Goal: Task Accomplishment & Management: Use online tool/utility

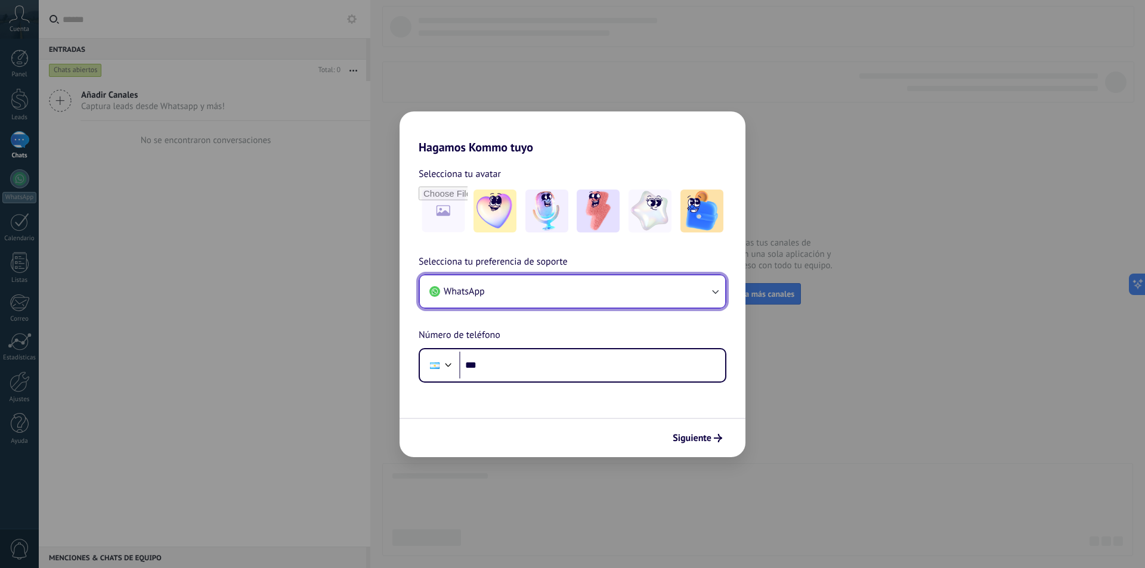
click at [569, 281] on button "WhatsApp" at bounding box center [572, 292] width 305 height 32
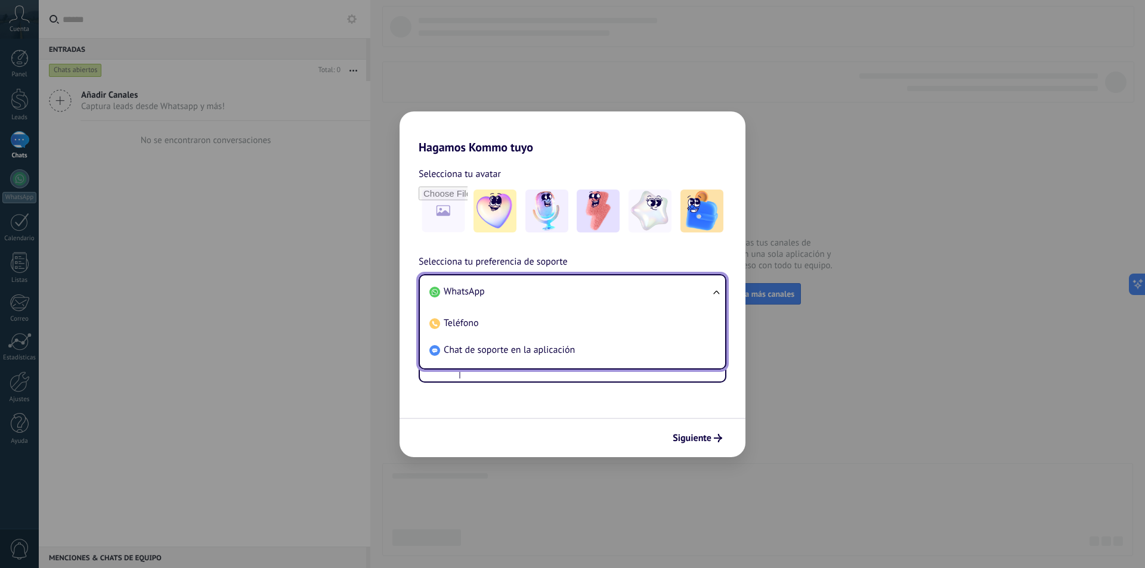
click at [569, 281] on li "WhatsApp" at bounding box center [570, 292] width 291 height 27
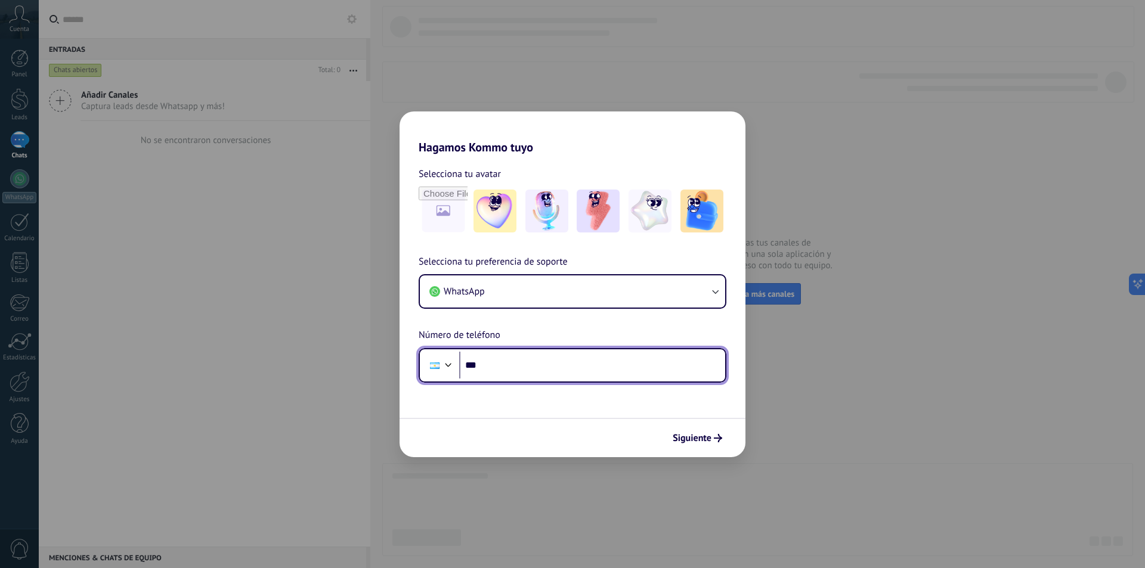
click at [517, 366] on input "***" at bounding box center [592, 365] width 266 height 27
type input "**********"
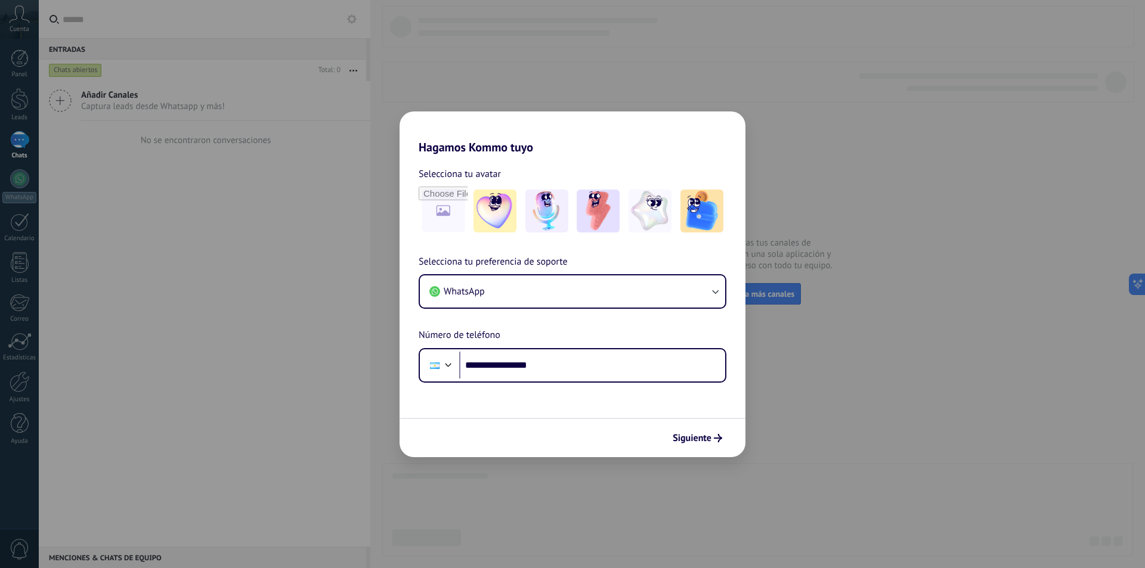
click at [658, 447] on div "Siguiente" at bounding box center [573, 437] width 346 height 39
click at [686, 443] on span "Siguiente" at bounding box center [692, 438] width 39 height 8
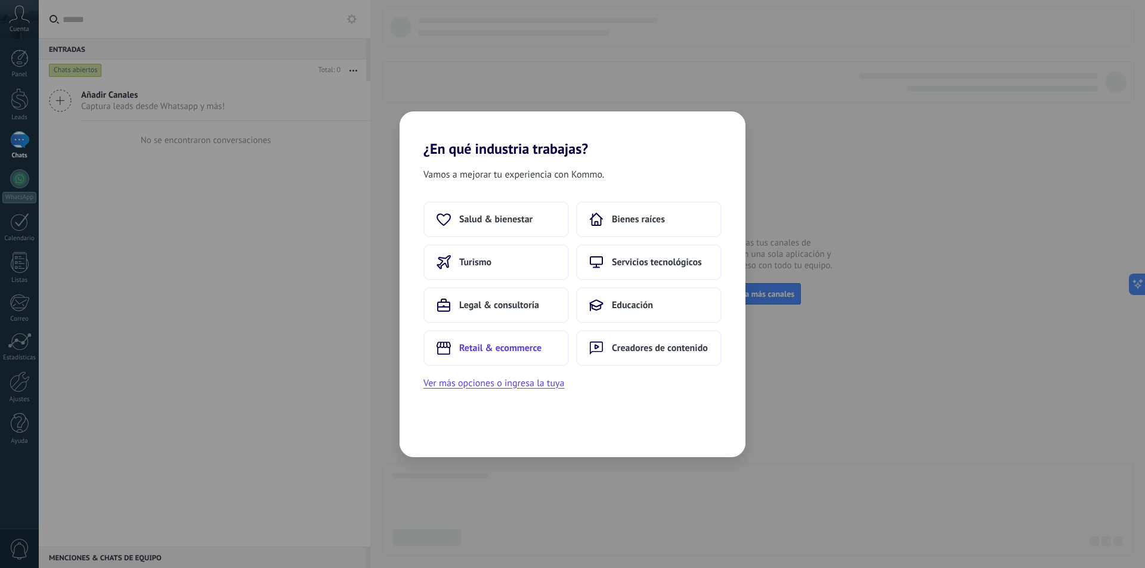
click at [511, 339] on button "Retail & ecommerce" at bounding box center [496, 348] width 146 height 36
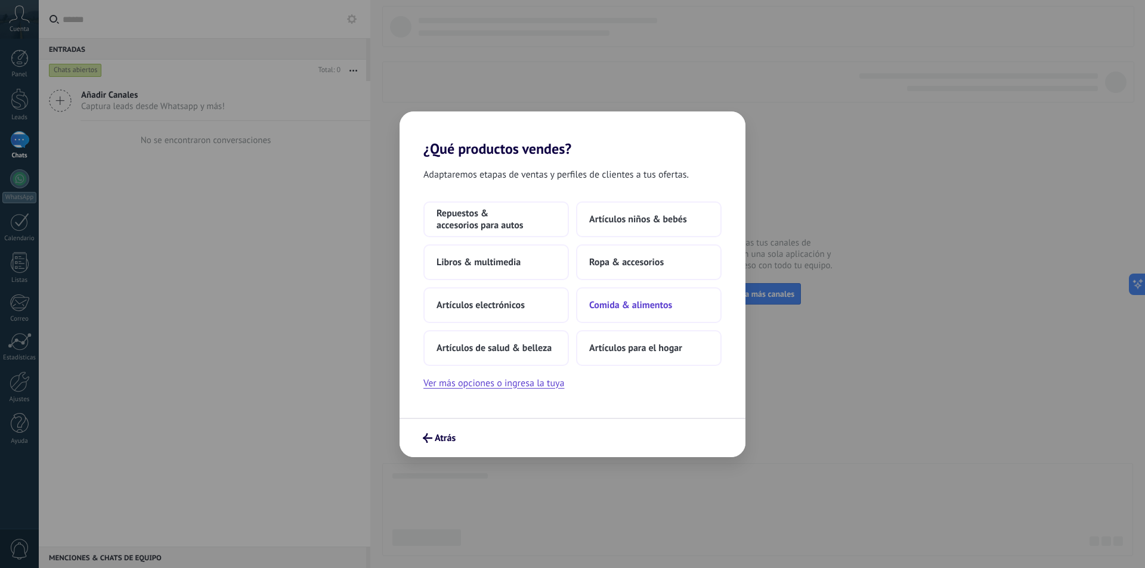
click at [635, 304] on span "Comida & alimentos" at bounding box center [630, 305] width 83 height 12
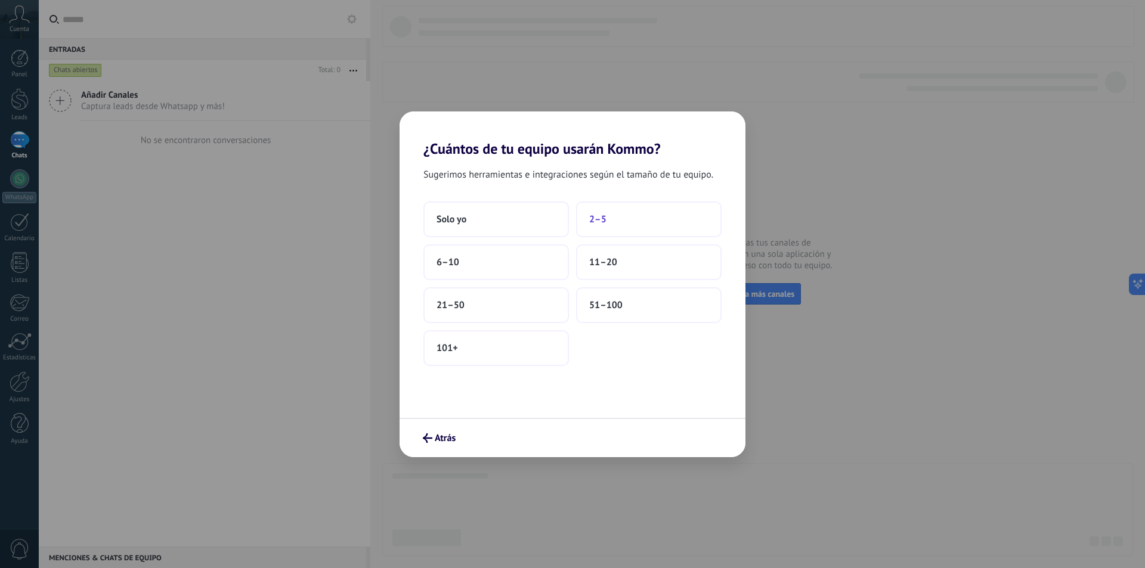
click at [611, 214] on button "2–5" at bounding box center [649, 220] width 146 height 36
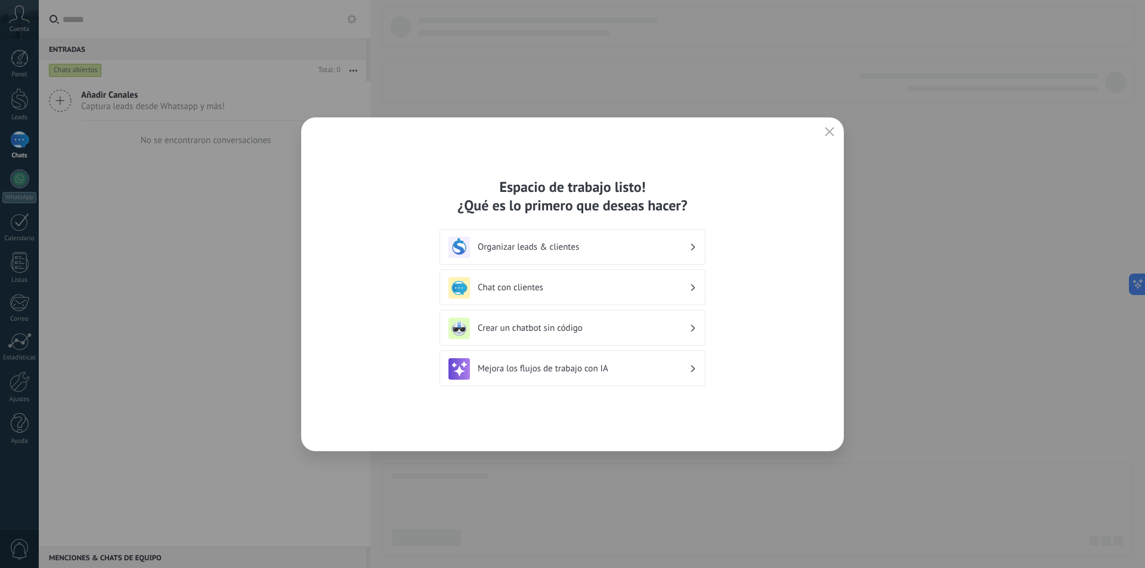
click at [658, 241] on div "Organizar leads & clientes" at bounding box center [573, 247] width 248 height 21
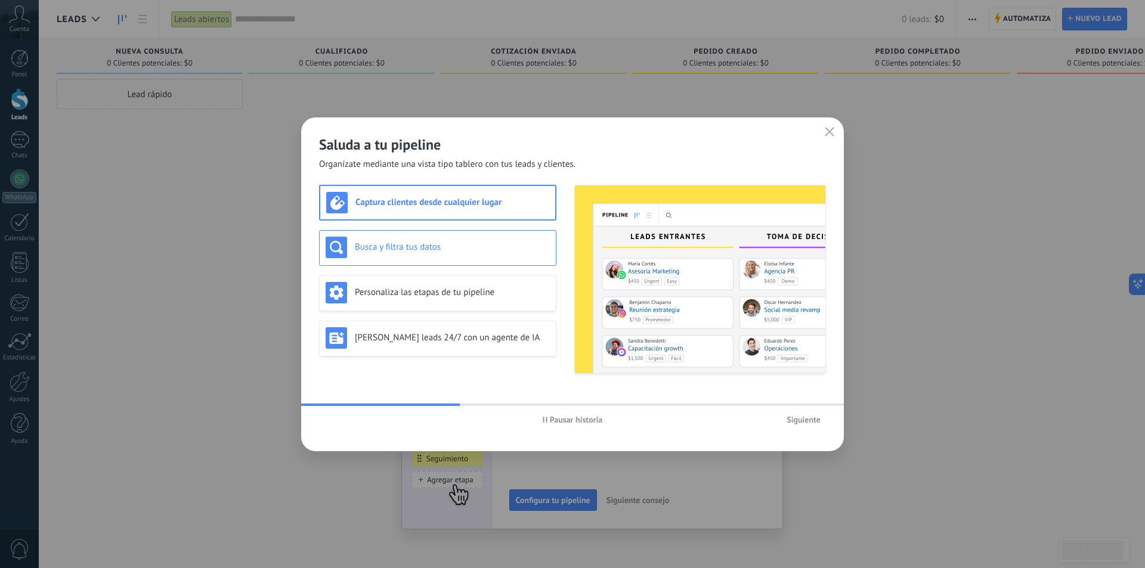
click at [345, 250] on img at bounding box center [336, 247] width 21 height 21
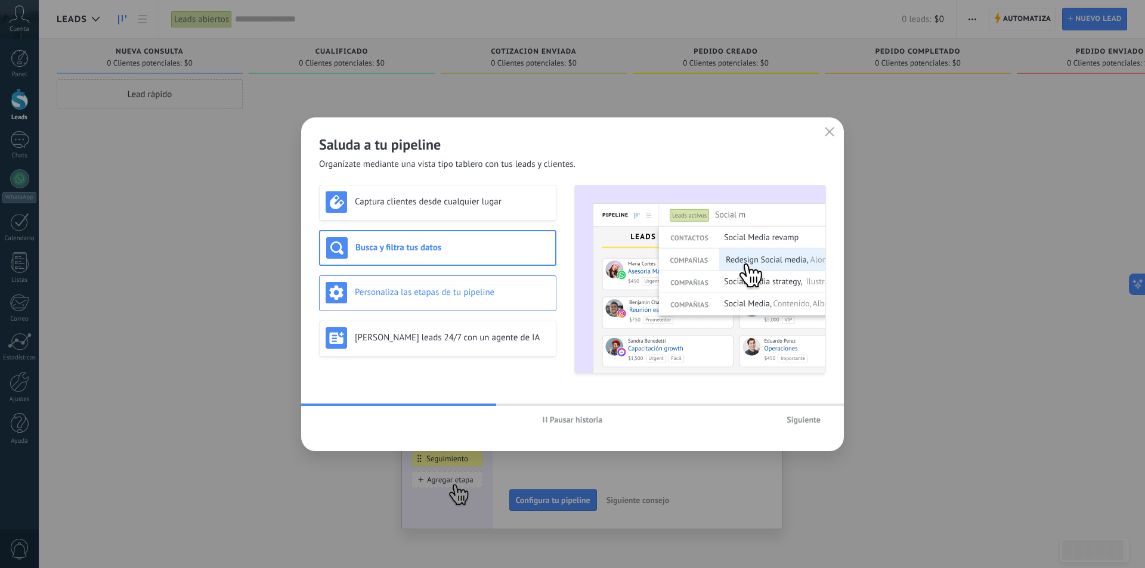
click at [422, 295] on h3 "Personaliza las etapas de tu pipeline" at bounding box center [452, 292] width 195 height 11
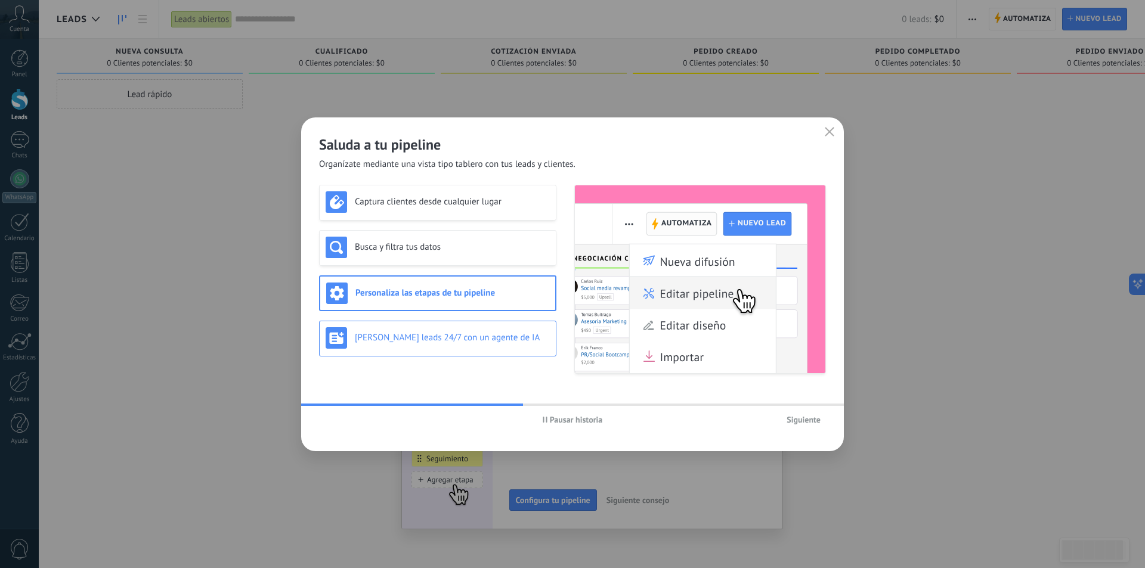
click at [445, 346] on div "[PERSON_NAME] leads 24/7 con un agente de IA" at bounding box center [438, 337] width 224 height 21
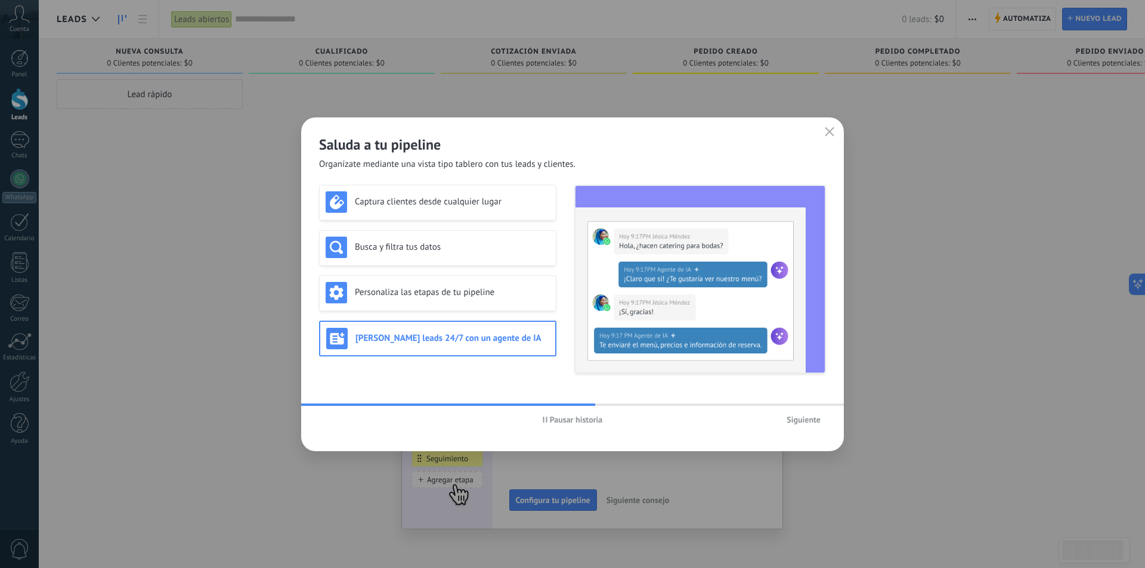
click at [809, 419] on span "Siguiente" at bounding box center [804, 420] width 34 height 8
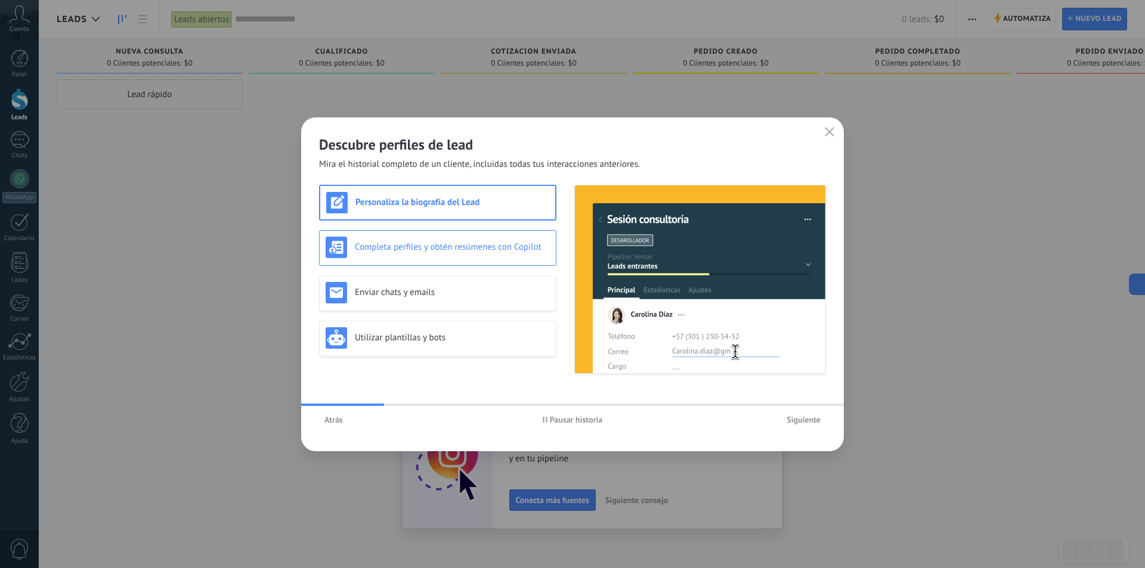
click at [466, 235] on div "Completa perfiles y obtén resúmenes con Copilot" at bounding box center [437, 248] width 237 height 36
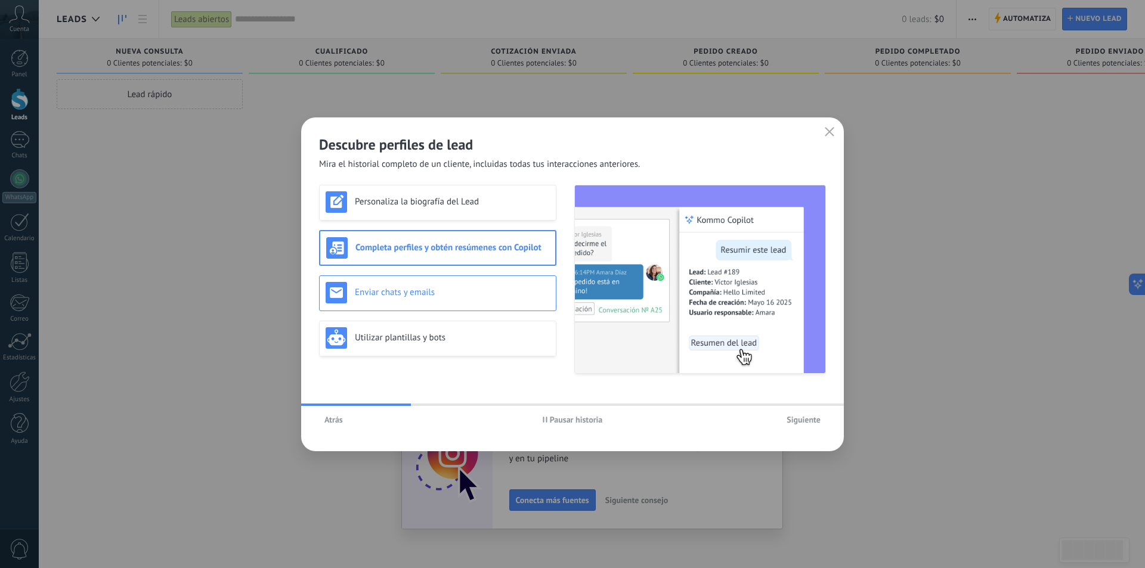
click at [493, 287] on h3 "Enviar chats y emails" at bounding box center [452, 292] width 195 height 11
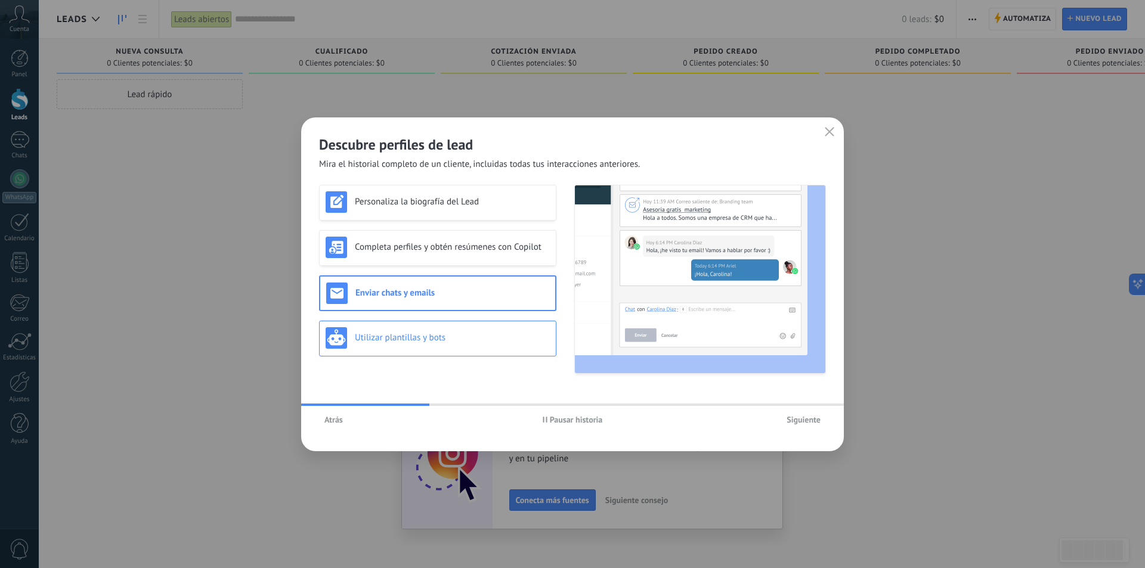
click at [506, 344] on div "Utilizar plantillas y bots" at bounding box center [438, 337] width 224 height 21
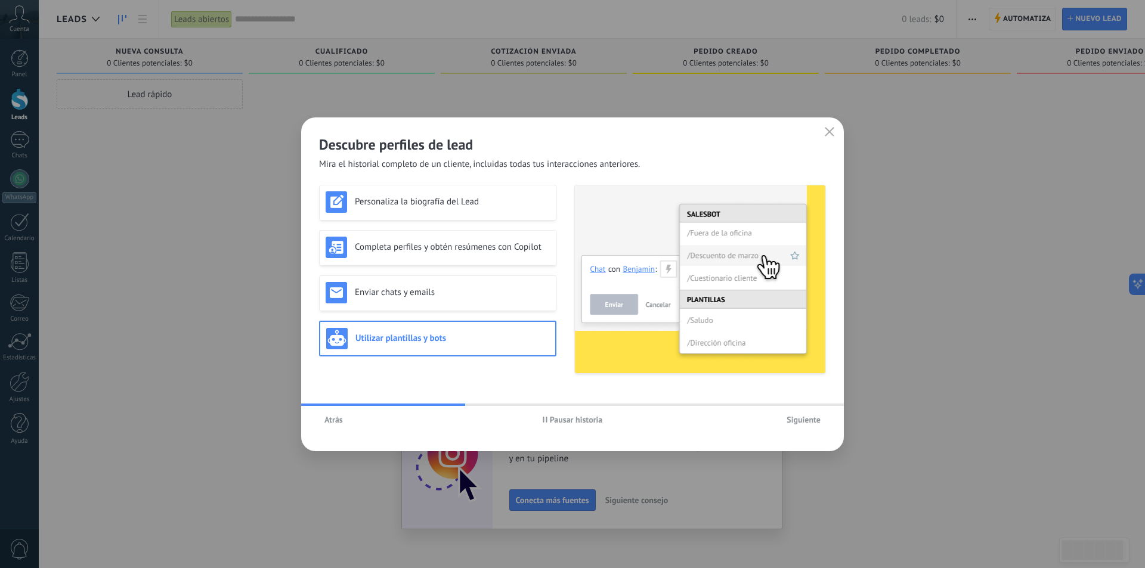
click at [795, 419] on span "Siguiente" at bounding box center [804, 420] width 34 height 8
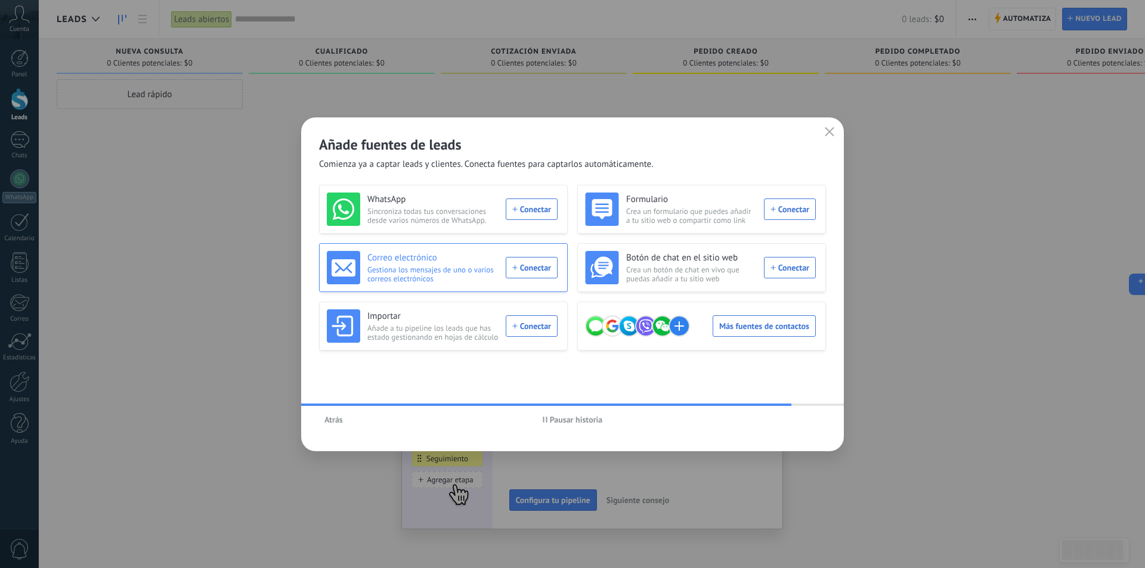
click at [535, 270] on div "Correo electrónico Gestiona los mensajes de uno o varios correos electrónicos C…" at bounding box center [442, 267] width 231 height 33
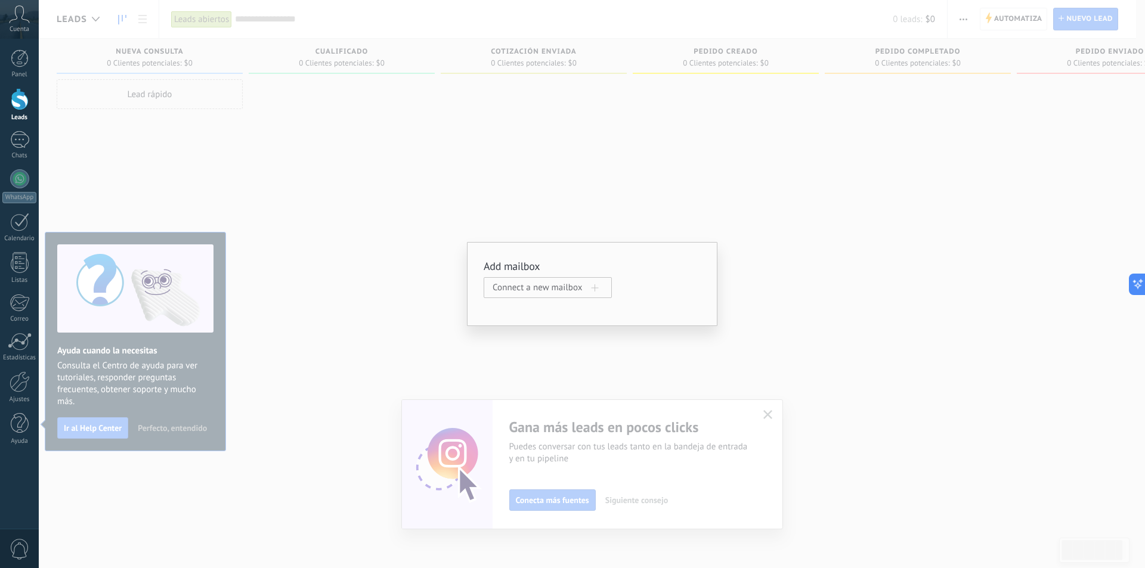
click at [415, 253] on div "Add mailbox Connect a new mailbox" at bounding box center [592, 284] width 1106 height 568
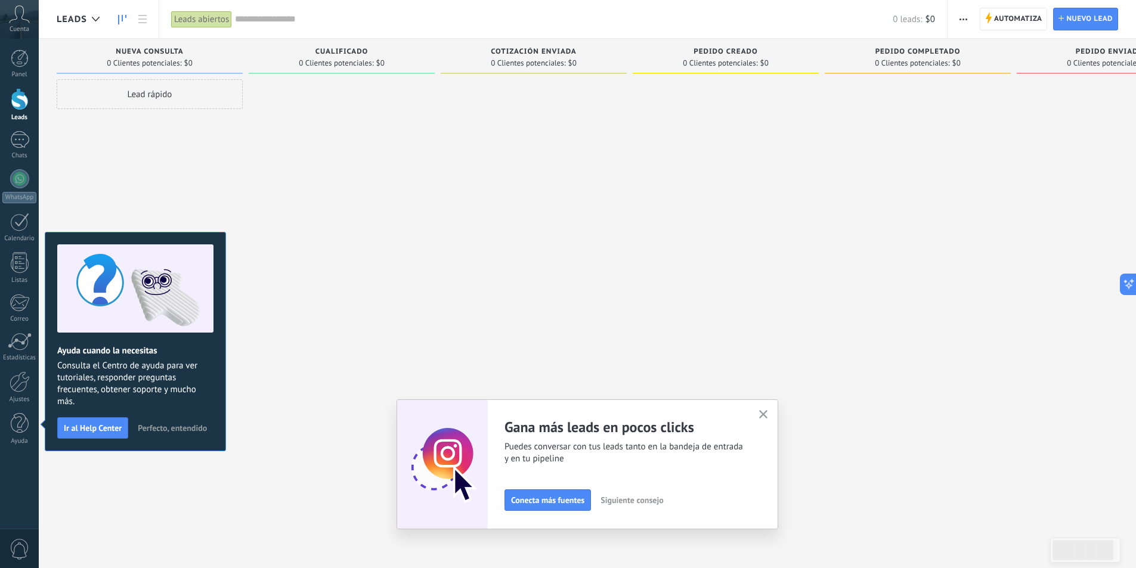
click at [768, 419] on icon "button" at bounding box center [763, 414] width 9 height 9
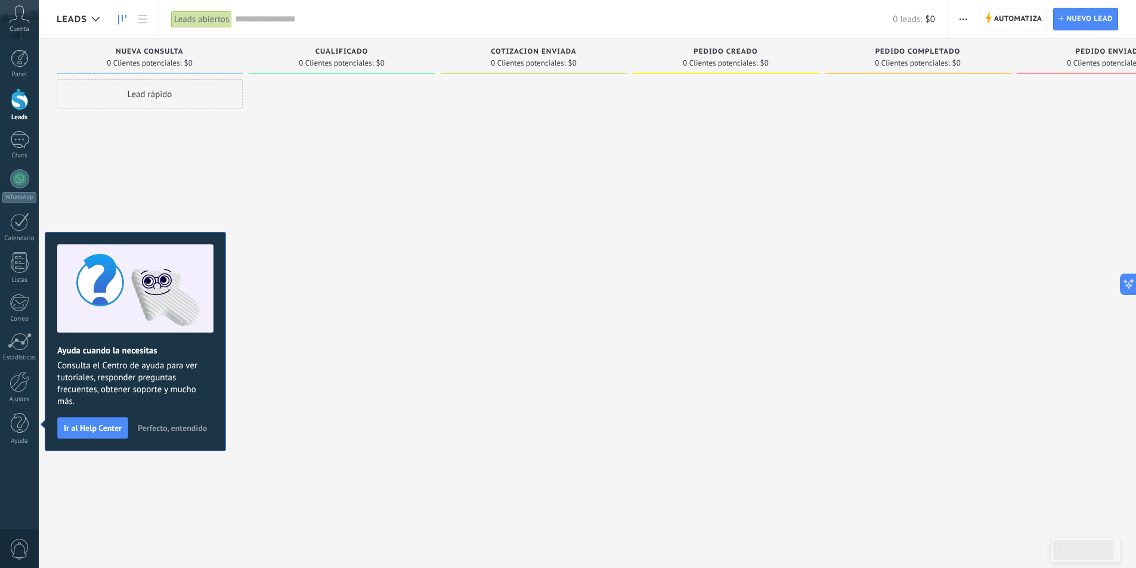
click at [177, 431] on span "Perfecto, entendido" at bounding box center [172, 428] width 69 height 8
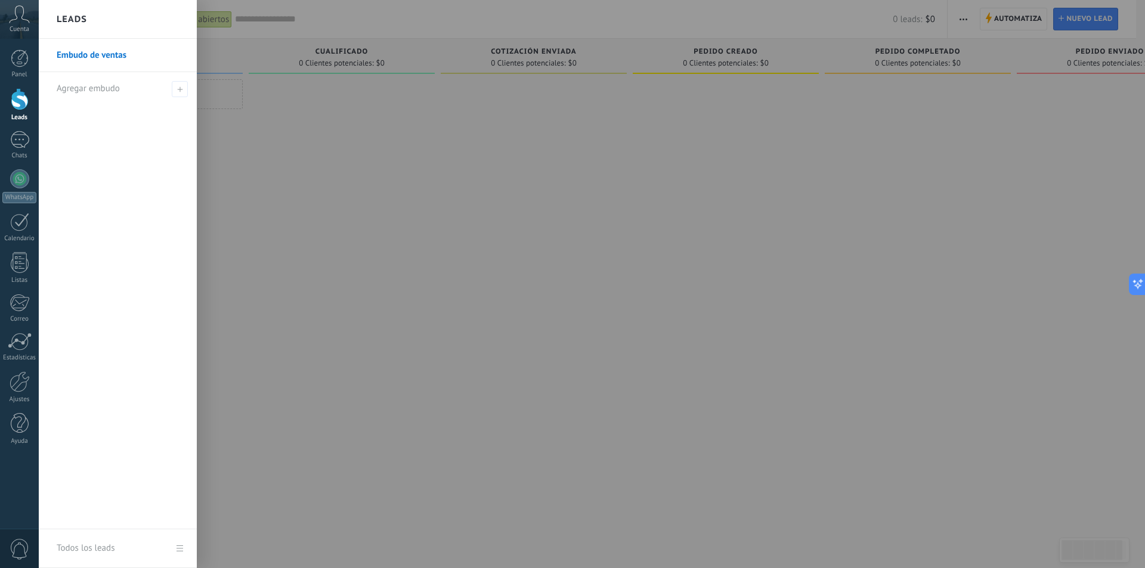
click at [23, 96] on div at bounding box center [20, 99] width 18 height 22
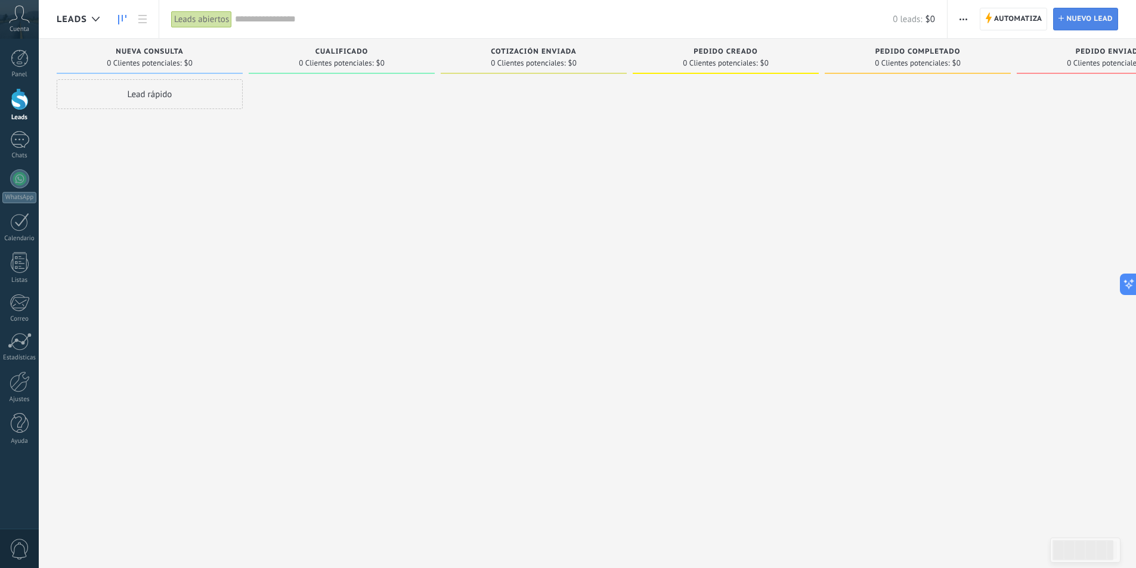
click at [1074, 21] on span "Nuevo lead" at bounding box center [1089, 18] width 47 height 21
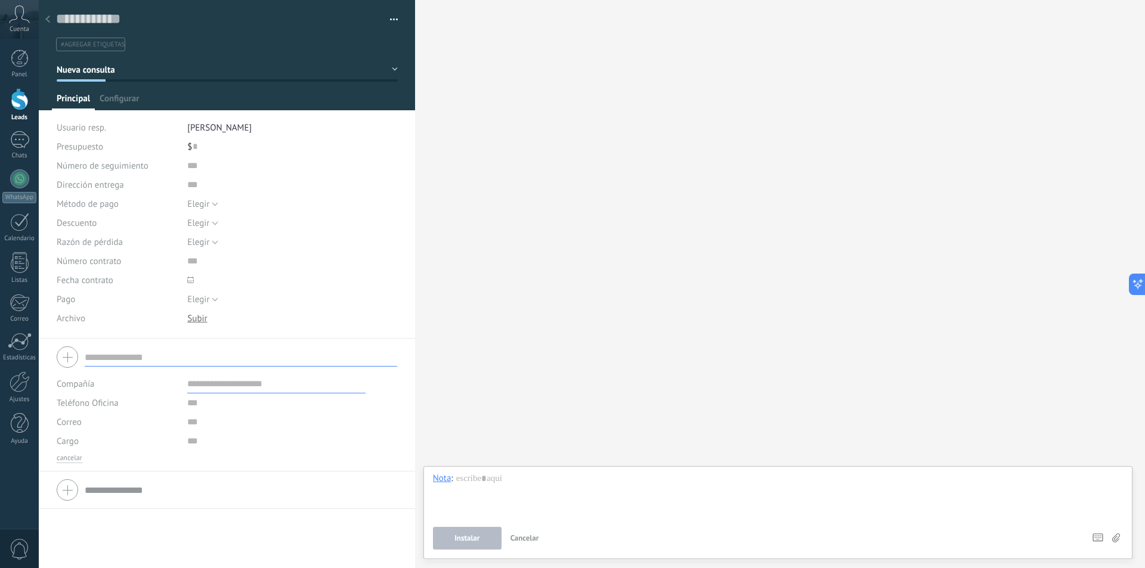
click at [66, 102] on span "Principal" at bounding box center [73, 101] width 33 height 17
click at [136, 355] on input "text" at bounding box center [241, 357] width 313 height 19
click at [193, 147] on input "text" at bounding box center [195, 146] width 5 height 19
type input "*******"
click at [212, 212] on button "Elegir" at bounding box center [202, 203] width 31 height 19
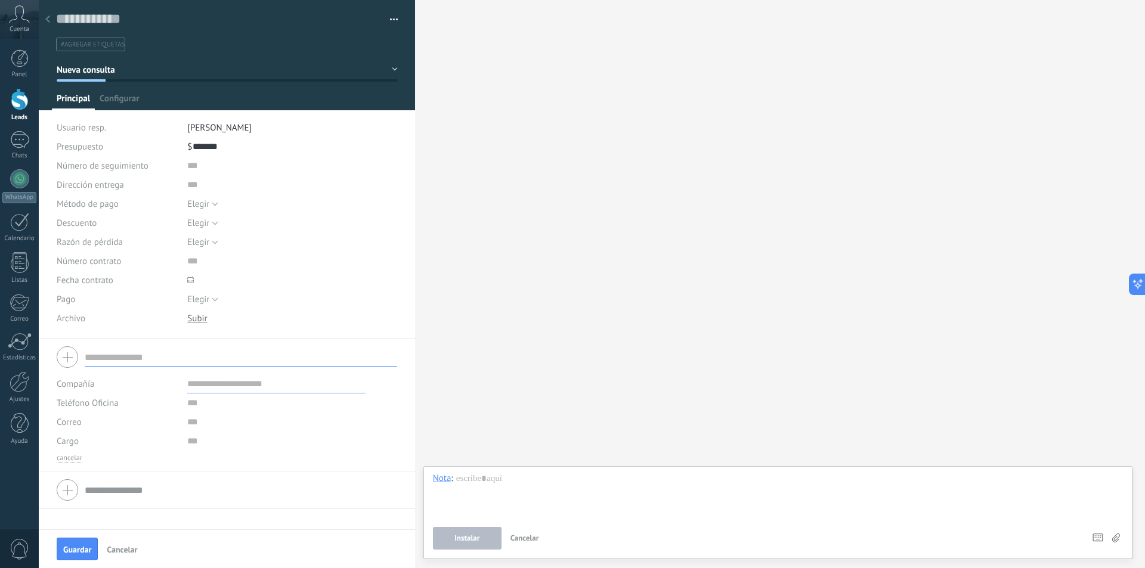
click at [403, 201] on div "Guardar y crear Administrar etiquetas #agregar etiquetas" at bounding box center [227, 169] width 377 height 339
click at [197, 222] on span "Elegir" at bounding box center [198, 223] width 22 height 11
click at [406, 200] on div "Guardar y crear Administrar etiquetas #agregar etiquetas" at bounding box center [227, 169] width 377 height 339
click at [205, 301] on span "Elegir" at bounding box center [198, 299] width 22 height 11
click at [151, 329] on div "Número de seguimiento Dirección entrega Método de pago Elegir [GEOGRAPHIC_DATA]…" at bounding box center [227, 247] width 341 height 183
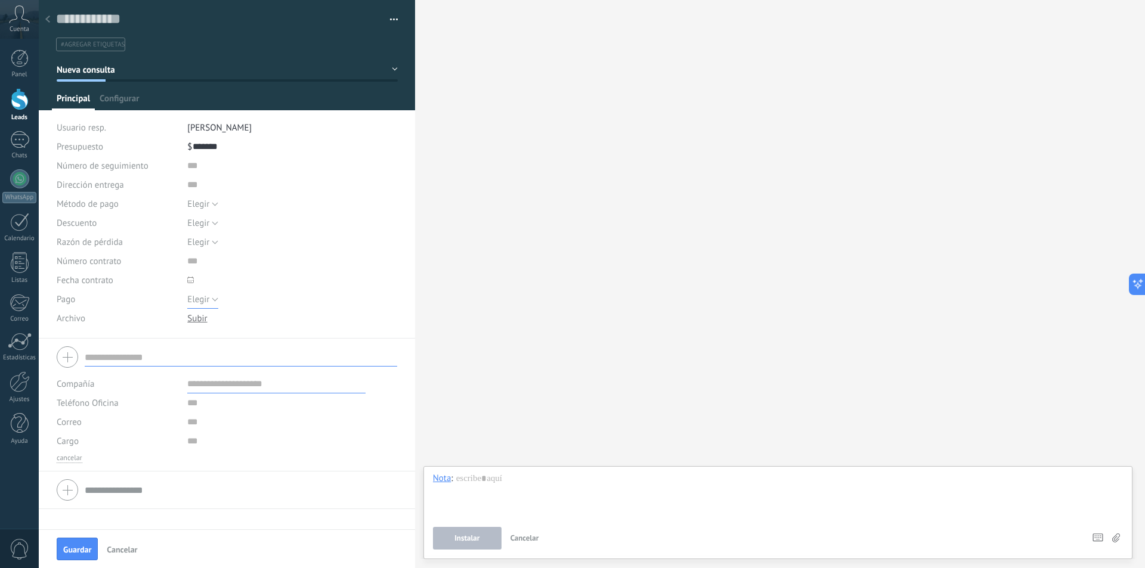
click at [195, 304] on span "Elegir" at bounding box center [198, 299] width 22 height 11
click at [144, 318] on div "Archivo" at bounding box center [118, 318] width 122 height 19
click at [107, 97] on span "Configurar" at bounding box center [119, 101] width 39 height 17
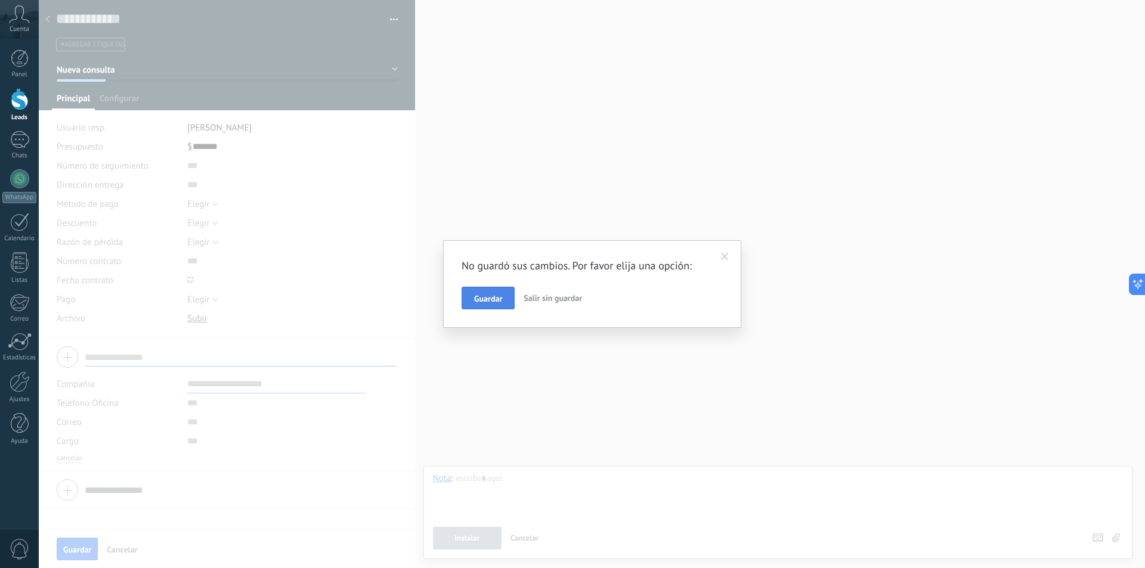
click at [487, 289] on button "Guardar" at bounding box center [488, 298] width 53 height 23
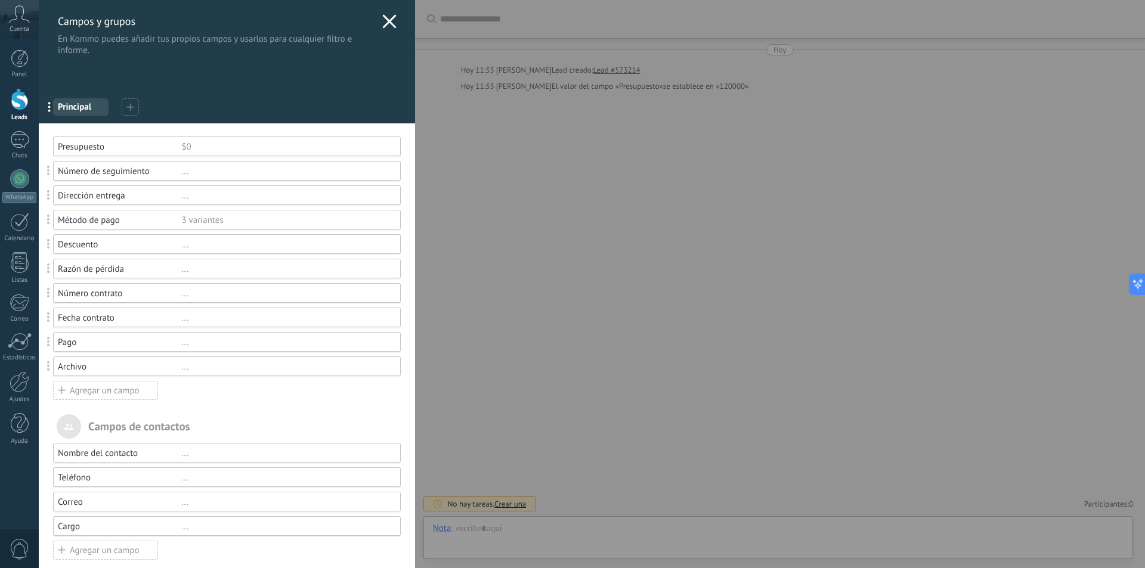
scroll to position [18, 0]
click at [181, 344] on div "..." at bounding box center [285, 342] width 208 height 11
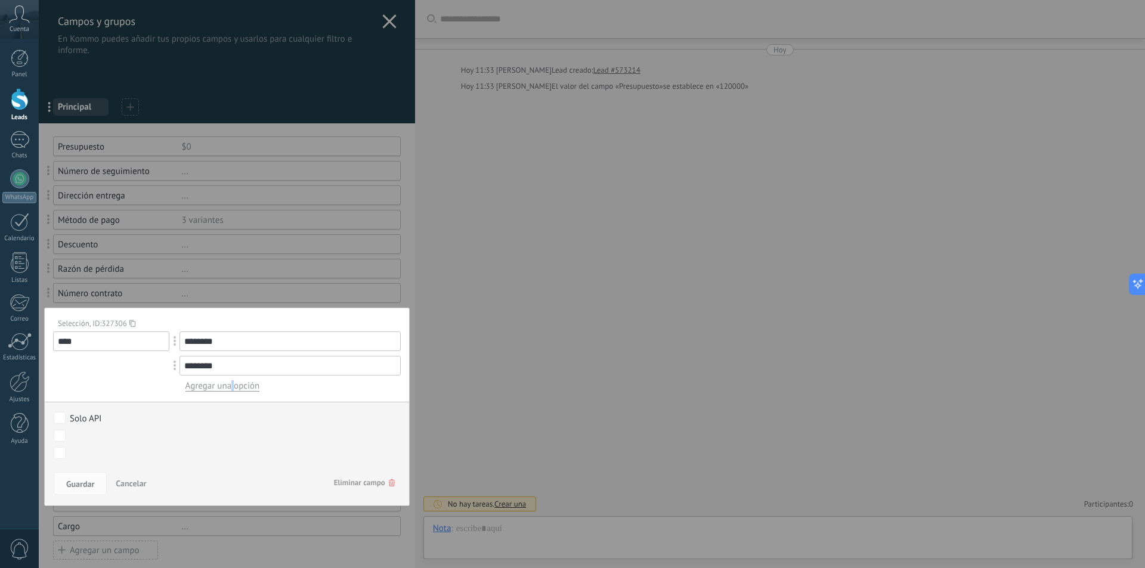
click at [231, 389] on span "Agregar una opción" at bounding box center [222, 386] width 75 height 11
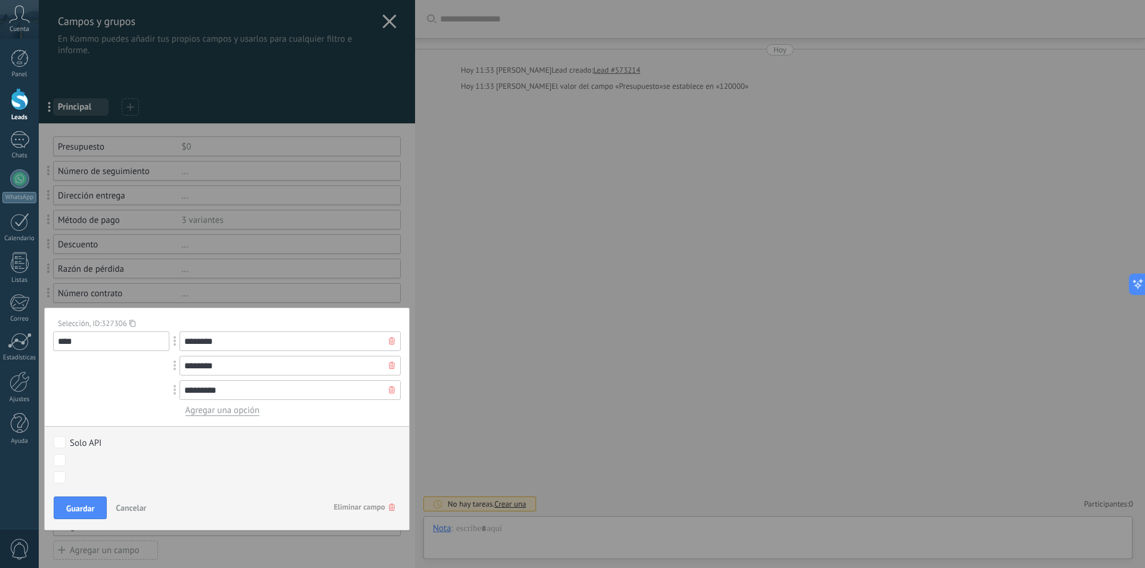
type input "*********"
click at [97, 496] on div "Guardar Cancelar Eliminar campo" at bounding box center [227, 512] width 364 height 38
click at [86, 505] on span "Guardar" at bounding box center [80, 509] width 28 height 8
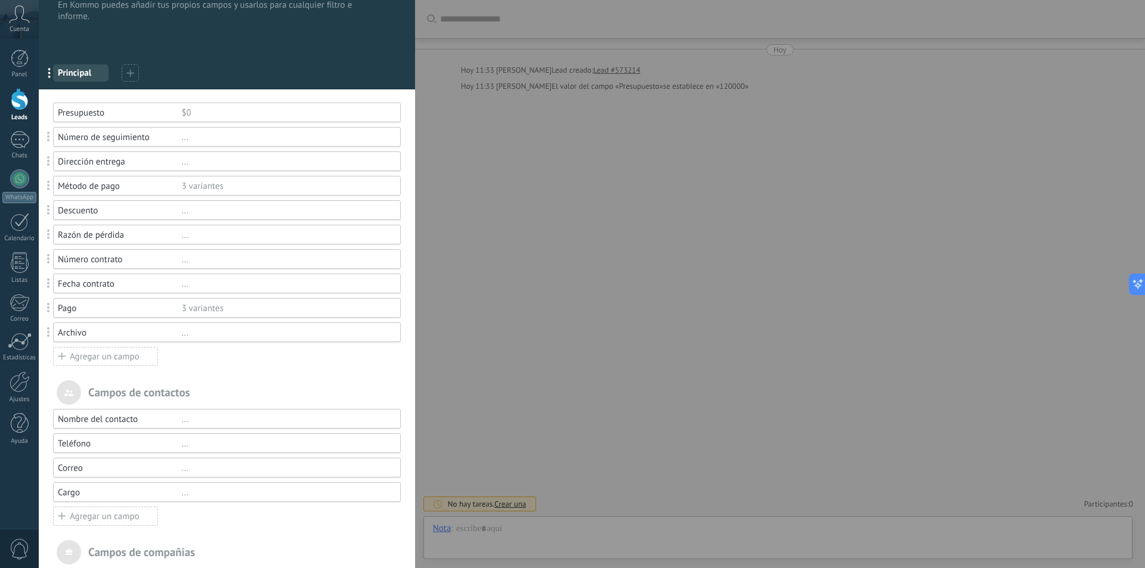
scroll to position [0, 0]
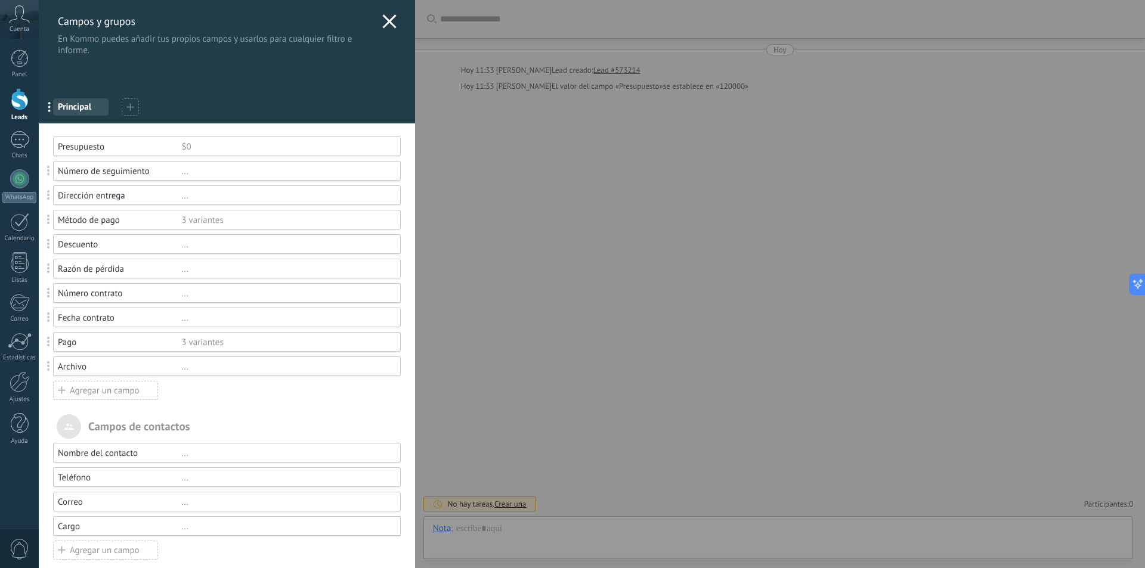
click at [383, 21] on icon at bounding box center [389, 21] width 14 height 14
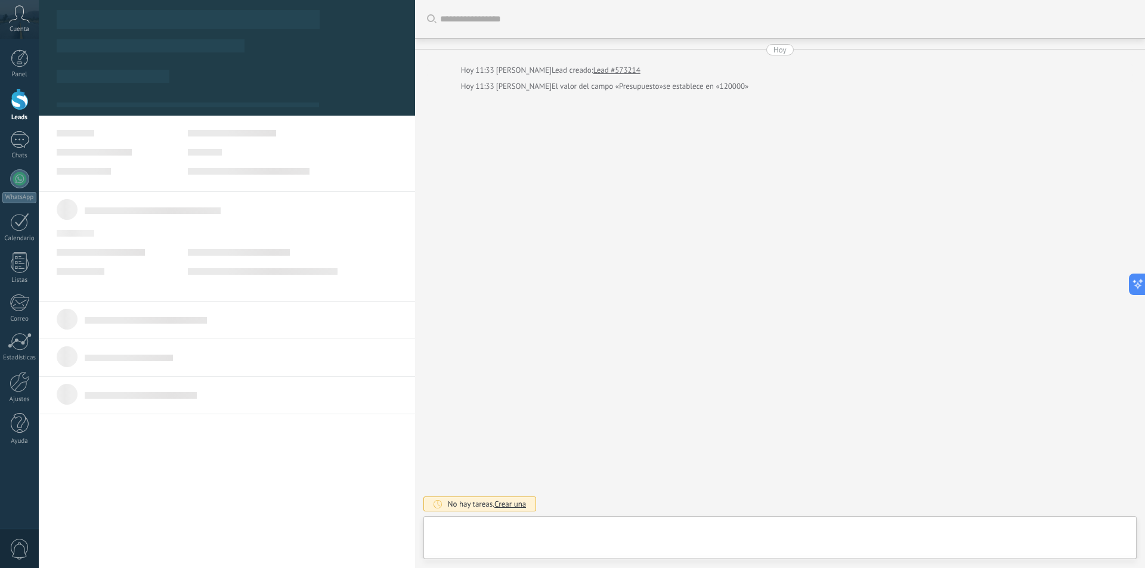
type textarea "**********"
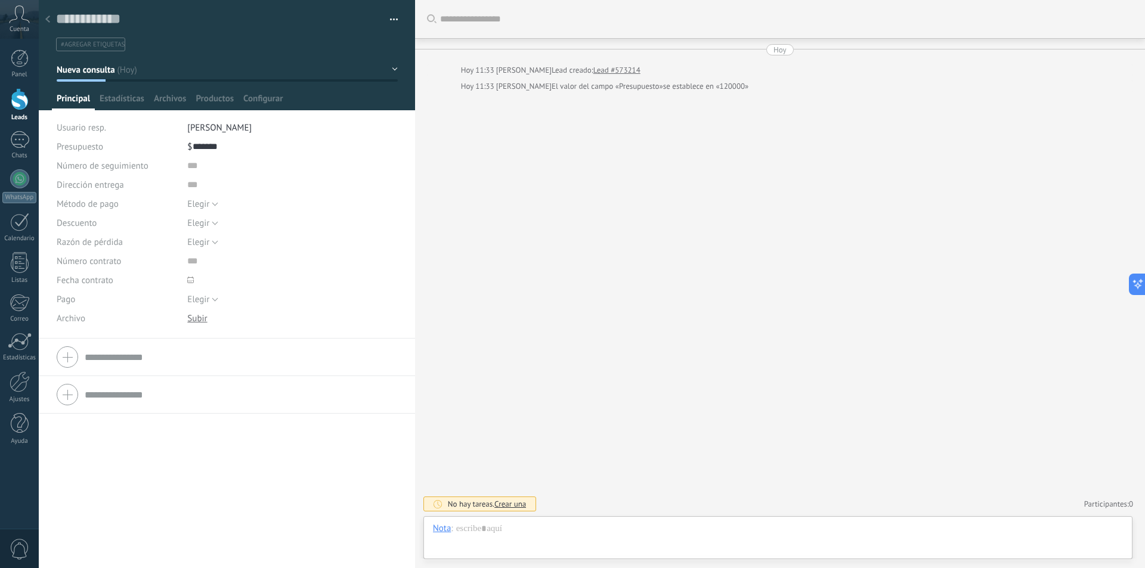
scroll to position [18, 0]
click at [121, 357] on input "text" at bounding box center [241, 357] width 313 height 19
type input "**********"
click at [191, 403] on input "text" at bounding box center [276, 403] width 178 height 19
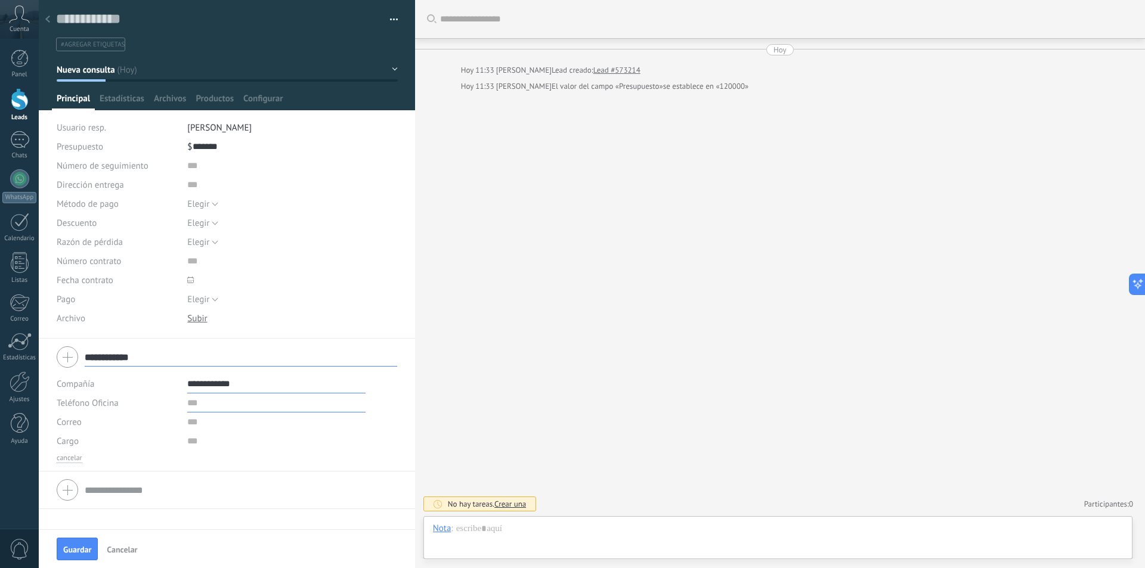
type input "**********"
click at [73, 487] on div "**********" at bounding box center [227, 490] width 341 height 30
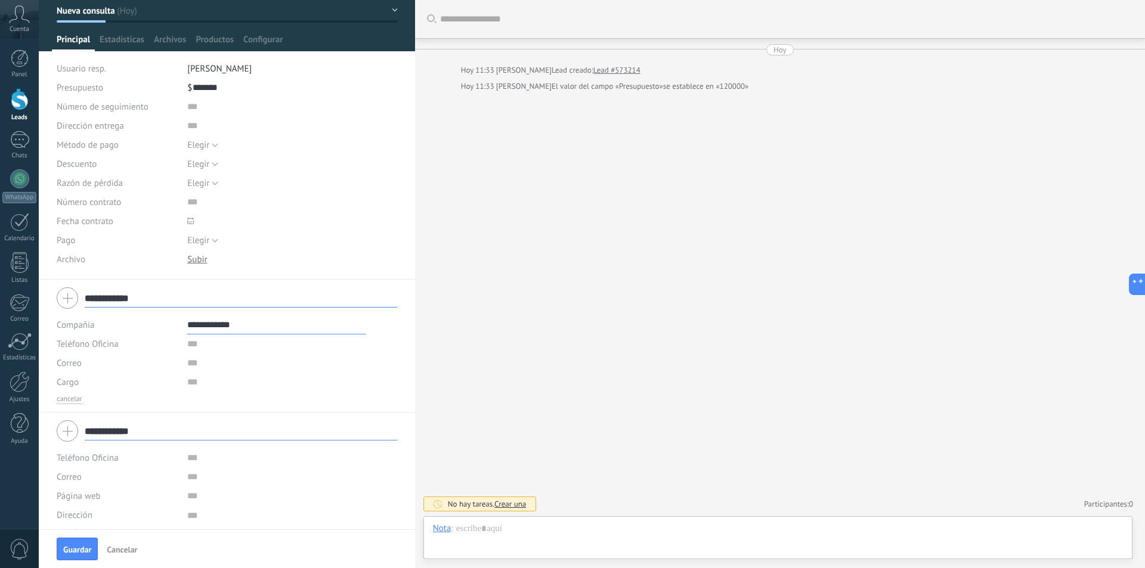
scroll to position [75, 0]
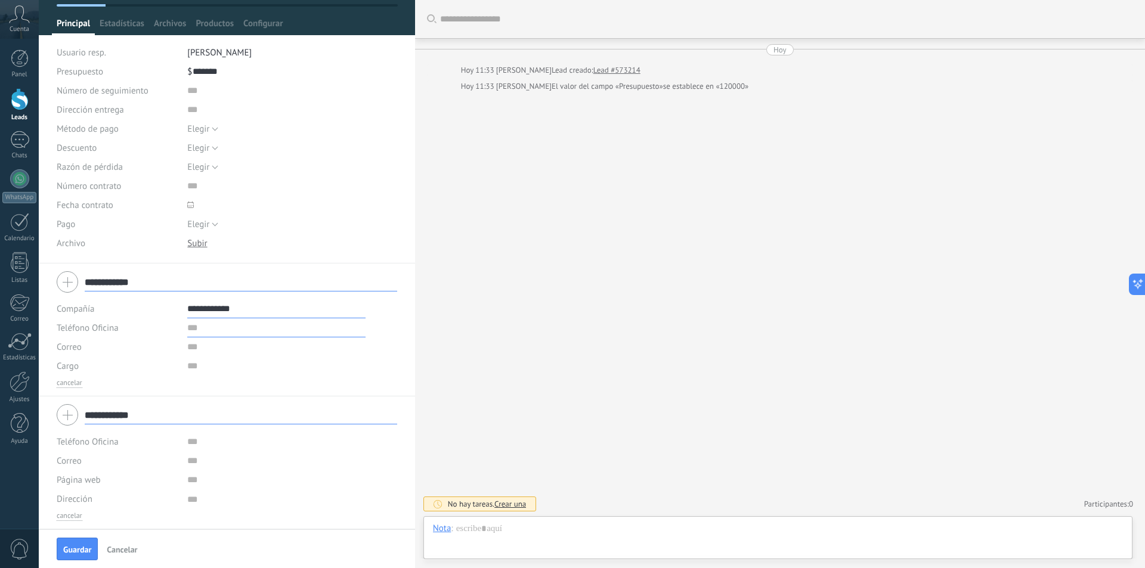
click at [216, 318] on input "text" at bounding box center [276, 327] width 178 height 19
click at [212, 326] on input "text" at bounding box center [276, 327] width 178 height 19
paste input "**********"
type input "**********"
click at [209, 352] on input "text" at bounding box center [276, 347] width 178 height 19
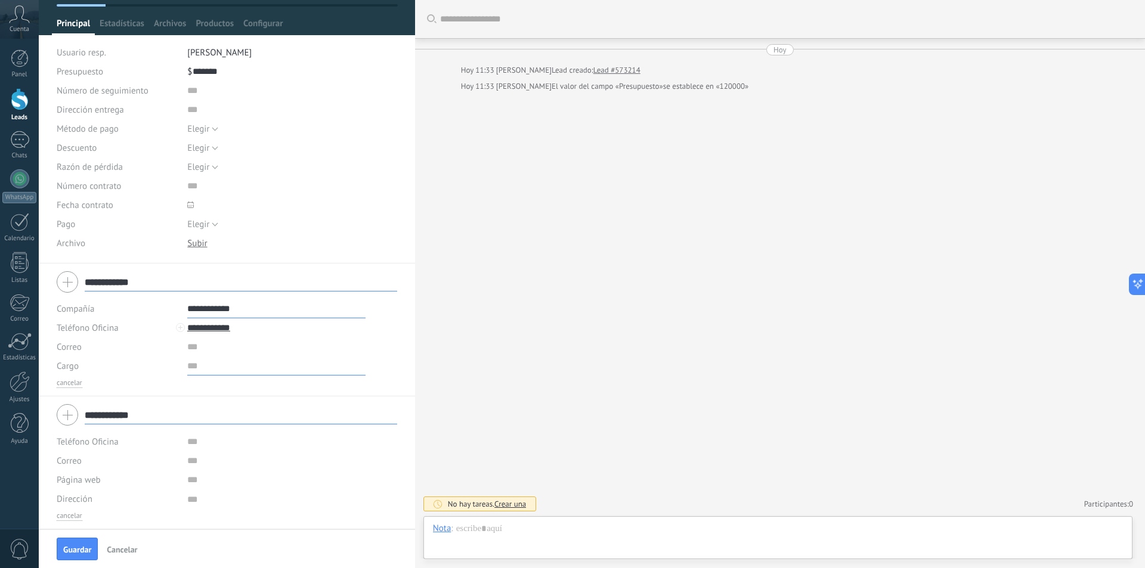
click at [208, 366] on input "text" at bounding box center [276, 366] width 178 height 19
click at [187, 500] on textarea at bounding box center [276, 499] width 178 height 19
click at [223, 30] on span "Productos" at bounding box center [215, 26] width 38 height 17
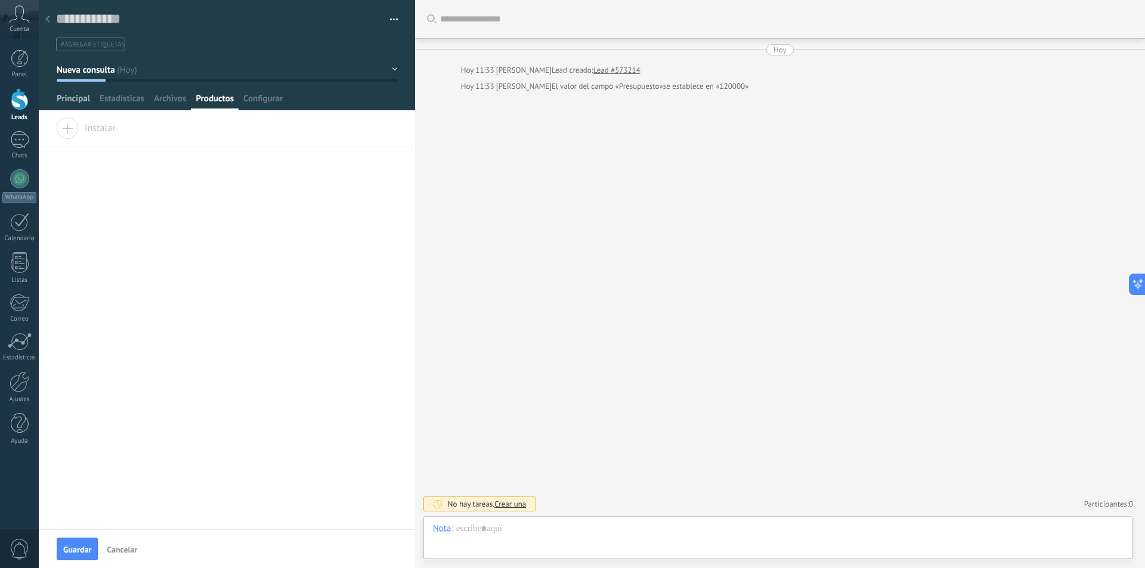
click at [79, 98] on span "Principal" at bounding box center [73, 101] width 33 height 17
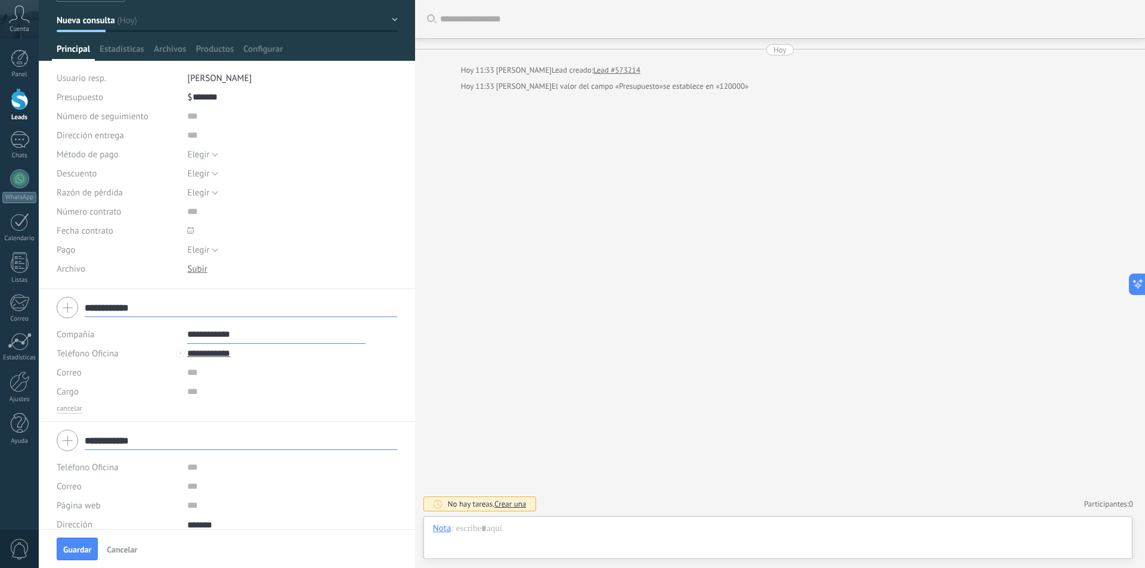
scroll to position [75, 0]
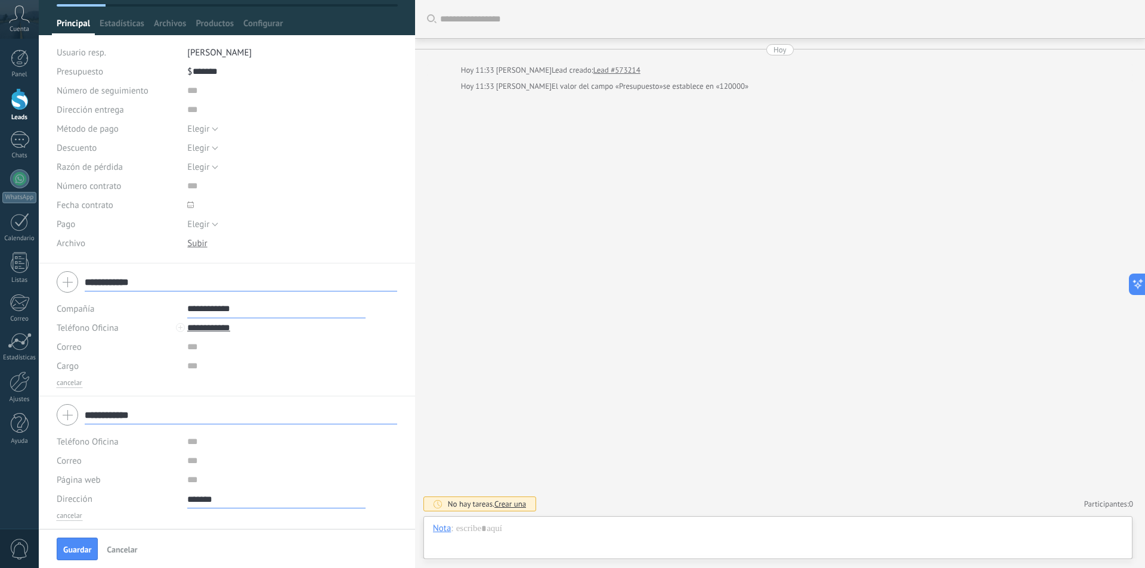
click at [231, 502] on textarea "*******" at bounding box center [276, 499] width 178 height 19
type textarea "**********"
click at [74, 552] on span "Guardar" at bounding box center [77, 550] width 28 height 8
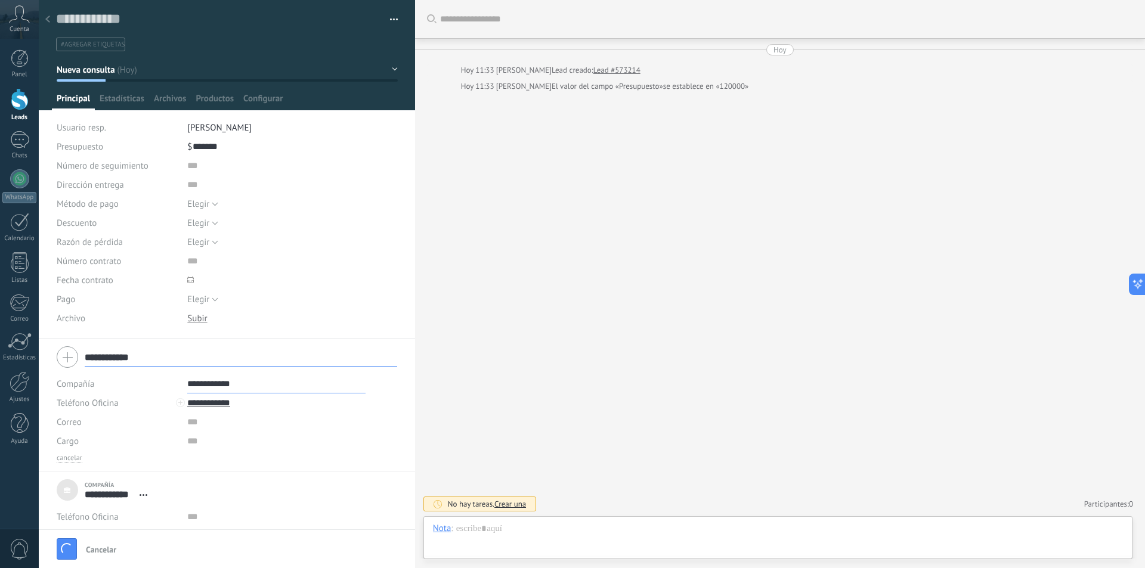
type textarea "**********"
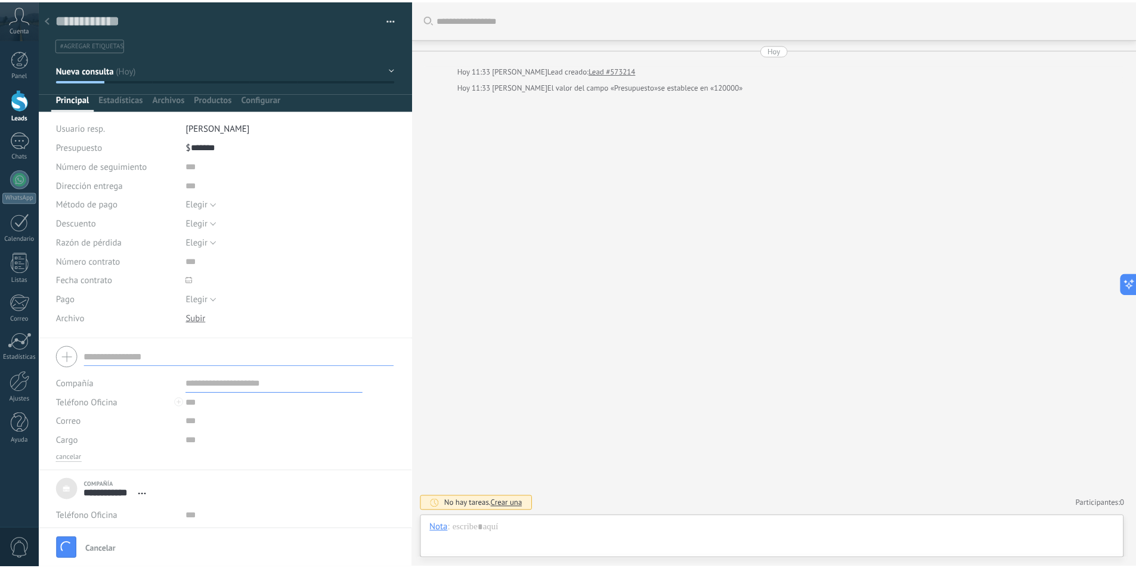
scroll to position [12, 0]
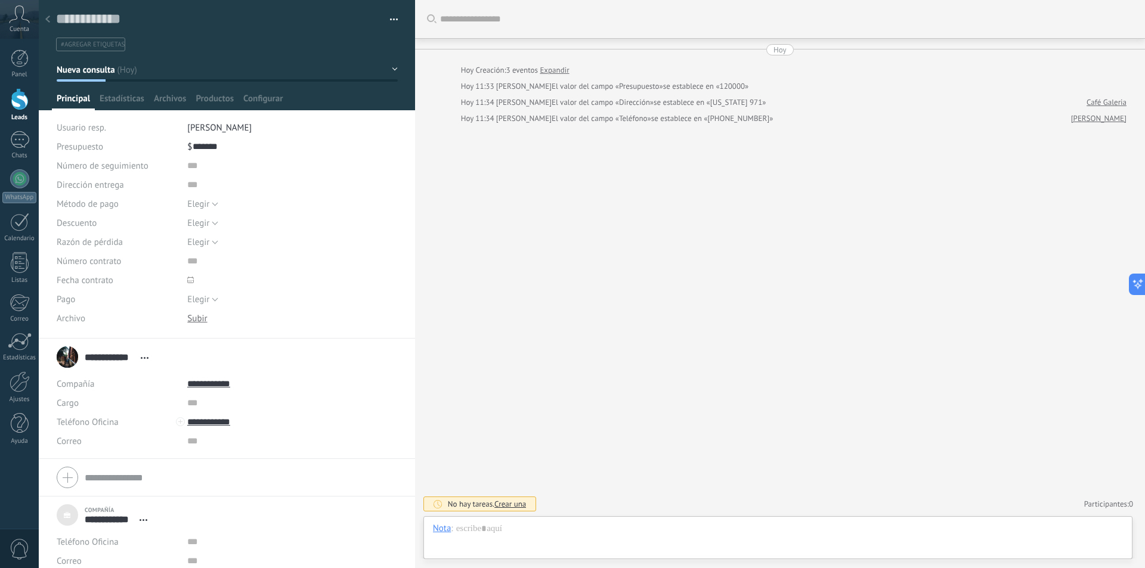
click at [67, 355] on div "**********" at bounding box center [106, 357] width 98 height 30
click at [219, 94] on span "Productos" at bounding box center [215, 101] width 38 height 17
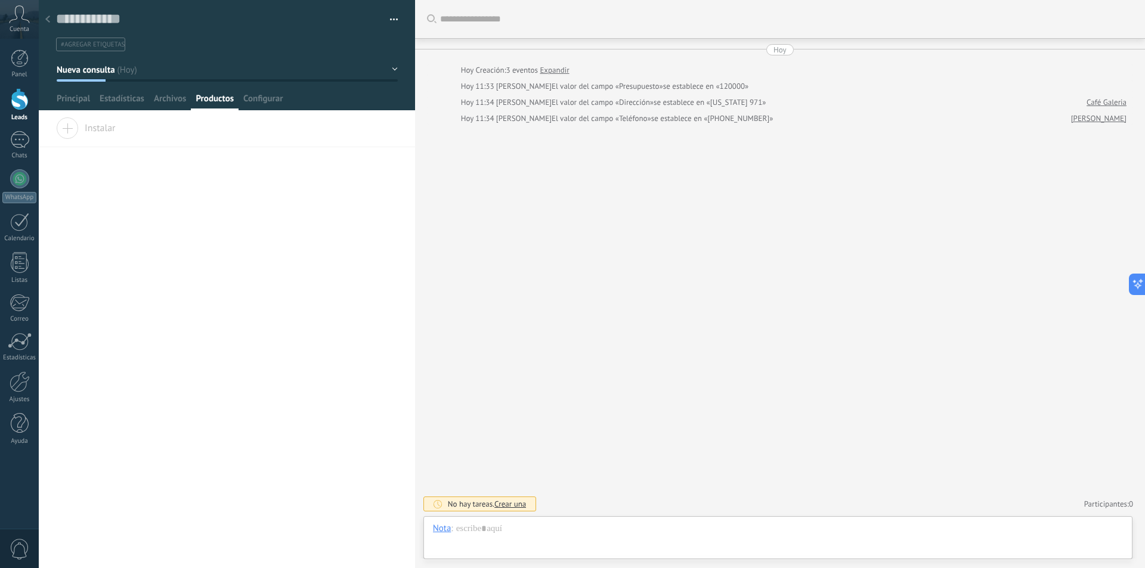
click at [97, 122] on span "Instalar" at bounding box center [86, 125] width 60 height 17
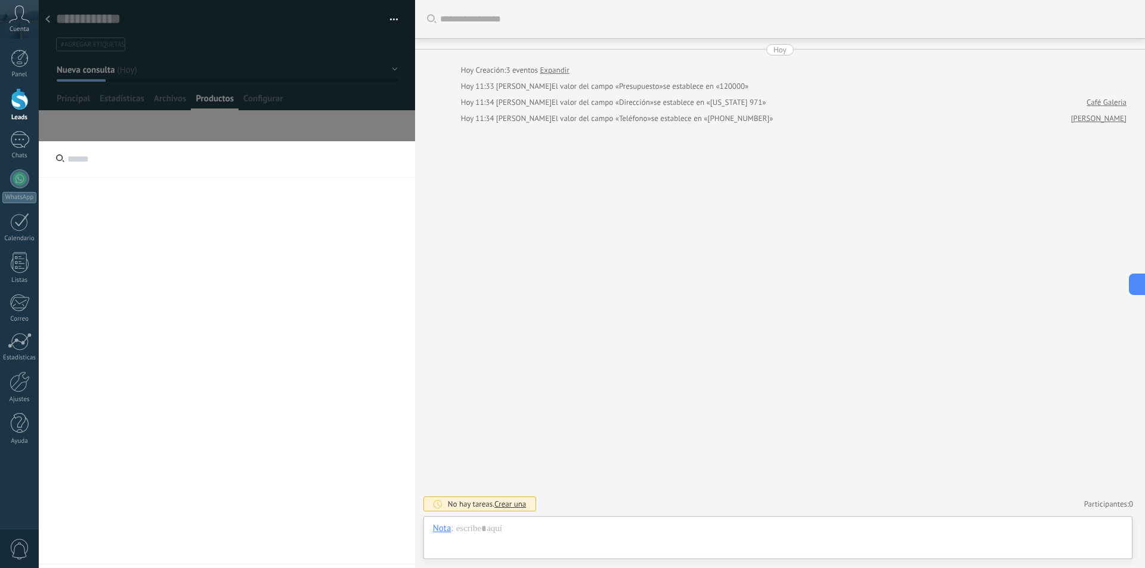
click at [104, 188] on div at bounding box center [227, 349] width 376 height 417
click at [103, 152] on input "text" at bounding box center [227, 159] width 376 height 36
click at [162, 259] on div at bounding box center [227, 349] width 376 height 417
click at [112, 234] on div at bounding box center [227, 349] width 376 height 417
click at [384, 76] on button "Nueva consulta" at bounding box center [227, 69] width 341 height 21
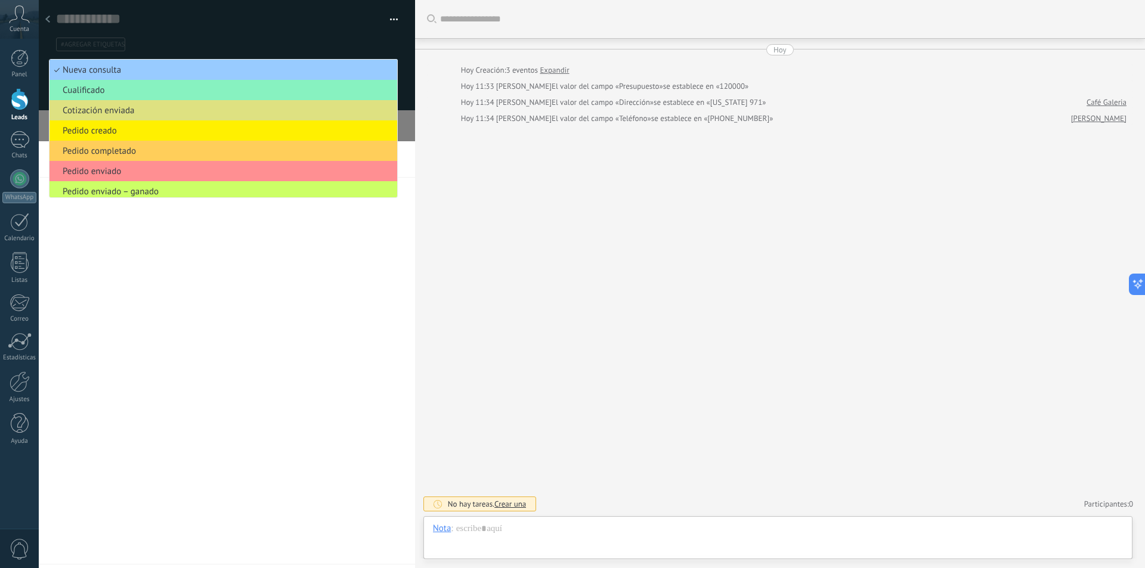
click at [180, 292] on div at bounding box center [227, 349] width 376 height 417
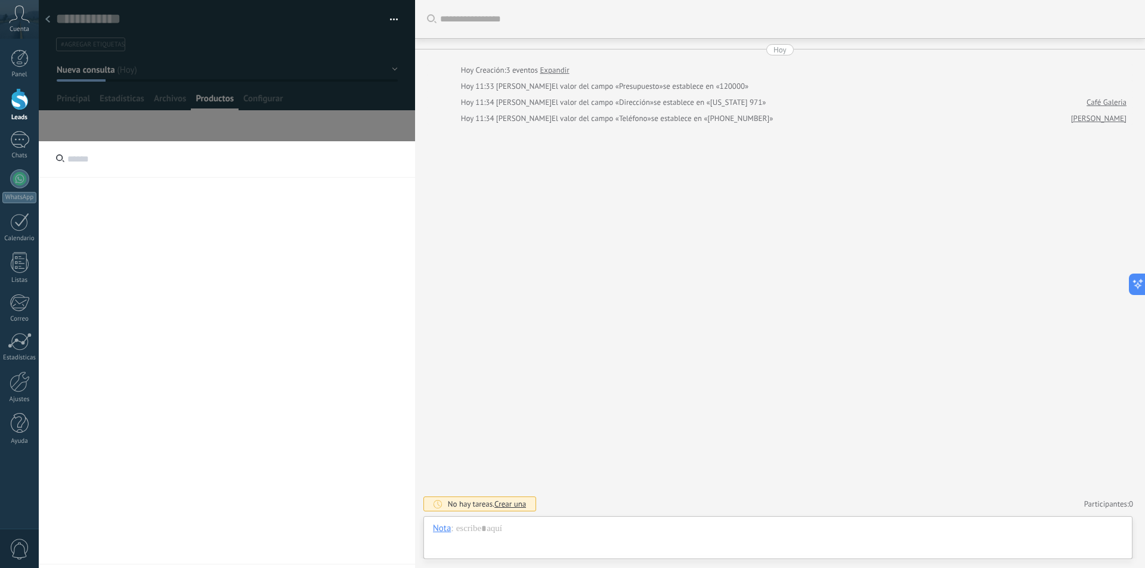
click at [131, 211] on div at bounding box center [227, 349] width 376 height 417
click at [54, 13] on div at bounding box center [47, 19] width 17 height 23
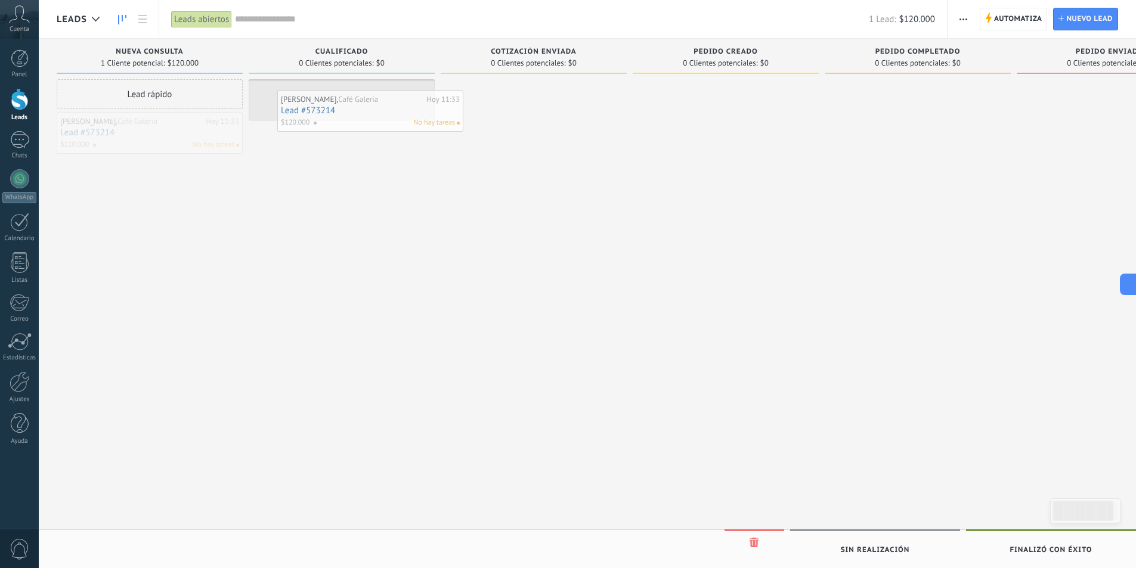
drag, startPoint x: 144, startPoint y: 137, endPoint x: 364, endPoint y: 115, distance: 221.8
drag, startPoint x: 330, startPoint y: 107, endPoint x: 518, endPoint y: 108, distance: 187.3
drag, startPoint x: 523, startPoint y: 103, endPoint x: 684, endPoint y: 101, distance: 160.4
drag, startPoint x: 715, startPoint y: 104, endPoint x: 900, endPoint y: 101, distance: 184.9
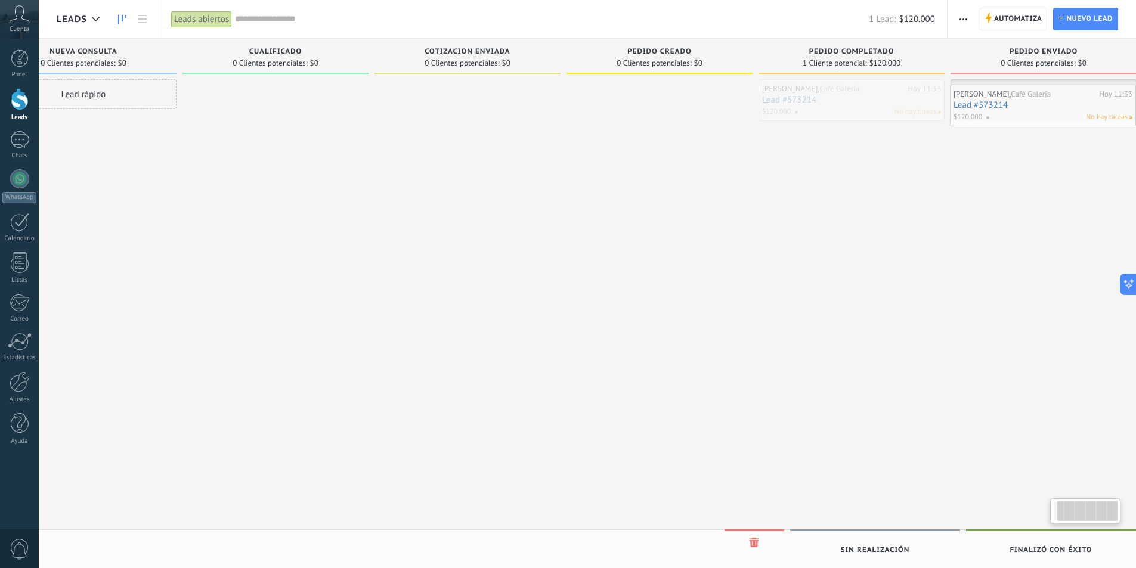
scroll to position [0, 85]
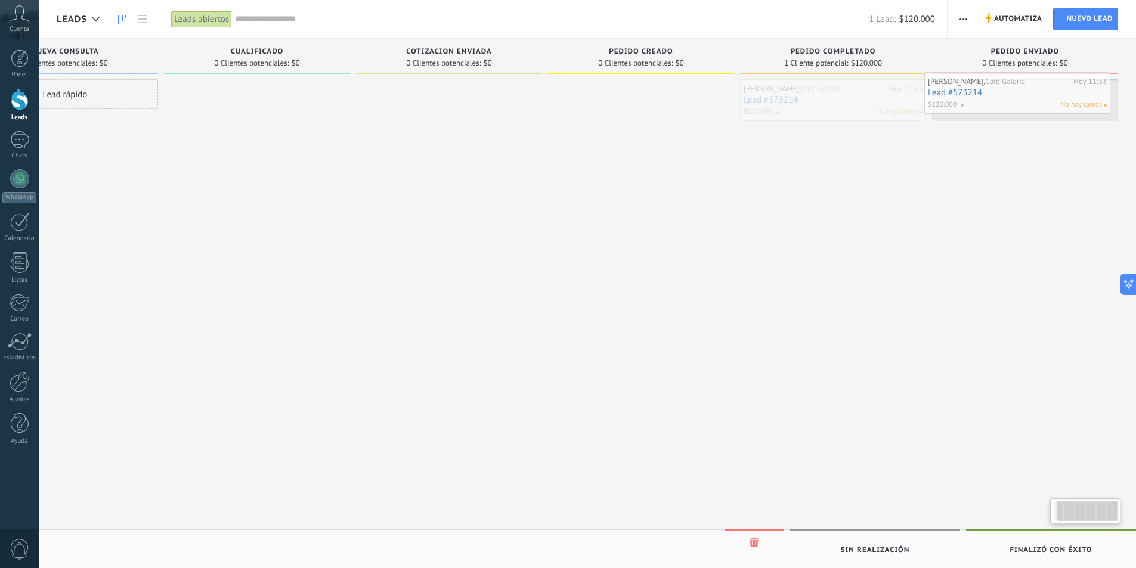
drag, startPoint x: 895, startPoint y: 107, endPoint x: 995, endPoint y: 100, distance: 100.5
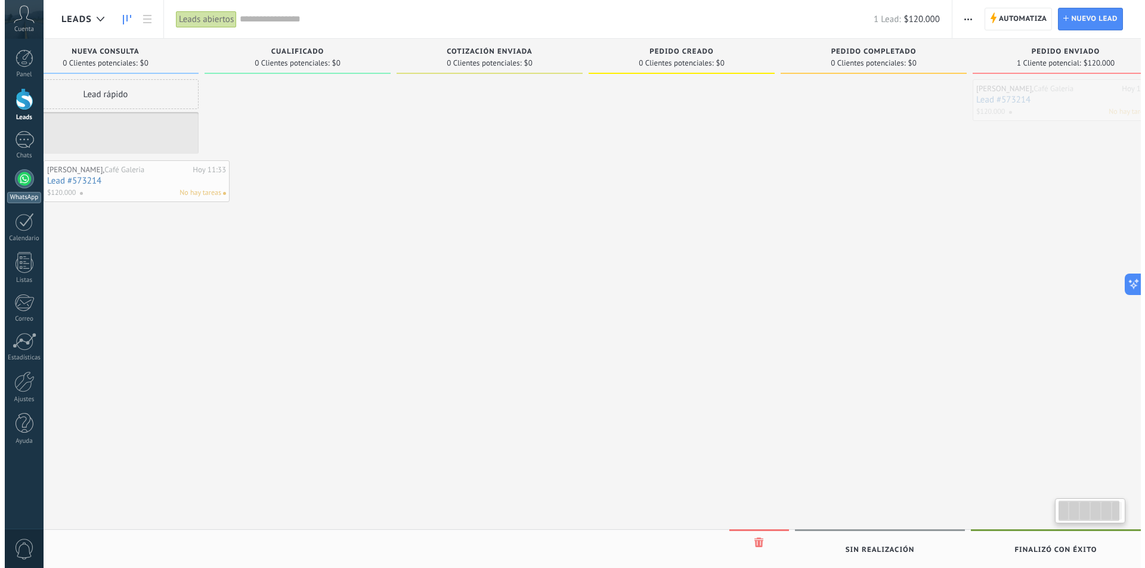
scroll to position [0, 0]
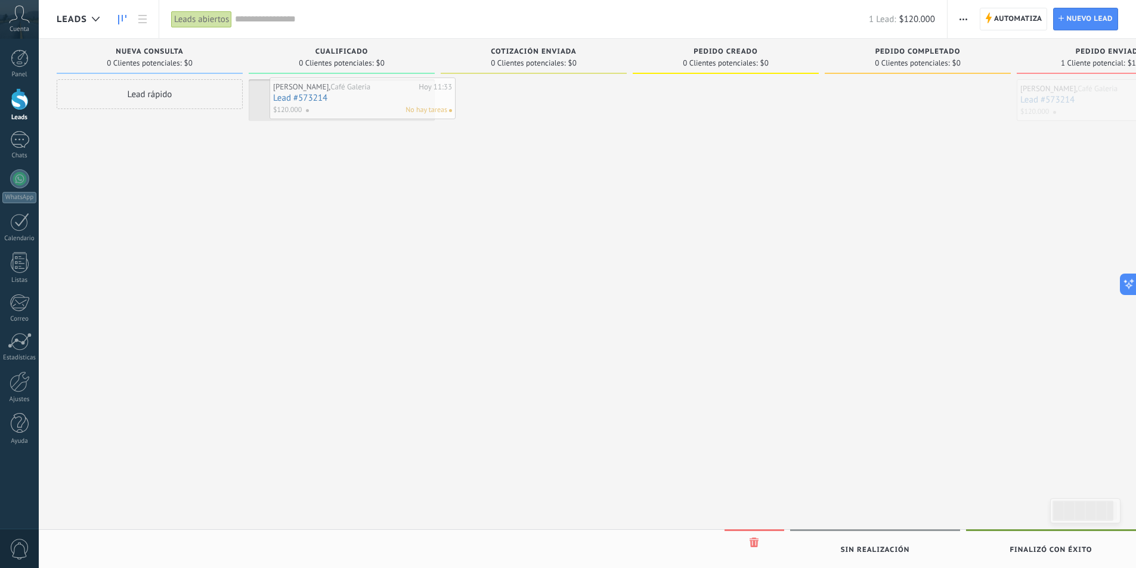
drag, startPoint x: 1014, startPoint y: 103, endPoint x: 351, endPoint y: 101, distance: 662.6
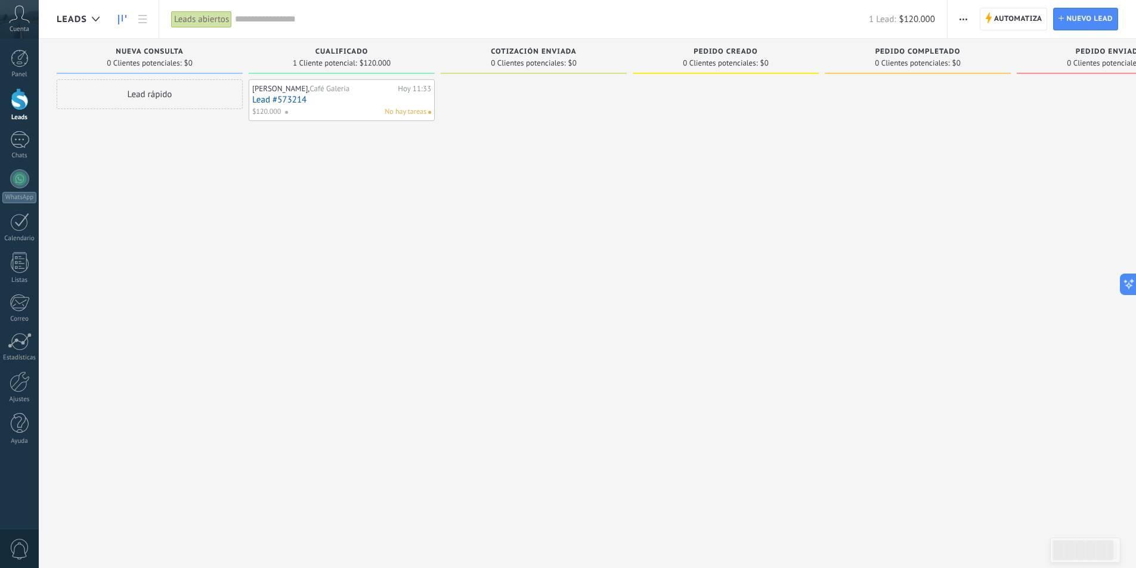
click at [154, 51] on span "Nueva consulta" at bounding box center [149, 52] width 67 height 8
click at [964, 19] on use "button" at bounding box center [964, 19] width 8 height 2
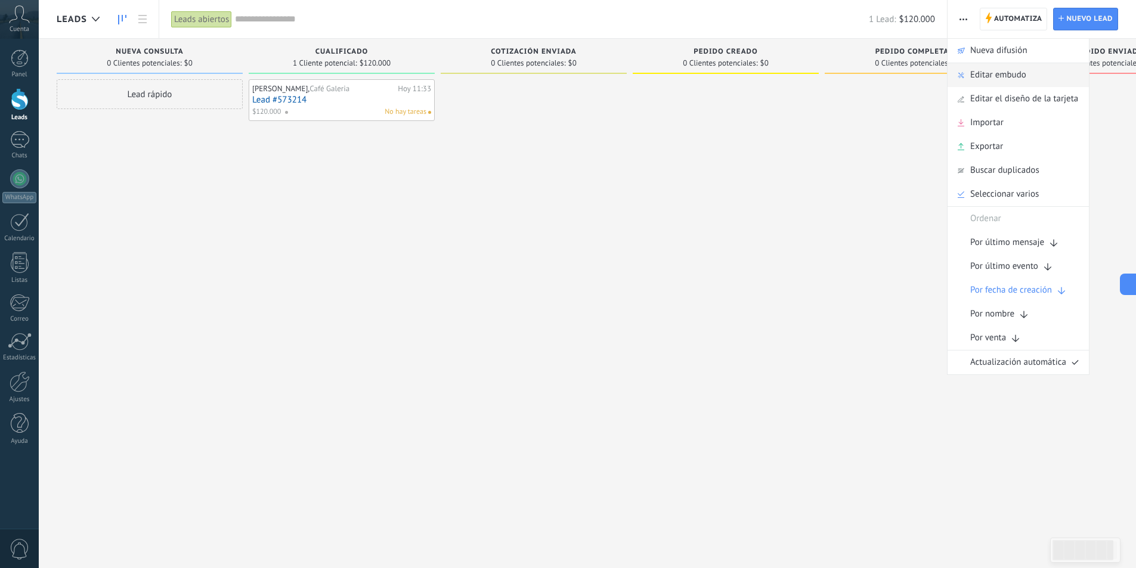
click at [1004, 75] on span "Editar embudo" at bounding box center [998, 75] width 56 height 24
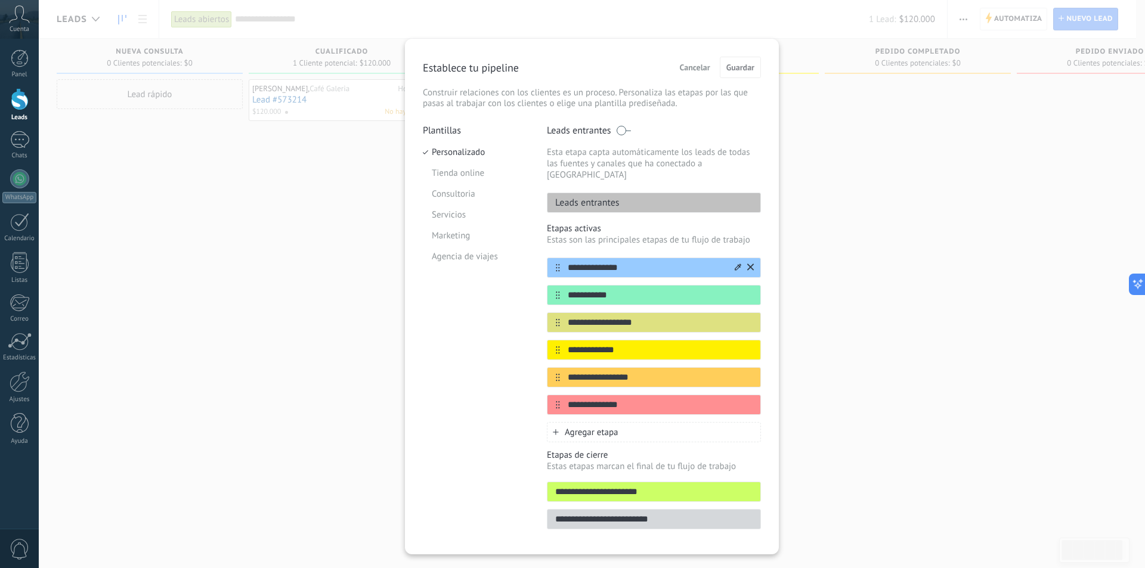
click at [600, 262] on input "**********" at bounding box center [646, 268] width 173 height 13
click at [583, 289] on input "**********" at bounding box center [646, 295] width 173 height 13
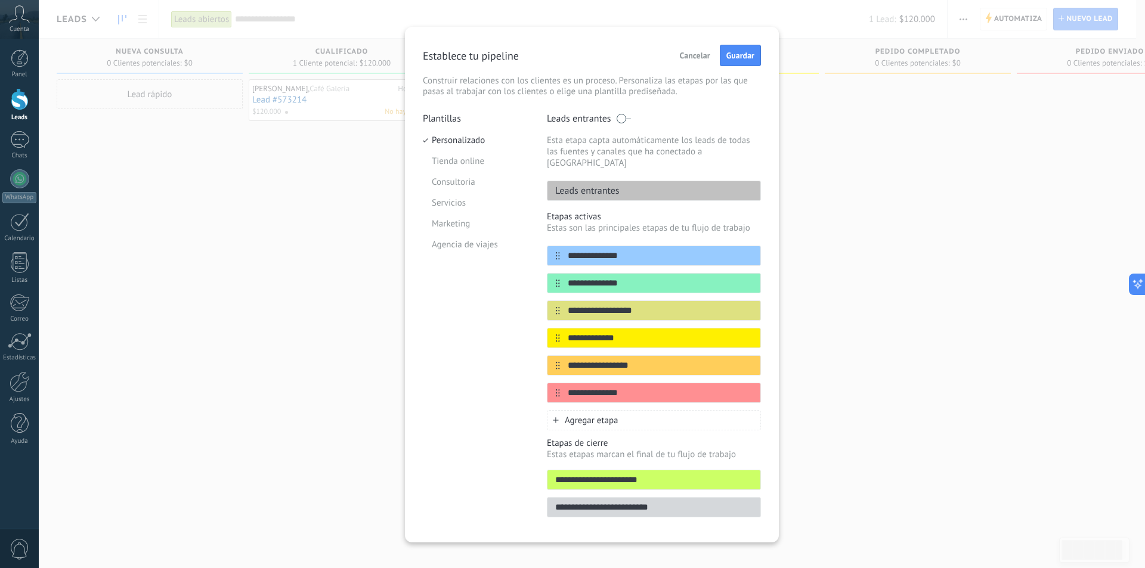
scroll to position [14, 0]
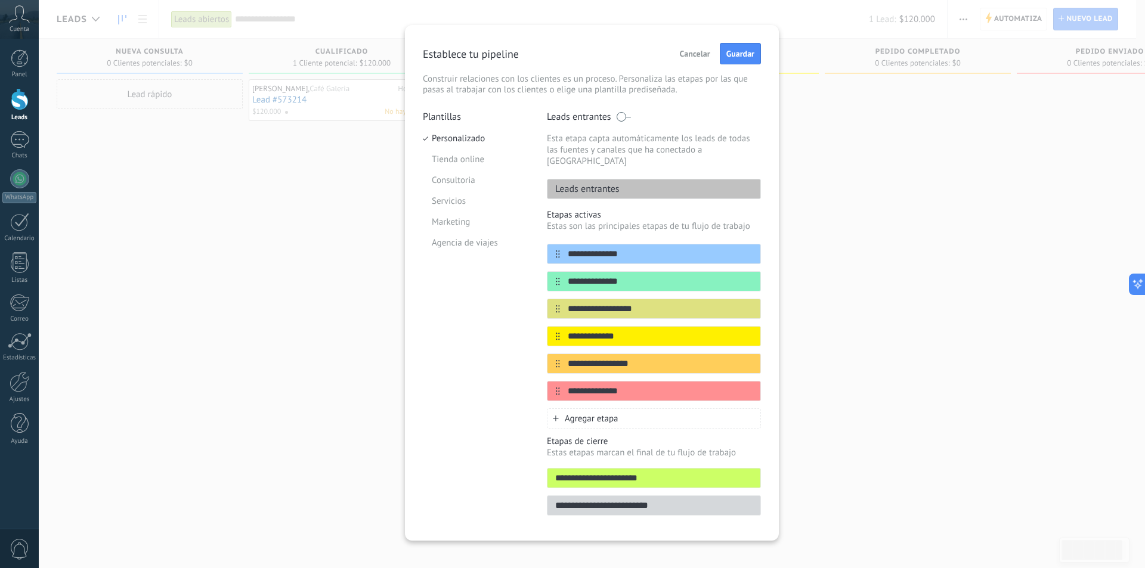
type input "**********"
click at [771, 52] on div "**********" at bounding box center [592, 283] width 374 height 516
click at [746, 45] on button "Guardar" at bounding box center [740, 53] width 41 height 21
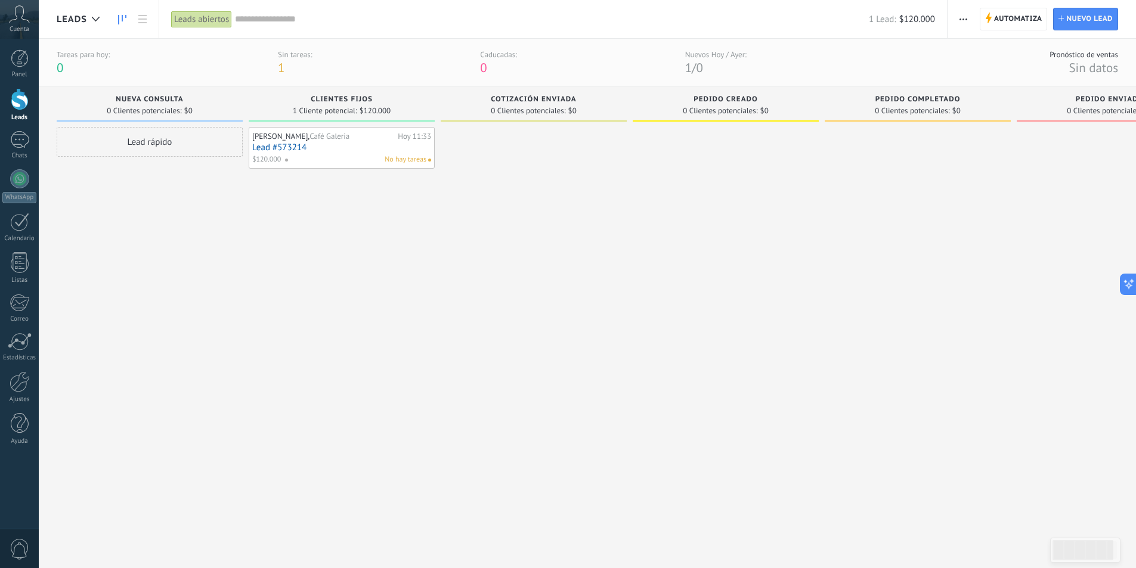
click at [348, 146] on link "Lead #573214" at bounding box center [341, 148] width 179 height 10
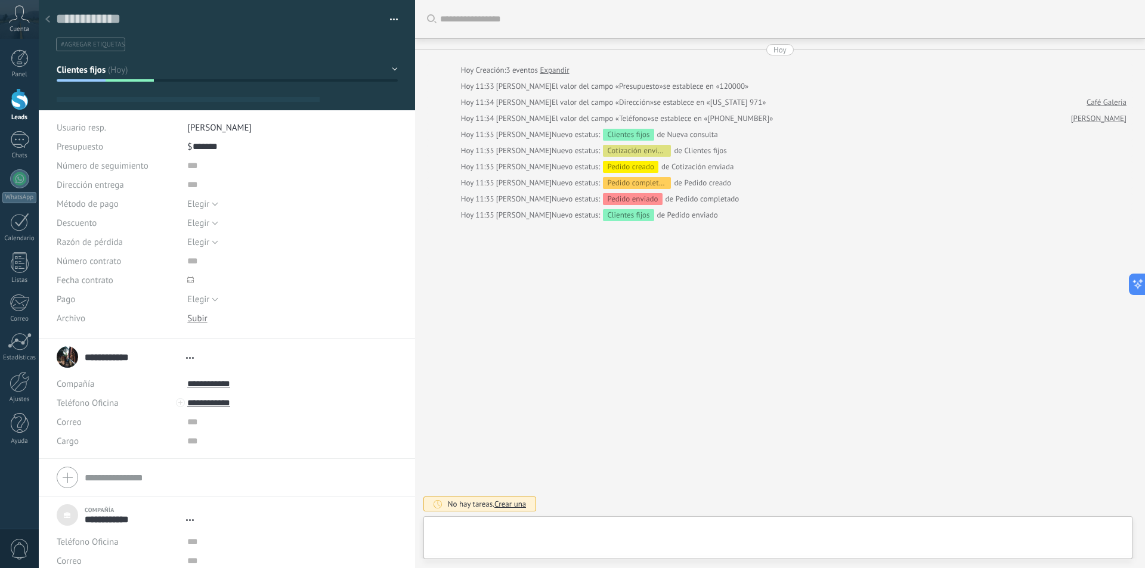
type textarea "**********"
click at [187, 280] on icon at bounding box center [190, 280] width 7 height 7
type input "**********"
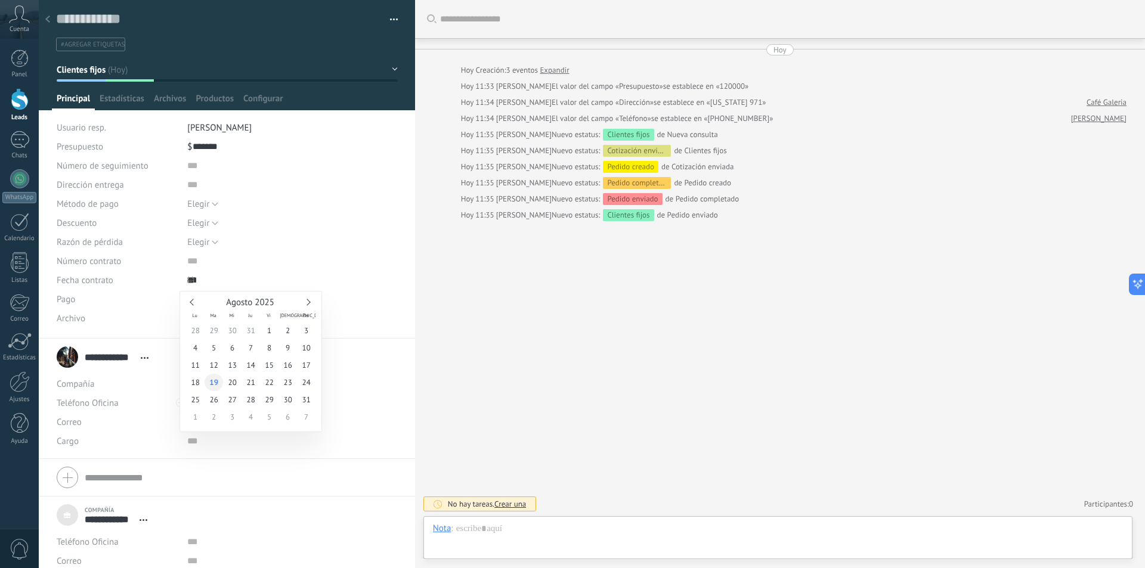
click at [216, 383] on span "19" at bounding box center [214, 382] width 18 height 17
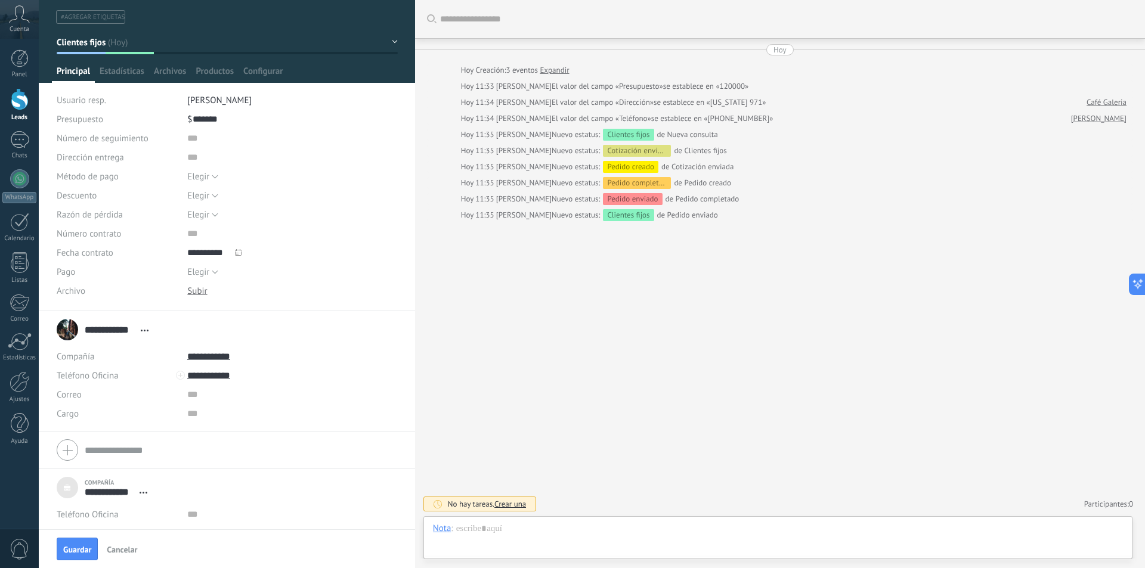
scroll to position [0, 0]
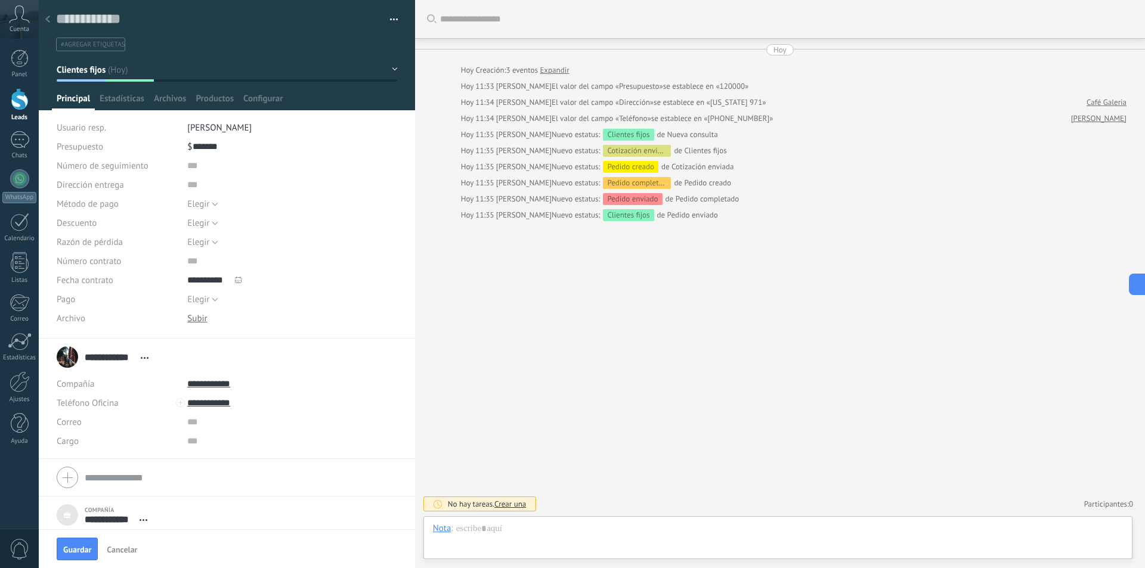
click at [125, 90] on div at bounding box center [227, 55] width 377 height 110
click at [125, 97] on span "Estadísticas" at bounding box center [122, 101] width 45 height 17
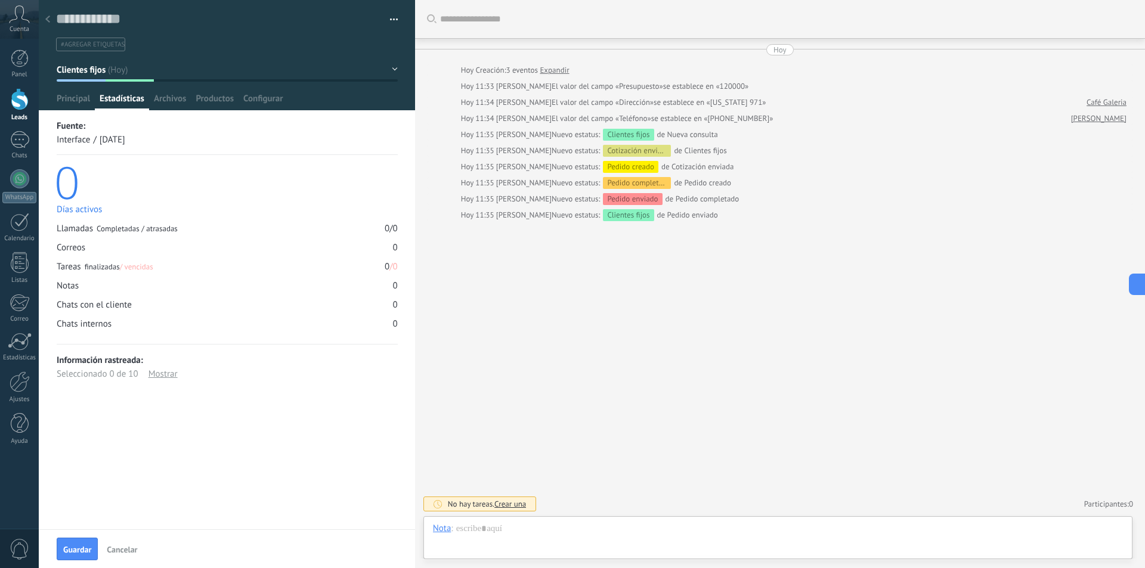
click at [162, 376] on div "Mostrar" at bounding box center [163, 374] width 29 height 14
click at [163, 372] on div "Ocultar" at bounding box center [163, 374] width 28 height 14
click at [176, 95] on span "Archivos" at bounding box center [170, 101] width 32 height 17
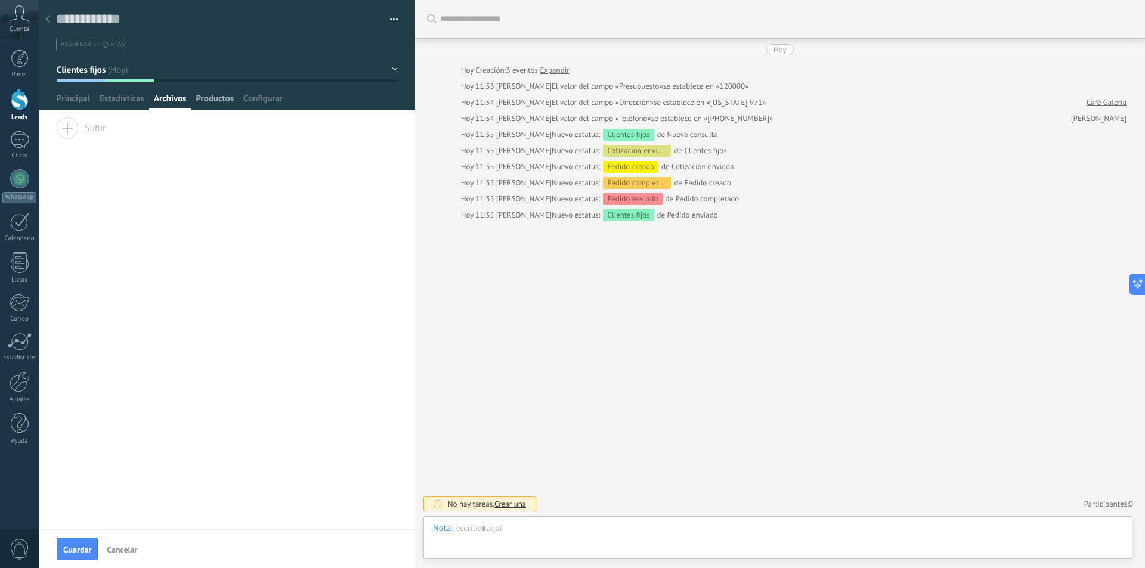
click at [217, 100] on span "Productos" at bounding box center [215, 101] width 38 height 17
click at [250, 99] on span "Configurar" at bounding box center [262, 101] width 39 height 17
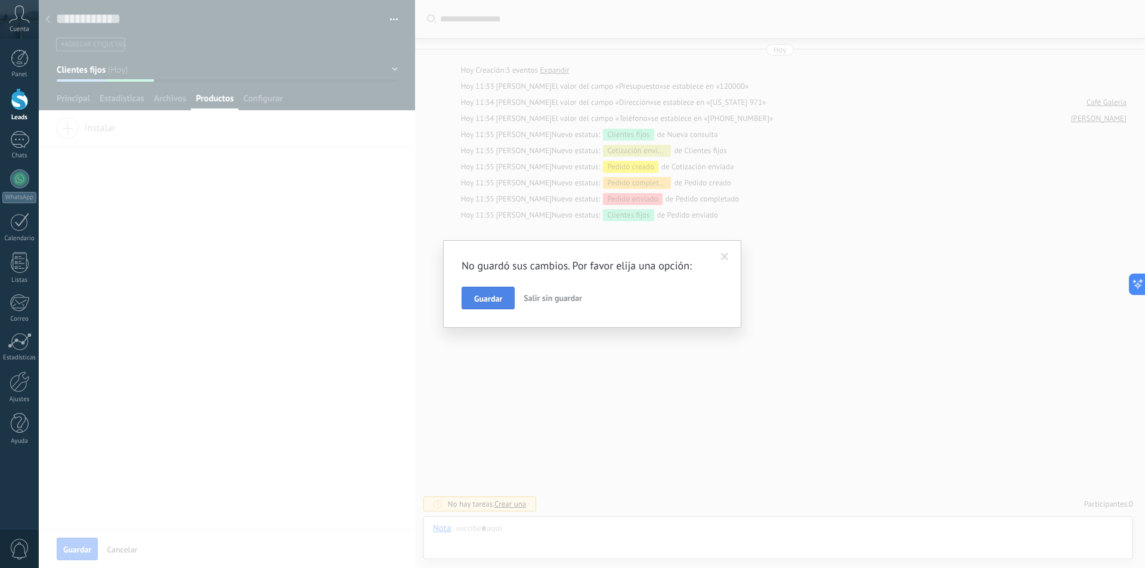
click at [501, 298] on span "Guardar" at bounding box center [488, 299] width 28 height 8
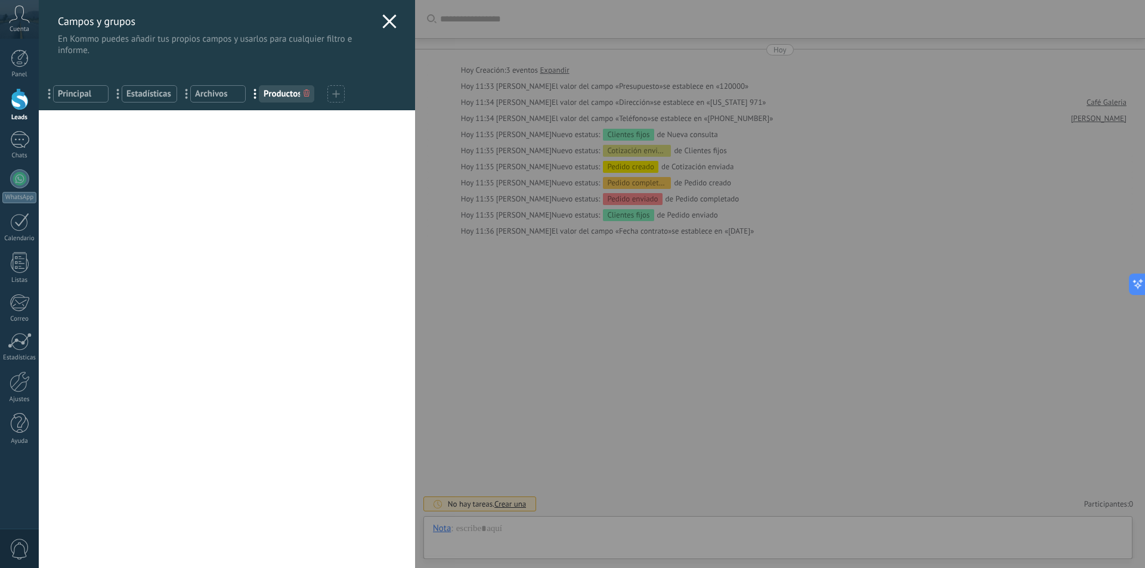
click at [386, 13] on div "Campos y grupos En Kommo puedes añadir tus propios campos y usarlos para cualqu…" at bounding box center [227, 28] width 376 height 56
click at [382, 21] on icon at bounding box center [389, 21] width 14 height 14
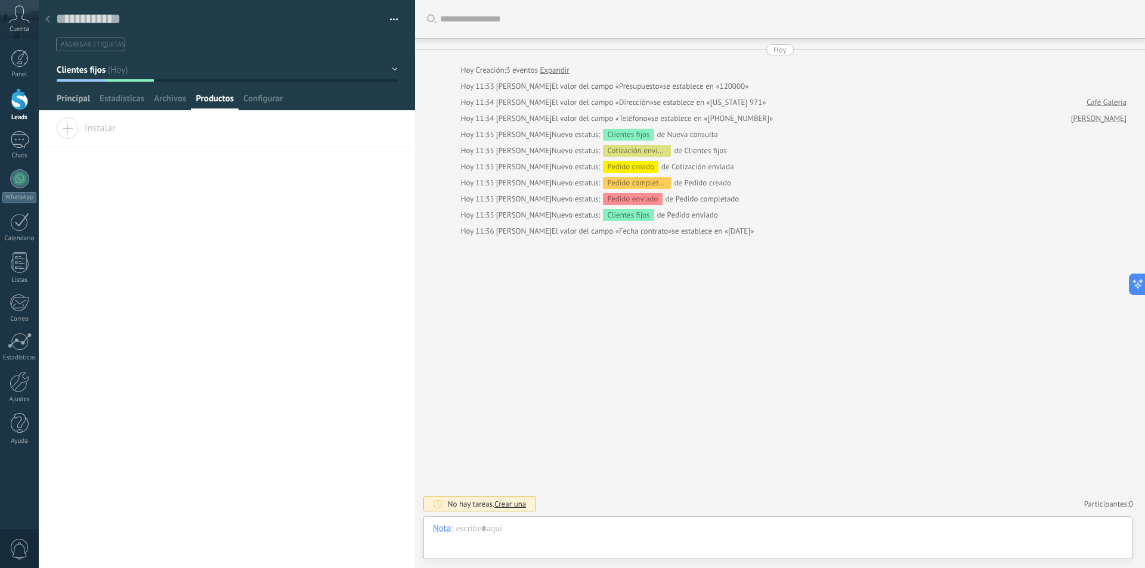
click at [62, 101] on span "Principal" at bounding box center [73, 101] width 33 height 17
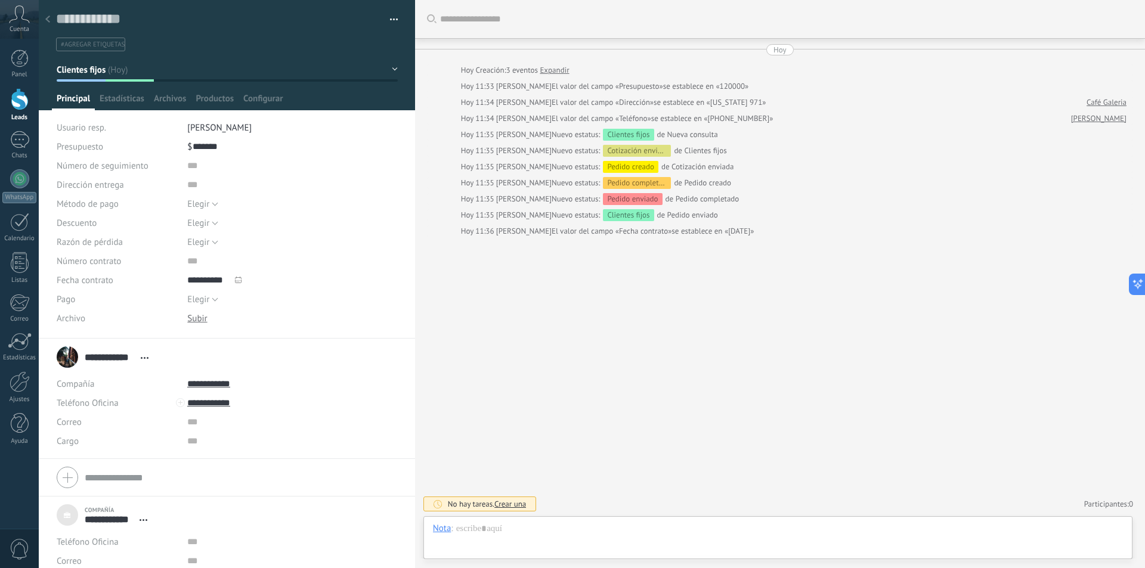
click at [200, 318] on div at bounding box center [197, 318] width 20 height 11
click at [390, 66] on button "Clientes fijos" at bounding box center [227, 69] width 341 height 21
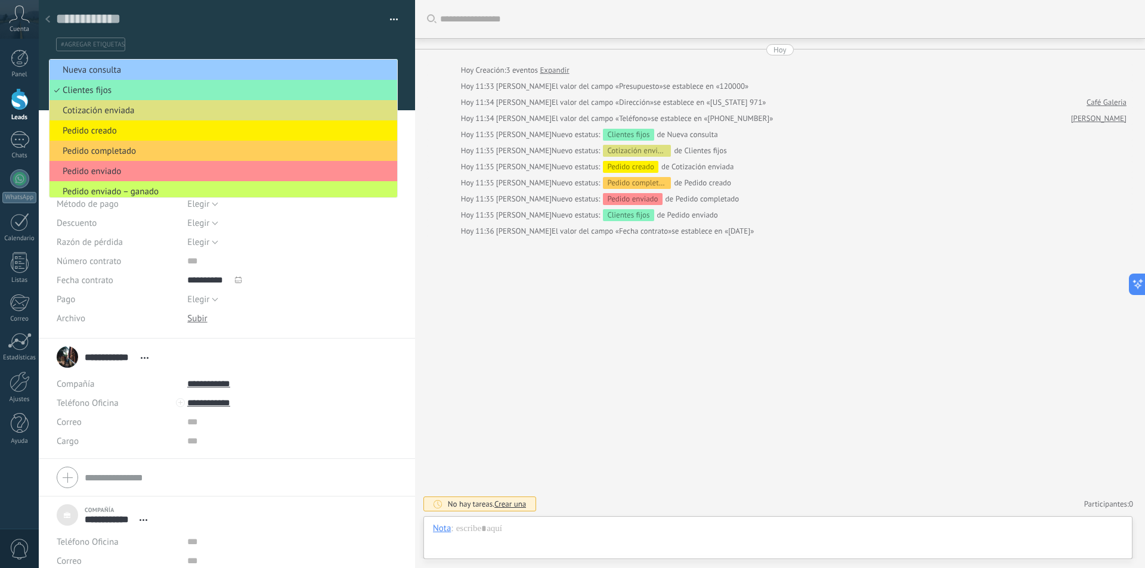
click at [348, 41] on ul "#agregar etiquetas" at bounding box center [225, 44] width 340 height 16
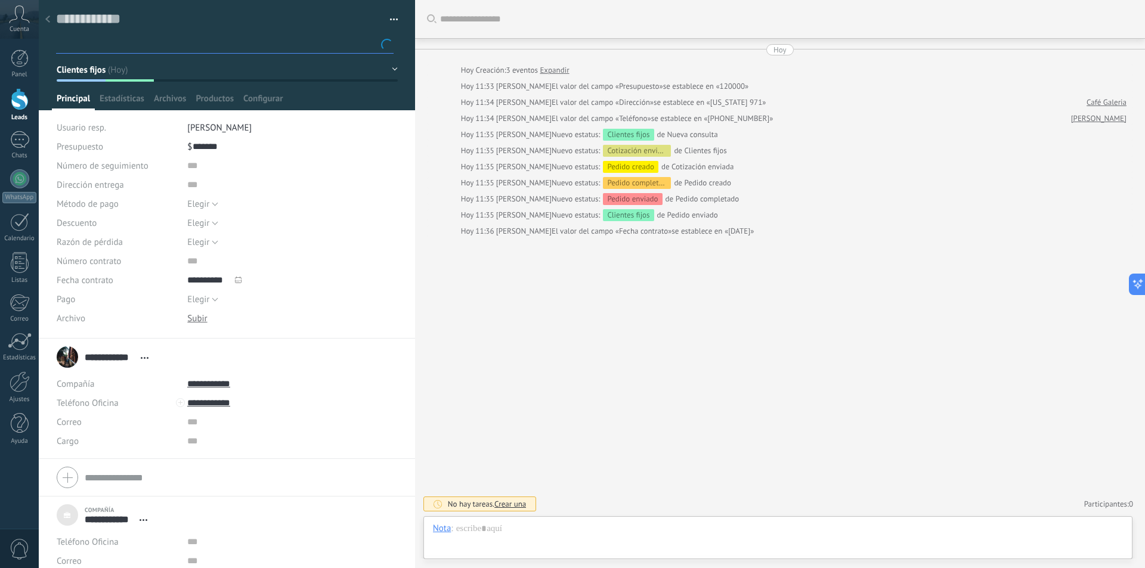
click at [394, 17] on div "Guardar y crear Imprimir Administrar etiquetas Exportar a excel" at bounding box center [227, 25] width 377 height 51
click at [388, 17] on button "button" at bounding box center [389, 20] width 17 height 18
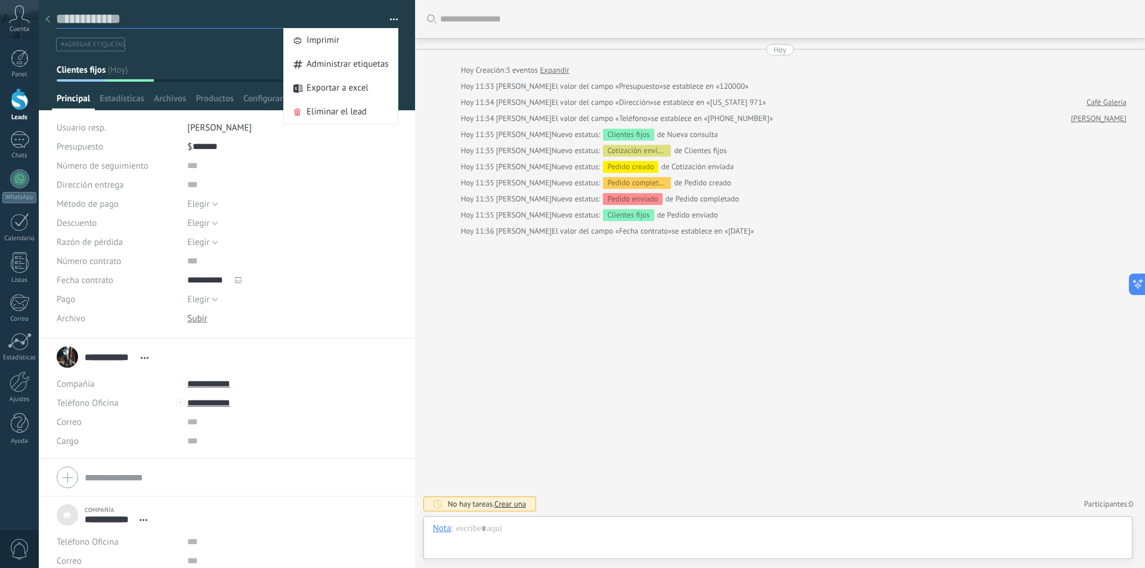
click at [350, 13] on textarea at bounding box center [218, 19] width 325 height 18
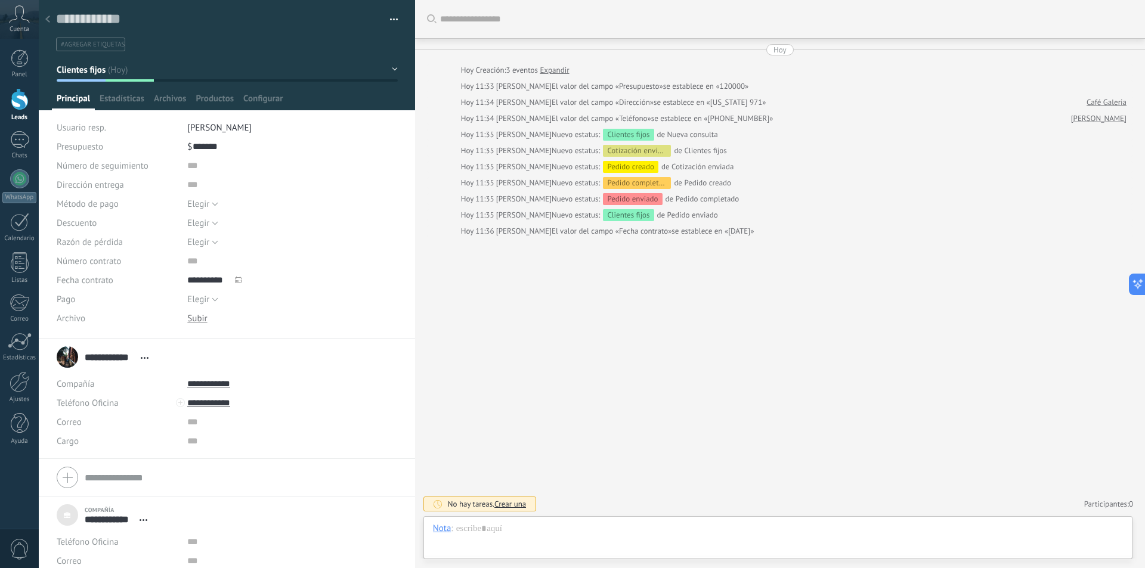
click at [76, 94] on span "Principal" at bounding box center [73, 101] width 33 height 17
click at [276, 86] on div at bounding box center [227, 55] width 377 height 110
click at [268, 104] on span "Configurar" at bounding box center [262, 101] width 39 height 17
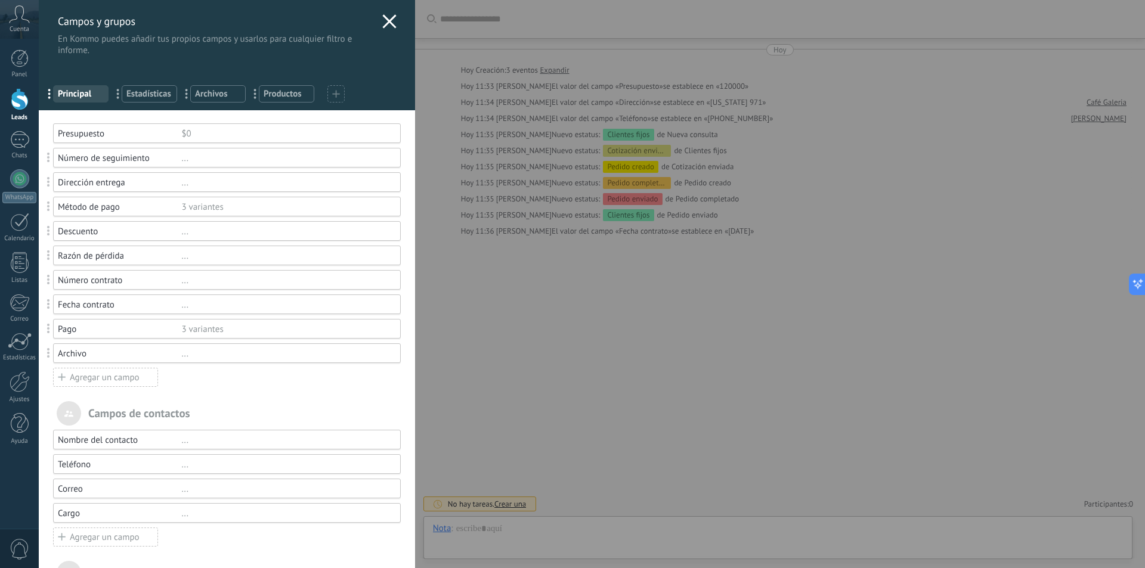
click at [98, 377] on div "Agregar un campo" at bounding box center [105, 377] width 105 height 19
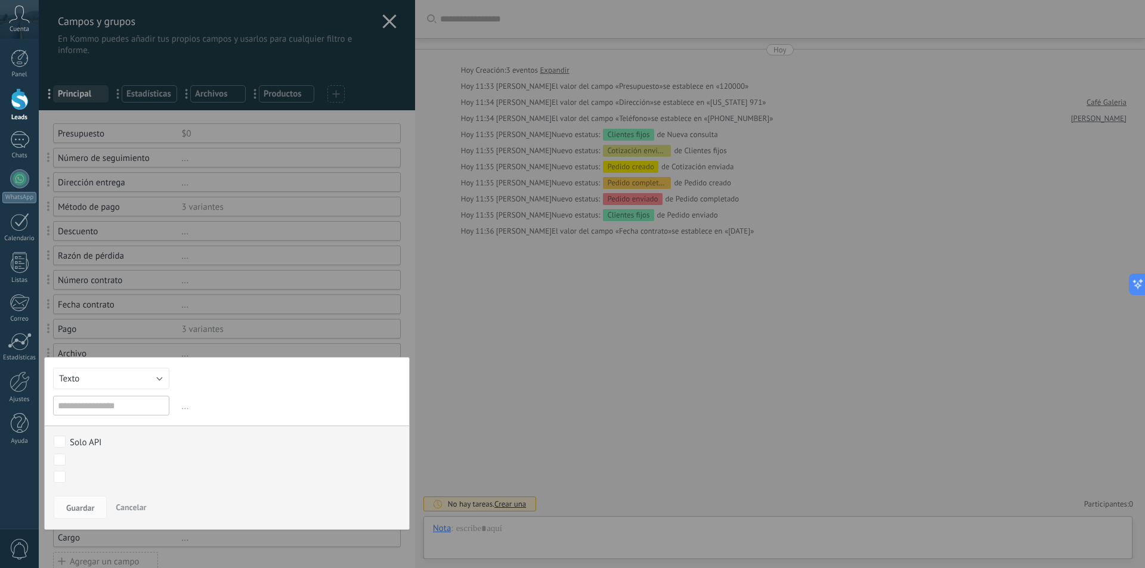
click at [144, 391] on div "Texto Número Interruptor Selección Multiselección Día URL Texto Largo Interrupt…" at bounding box center [227, 443] width 366 height 173
click at [157, 382] on button "Texto" at bounding box center [111, 378] width 116 height 21
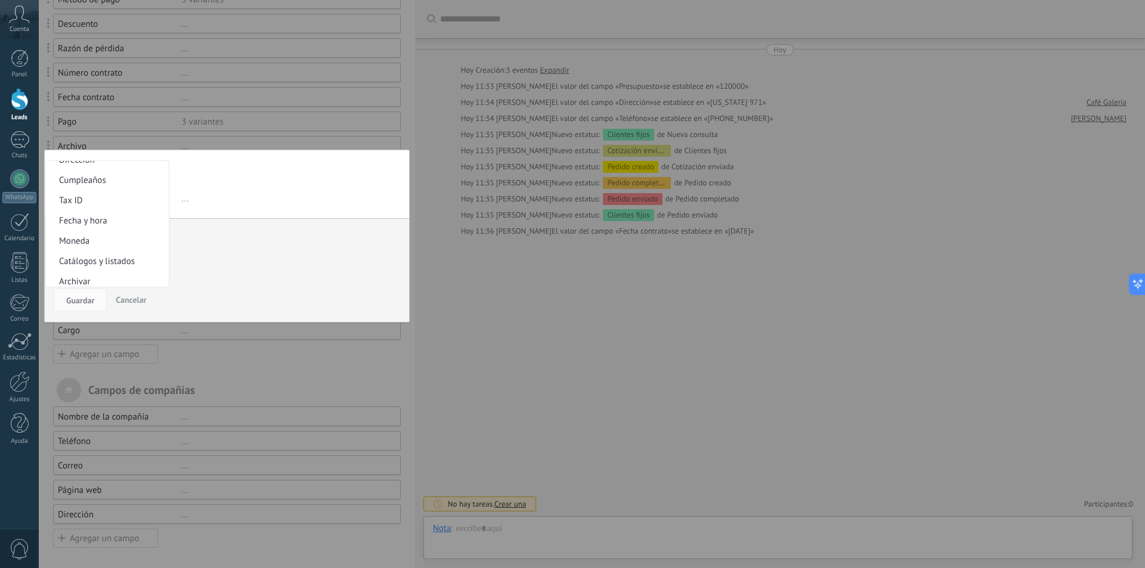
scroll to position [219, 0]
click at [95, 222] on li "Fecha y hora" at bounding box center [107, 216] width 123 height 20
click at [130, 193] on input "text" at bounding box center [111, 198] width 116 height 20
click at [184, 200] on span "..." at bounding box center [290, 199] width 221 height 20
click at [144, 296] on span "Cancelar" at bounding box center [131, 300] width 30 height 11
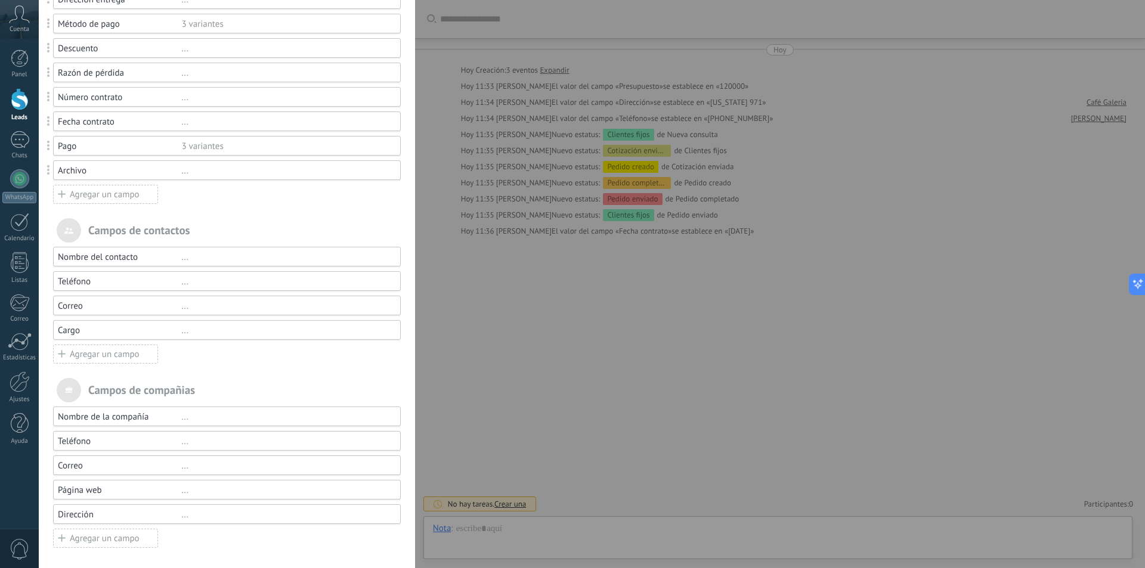
scroll to position [0, 0]
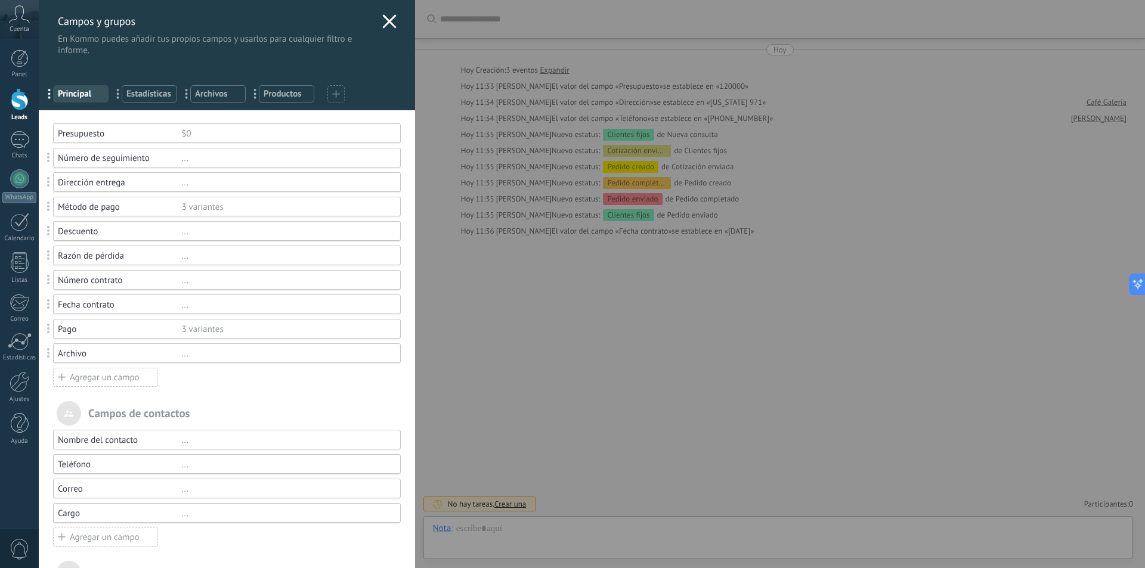
click at [386, 32] on div "Campos y grupos En Kommo puedes añadir tus propios campos y usarlos para cualqu…" at bounding box center [227, 28] width 376 height 56
click at [382, 24] on use at bounding box center [389, 21] width 14 height 14
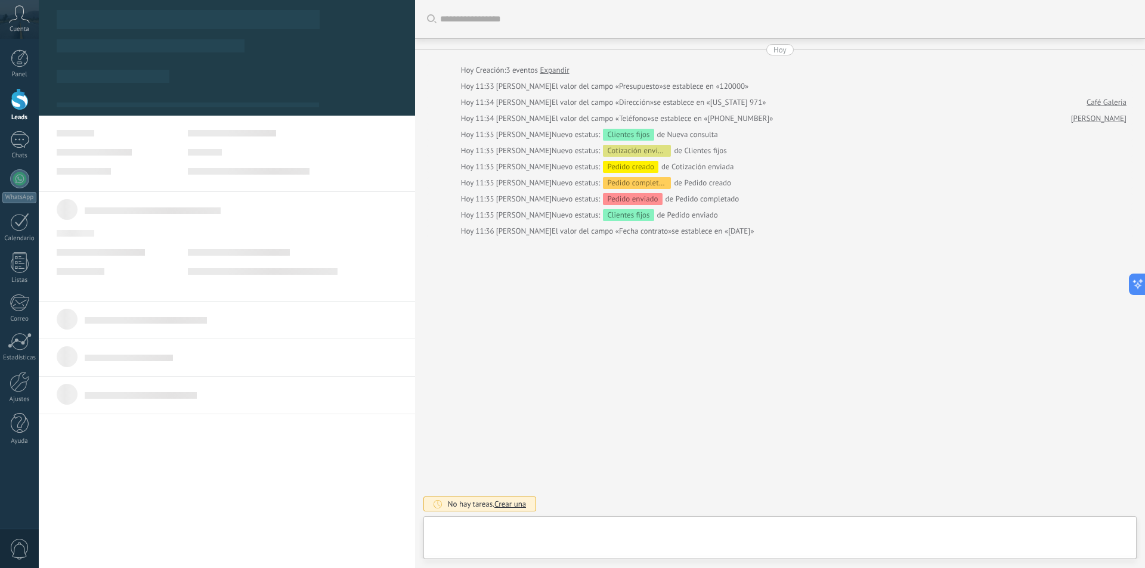
type textarea "**********"
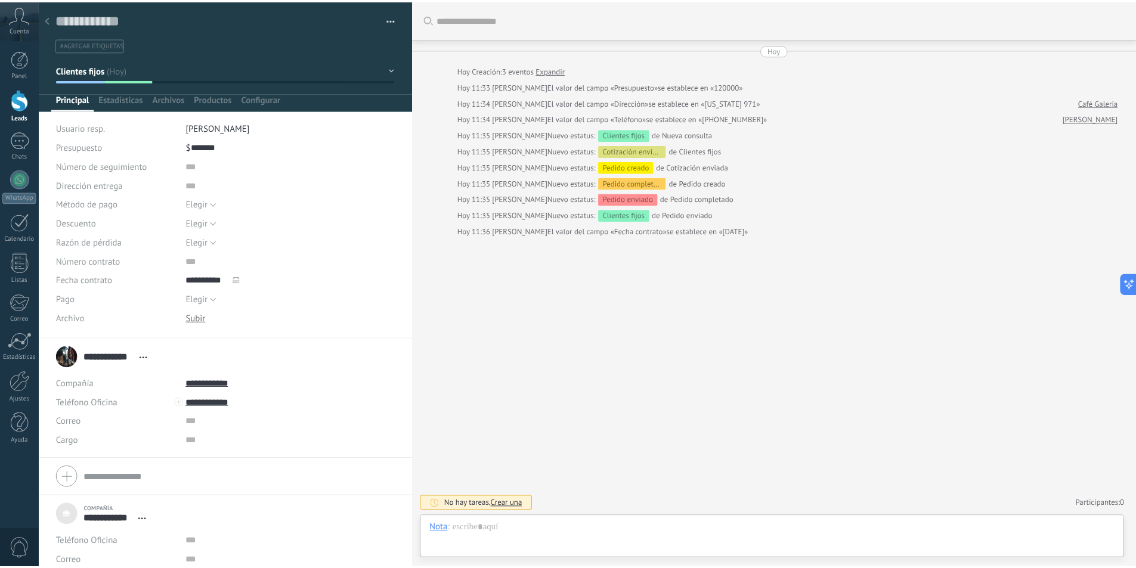
scroll to position [12, 0]
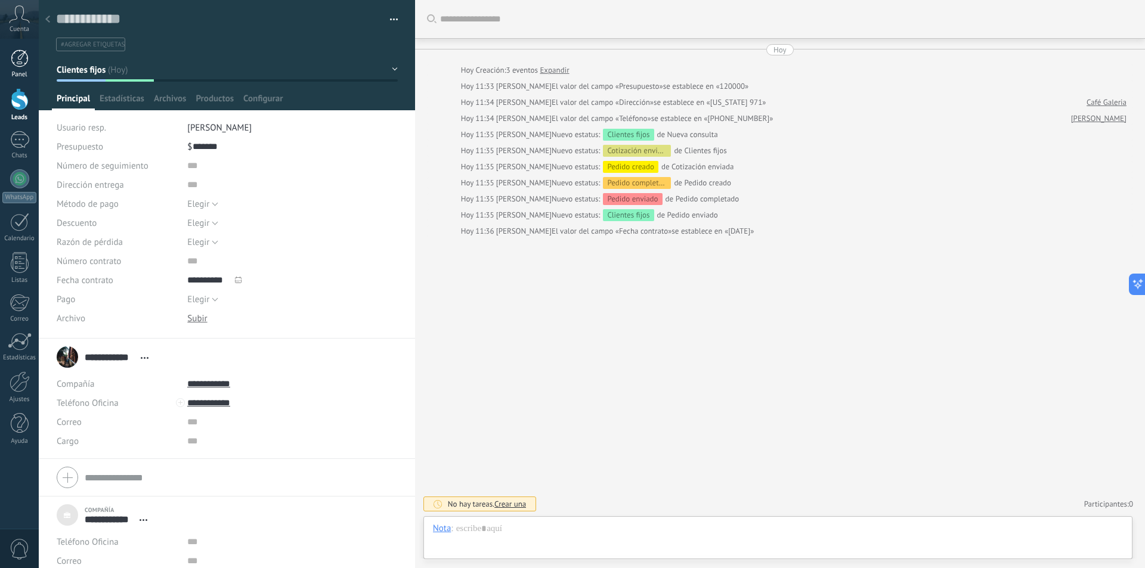
click at [20, 54] on div at bounding box center [20, 59] width 18 height 18
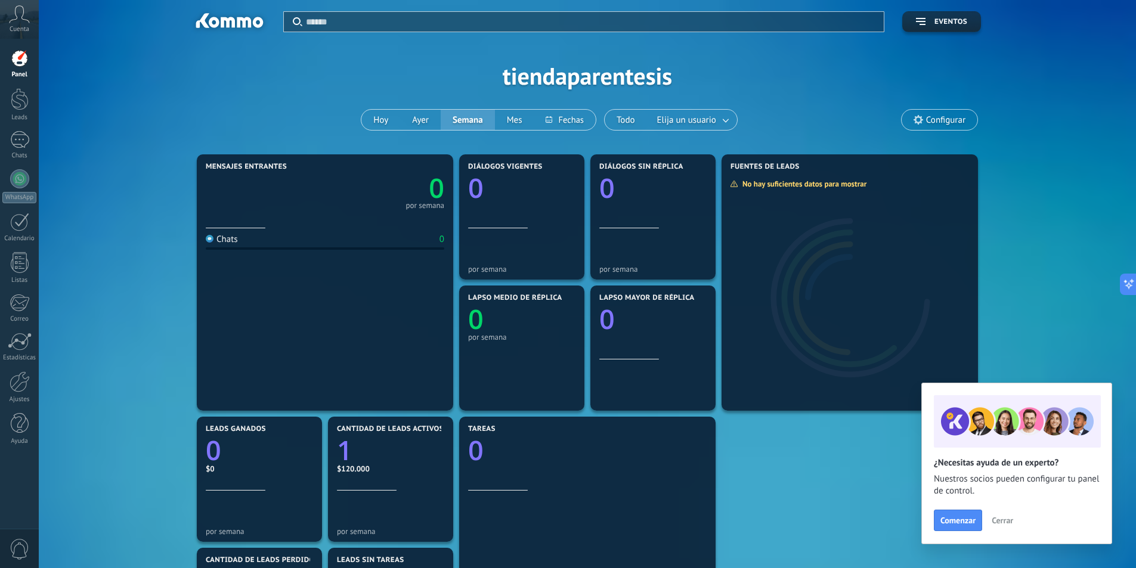
click at [1003, 523] on span "Cerrar" at bounding box center [1002, 521] width 21 height 8
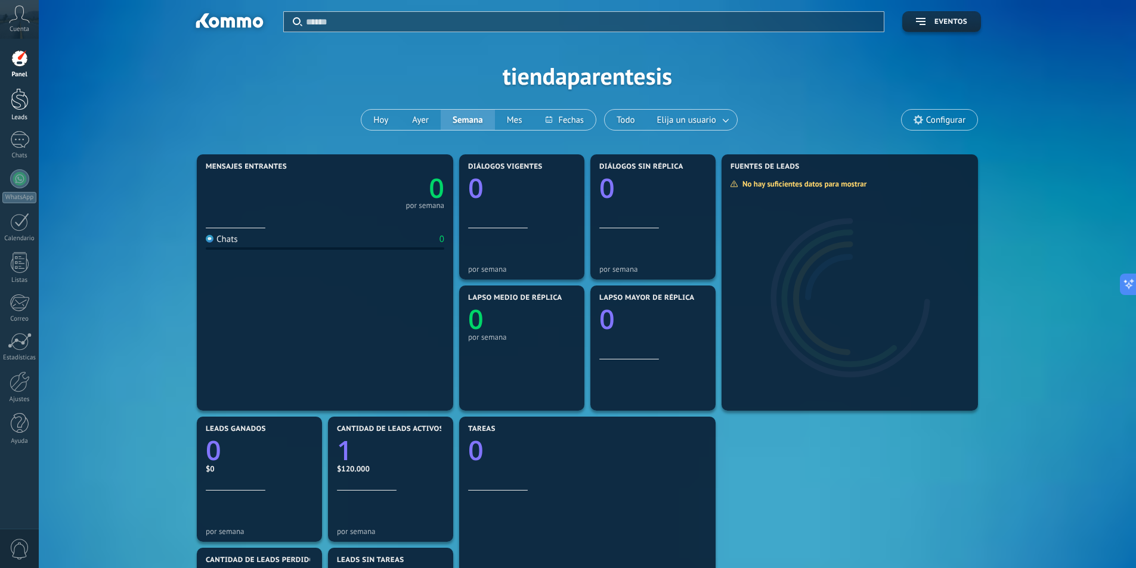
click at [27, 102] on div at bounding box center [20, 99] width 18 height 22
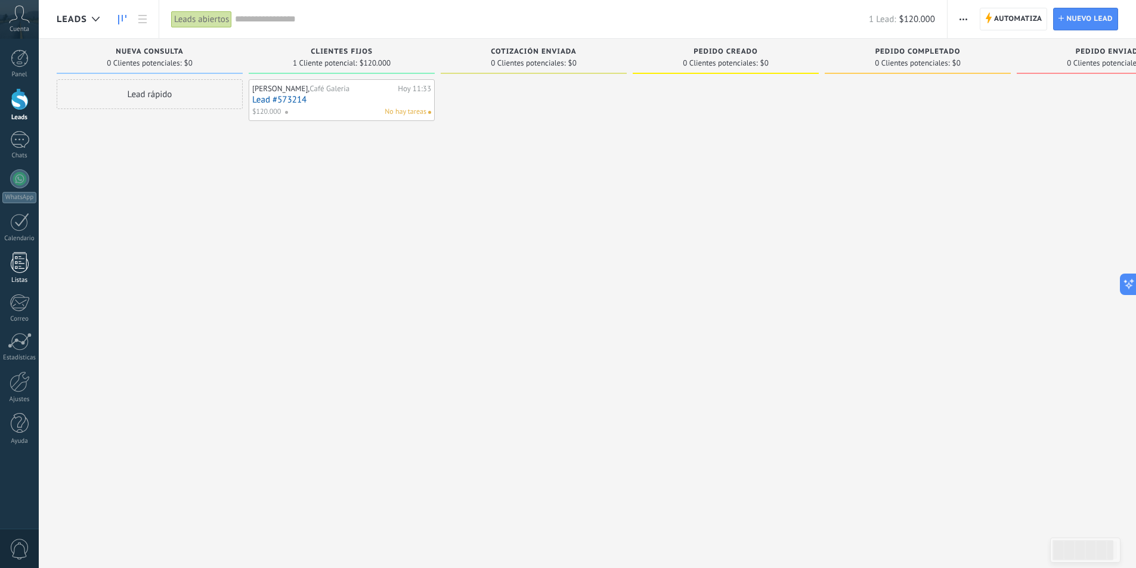
click at [23, 267] on div at bounding box center [20, 262] width 18 height 21
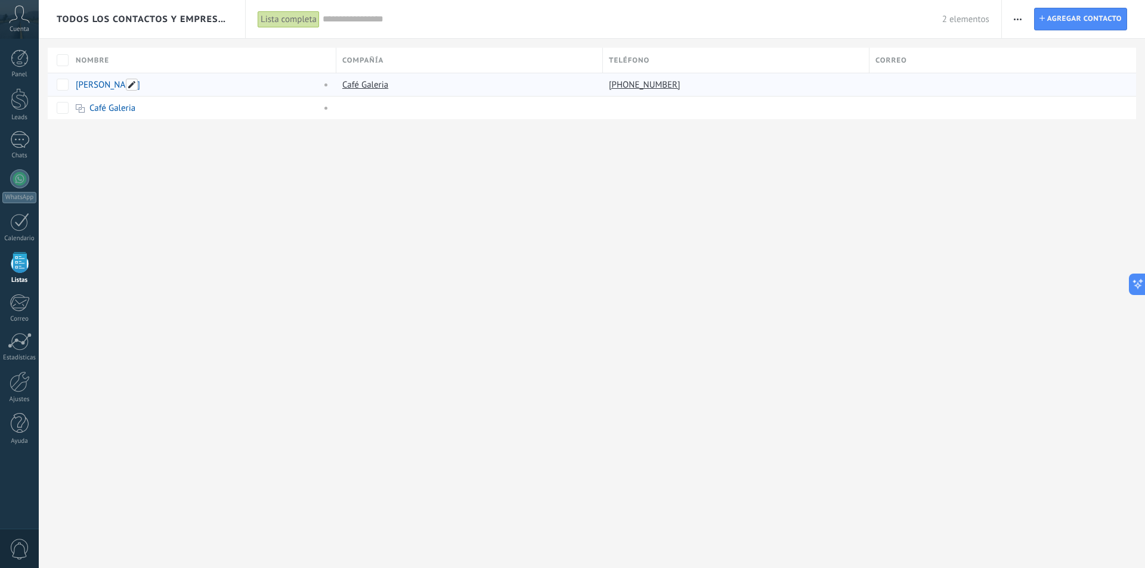
click at [128, 86] on span at bounding box center [132, 85] width 12 height 12
drag, startPoint x: 143, startPoint y: 219, endPoint x: 135, endPoint y: 191, distance: 29.7
click at [142, 219] on div "Todos los contactos y empresas Lista completa Aplicar 2 elementos Lista complet…" at bounding box center [592, 284] width 1106 height 568
click at [234, 89] on div "[PERSON_NAME]" at bounding box center [196, 84] width 240 height 11
click at [494, 87] on div "Café Galeria" at bounding box center [466, 84] width 261 height 23
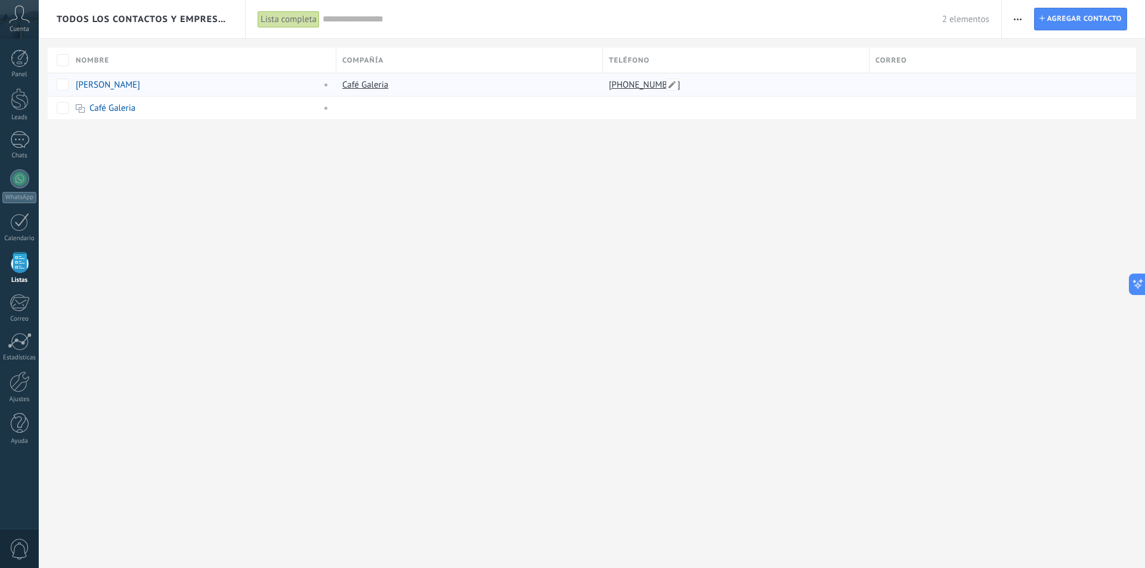
click at [819, 86] on div "[PHONE_NUMBER]" at bounding box center [733, 84] width 261 height 23
click at [920, 81] on div at bounding box center [999, 84] width 258 height 23
click at [16, 221] on div at bounding box center [19, 222] width 19 height 18
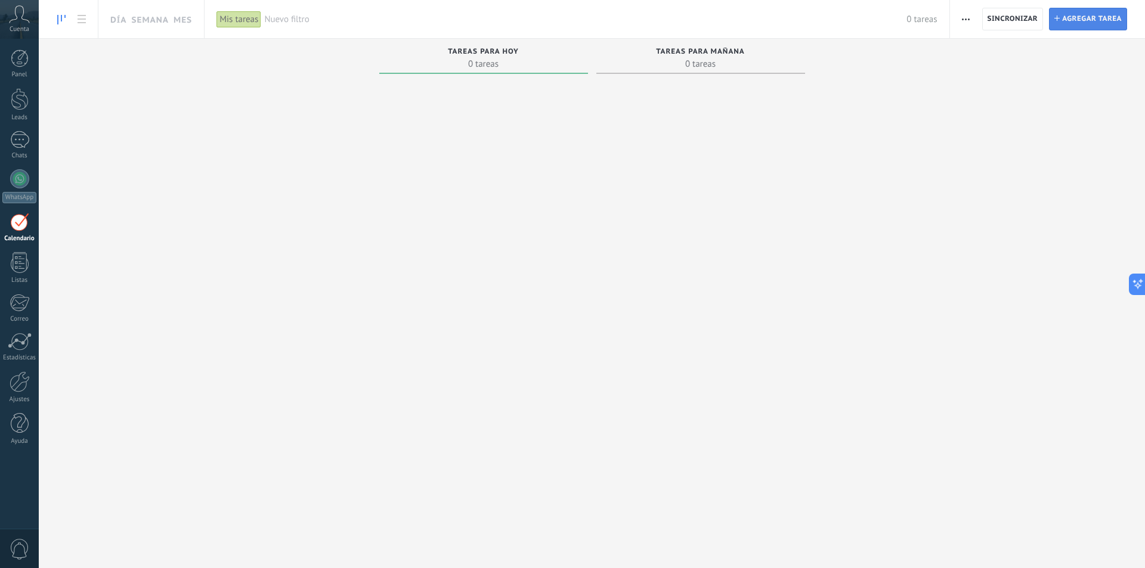
click at [1090, 20] on span "Agregar tarea" at bounding box center [1092, 18] width 60 height 21
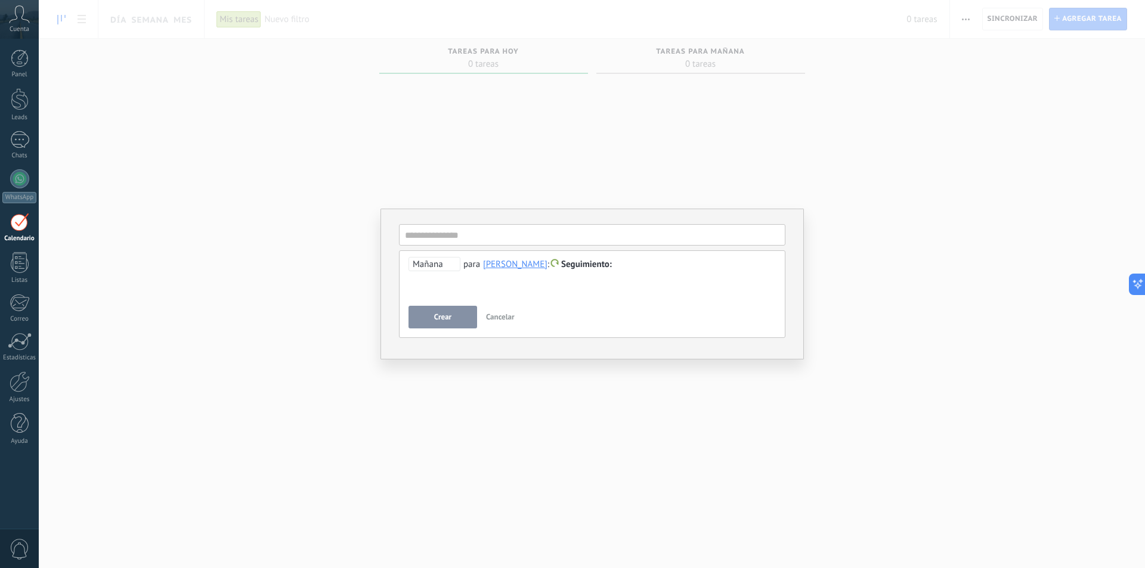
click at [432, 264] on span "Mañana" at bounding box center [435, 264] width 52 height 14
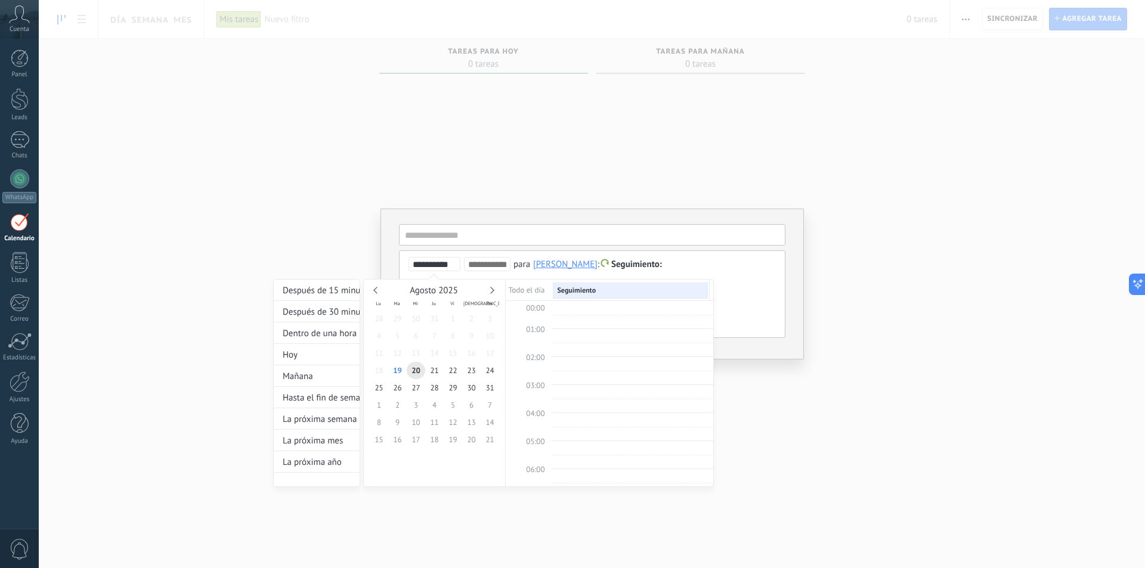
scroll to position [225, 0]
click at [336, 445] on div "La próxima mes" at bounding box center [317, 440] width 86 height 21
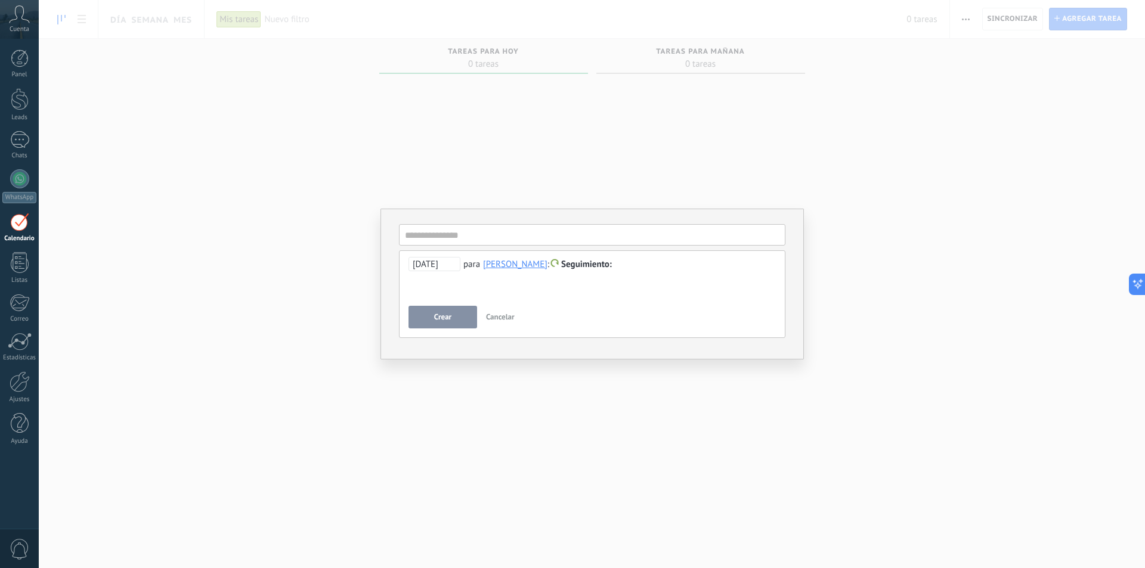
click at [511, 265] on div "[PERSON_NAME]" at bounding box center [515, 264] width 64 height 11
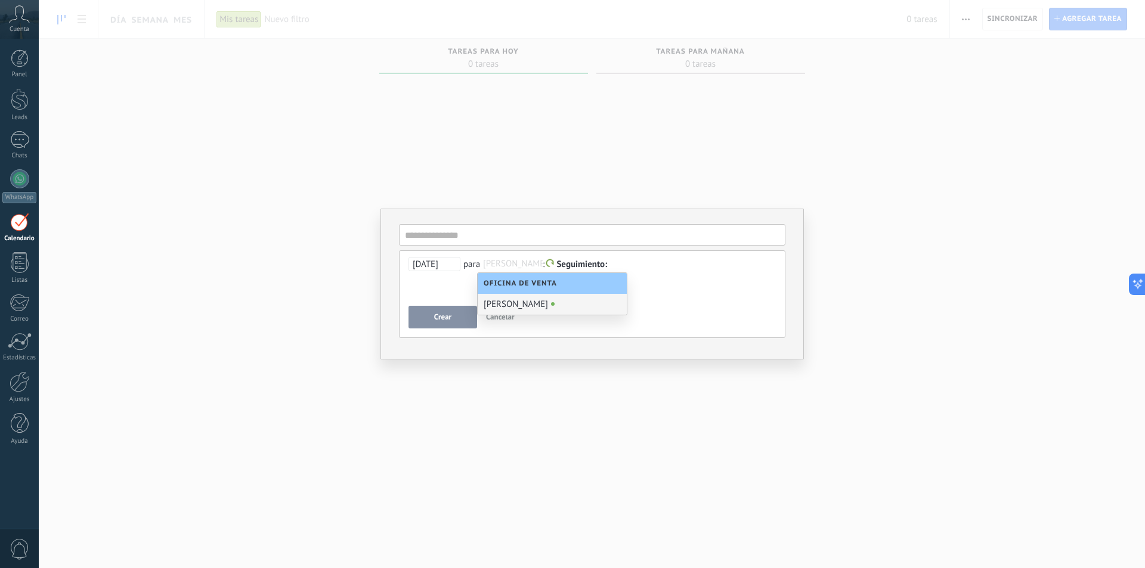
click at [523, 309] on div "[PERSON_NAME]" at bounding box center [552, 304] width 149 height 21
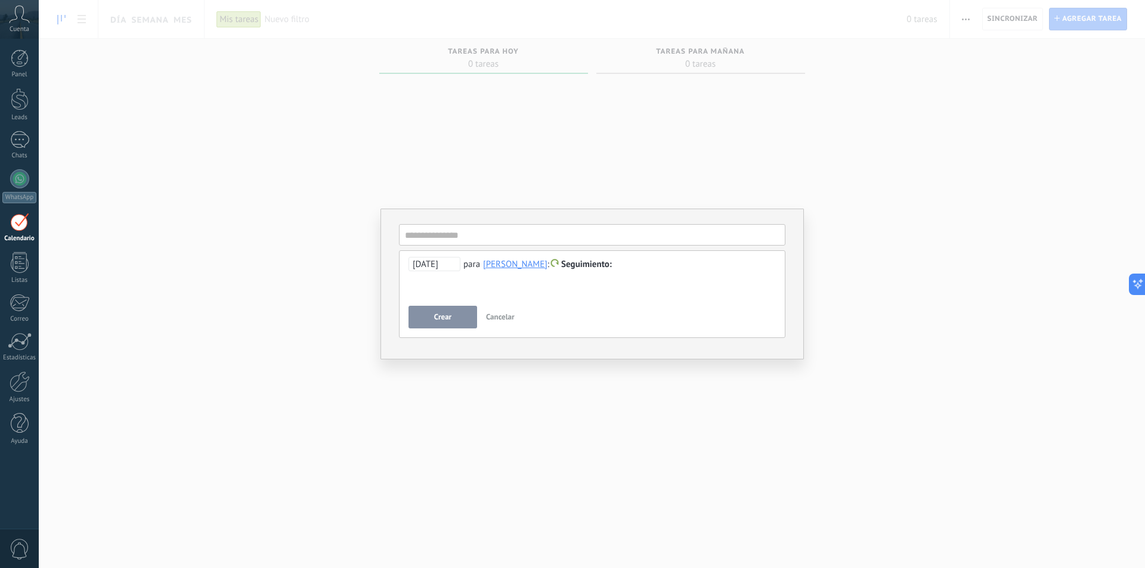
click at [581, 266] on span "Seguimiento" at bounding box center [586, 264] width 51 height 11
click at [607, 311] on label "Personalizado" at bounding box center [576, 311] width 107 height 23
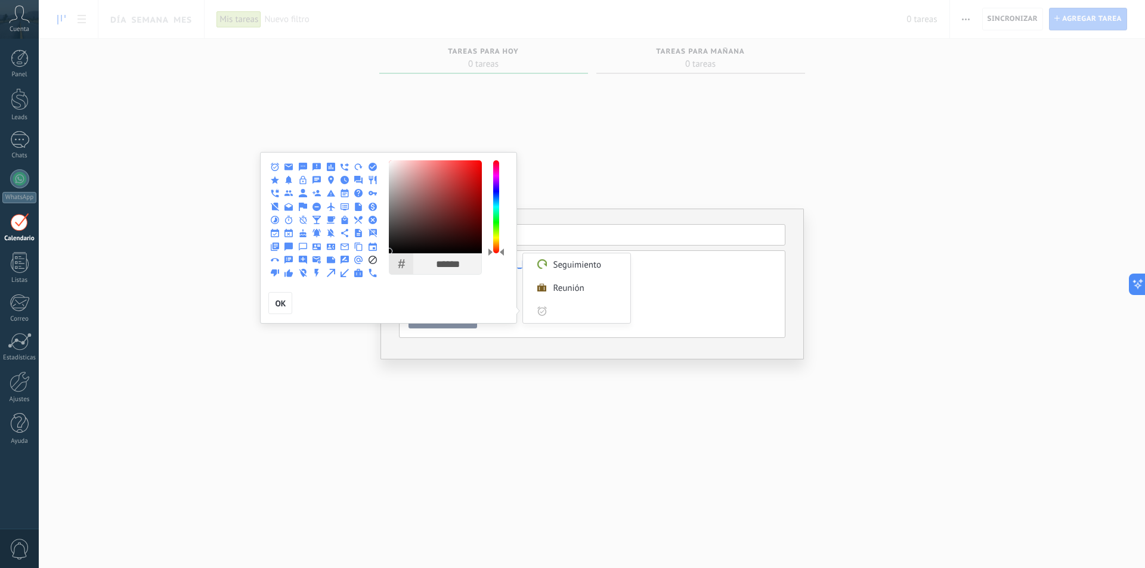
click at [274, 191] on icon at bounding box center [275, 193] width 8 height 8
click at [723, 296] on div at bounding box center [572, 284] width 1145 height 568
click at [284, 304] on span "OK" at bounding box center [280, 303] width 11 height 8
click at [289, 307] on button "OK" at bounding box center [280, 303] width 24 height 23
click at [280, 300] on span "OK" at bounding box center [280, 303] width 11 height 8
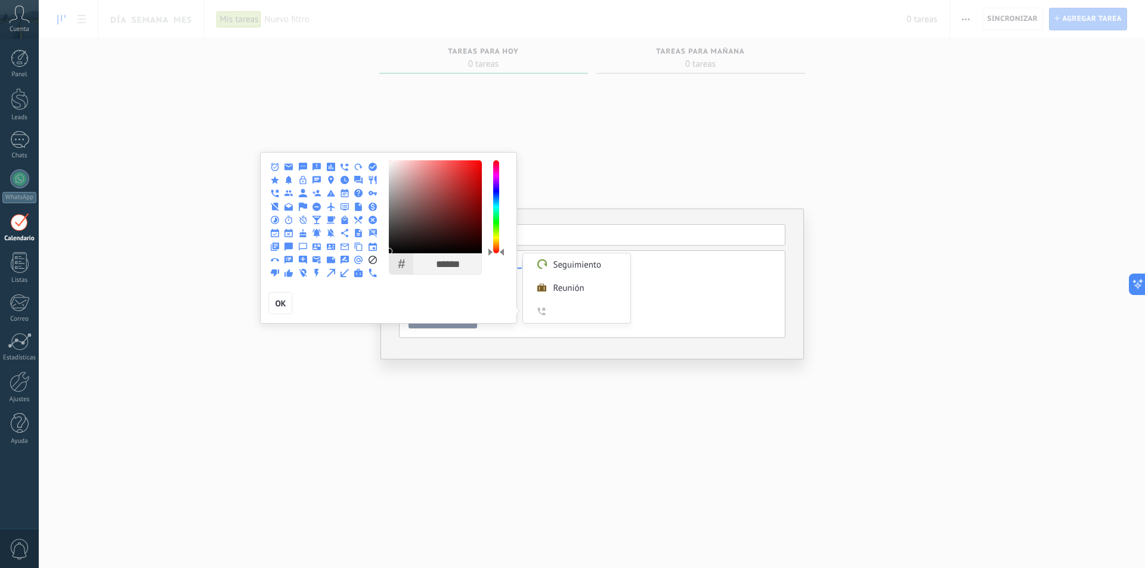
type input "******"
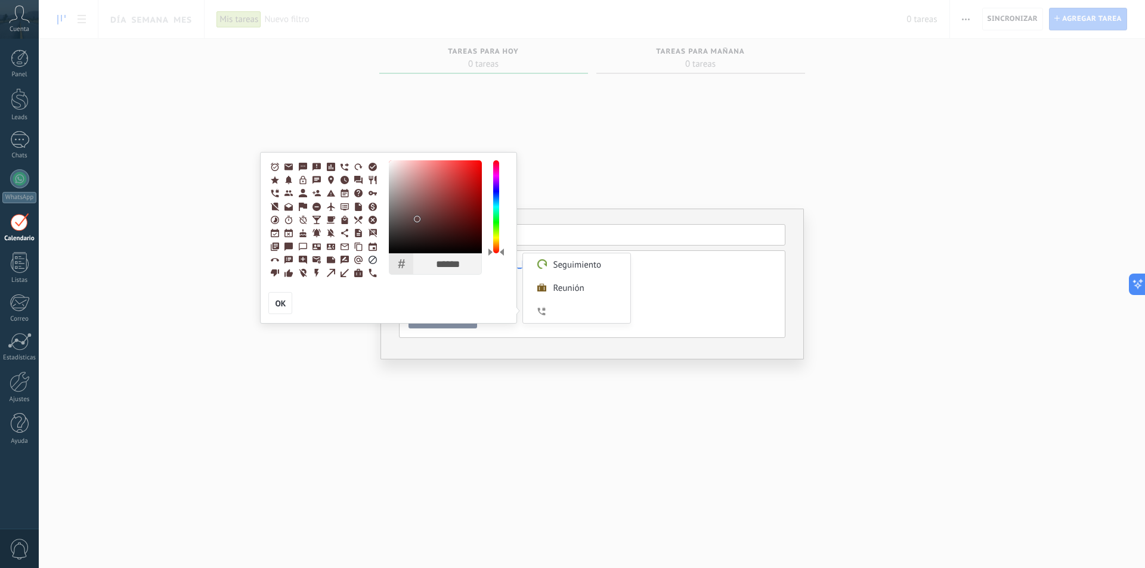
click at [418, 218] on div at bounding box center [435, 206] width 93 height 93
click at [285, 304] on span "OK" at bounding box center [280, 303] width 11 height 8
click at [549, 310] on label "Personalizado" at bounding box center [576, 311] width 107 height 23
click at [662, 284] on div at bounding box center [572, 284] width 1145 height 568
click at [567, 262] on label "Seguimiento" at bounding box center [576, 264] width 107 height 23
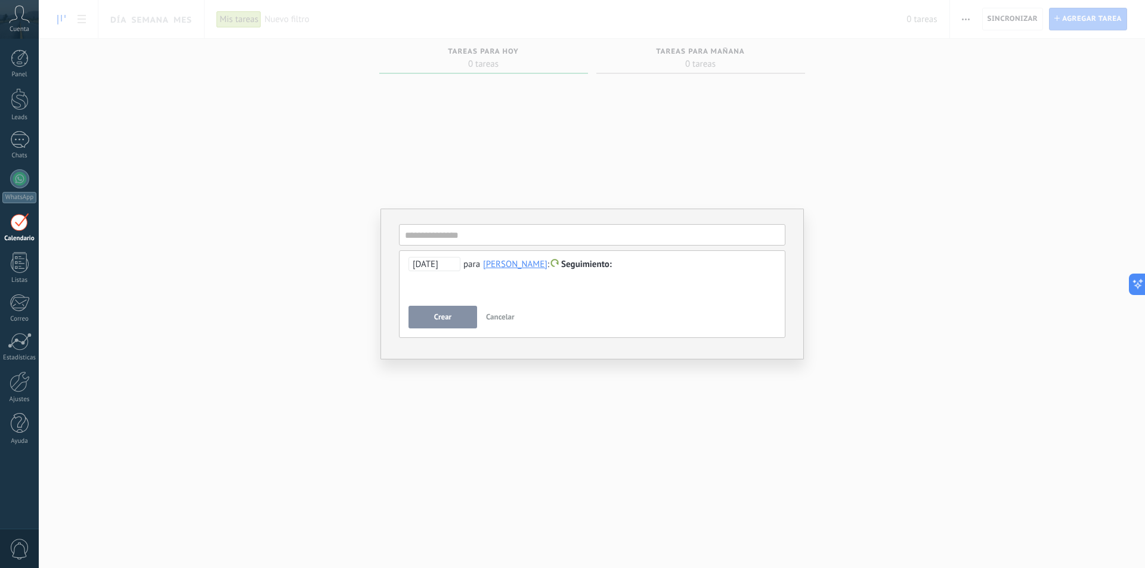
click at [666, 295] on div "**********" at bounding box center [592, 278] width 367 height 43
click at [453, 293] on div "**********" at bounding box center [592, 278] width 367 height 43
click at [437, 238] on input "text" at bounding box center [592, 234] width 386 height 21
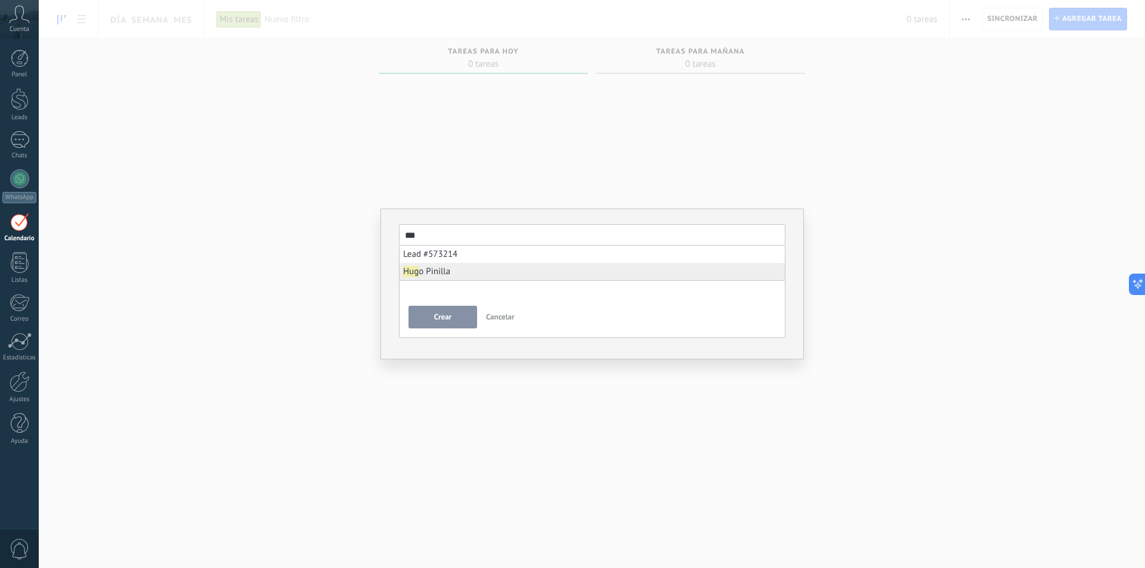
click at [441, 271] on span "Hug o Pinilla" at bounding box center [426, 271] width 47 height 11
type input "**********"
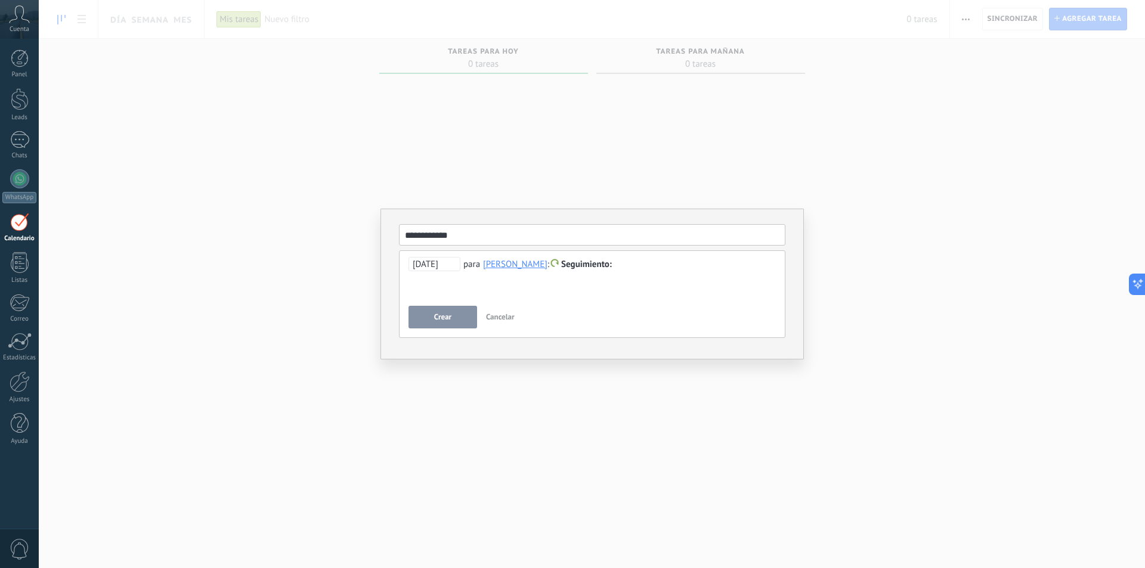
click at [435, 319] on span "Crear" at bounding box center [442, 317] width 17 height 8
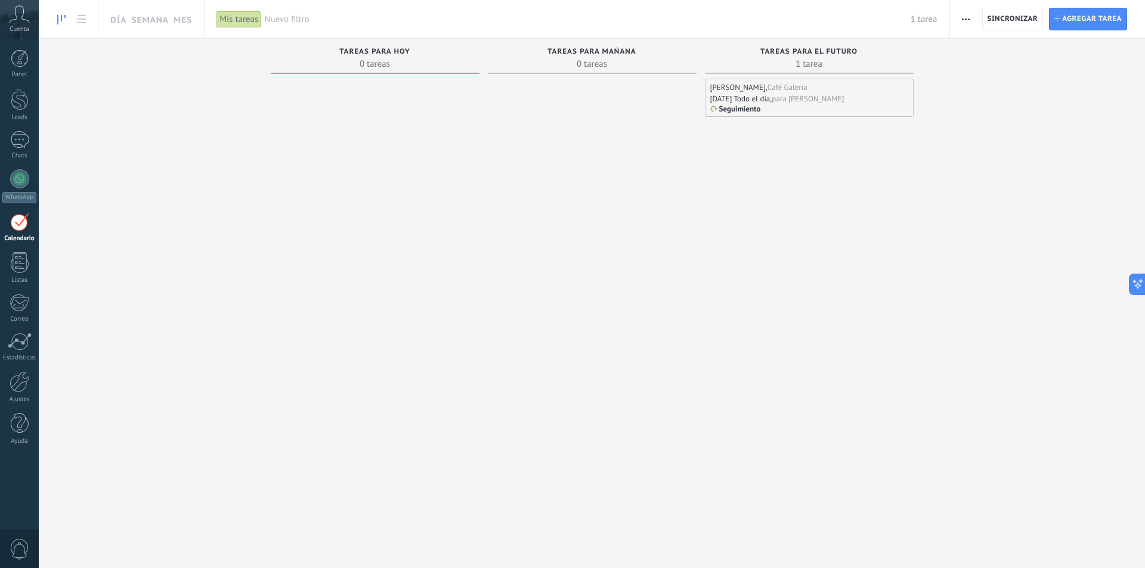
click at [822, 95] on div "para [PERSON_NAME]" at bounding box center [808, 99] width 72 height 10
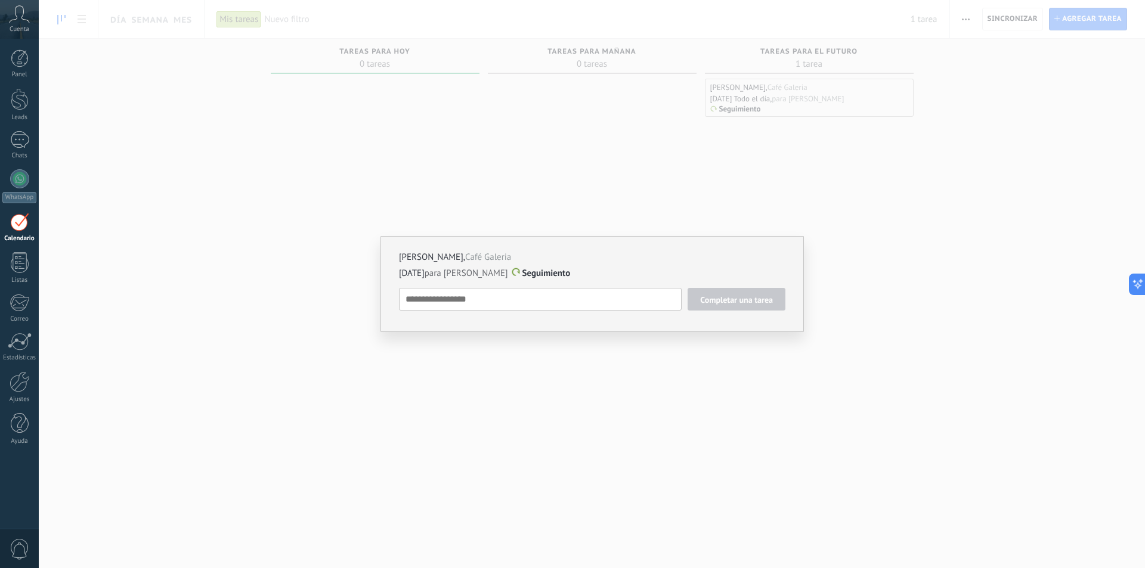
click at [617, 305] on textarea at bounding box center [540, 299] width 283 height 23
click at [763, 152] on div "[PERSON_NAME] , Café Galeria [DATE] para Santiago [PERSON_NAME] Seguimiento Com…" at bounding box center [592, 284] width 1106 height 568
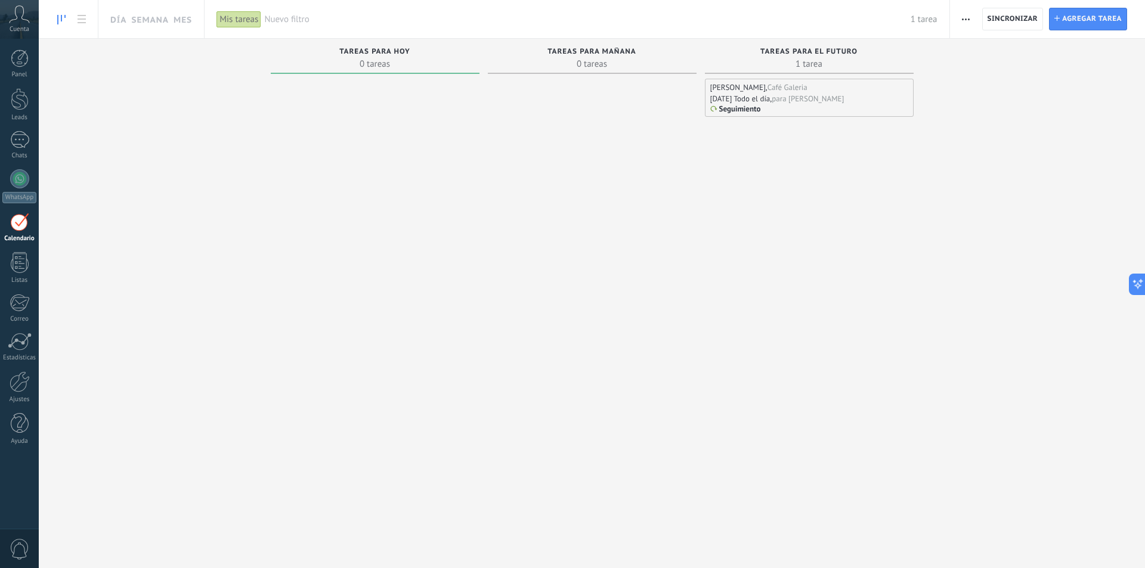
click at [962, 20] on span "button" at bounding box center [966, 19] width 8 height 23
click at [1035, 75] on span "Administrar los tipos de tareas" at bounding box center [1031, 75] width 116 height 24
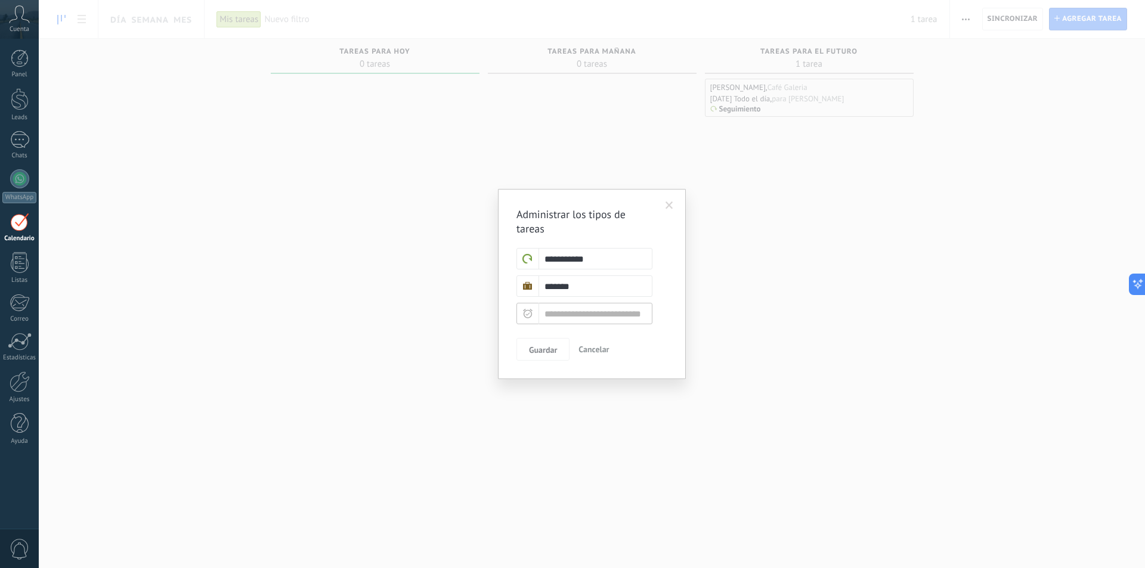
click at [598, 352] on span "Cancelar" at bounding box center [594, 349] width 30 height 11
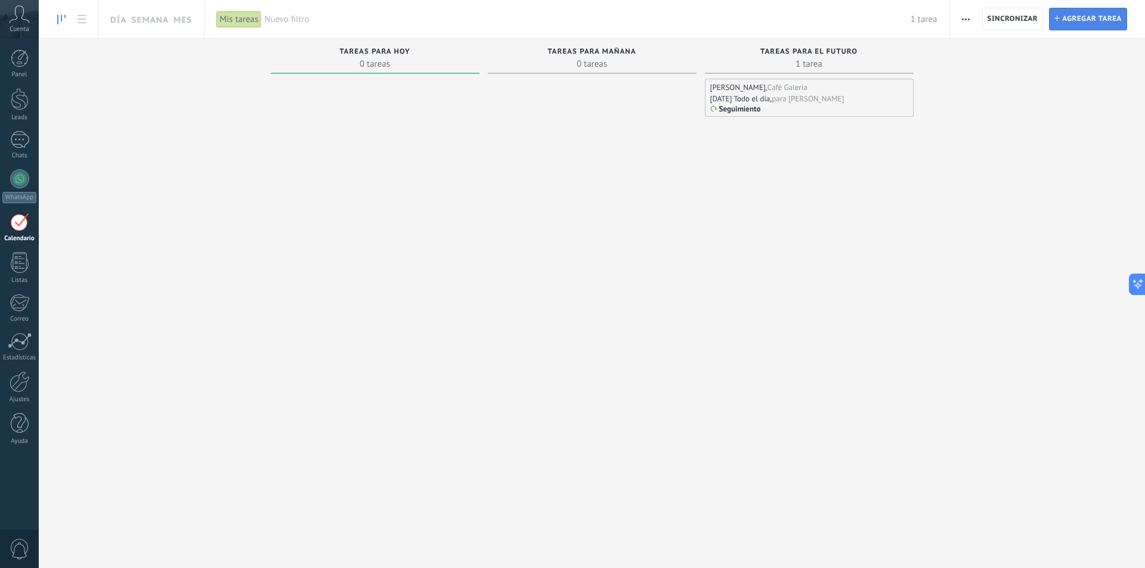
click at [1085, 12] on span "Agregar tarea" at bounding box center [1092, 18] width 60 height 21
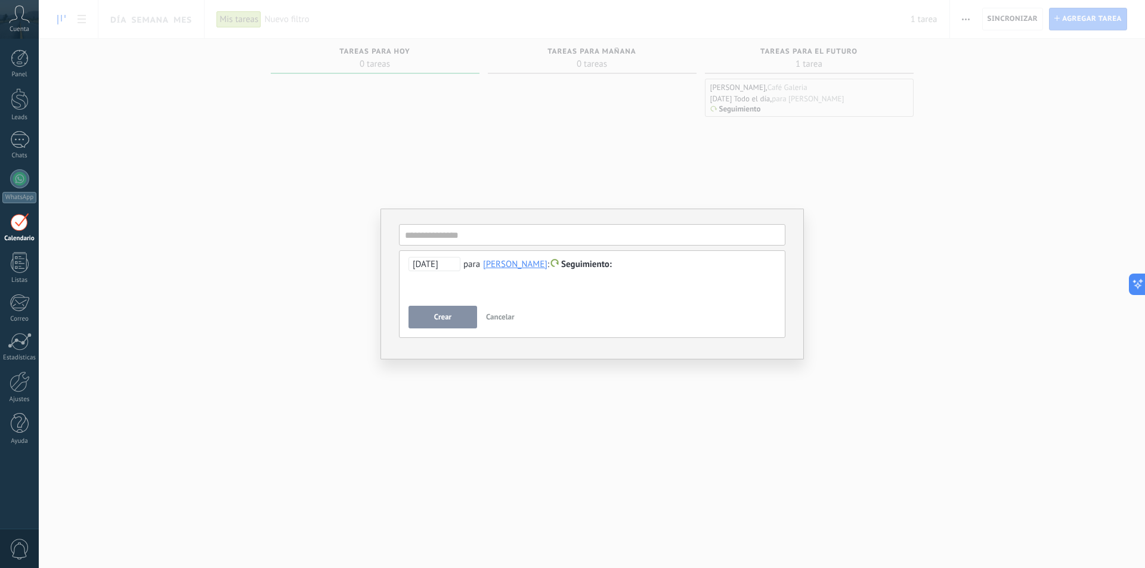
click at [494, 320] on span "Cancelar" at bounding box center [500, 317] width 29 height 10
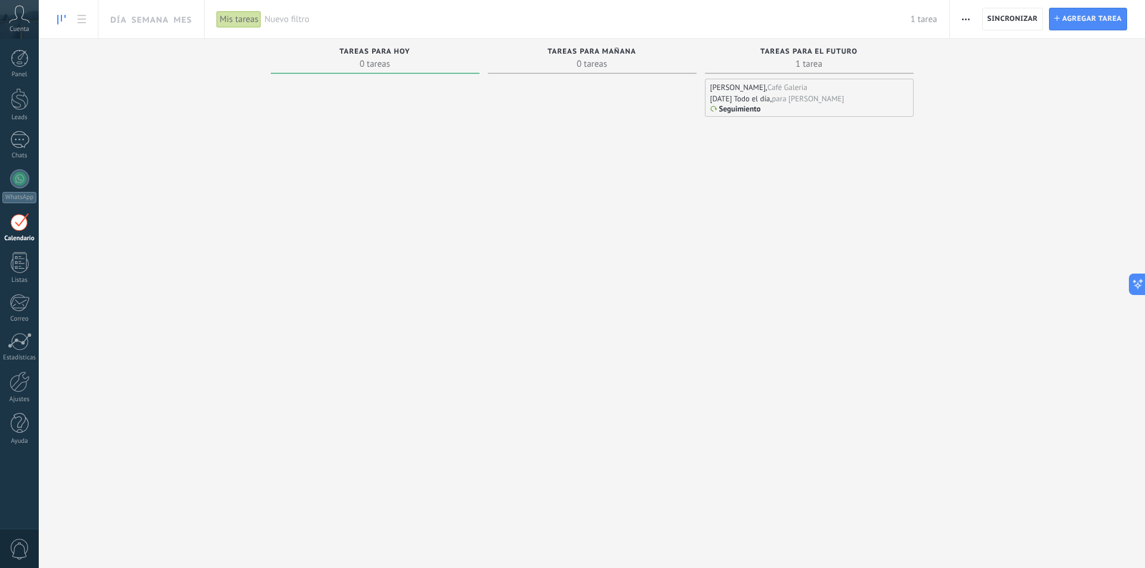
click at [775, 88] on div "Café Galeria" at bounding box center [788, 87] width 40 height 10
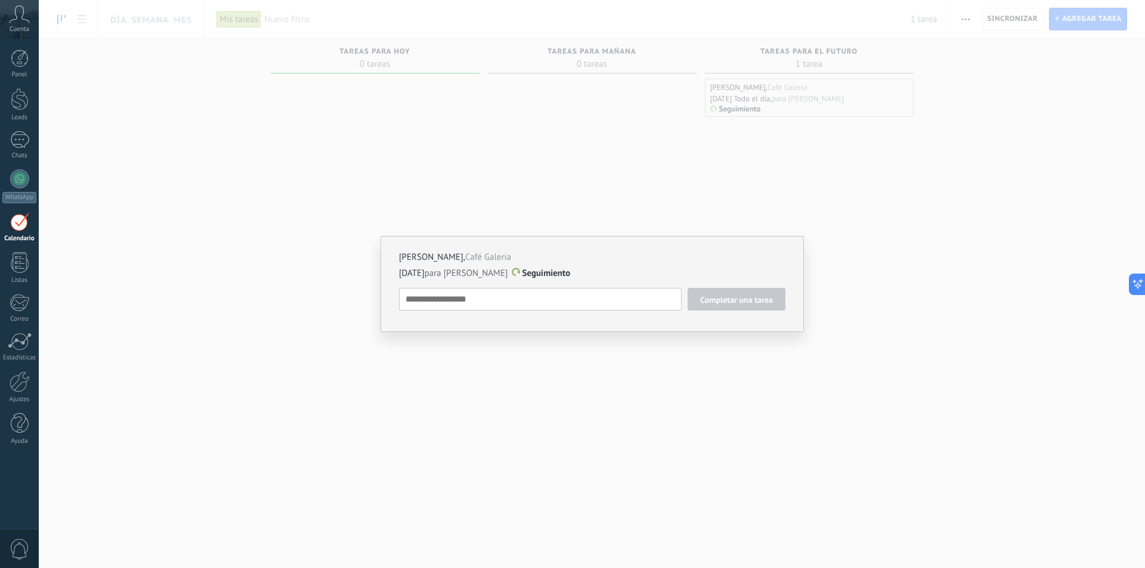
click at [631, 306] on textarea at bounding box center [540, 299] width 283 height 23
click at [465, 329] on span "Seguimiento" at bounding box center [447, 325] width 64 height 14
click at [539, 313] on div at bounding box center [572, 284] width 1145 height 568
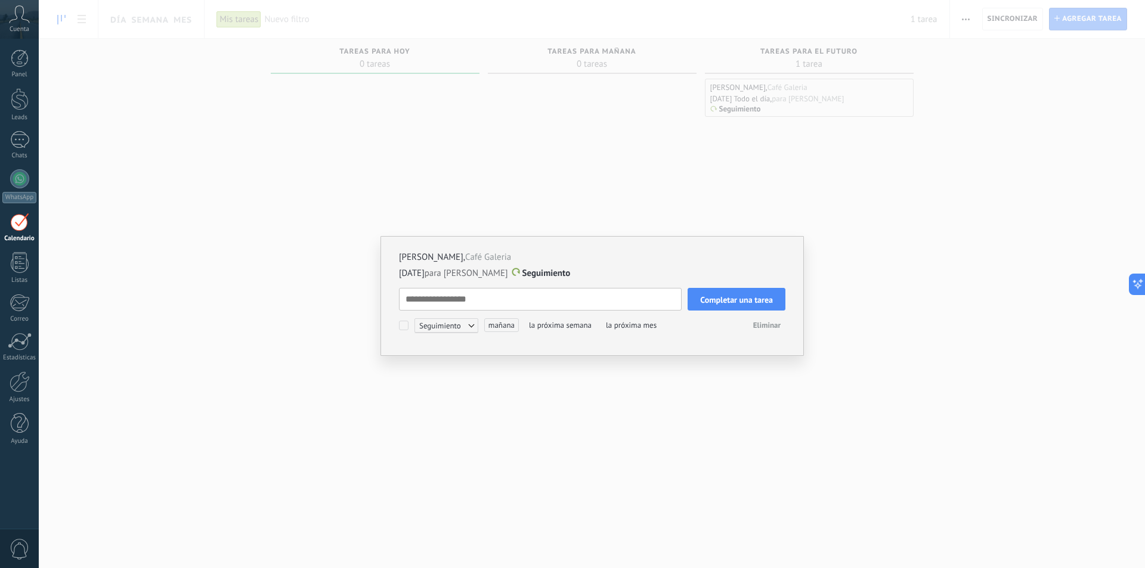
click at [626, 324] on span "la próxima mes" at bounding box center [631, 325] width 59 height 14
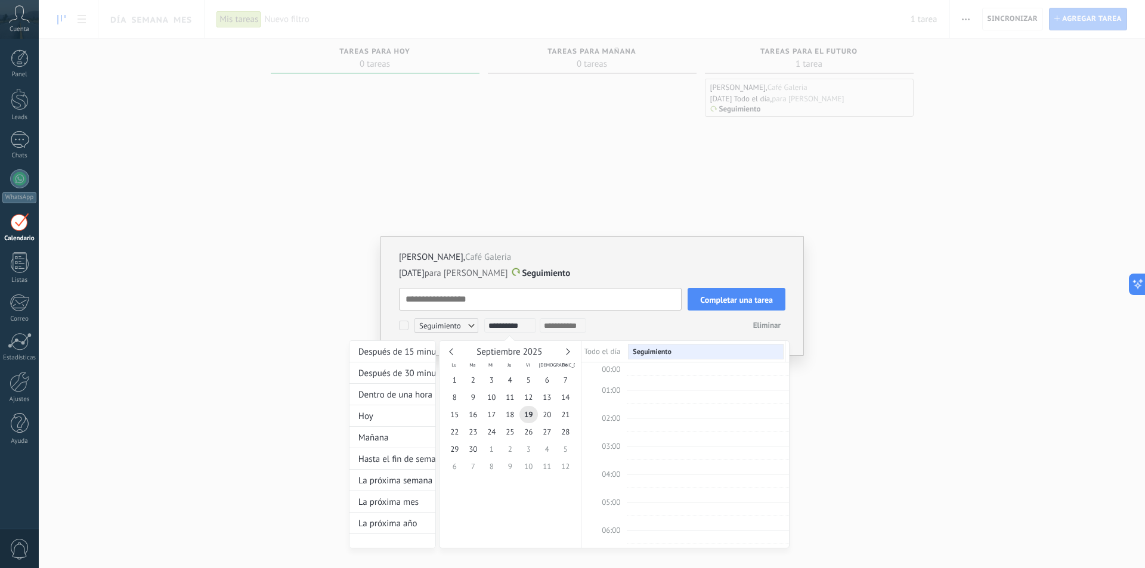
scroll to position [225, 0]
click at [738, 295] on div at bounding box center [572, 284] width 1145 height 568
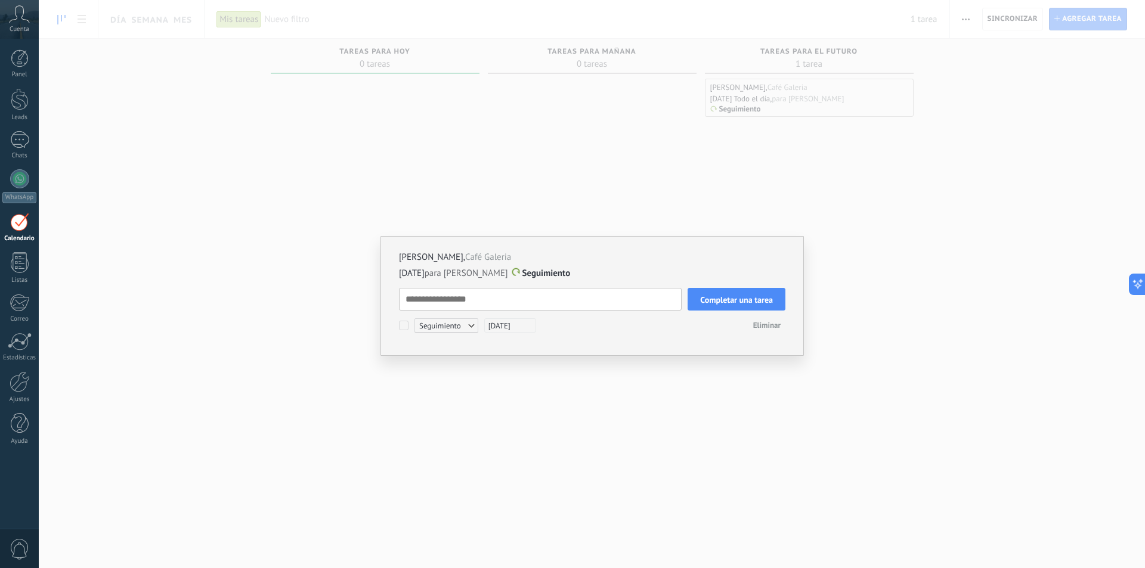
click at [737, 301] on span "Completar una tarea" at bounding box center [736, 300] width 73 height 8
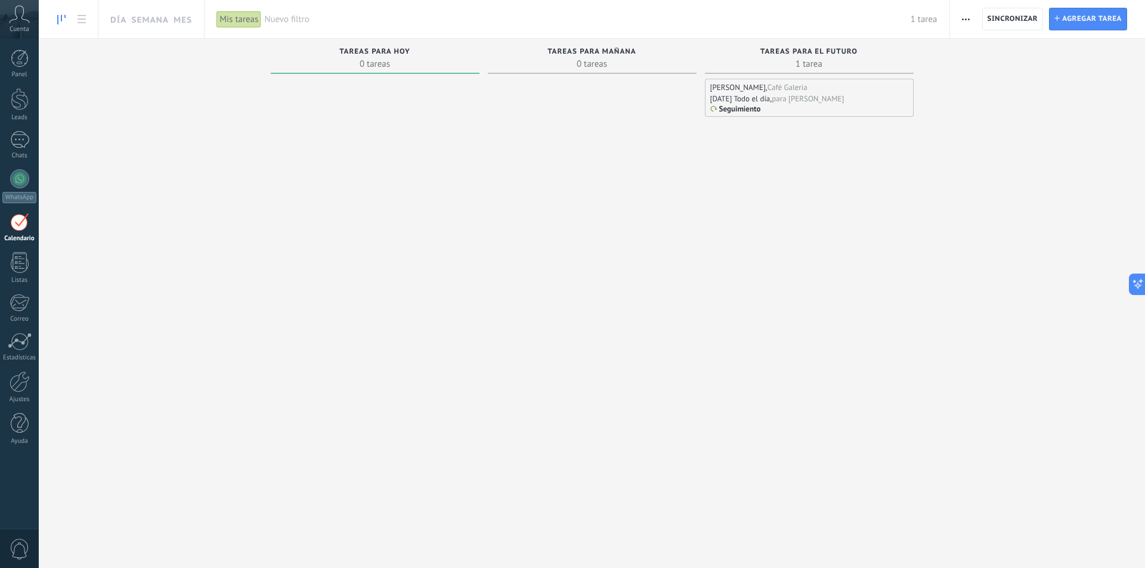
click at [772, 95] on div "[DATE] Todo el día," at bounding box center [741, 99] width 62 height 10
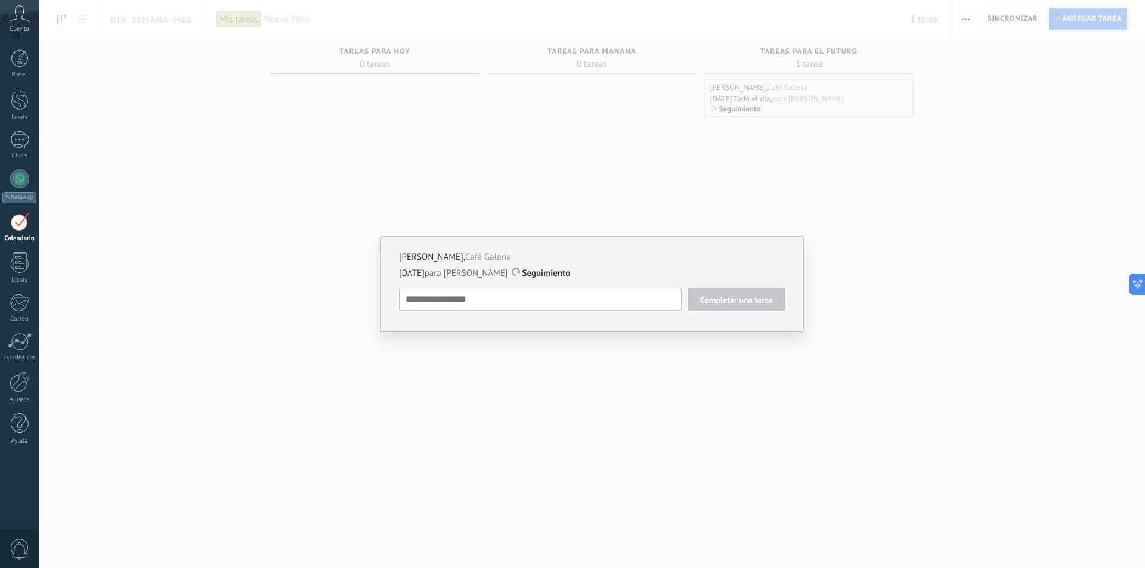
click at [565, 304] on textarea at bounding box center [540, 299] width 283 height 23
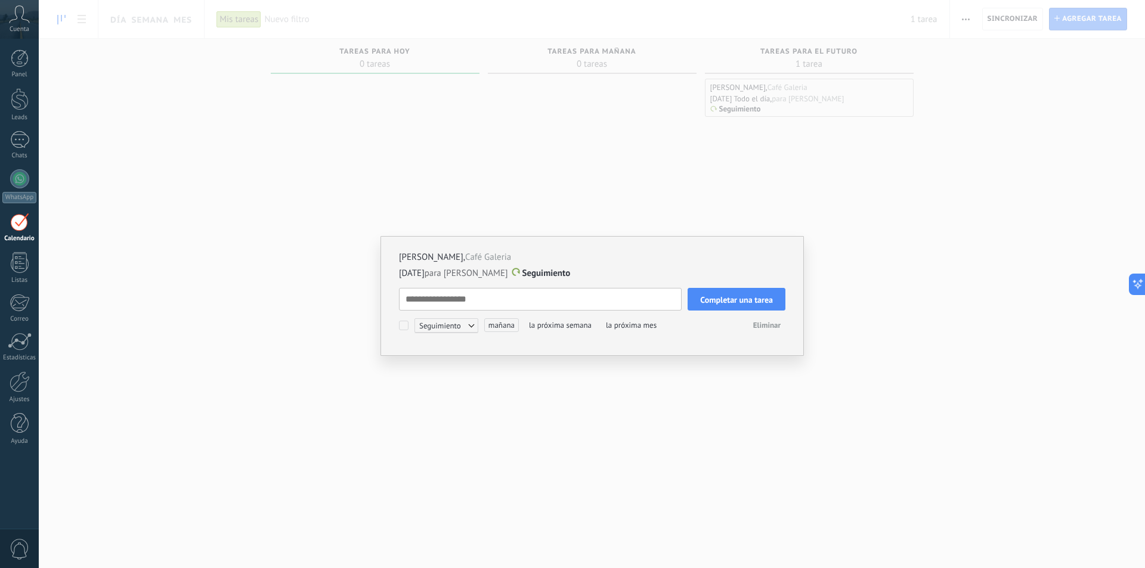
click at [614, 324] on span "la próxima mes" at bounding box center [631, 325] width 59 height 14
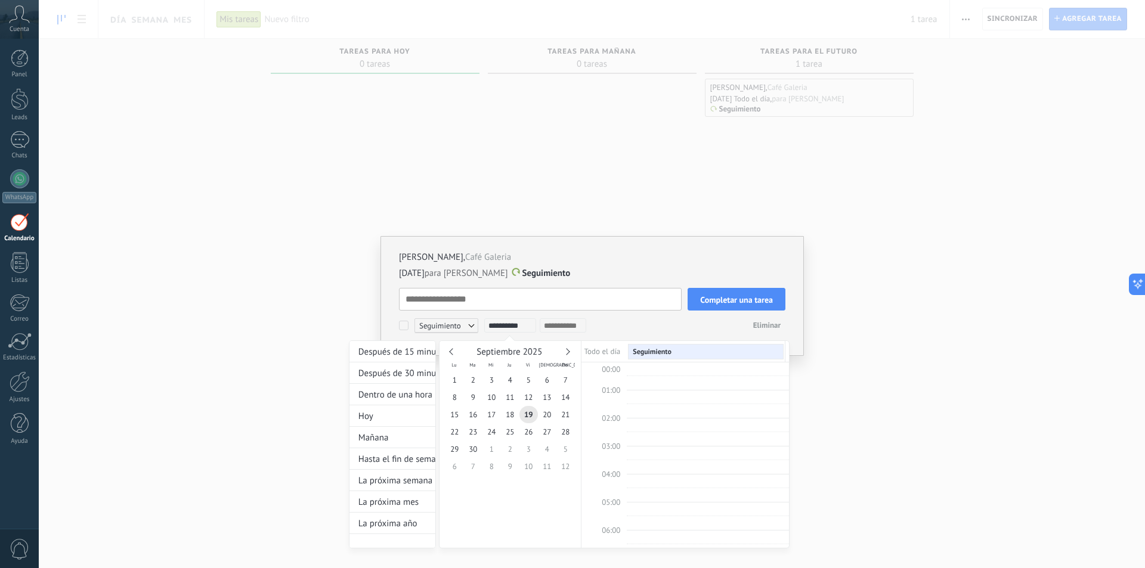
scroll to position [225, 0]
click at [527, 417] on span "19" at bounding box center [528, 414] width 18 height 17
click at [763, 295] on div at bounding box center [572, 284] width 1145 height 568
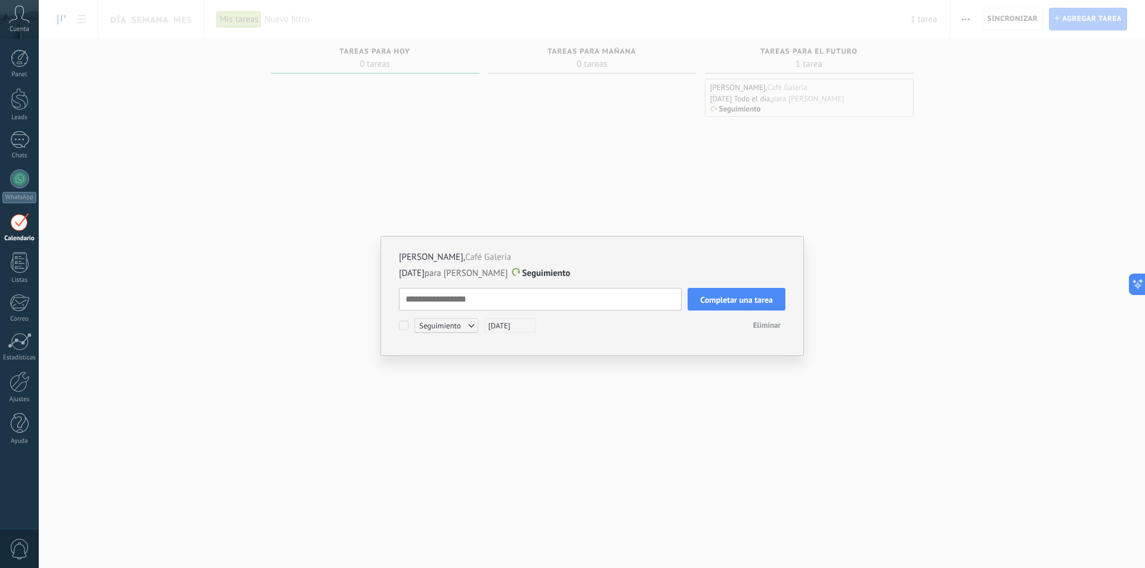
click at [754, 296] on span "Completar una tarea" at bounding box center [736, 300] width 73 height 8
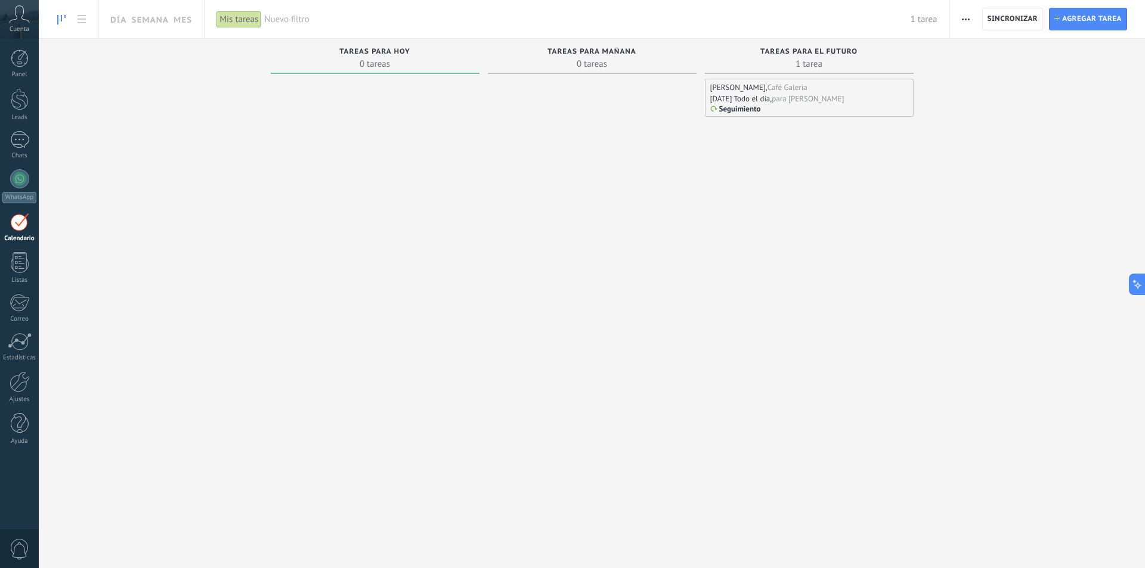
click at [734, 283] on div "[PERSON_NAME] , Café Galeria [DATE] Todo el día, para [PERSON_NAME] Seguimiento" at bounding box center [809, 309] width 209 height 460
click at [1025, 18] on span "Sincronizar" at bounding box center [1013, 19] width 51 height 7
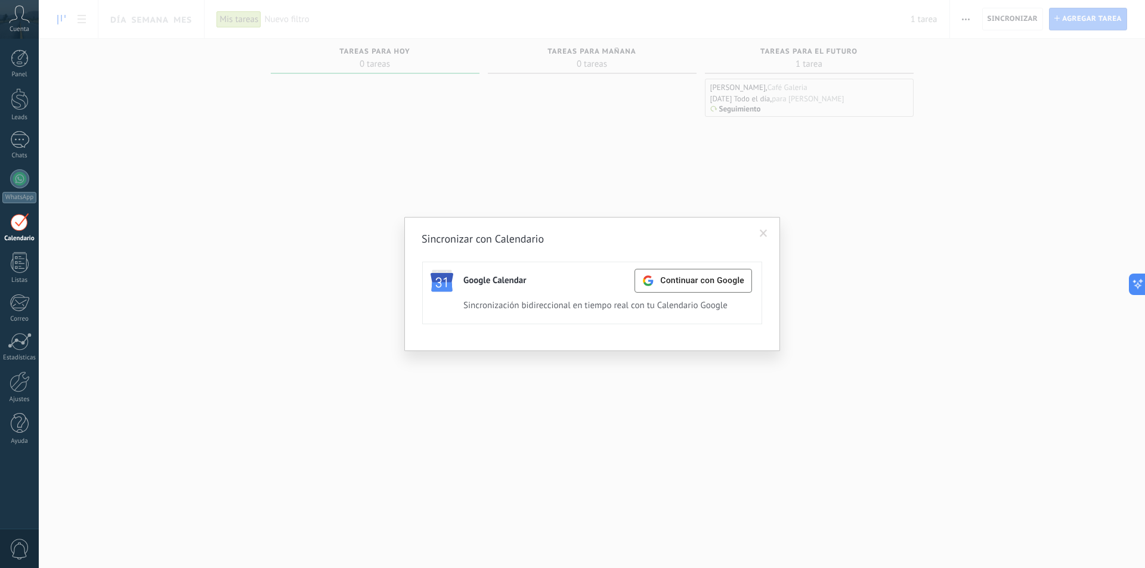
click at [584, 400] on div "Sincronizar con Calendario Google Calendar Continuar con Google Activa Apagar S…" at bounding box center [592, 284] width 1106 height 568
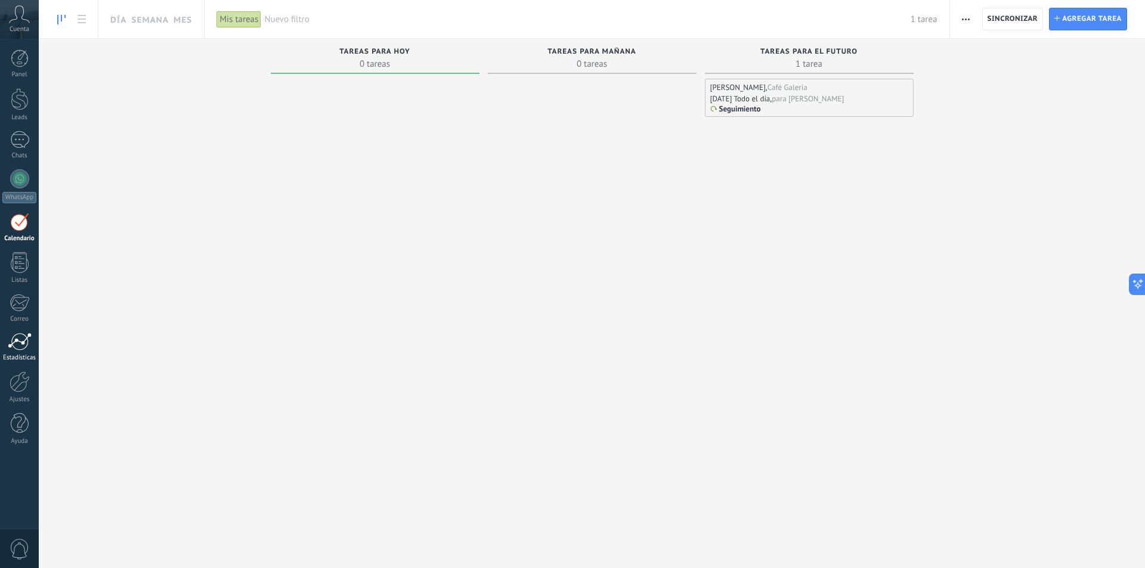
click at [24, 350] on div at bounding box center [20, 342] width 24 height 18
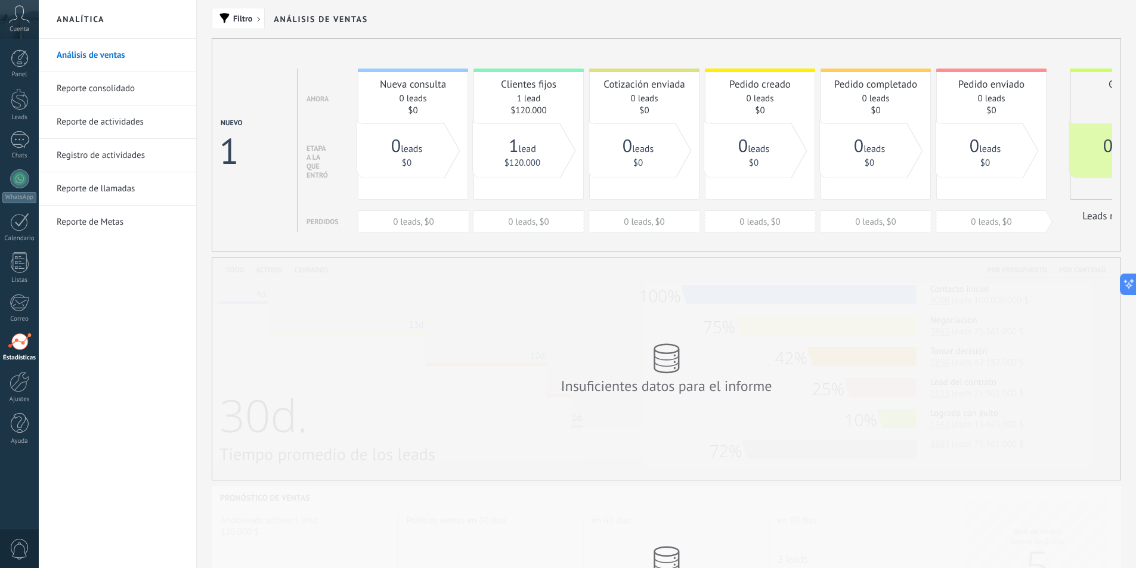
click at [131, 345] on div "Análisis de ventas Reporte consolidado Reporte de actividades Registro de activ…" at bounding box center [117, 304] width 157 height 530
click at [26, 63] on div at bounding box center [20, 59] width 18 height 18
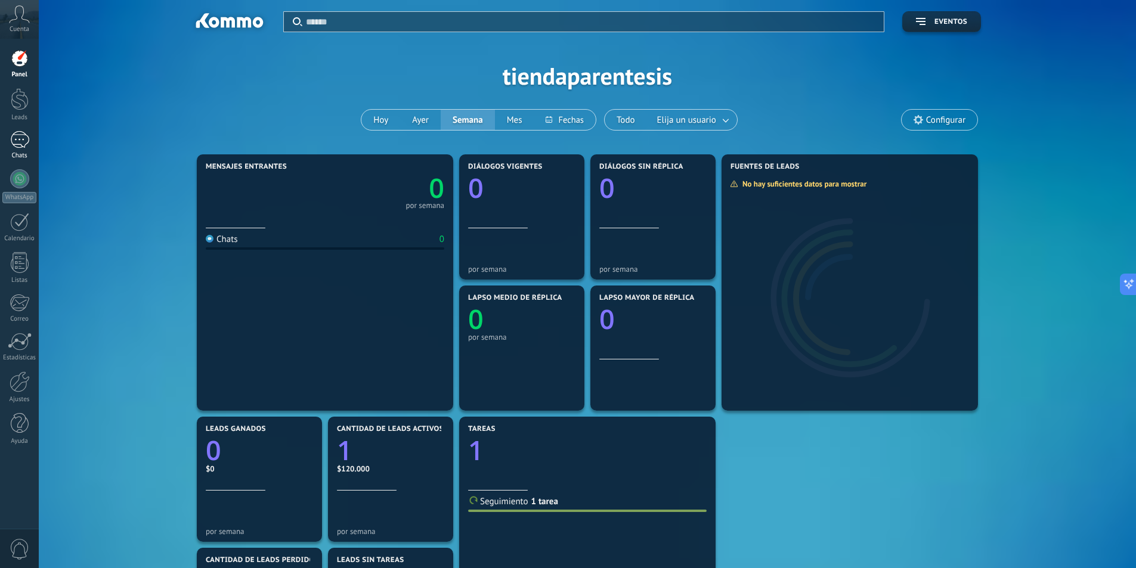
click at [13, 140] on div at bounding box center [19, 139] width 19 height 17
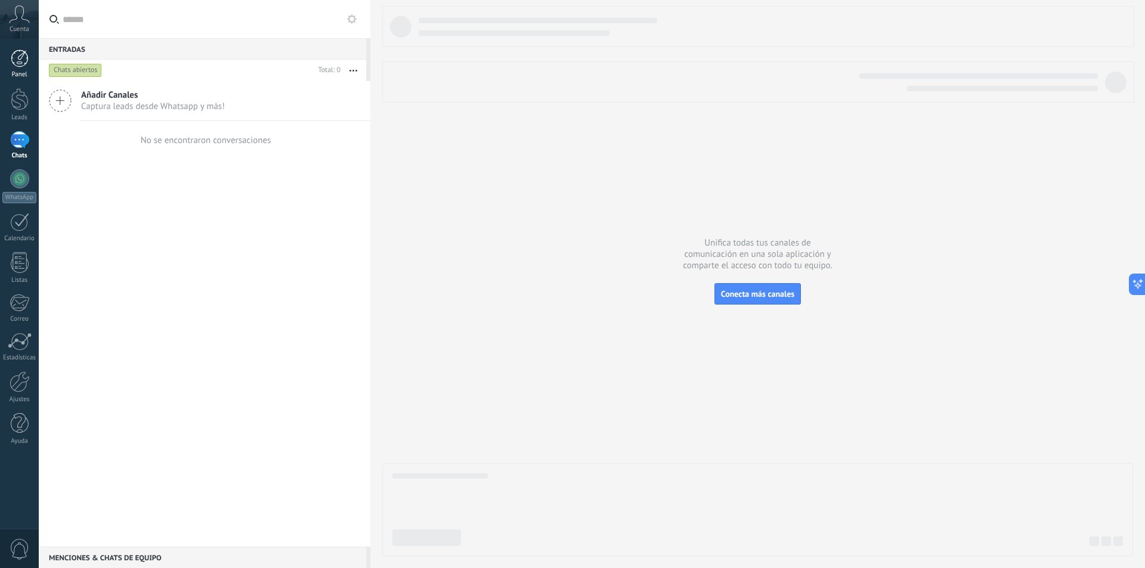
click at [7, 59] on link "Panel" at bounding box center [19, 64] width 39 height 29
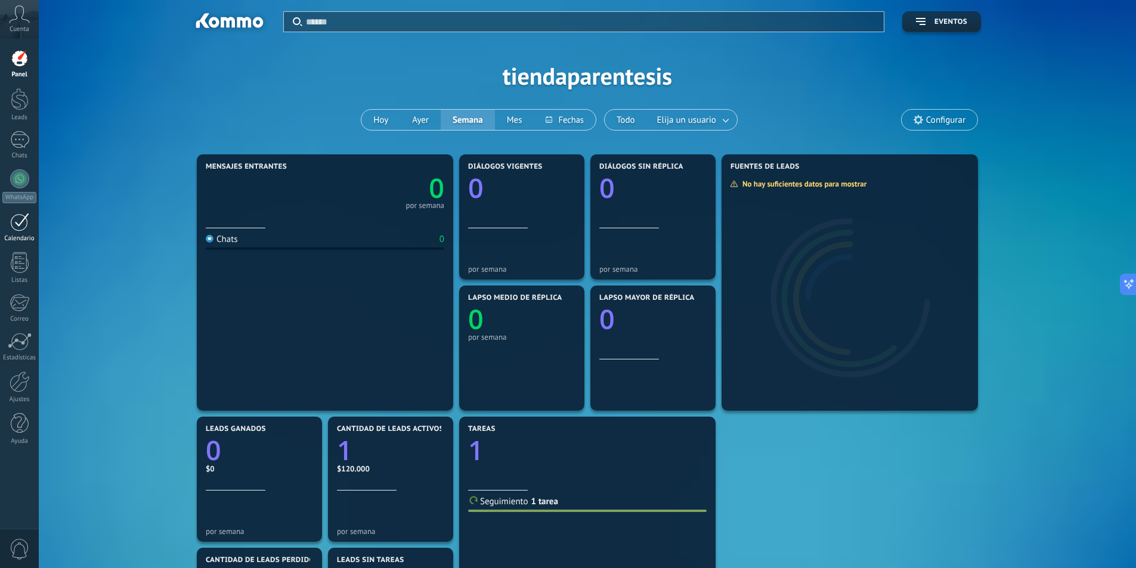
click at [25, 227] on div at bounding box center [19, 222] width 19 height 18
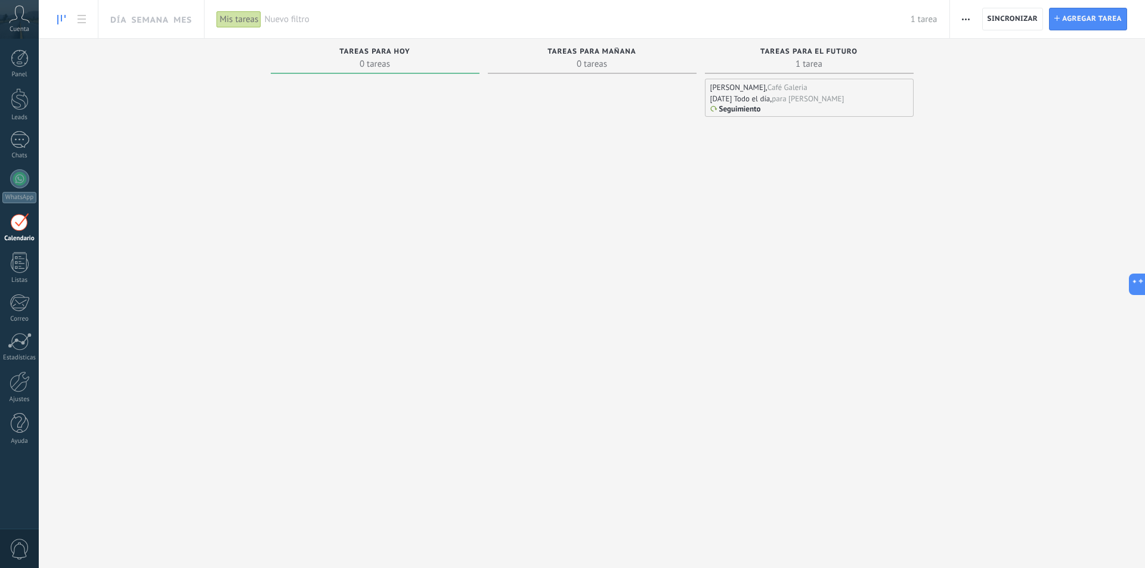
click at [710, 218] on div "[PERSON_NAME] , Café Galeria [DATE] Todo el día, para [PERSON_NAME] Seguimiento" at bounding box center [809, 309] width 209 height 460
click at [146, 15] on link "Semana" at bounding box center [150, 19] width 38 height 38
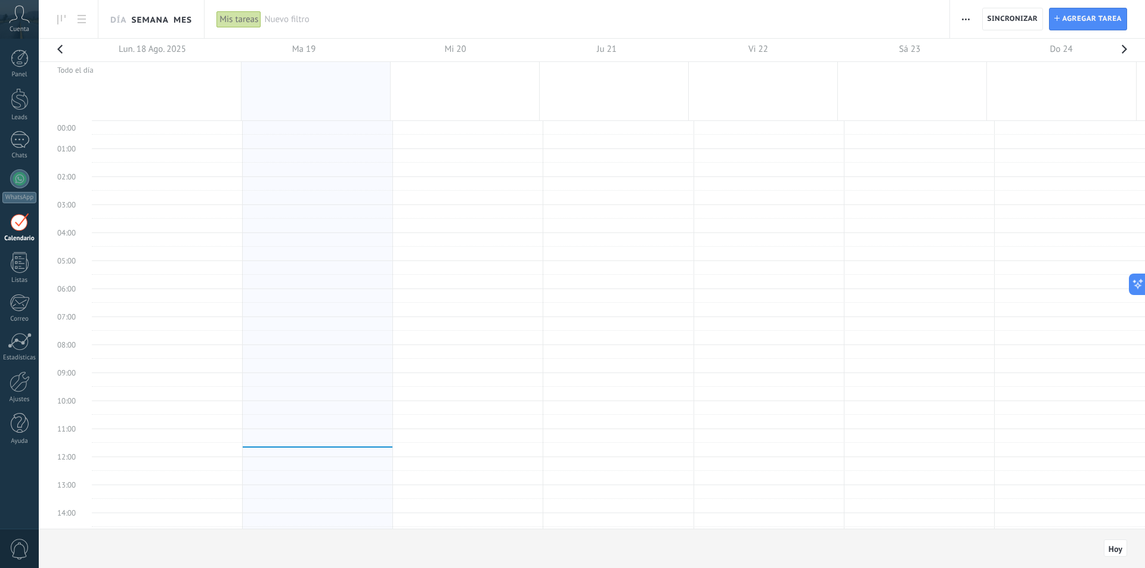
scroll to position [225, 0]
click at [183, 20] on link "Mes" at bounding box center [183, 19] width 18 height 38
click at [1118, 49] on button "button" at bounding box center [1124, 53] width 24 height 28
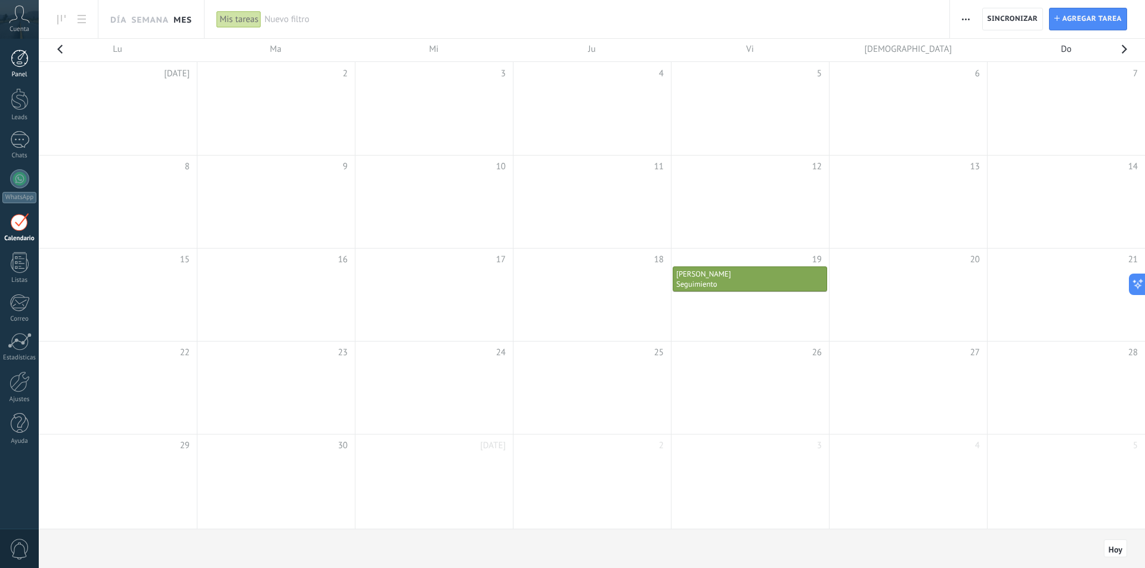
click at [23, 59] on div at bounding box center [20, 59] width 18 height 18
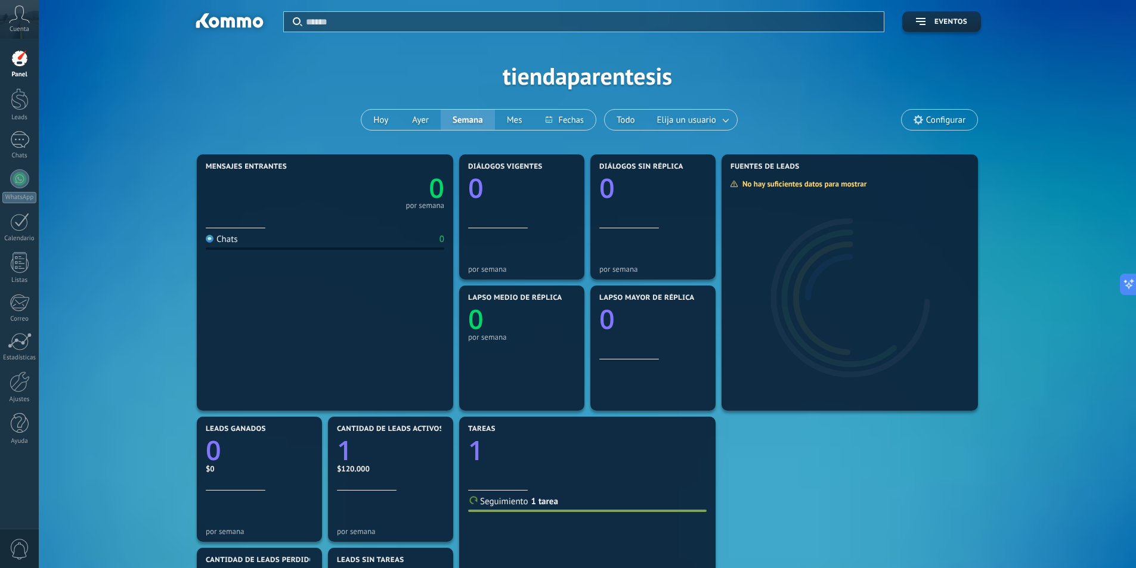
click at [114, 316] on div "Mensajes entrantes 0 por semana Chats 0 Diálogos vigentes 0 por semana Diálogos…" at bounding box center [588, 479] width 1062 height 656
click at [916, 114] on span "Configurar" at bounding box center [940, 120] width 76 height 20
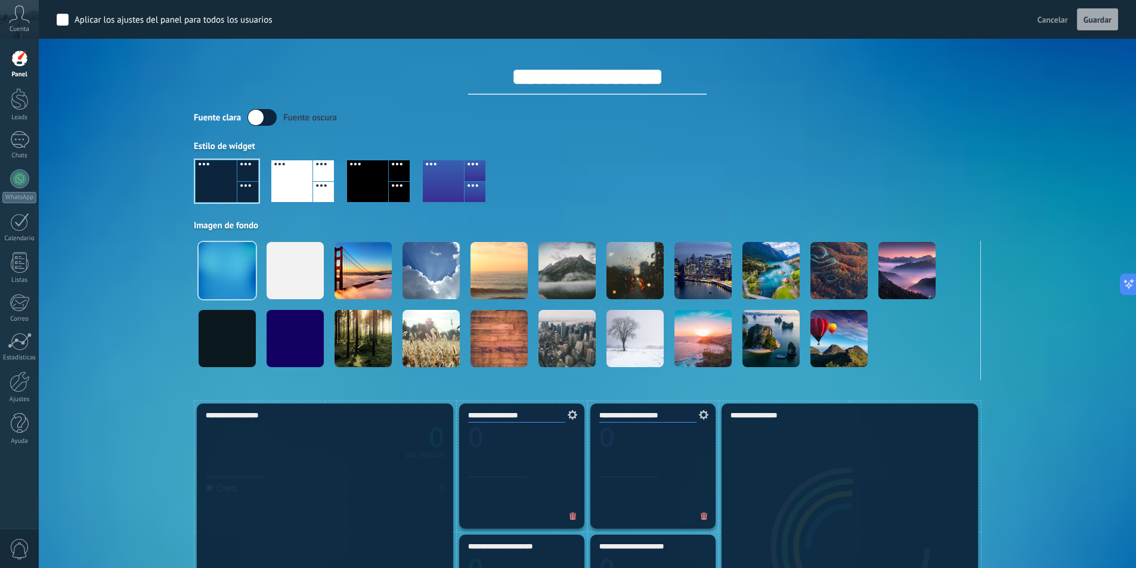
click at [918, 130] on div "Fuente [PERSON_NAME] oscura Estilo de widget Imagen de fondo" at bounding box center [587, 244] width 787 height 271
click at [38, 99] on link "Leads" at bounding box center [19, 104] width 39 height 33
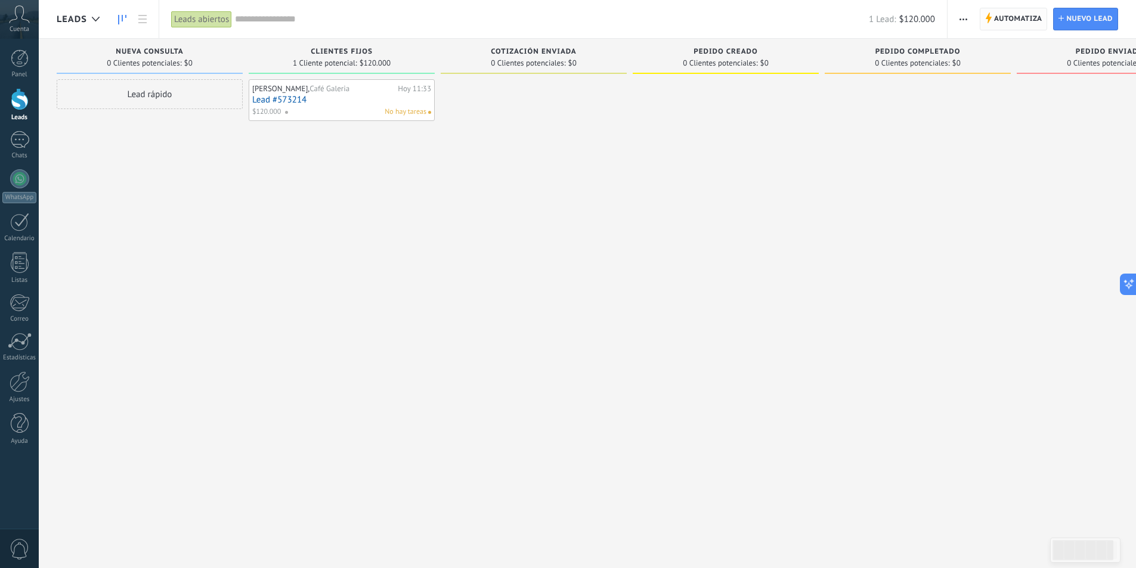
click at [1010, 14] on span "Automatiza" at bounding box center [1018, 18] width 48 height 21
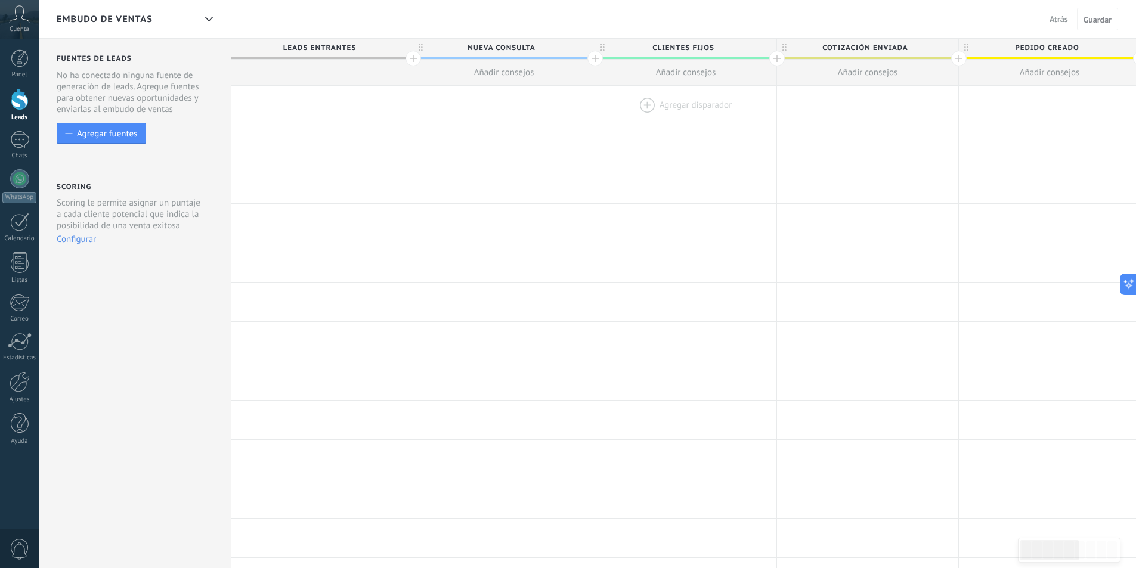
click at [698, 103] on div at bounding box center [685, 105] width 181 height 39
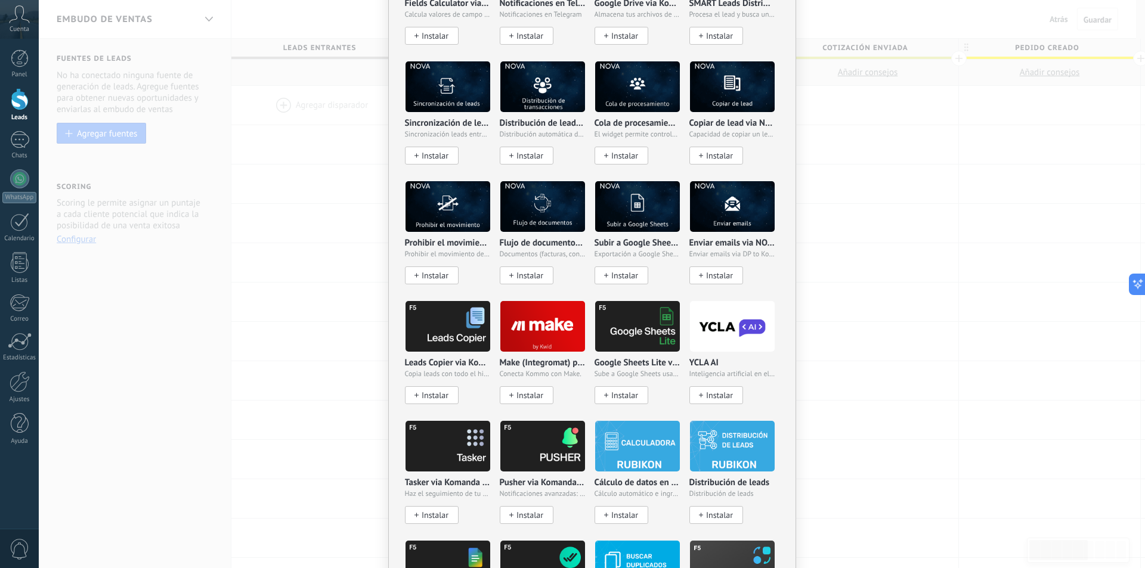
scroll to position [1789, 0]
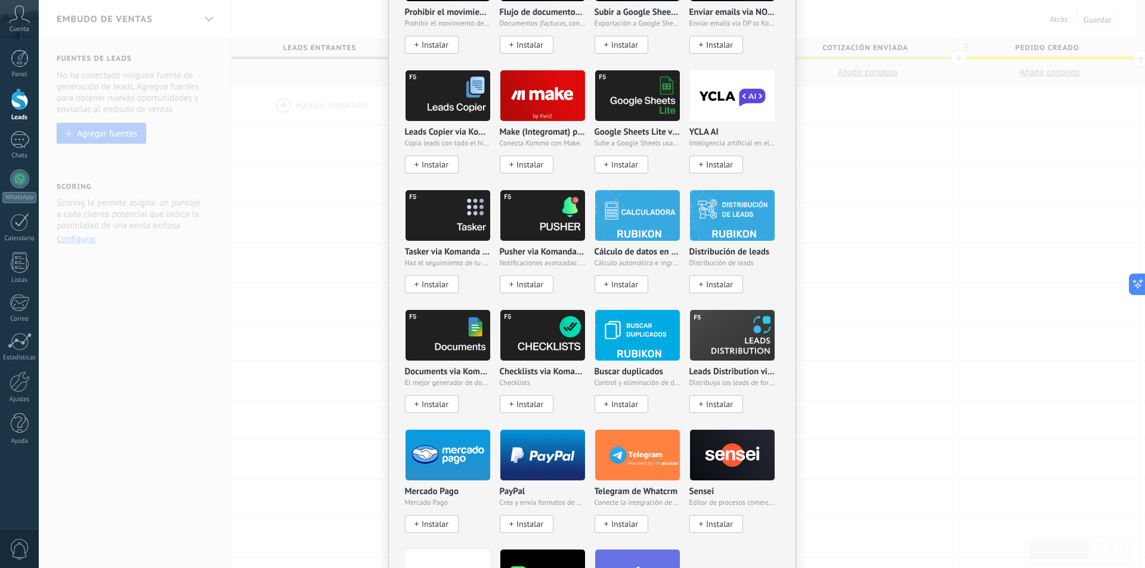
click at [957, 317] on div "No hay resultados Salesbot Agente de IA Agregar tarea Agregar un lead Enviar co…" at bounding box center [592, 284] width 1106 height 568
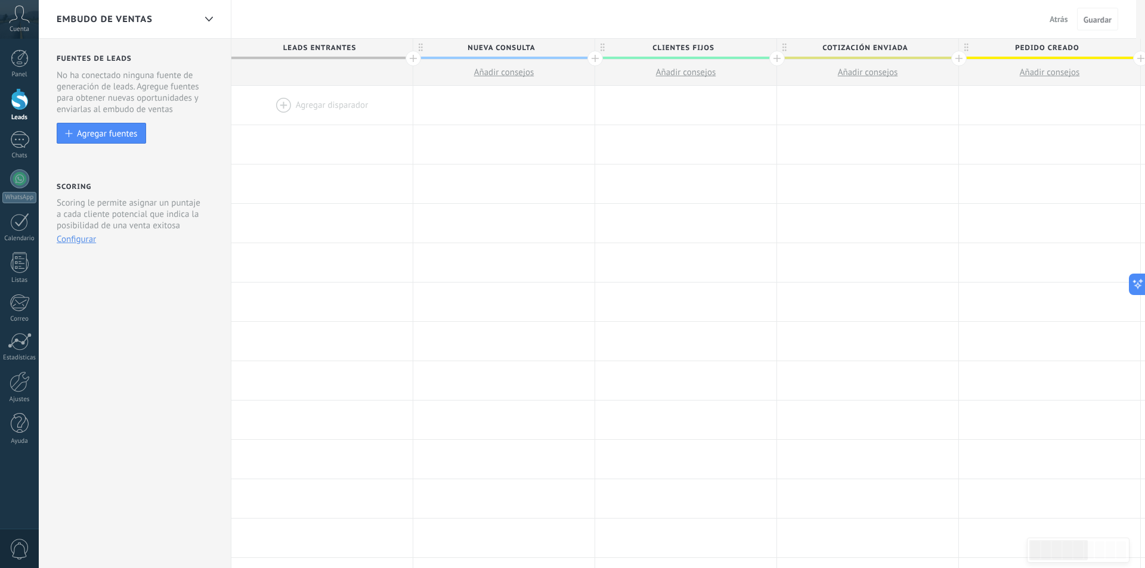
scroll to position [0, 0]
click at [2, 52] on link "Panel" at bounding box center [19, 64] width 39 height 29
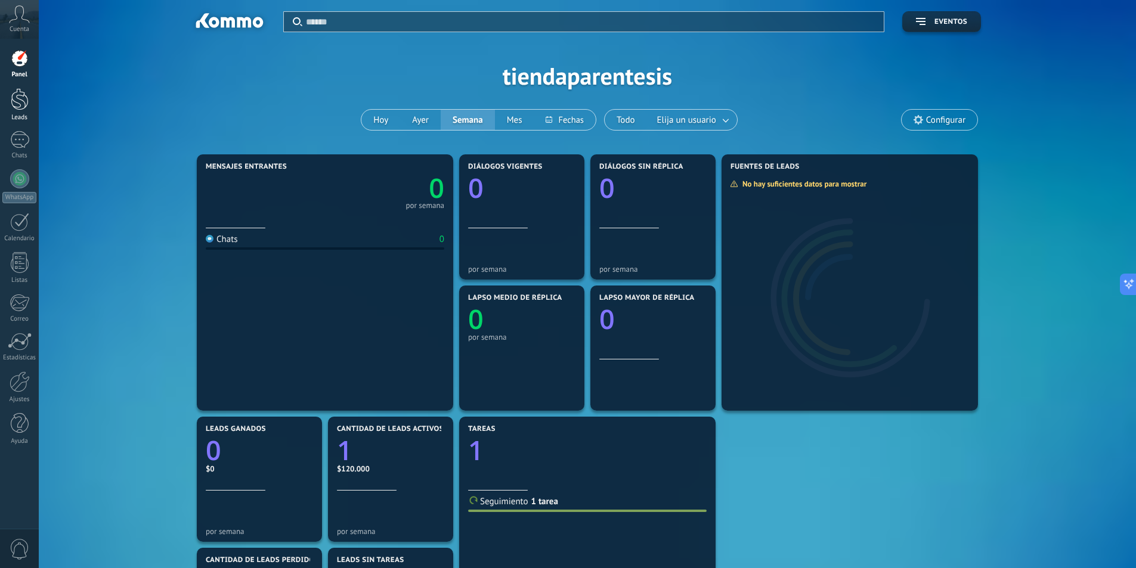
click at [36, 103] on link "Leads" at bounding box center [19, 104] width 39 height 33
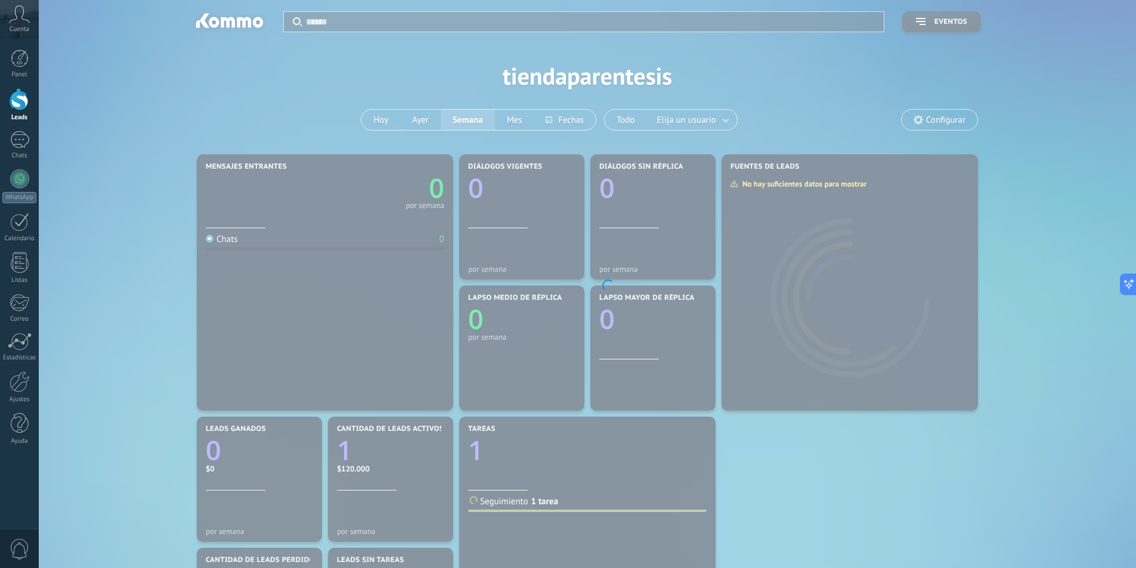
click at [23, 101] on div at bounding box center [20, 99] width 18 height 22
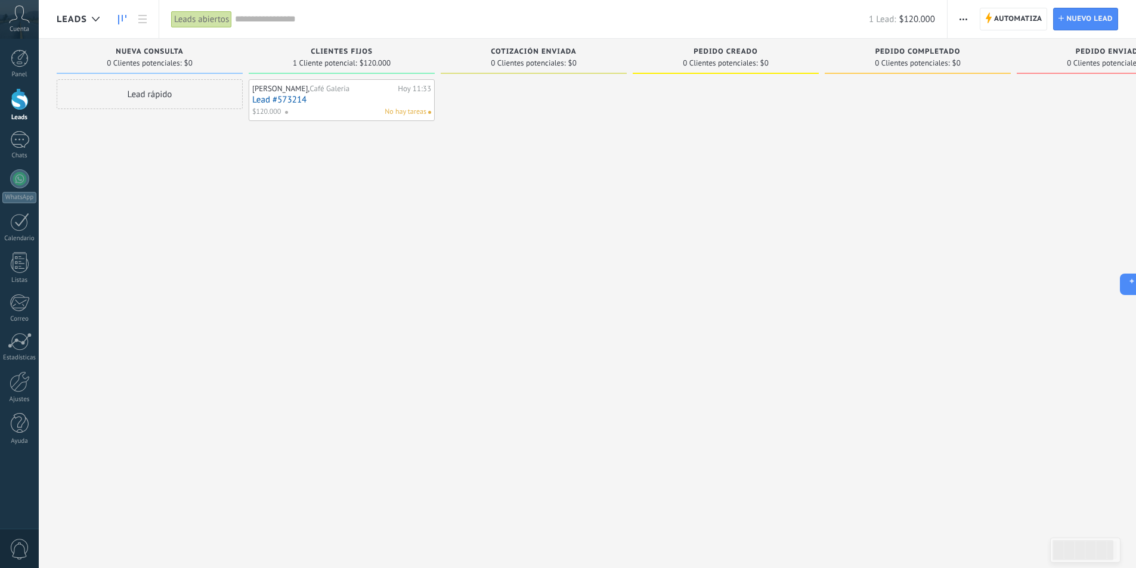
click at [18, 102] on div at bounding box center [20, 99] width 18 height 22
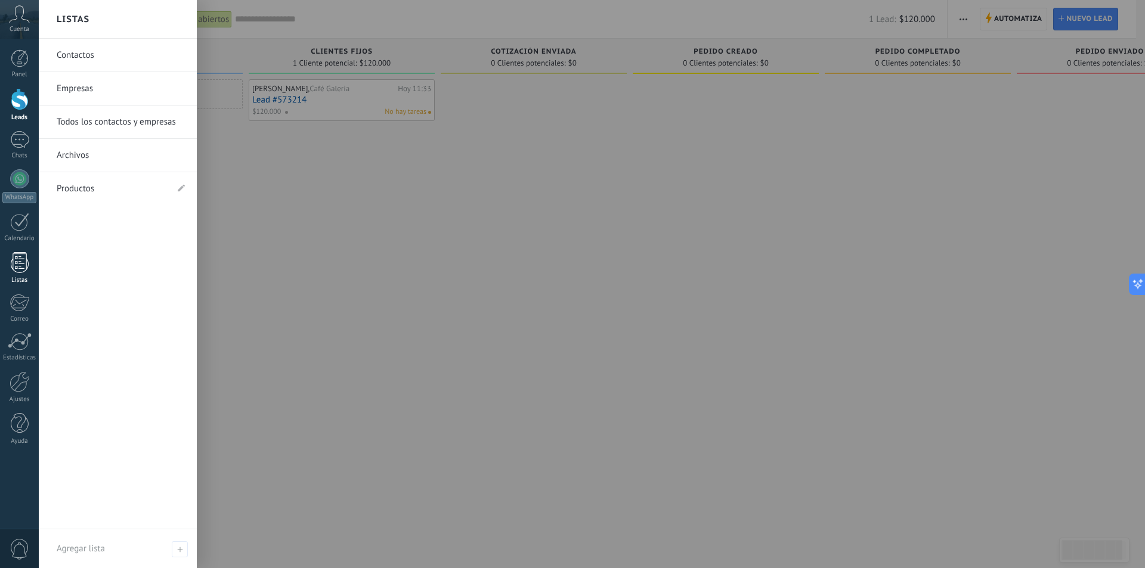
click at [23, 258] on div at bounding box center [20, 262] width 18 height 21
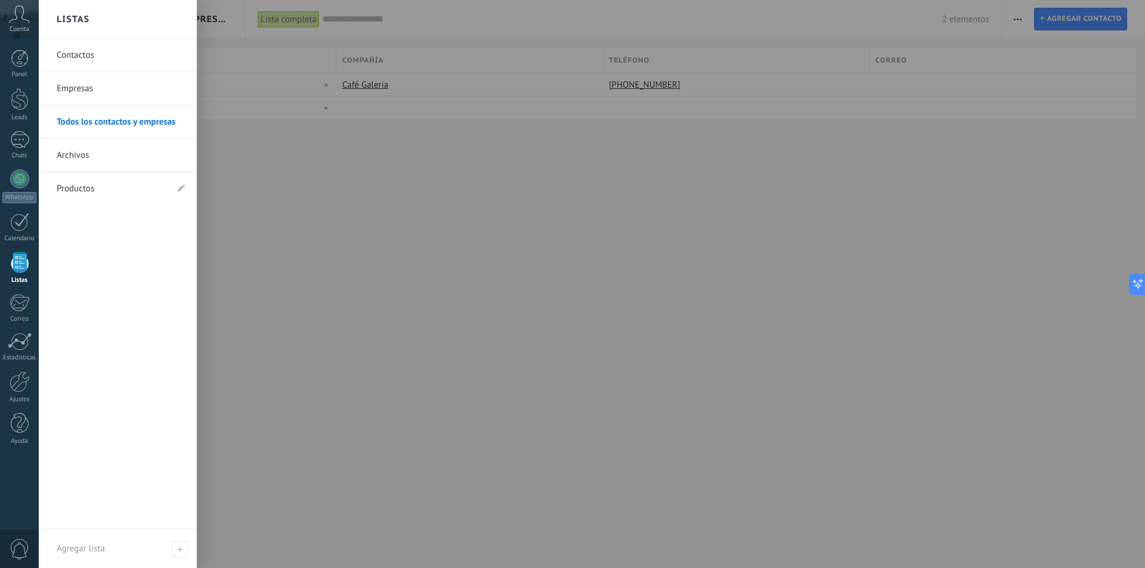
click at [27, 264] on div at bounding box center [20, 262] width 18 height 21
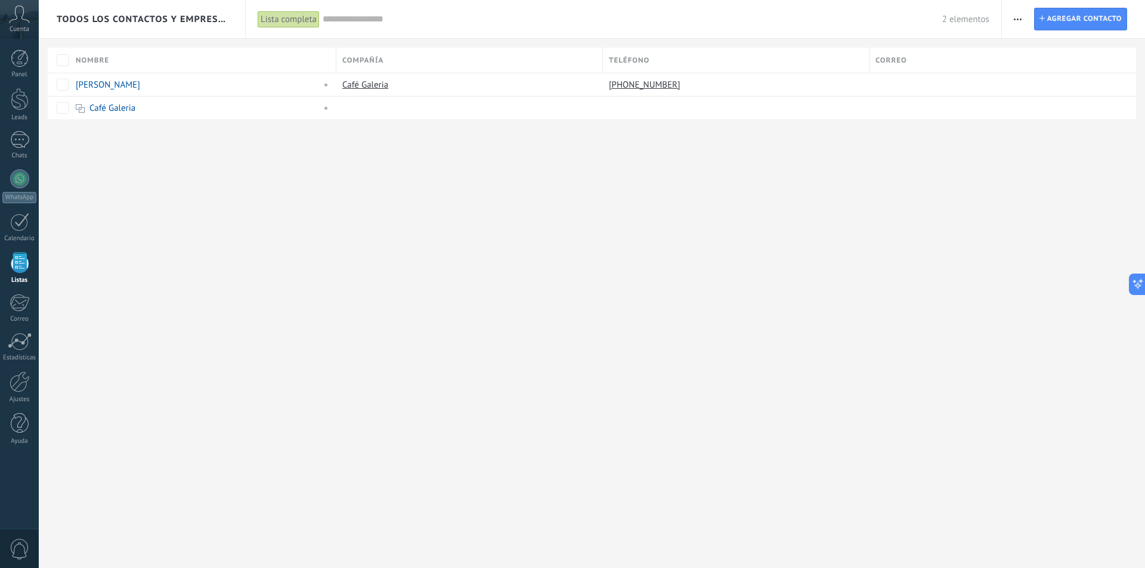
click at [1015, 17] on span "button" at bounding box center [1018, 19] width 8 height 23
click at [1033, 174] on span "Procesos empresariales" at bounding box center [1069, 170] width 89 height 24
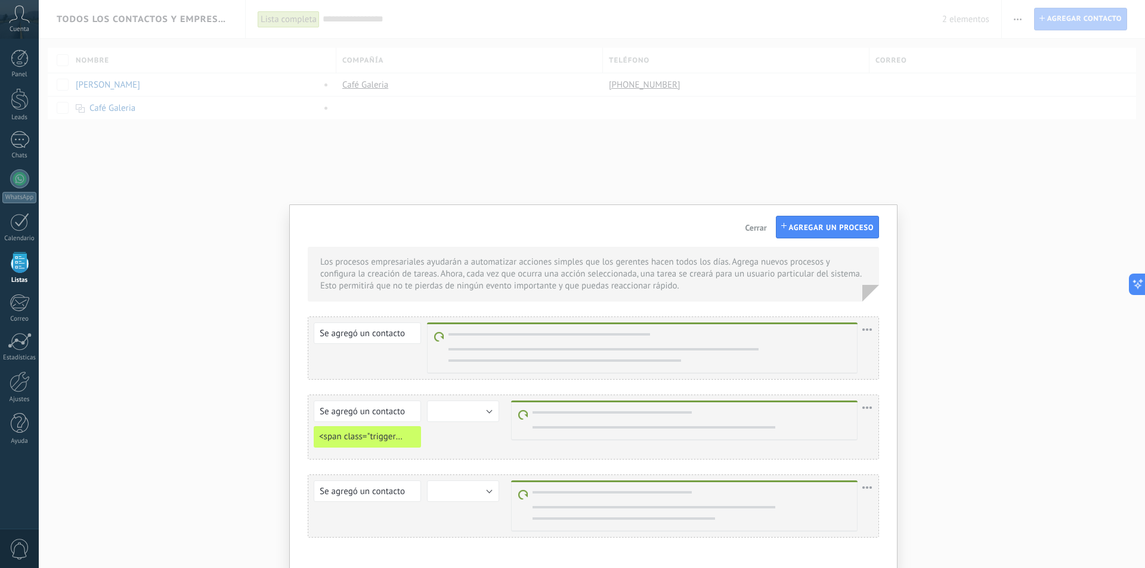
scroll to position [17, 0]
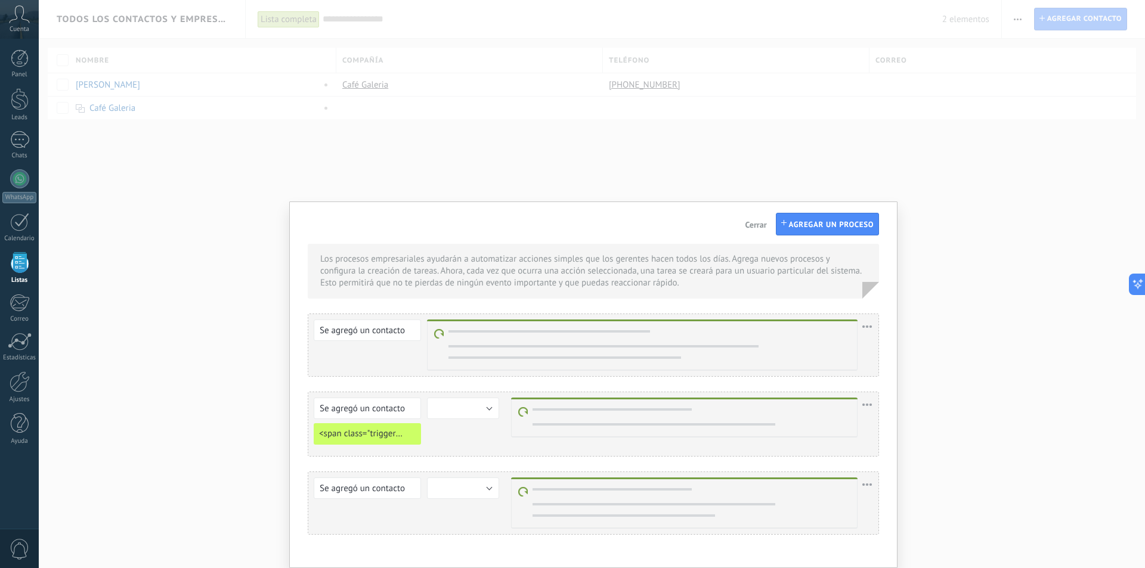
click at [770, 128] on div "Los procesos empresariales ayudarán a automatizar acciones simples que los gere…" at bounding box center [592, 284] width 1106 height 568
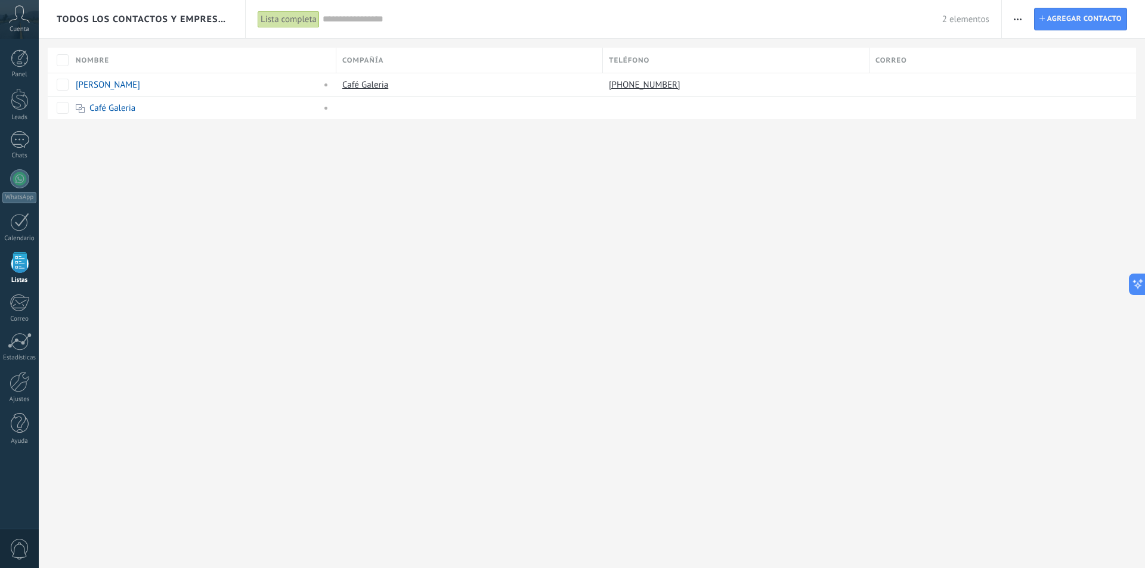
click at [1013, 20] on button "button" at bounding box center [1017, 19] width 17 height 23
click at [1056, 144] on span "Ajustes de la lista" at bounding box center [1058, 146] width 67 height 24
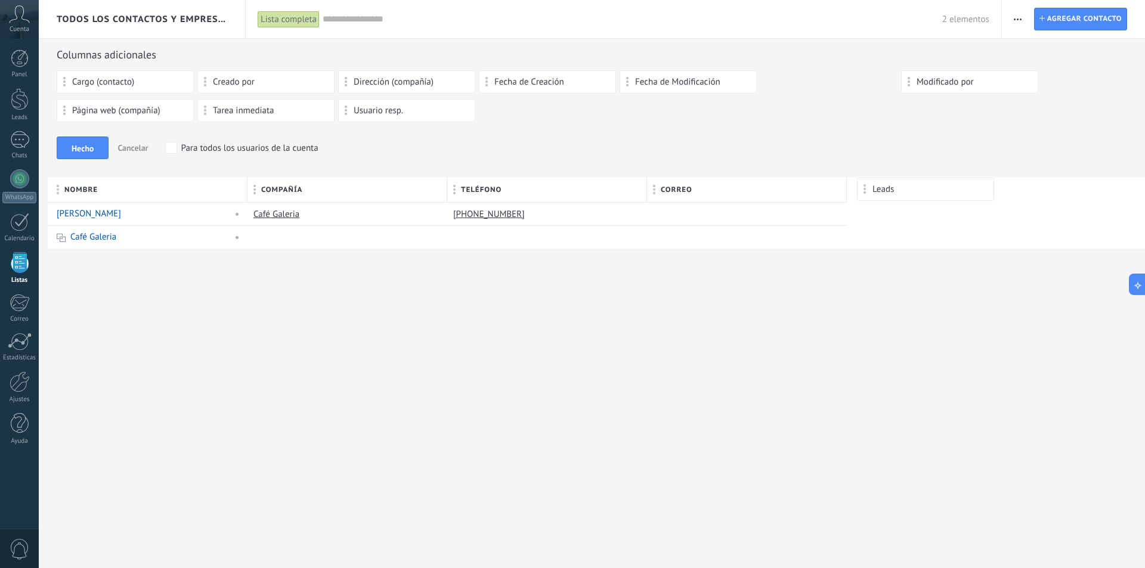
drag, startPoint x: 796, startPoint y: 85, endPoint x: 893, endPoint y: 184, distance: 137.9
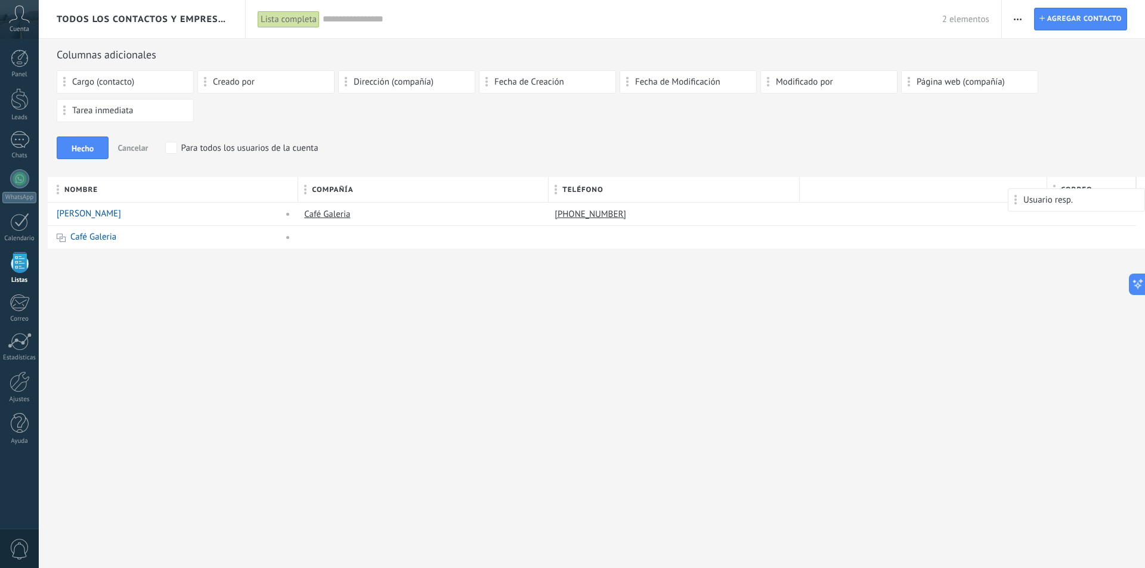
drag, startPoint x: 277, startPoint y: 110, endPoint x: 1131, endPoint y: 194, distance: 858.3
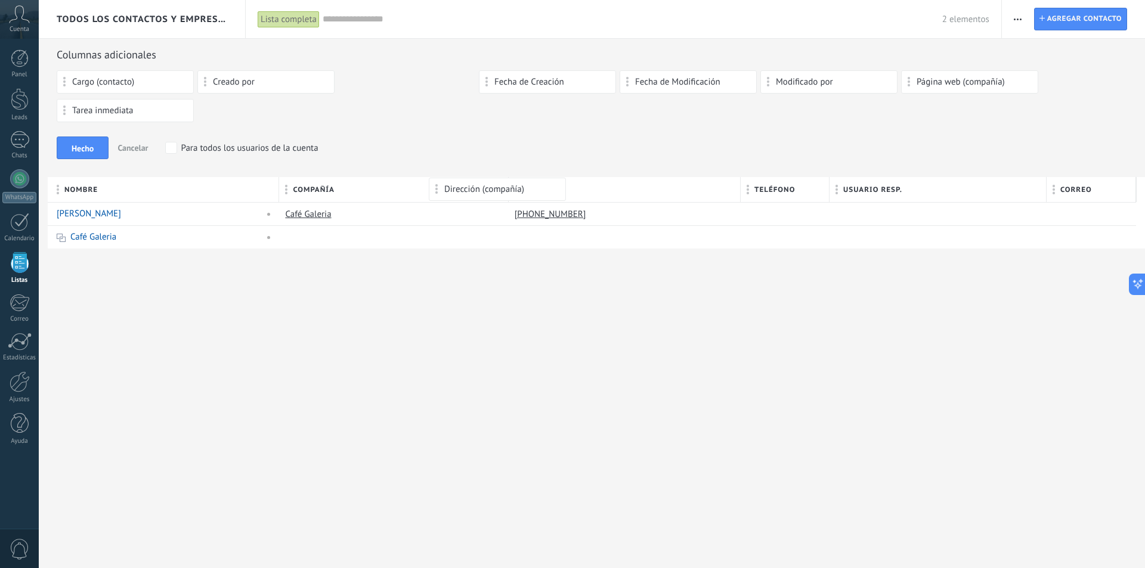
drag, startPoint x: 420, startPoint y: 82, endPoint x: 511, endPoint y: 184, distance: 136.5
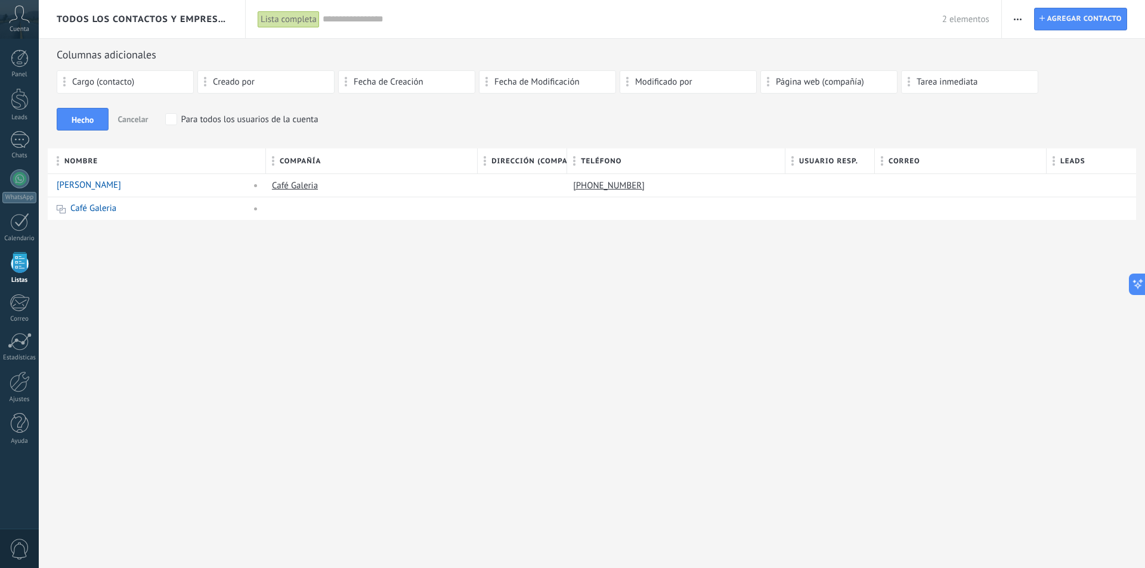
click at [855, 316] on div "Todos los contactos y empresas Lista completa Aplicar 2 elementos Lista complet…" at bounding box center [592, 284] width 1106 height 568
click at [530, 191] on div at bounding box center [522, 185] width 89 height 23
click at [521, 186] on div at bounding box center [522, 185] width 89 height 23
click at [288, 188] on link "Café Galeria" at bounding box center [295, 185] width 46 height 11
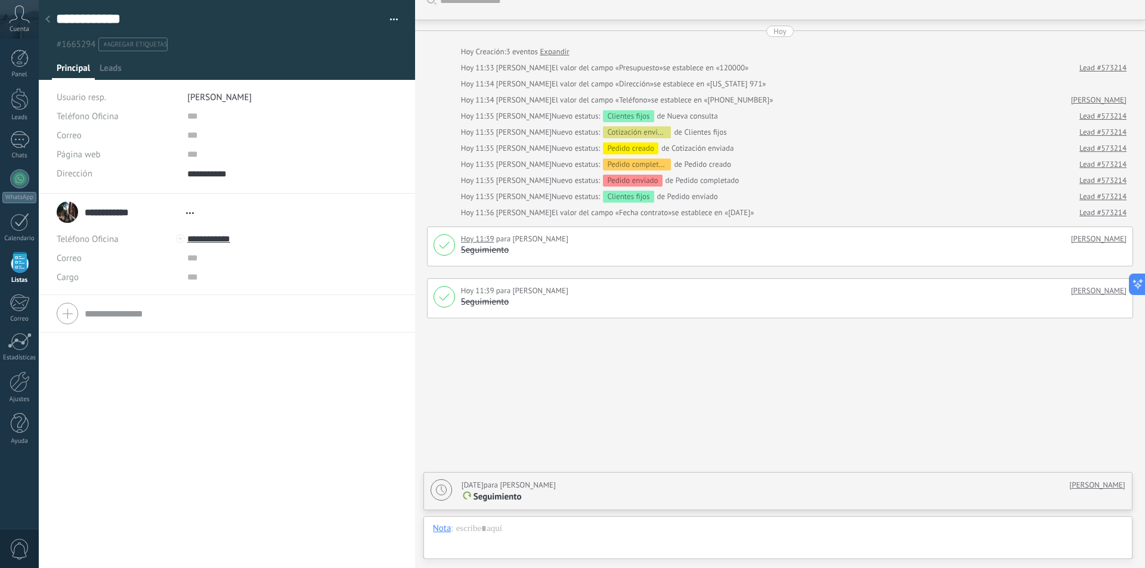
scroll to position [12, 0]
click at [43, 18] on div at bounding box center [47, 19] width 17 height 23
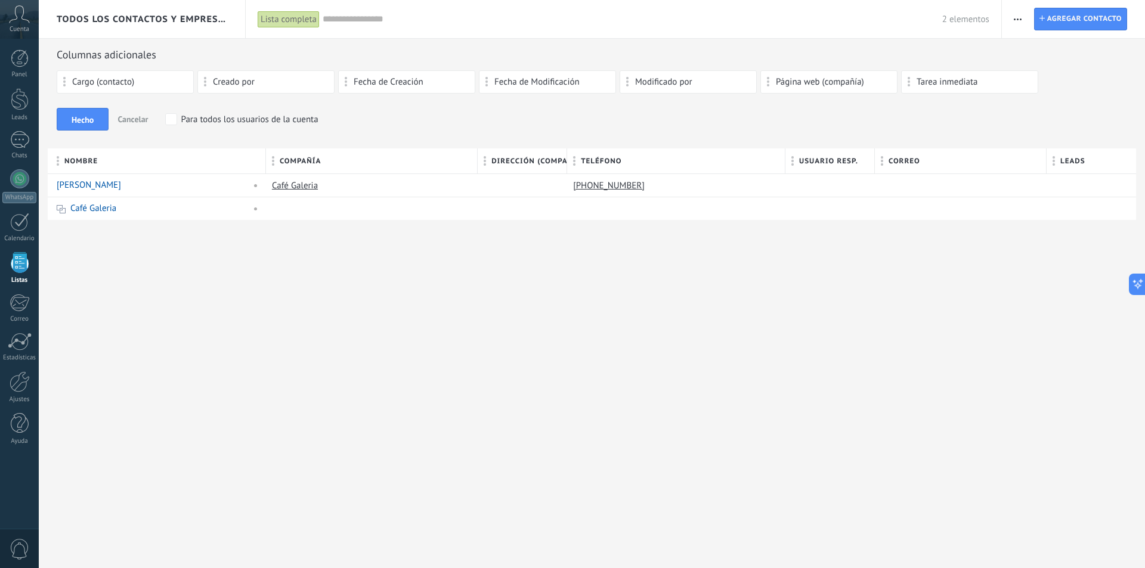
click at [290, 358] on div "Todos los contactos y empresas Lista completa Aplicar 2 elementos Lista complet…" at bounding box center [592, 284] width 1106 height 568
click at [540, 178] on div at bounding box center [522, 185] width 89 height 23
click at [534, 187] on div at bounding box center [522, 185] width 89 height 23
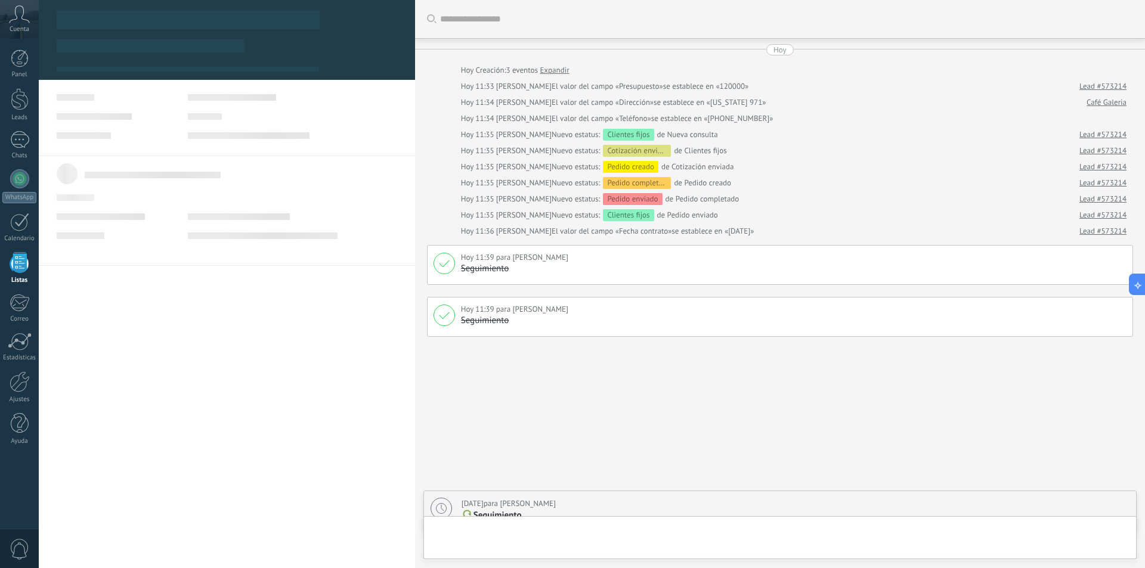
scroll to position [18, 0]
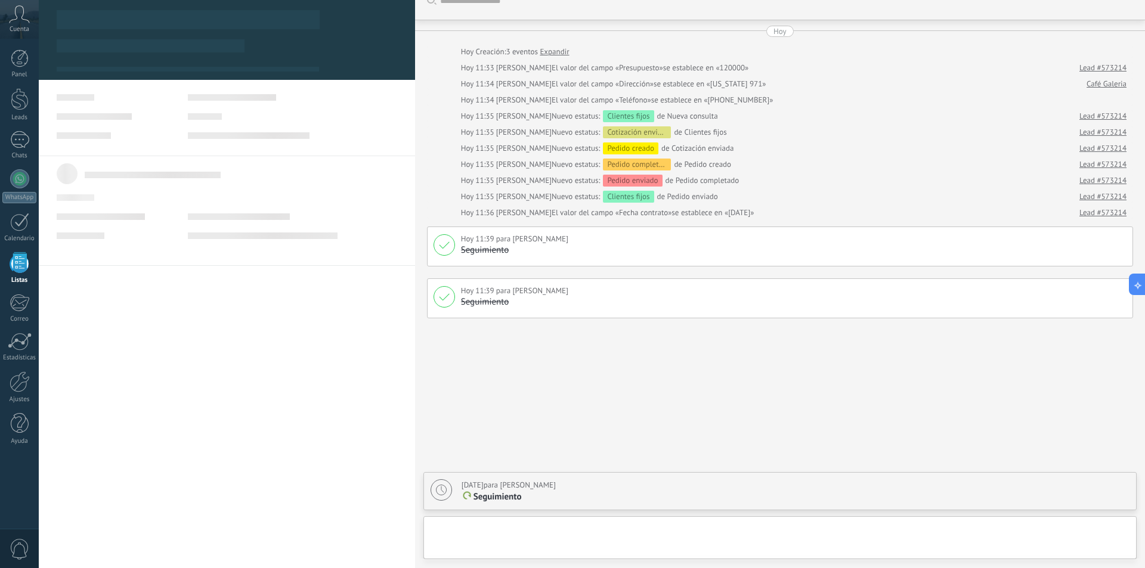
type textarea "**********"
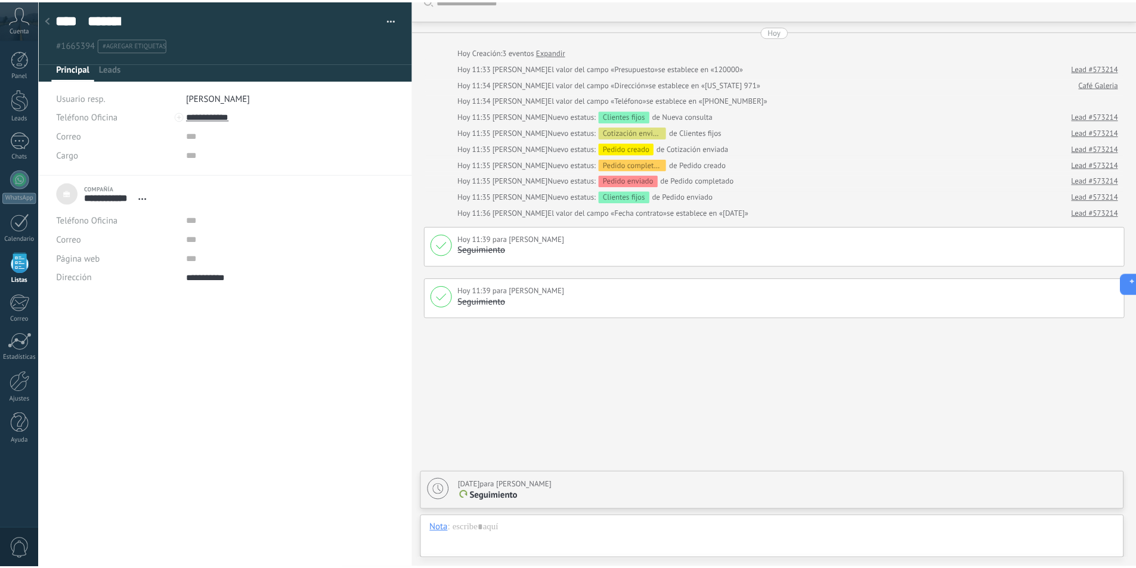
scroll to position [12, 0]
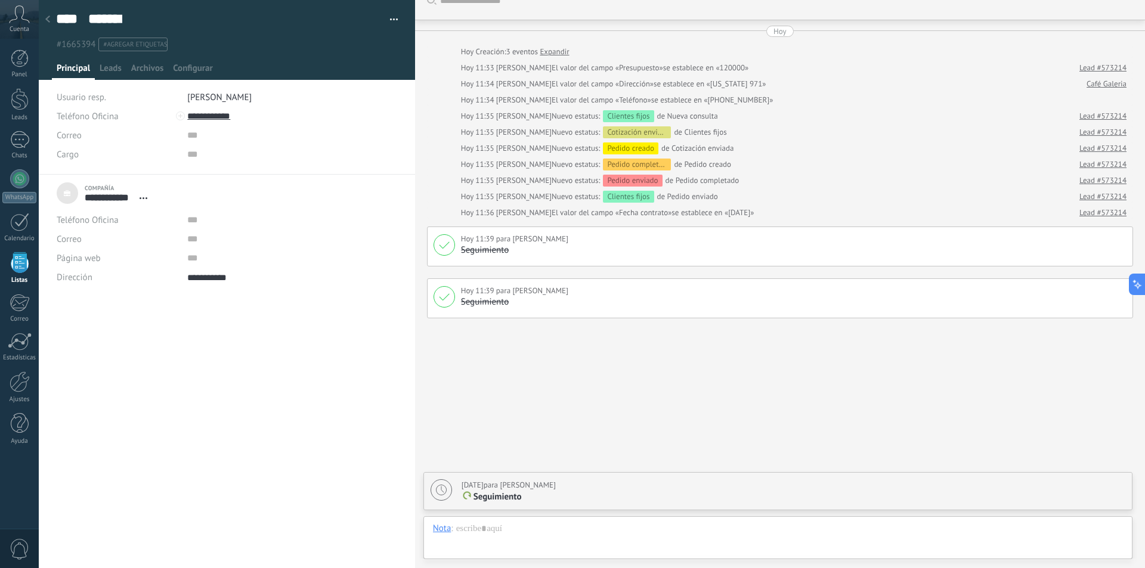
click at [48, 20] on icon at bounding box center [47, 19] width 5 height 7
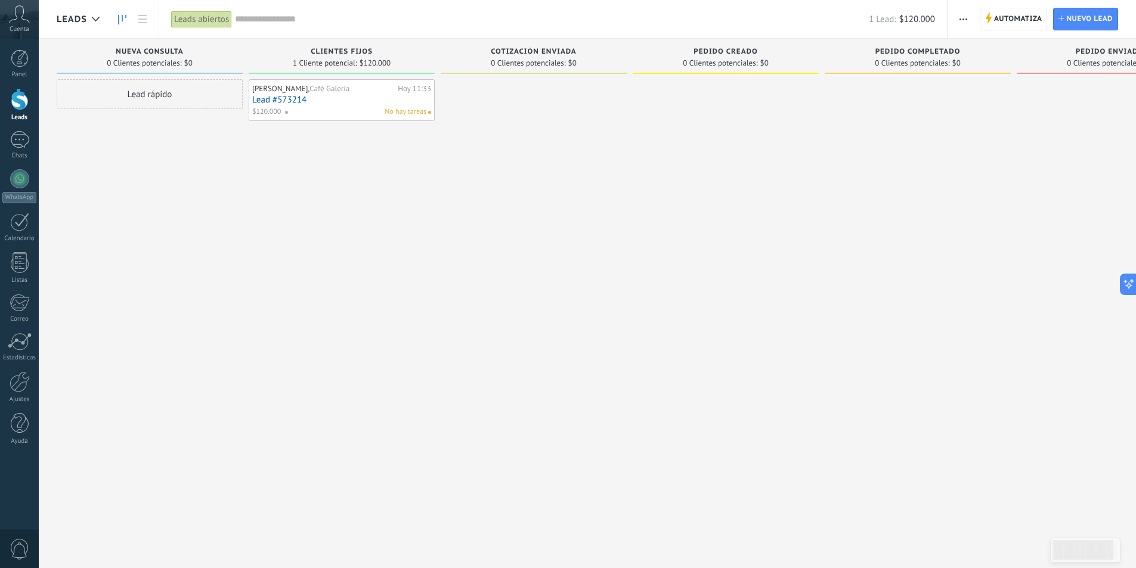
click at [350, 109] on div "No hay tareas" at bounding box center [355, 112] width 142 height 11
click at [13, 386] on div at bounding box center [20, 382] width 20 height 21
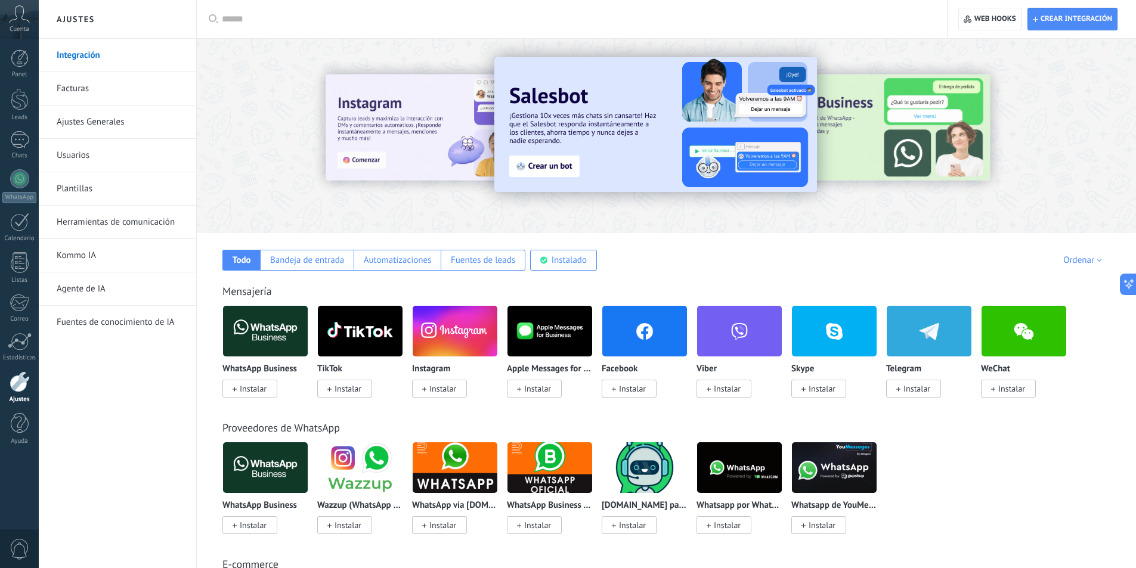
click at [159, 106] on link "Ajustes Generales" at bounding box center [121, 122] width 128 height 33
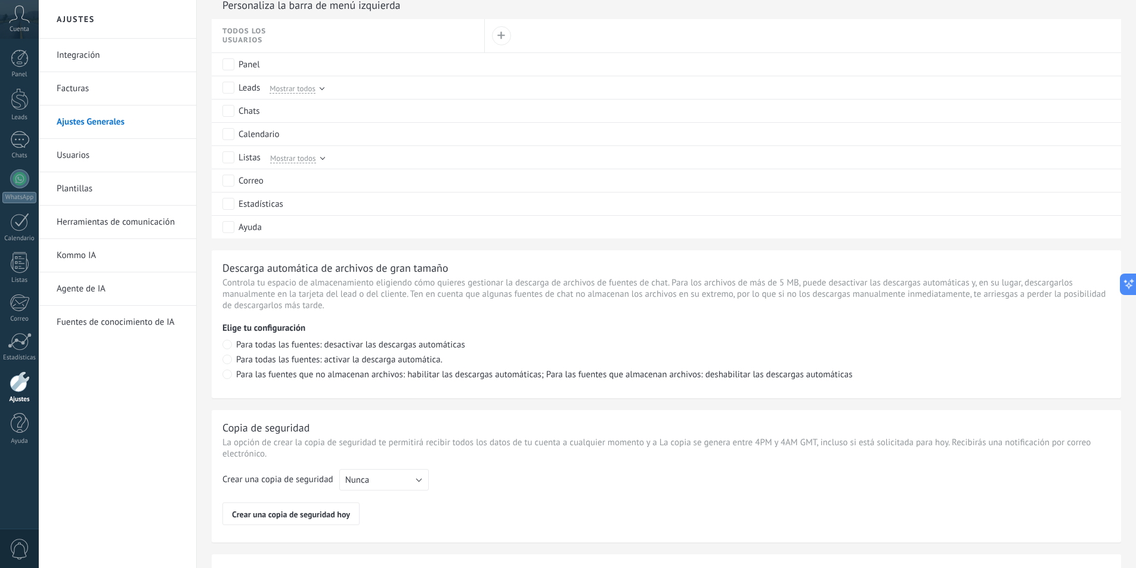
scroll to position [734, 0]
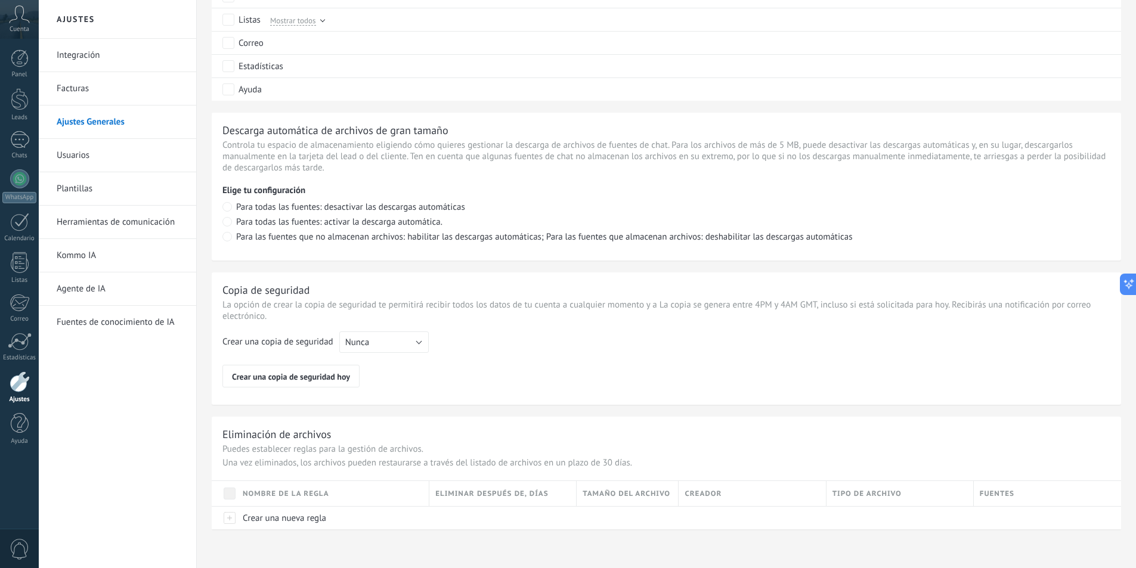
click at [70, 100] on link "Facturas" at bounding box center [121, 88] width 128 height 33
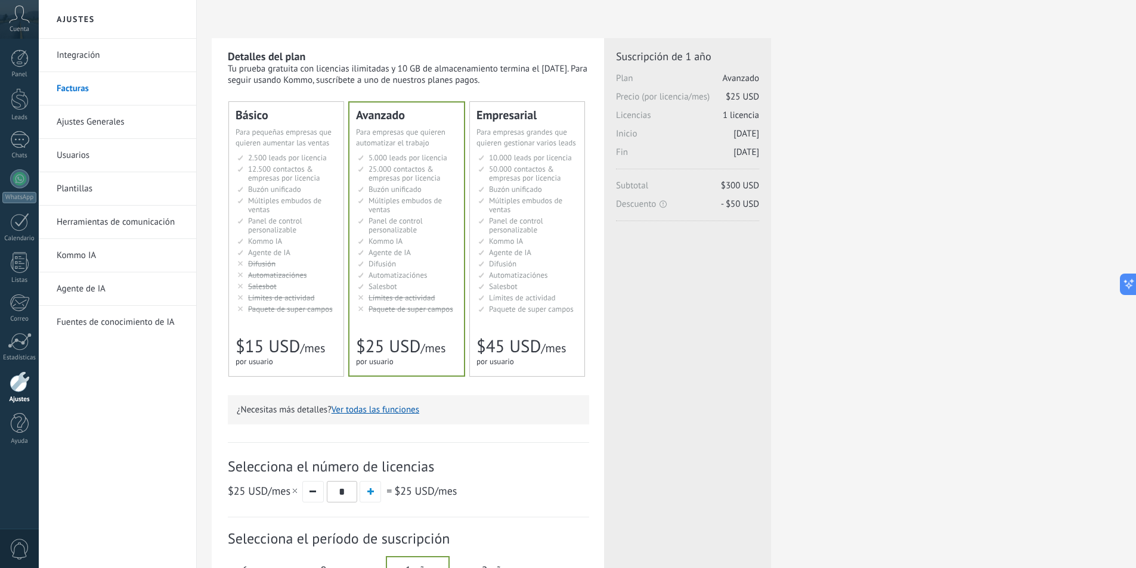
click at [89, 57] on link "Integración" at bounding box center [121, 55] width 128 height 33
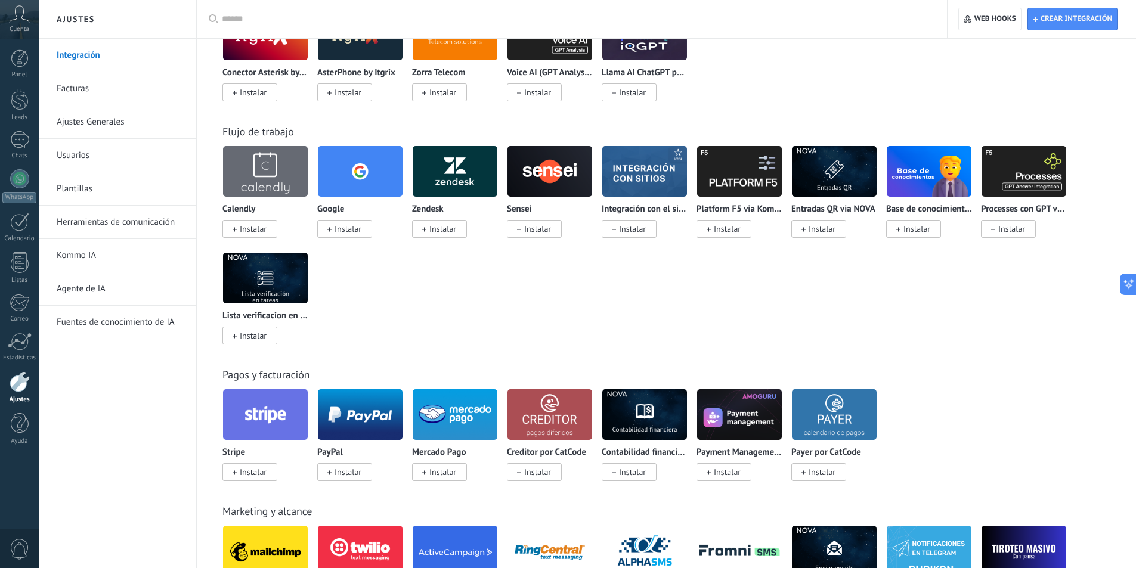
scroll to position [1491, 0]
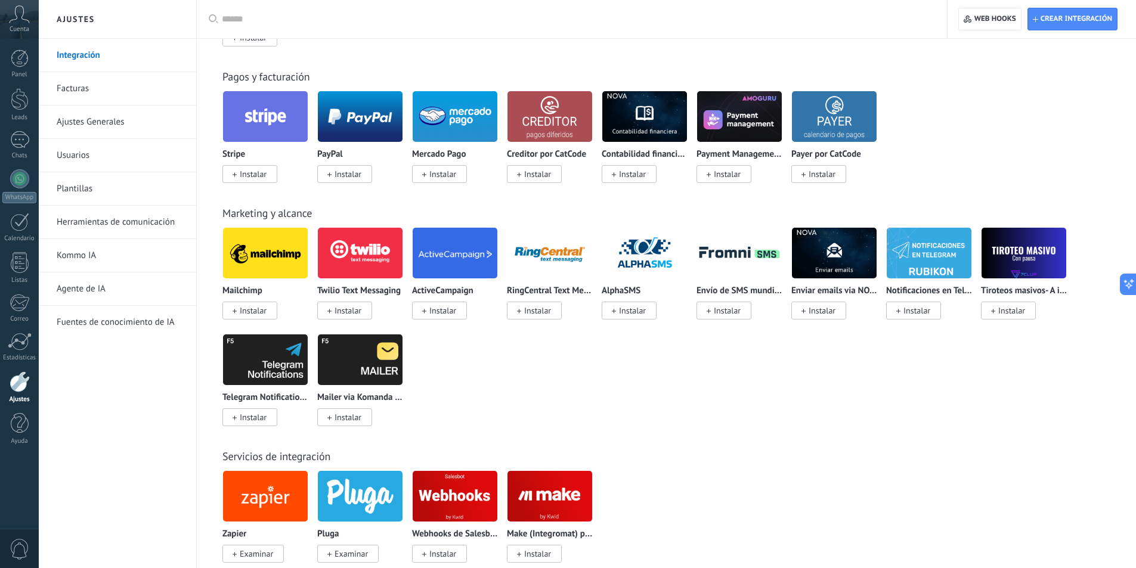
click at [443, 128] on img at bounding box center [455, 117] width 85 height 58
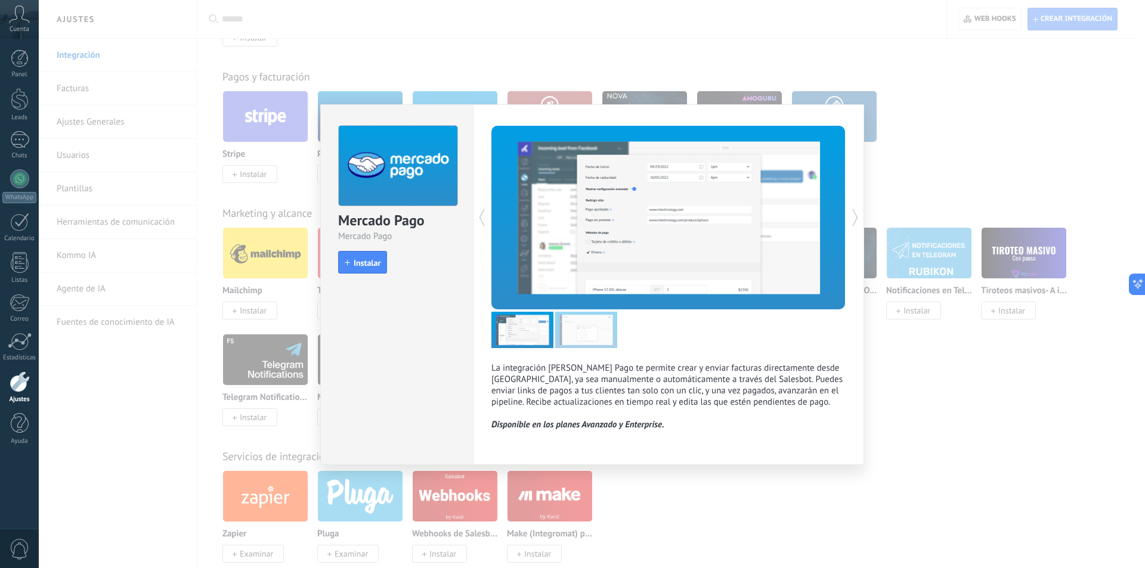
click at [1032, 477] on div "Mercado Pago Mercado Pago install Instalar La integración de Mercado Pago te pe…" at bounding box center [592, 284] width 1106 height 568
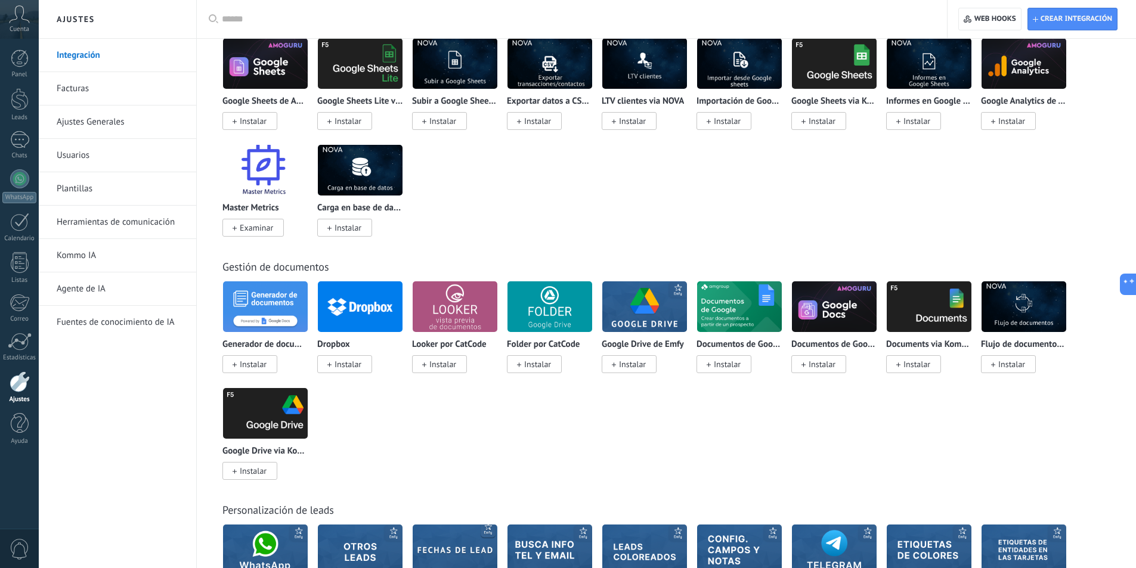
scroll to position [2386, 0]
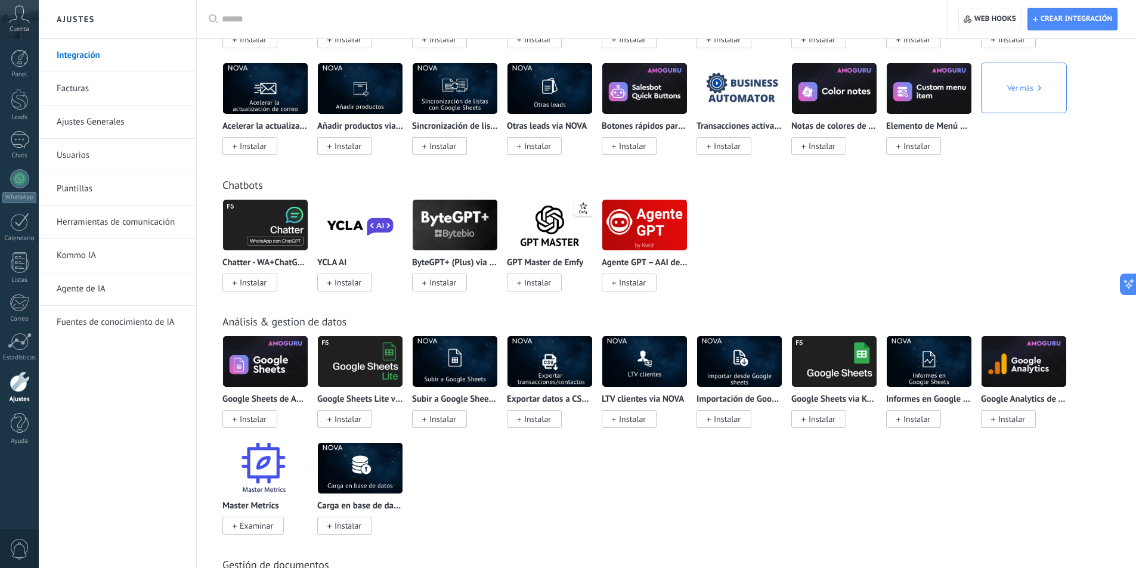
click at [813, 348] on img at bounding box center [834, 362] width 85 height 58
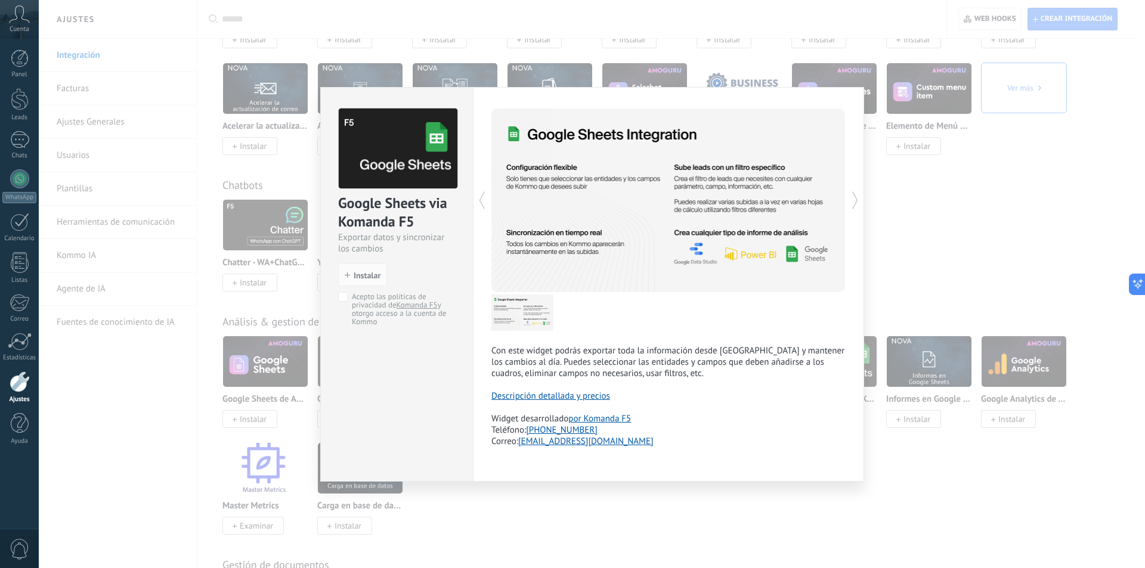
click at [867, 199] on div "Google Sheets via Komanda F5 Exportar datos y sincronizar los cambios install I…" at bounding box center [592, 284] width 1106 height 568
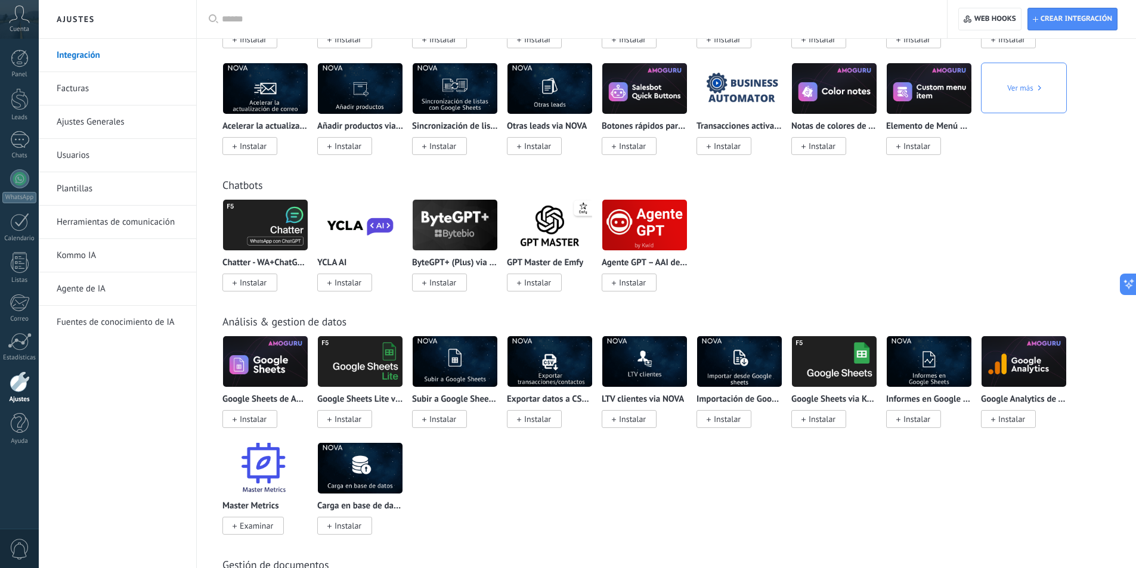
click at [843, 355] on img at bounding box center [834, 362] width 85 height 58
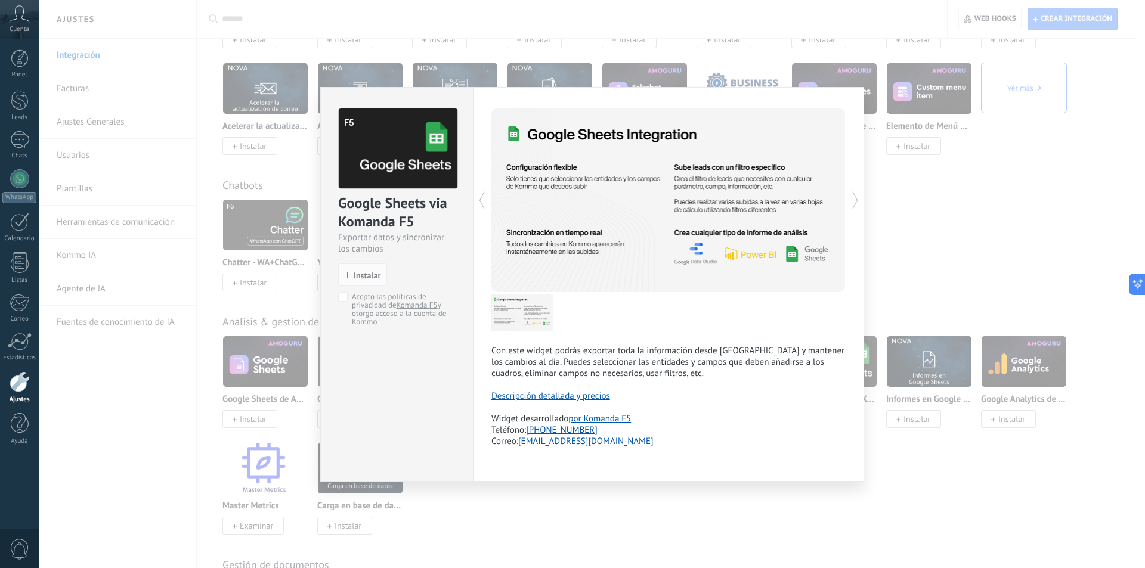
click at [853, 196] on icon at bounding box center [855, 200] width 12 height 24
click at [856, 205] on icon at bounding box center [855, 200] width 12 height 24
click at [927, 233] on div "Google Sheets via Komanda F5 Exportar datos y sincronizar los cambios install I…" at bounding box center [592, 284] width 1106 height 568
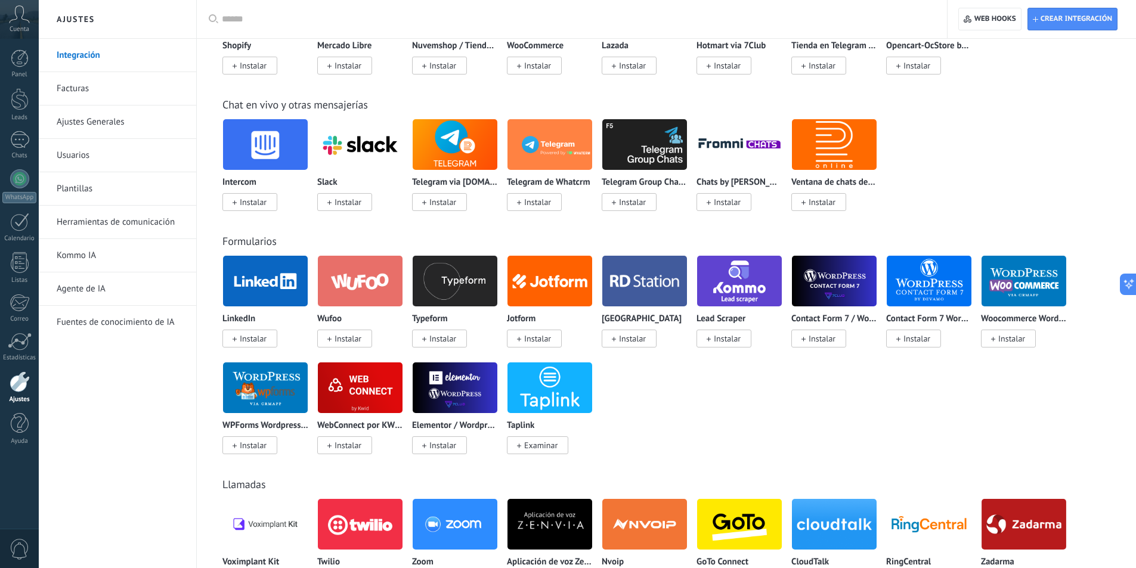
scroll to position [298, 0]
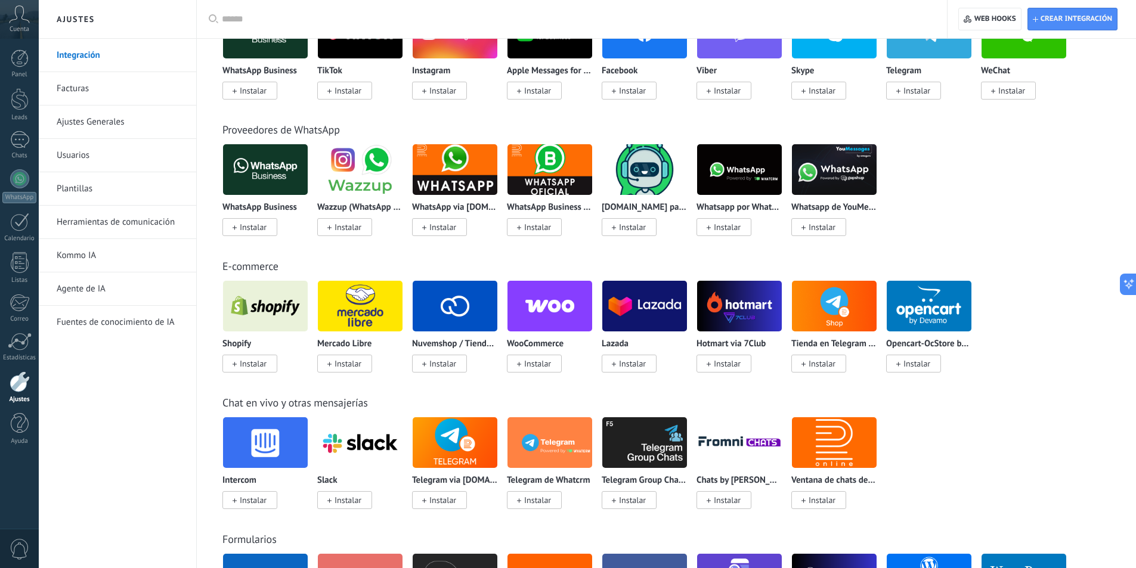
click at [364, 311] on img at bounding box center [360, 306] width 85 height 58
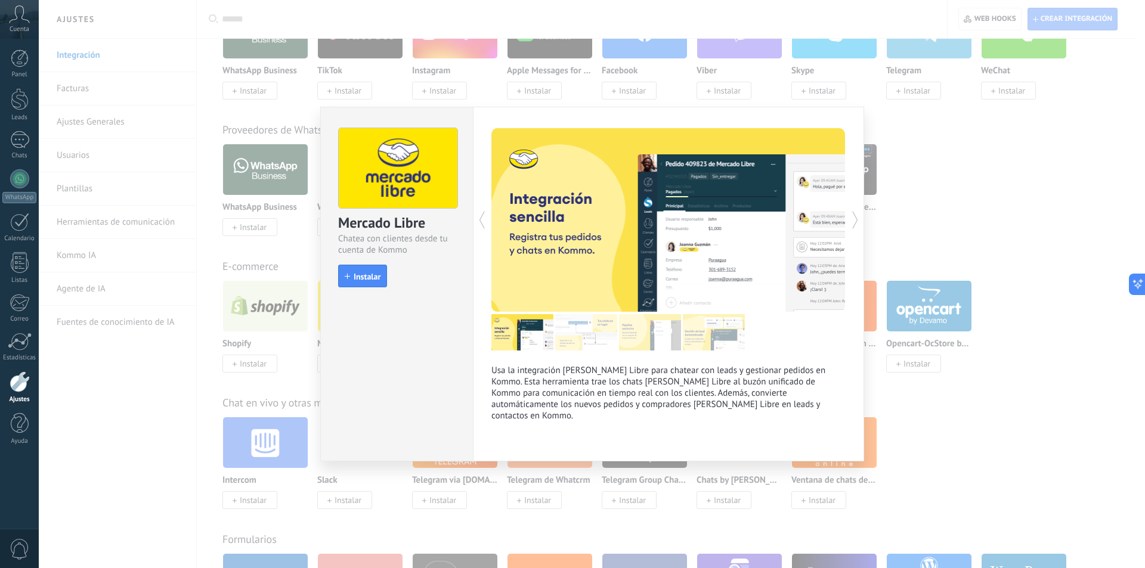
click at [855, 217] on icon at bounding box center [855, 220] width 12 height 24
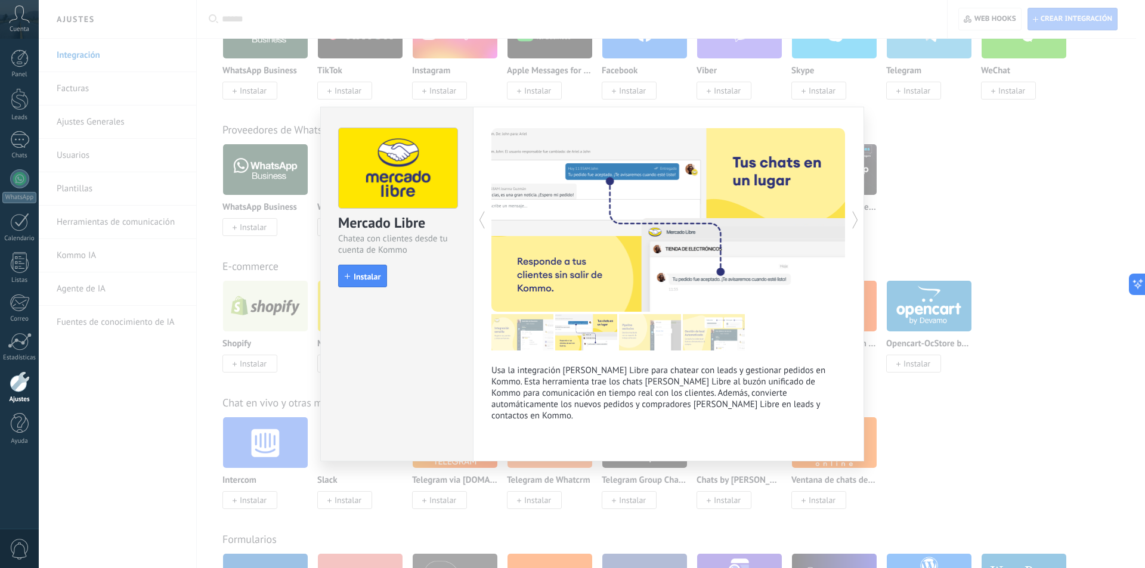
click at [855, 217] on icon at bounding box center [855, 220] width 12 height 24
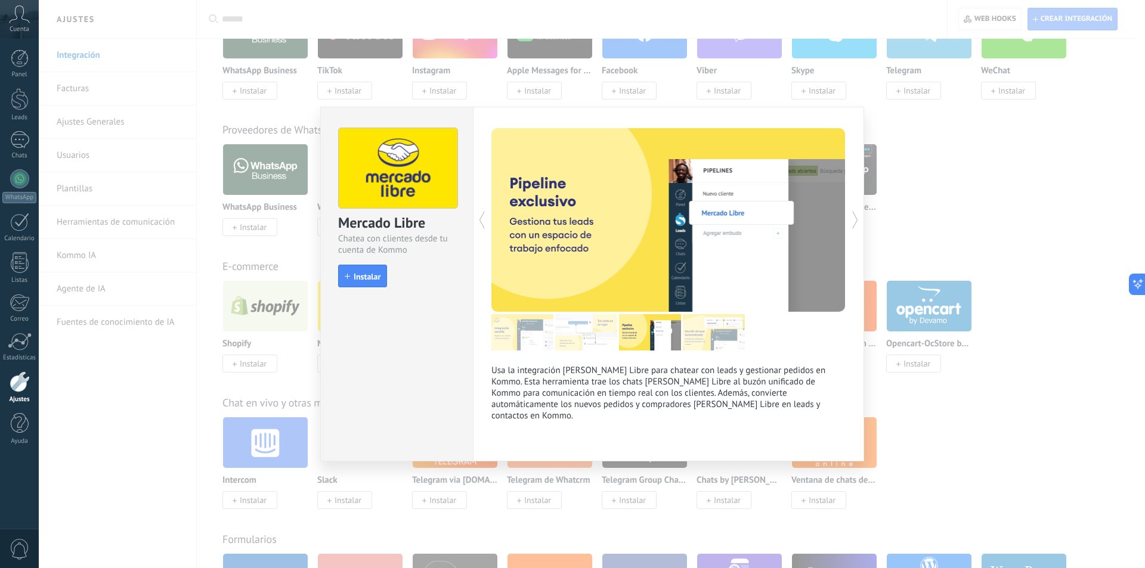
click at [947, 188] on div "Mercado Libre Chatea con clientes desde tu cuenta de Kommo install Instalar Usa…" at bounding box center [592, 284] width 1106 height 568
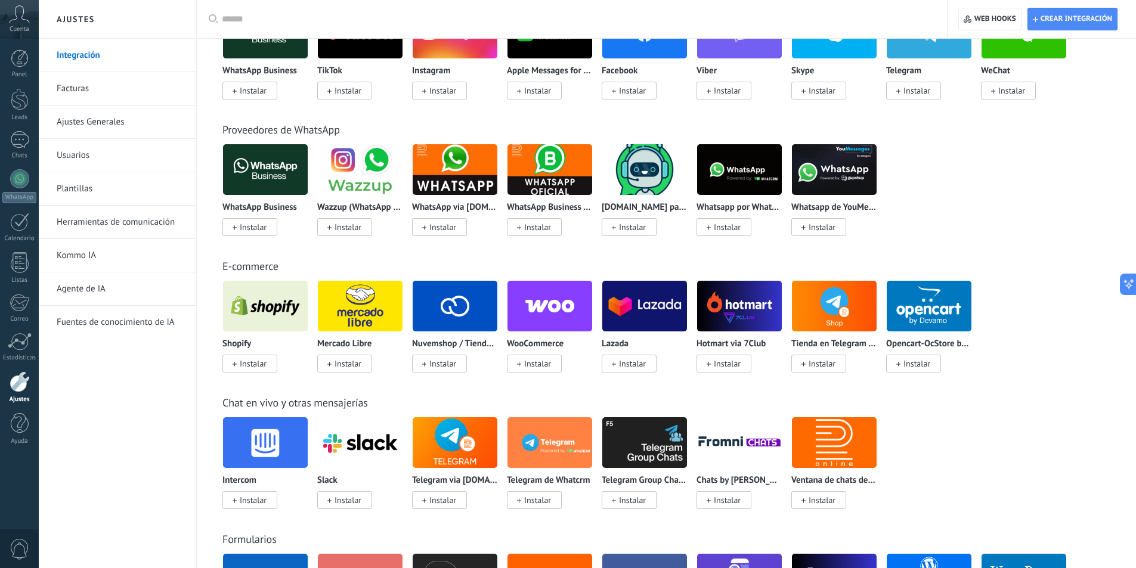
scroll to position [0, 0]
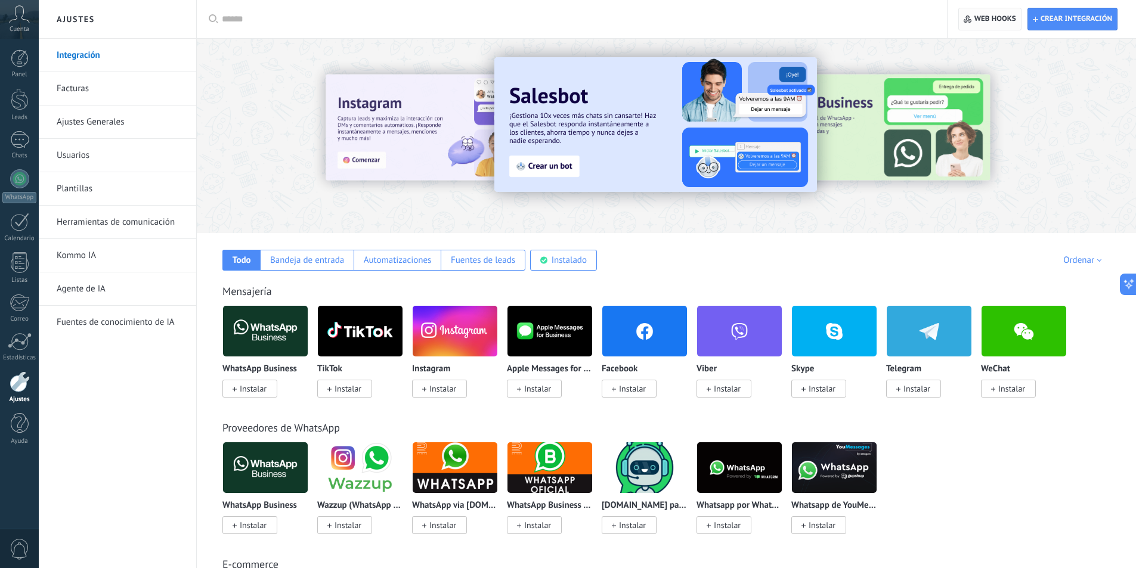
click at [979, 21] on span "Web hooks 0" at bounding box center [996, 19] width 42 height 10
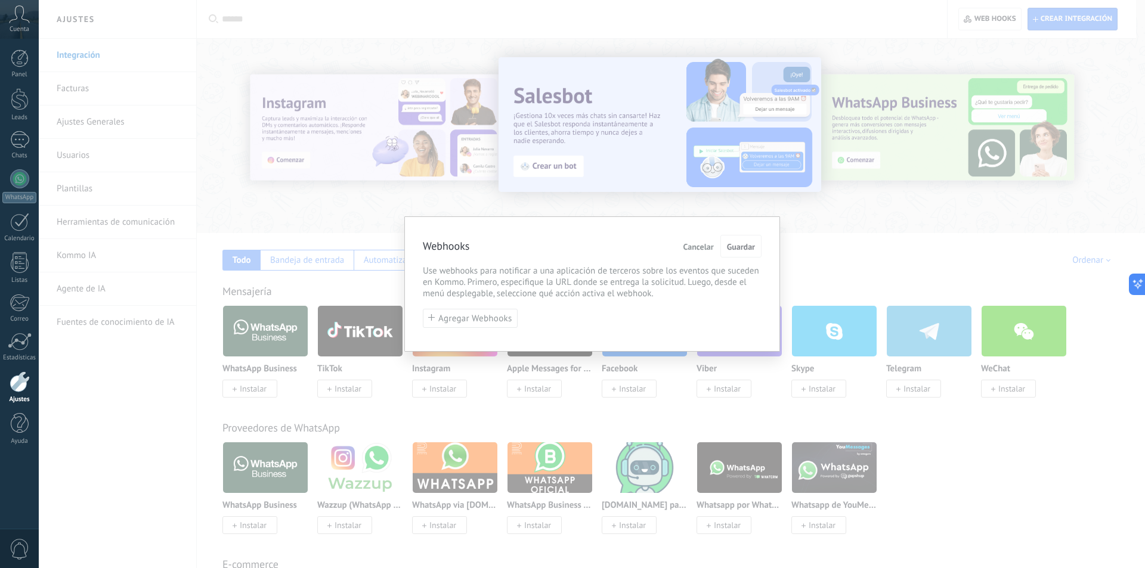
click at [425, 429] on div "Webhooks Cancelar Guardar Use webhooks para notificar a una aplicación de terce…" at bounding box center [592, 284] width 1106 height 568
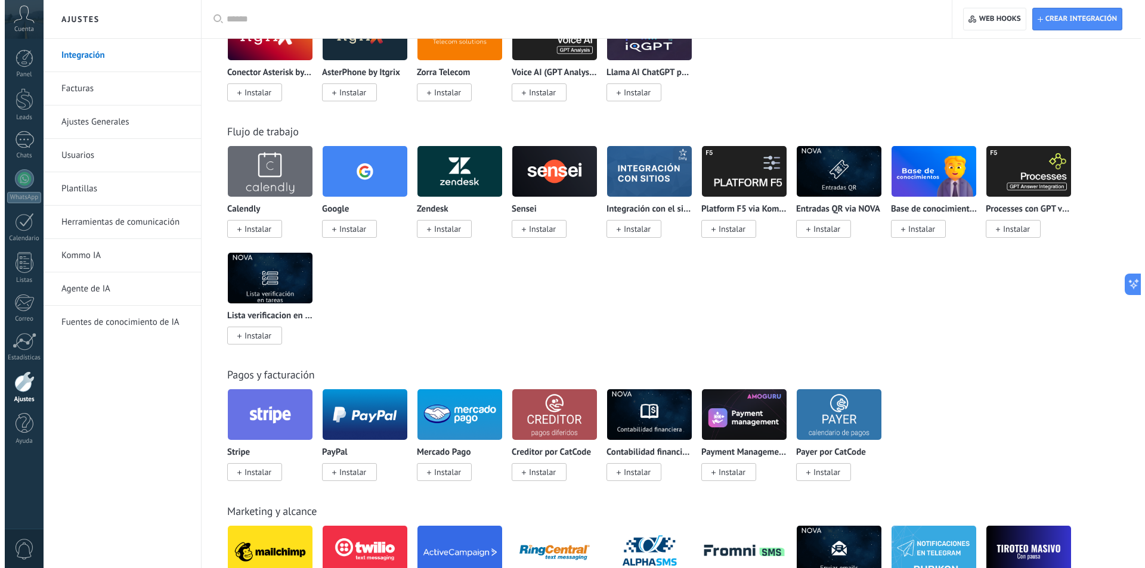
scroll to position [1491, 0]
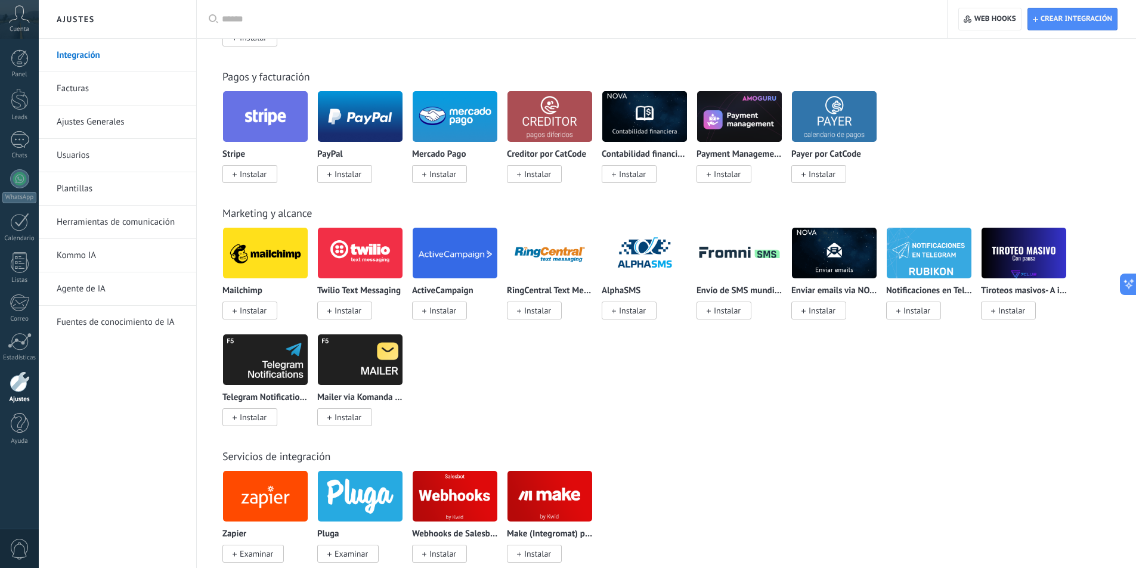
click at [19, 21] on icon at bounding box center [19, 14] width 21 height 18
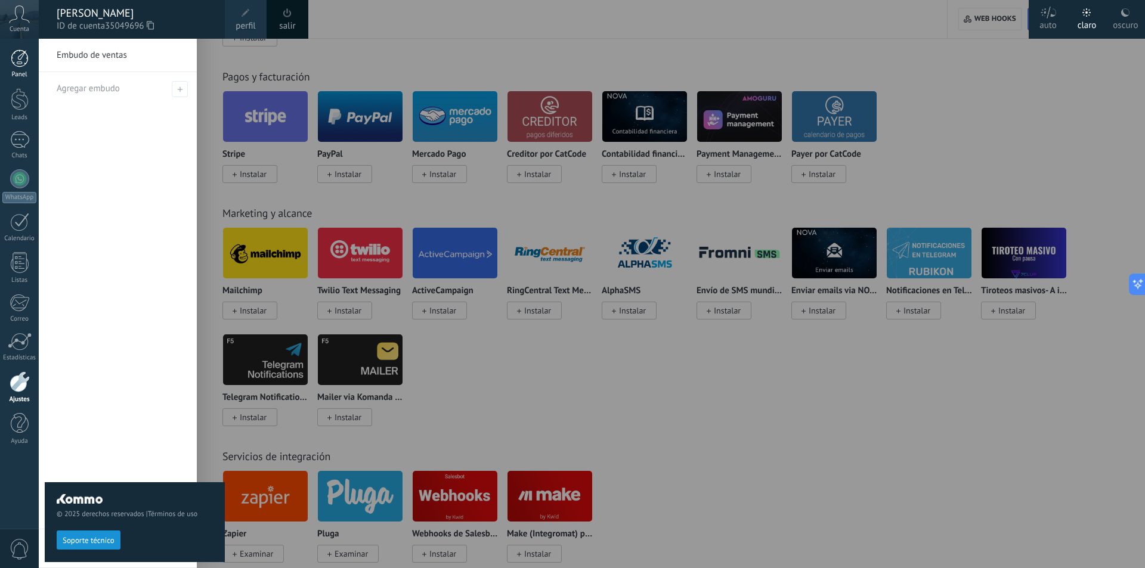
click at [27, 64] on div at bounding box center [20, 59] width 18 height 18
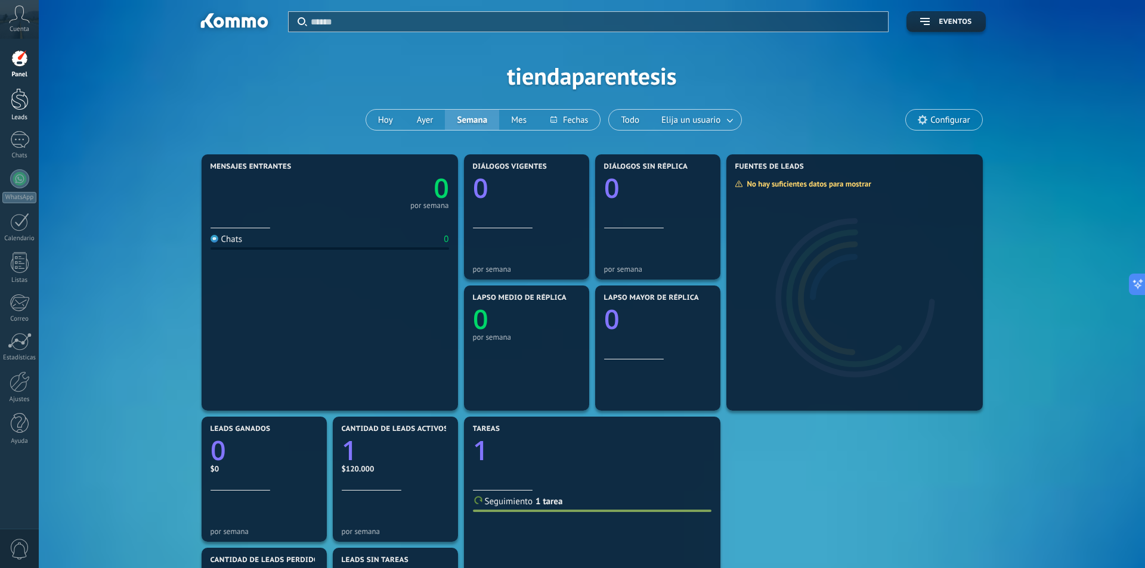
click at [21, 98] on div at bounding box center [20, 99] width 18 height 22
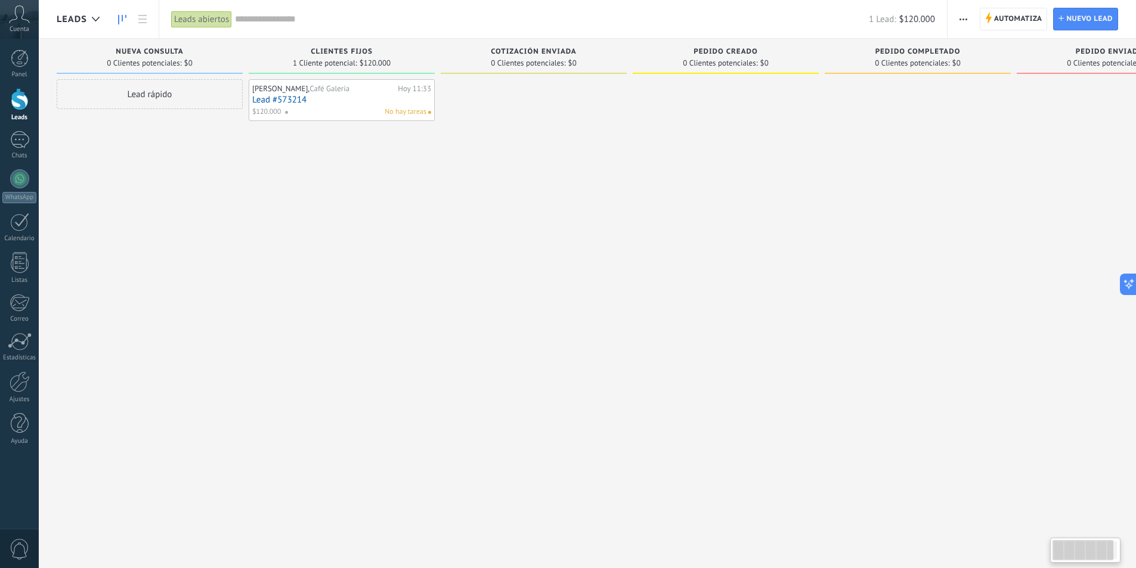
click at [334, 110] on div "No hay tareas" at bounding box center [355, 112] width 142 height 11
click at [318, 95] on link "Lead #573214" at bounding box center [341, 100] width 179 height 10
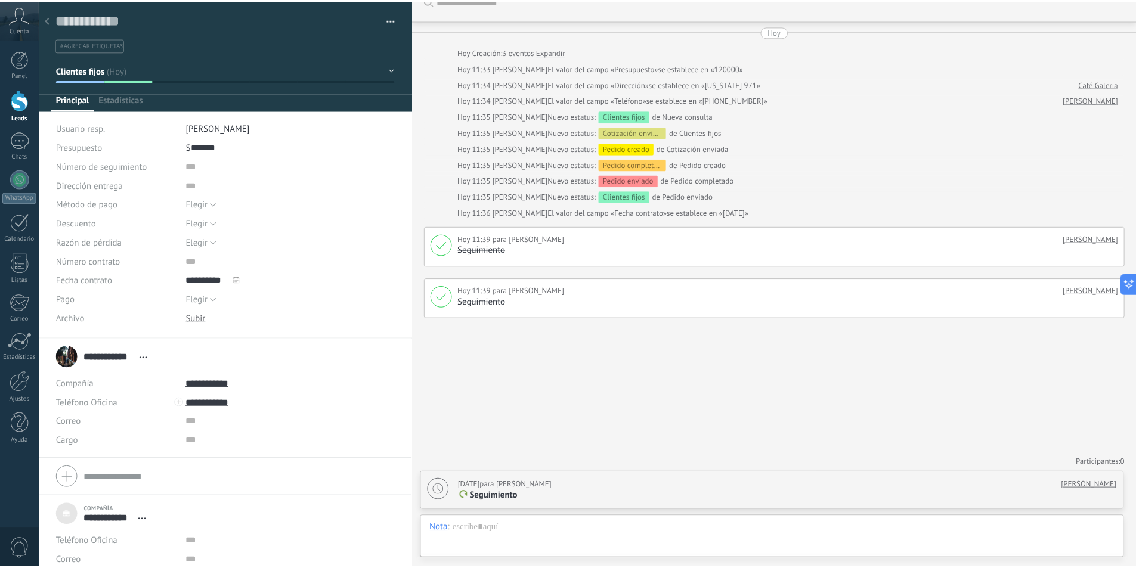
scroll to position [12, 0]
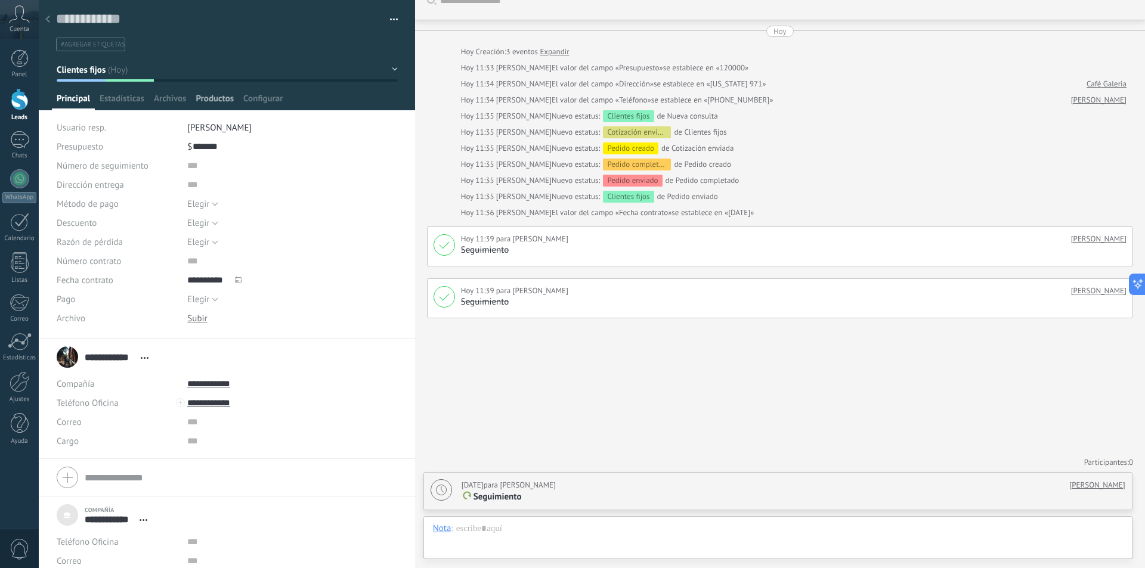
click at [227, 95] on span "Productos" at bounding box center [215, 101] width 38 height 17
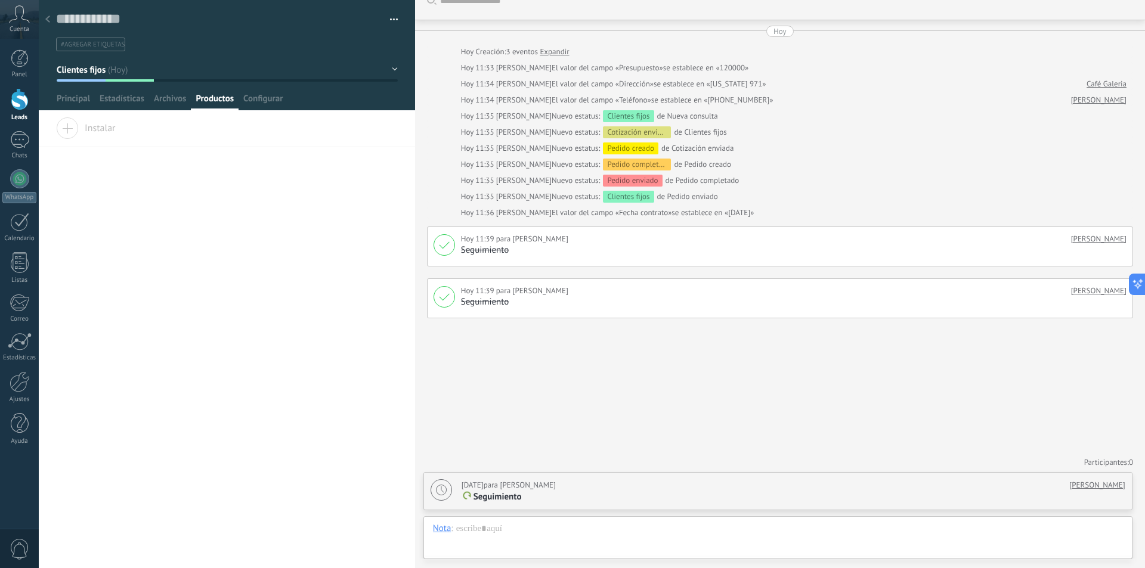
click at [103, 132] on span "Instalar" at bounding box center [86, 125] width 60 height 17
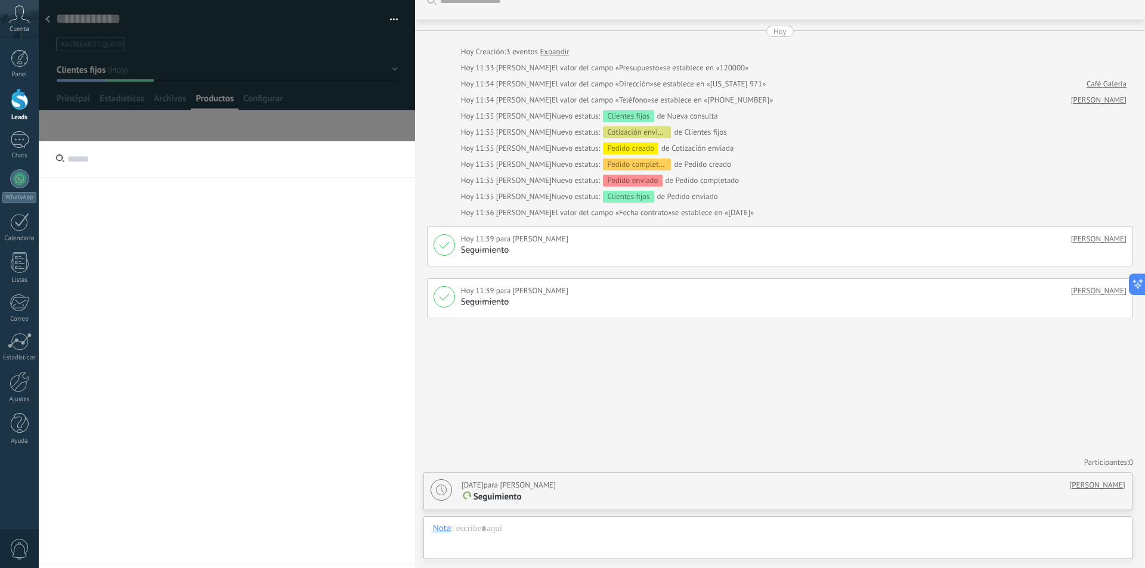
click at [137, 173] on input "text" at bounding box center [227, 159] width 376 height 36
click at [64, 160] on icon at bounding box center [60, 158] width 8 height 8
click at [382, 21] on button "button" at bounding box center [389, 20] width 17 height 18
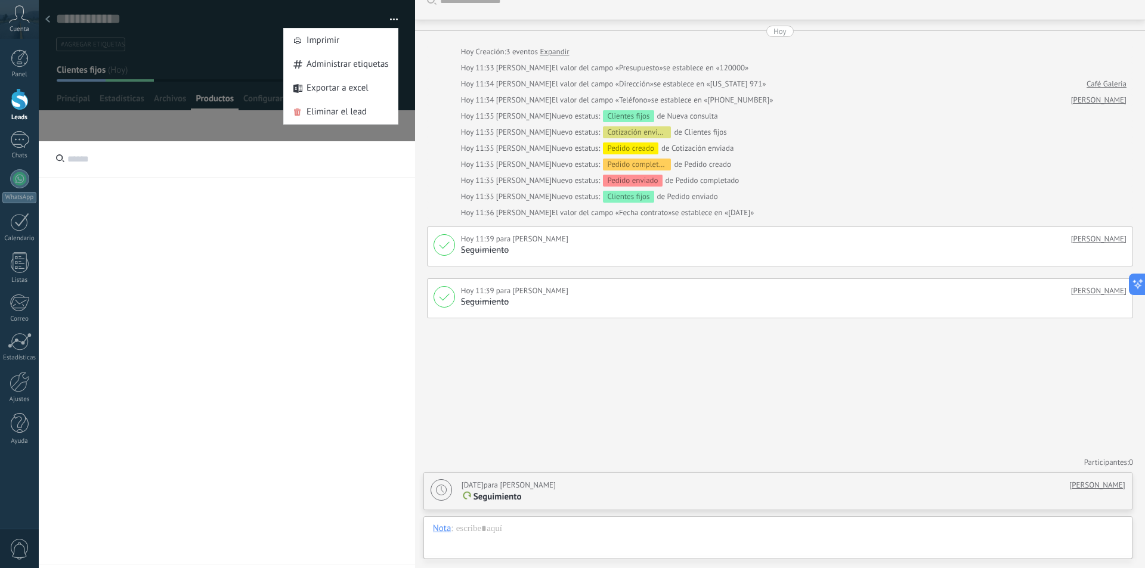
click at [389, 17] on button "button" at bounding box center [389, 20] width 17 height 18
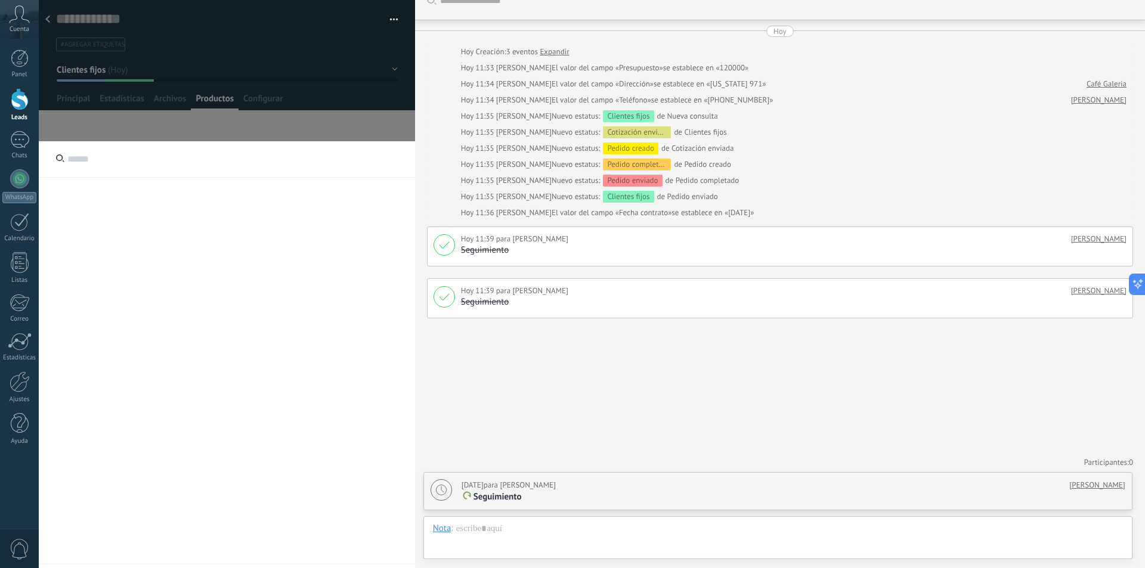
click at [271, 243] on div at bounding box center [227, 349] width 376 height 417
click at [156, 332] on div at bounding box center [227, 349] width 376 height 417
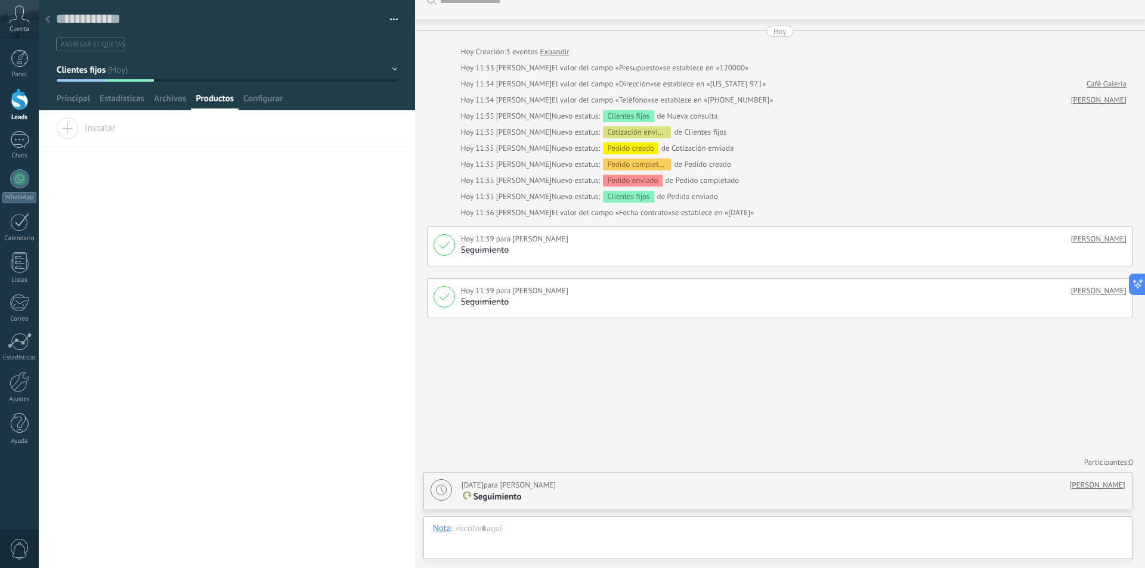
click at [219, 105] on span "Productos" at bounding box center [215, 101] width 38 height 17
click at [280, 102] on span "Configurar" at bounding box center [262, 101] width 39 height 17
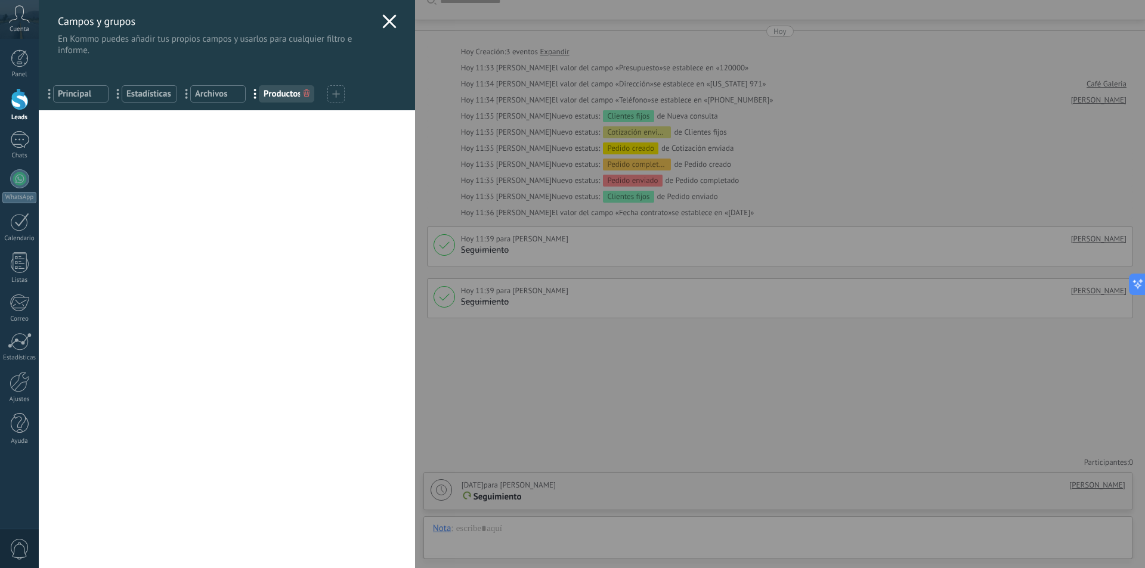
click at [276, 91] on span "Productos" at bounding box center [287, 93] width 46 height 11
click at [383, 24] on use at bounding box center [389, 21] width 14 height 14
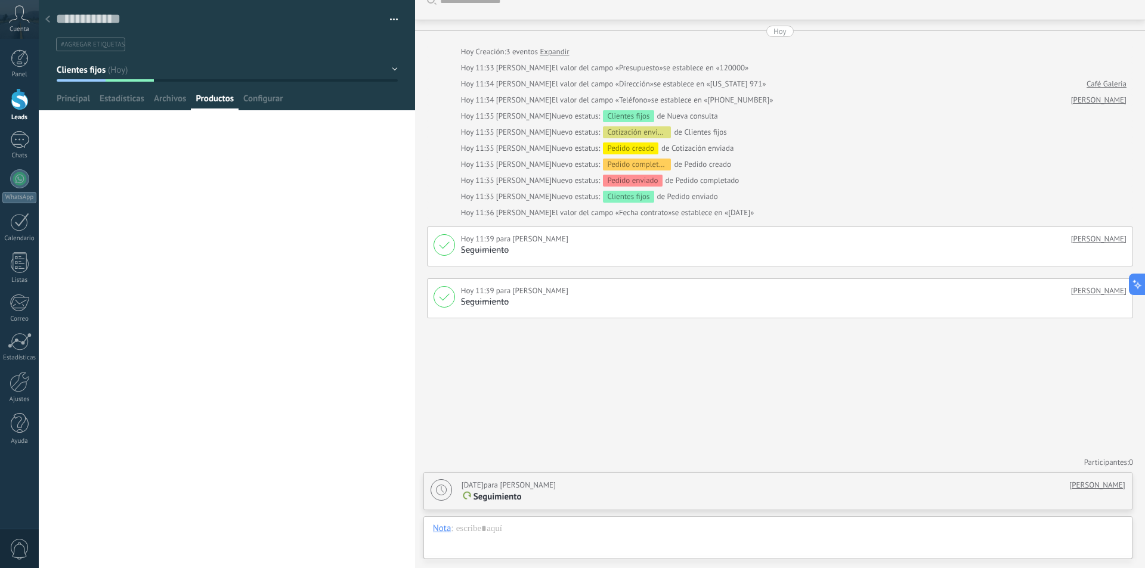
click at [196, 97] on span "Productos" at bounding box center [215, 101] width 38 height 17
click at [26, 144] on div at bounding box center [19, 139] width 19 height 17
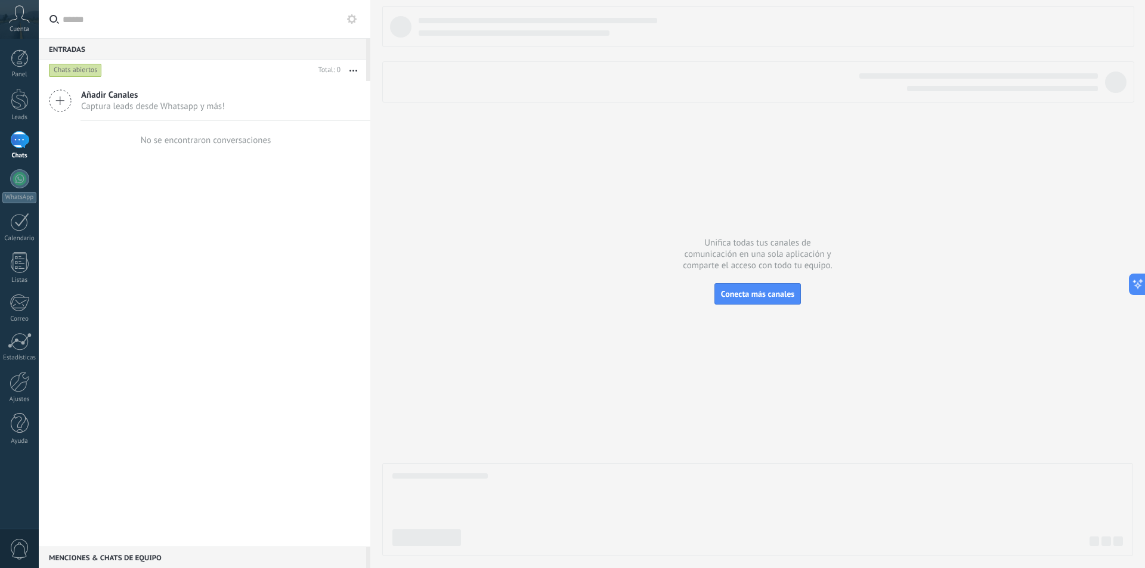
click at [28, 371] on div "Panel Leads Chats WhatsApp Clientes" at bounding box center [19, 254] width 39 height 408
click at [17, 373] on div at bounding box center [20, 382] width 20 height 21
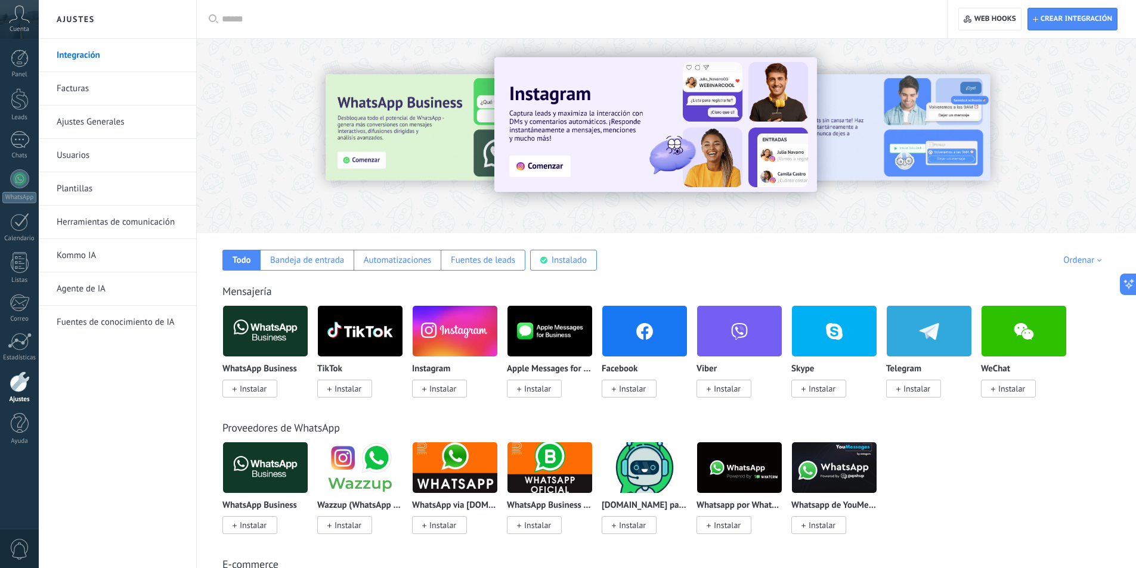
click at [137, 95] on link "Facturas" at bounding box center [121, 88] width 128 height 33
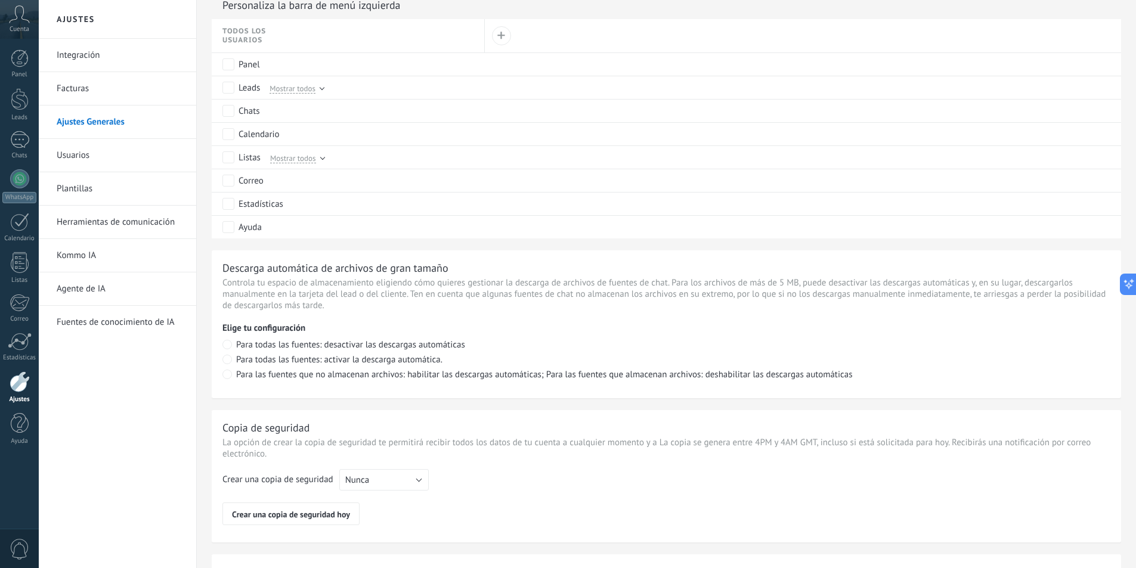
scroll to position [734, 0]
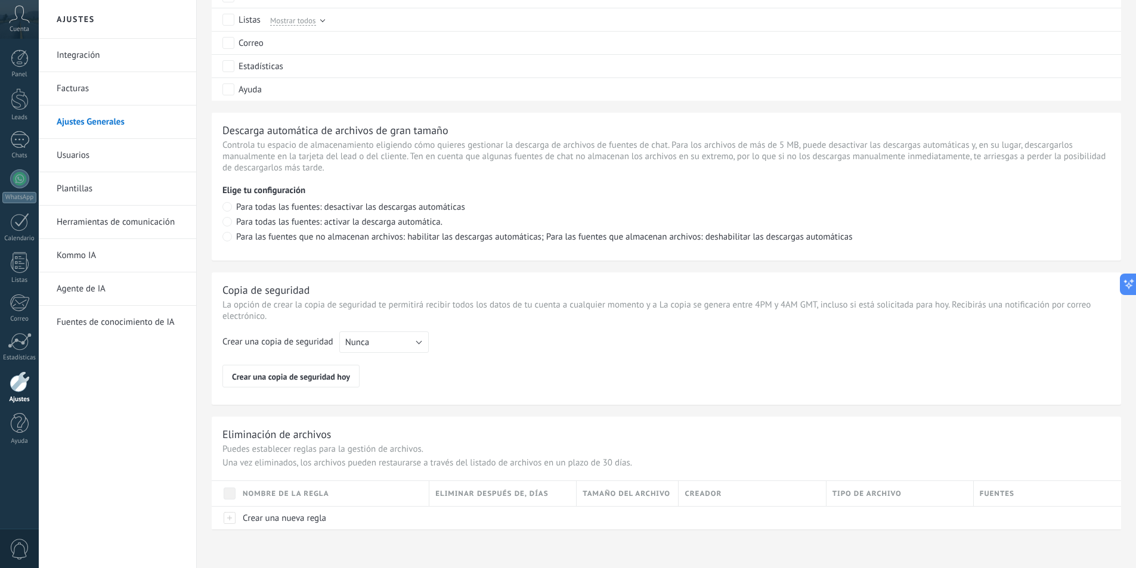
click at [132, 157] on link "Usuarios" at bounding box center [121, 155] width 128 height 33
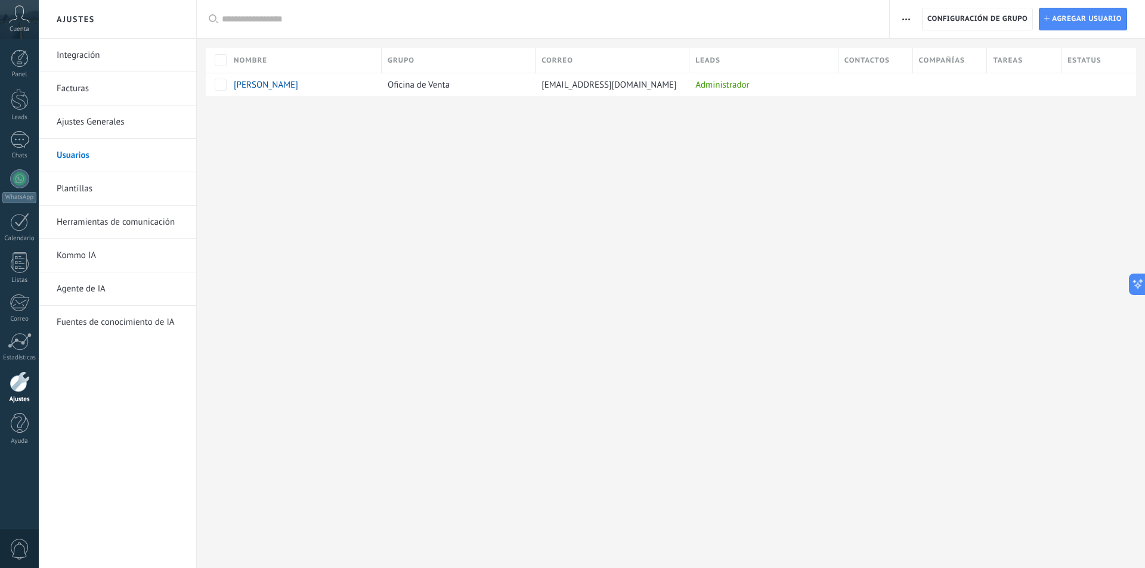
click at [133, 182] on link "Plantillas" at bounding box center [121, 188] width 128 height 33
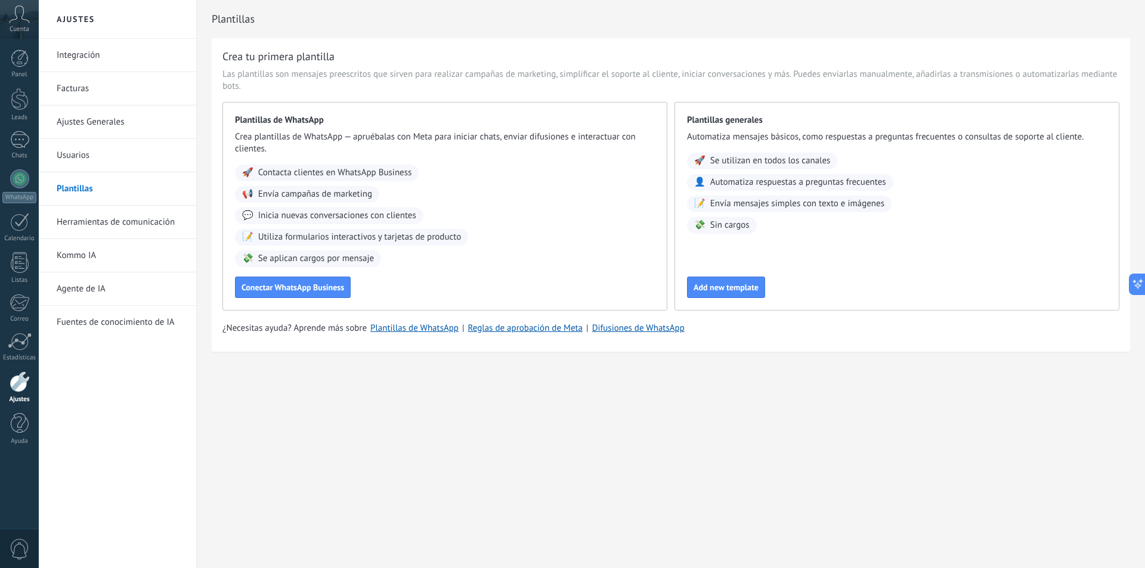
click at [120, 230] on link "Herramientas de comunicación" at bounding box center [121, 222] width 128 height 33
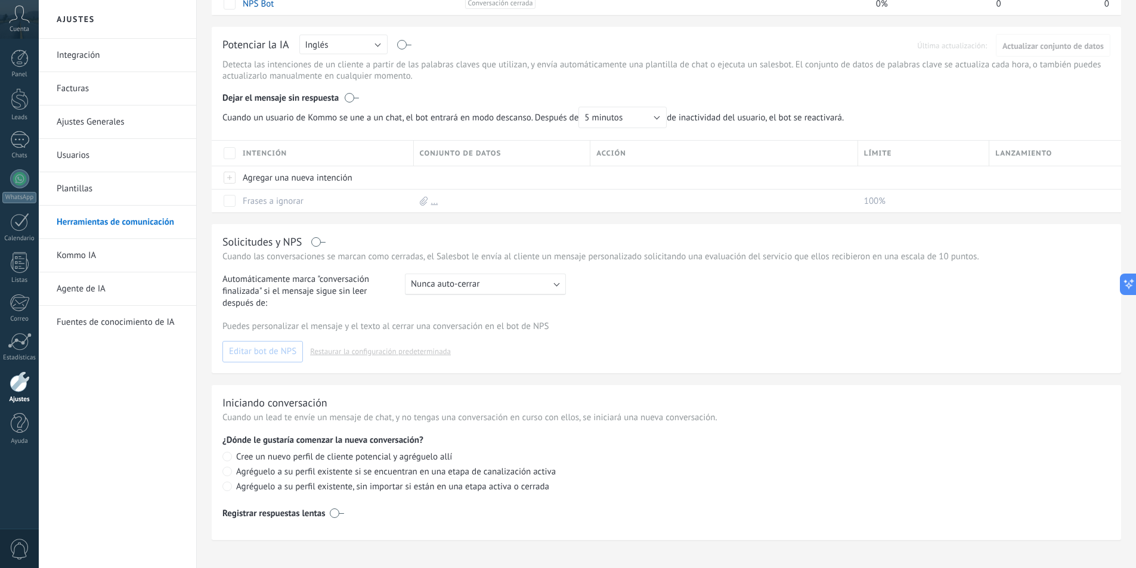
scroll to position [196, 0]
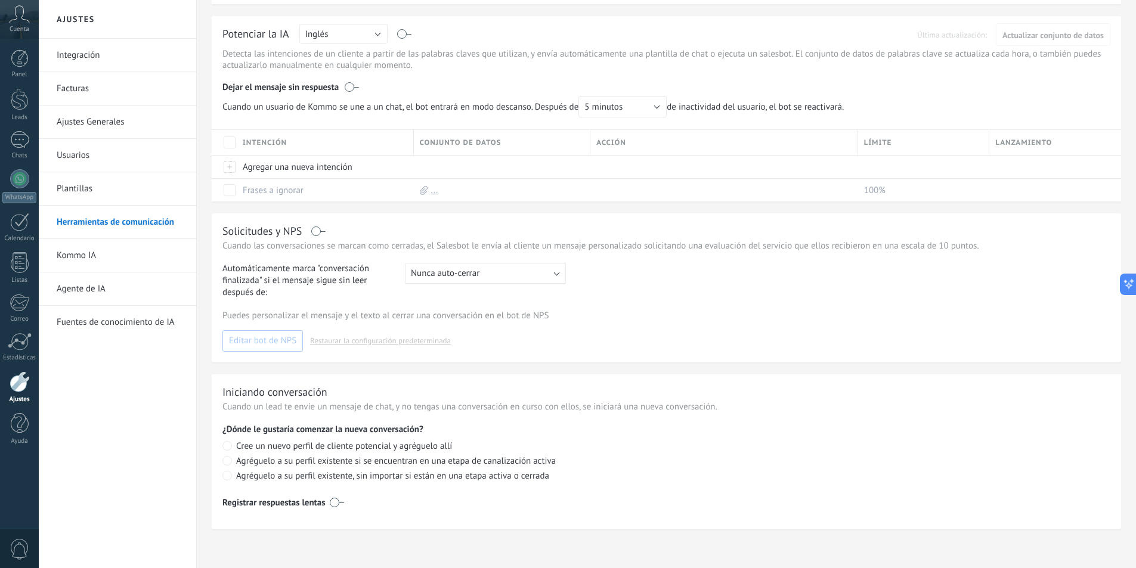
click at [165, 255] on link "Kommo IA" at bounding box center [121, 255] width 128 height 33
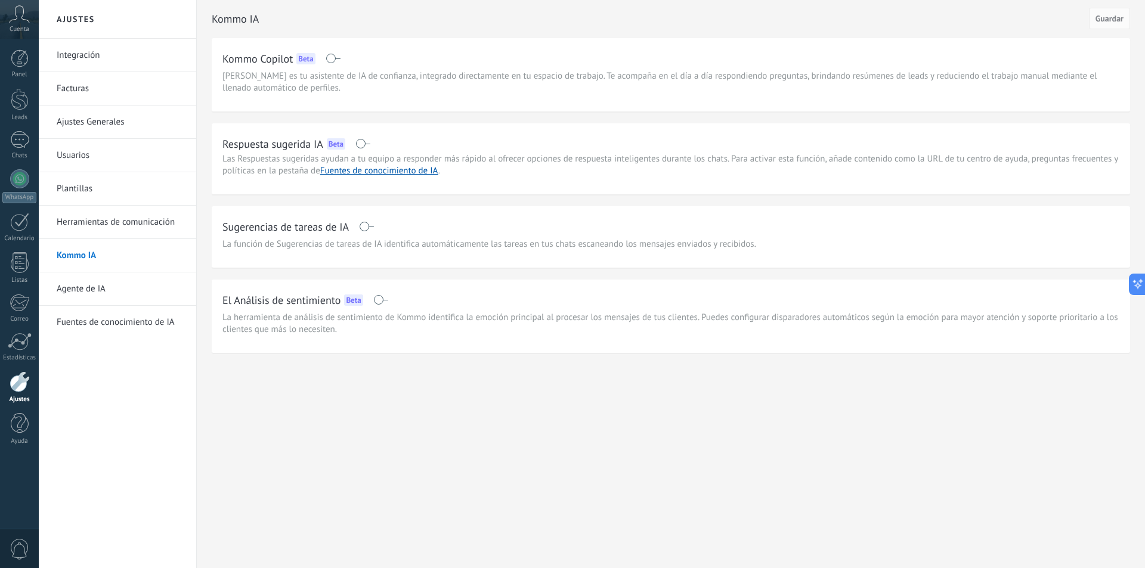
click at [124, 274] on link "Agente de IA" at bounding box center [121, 289] width 128 height 33
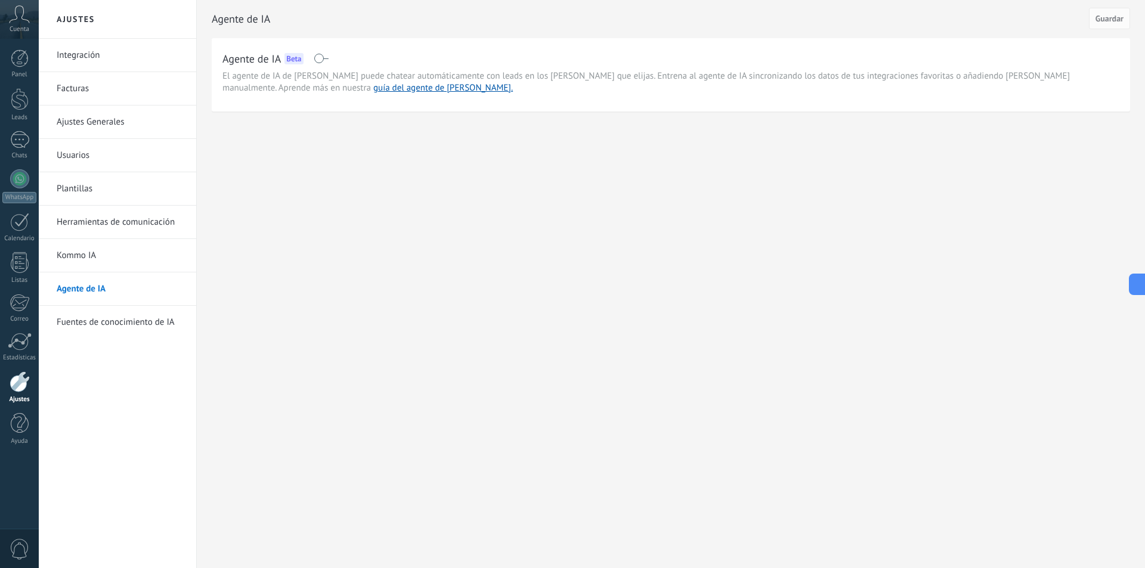
click at [95, 331] on link "Fuentes de conocimiento de IA" at bounding box center [121, 322] width 128 height 33
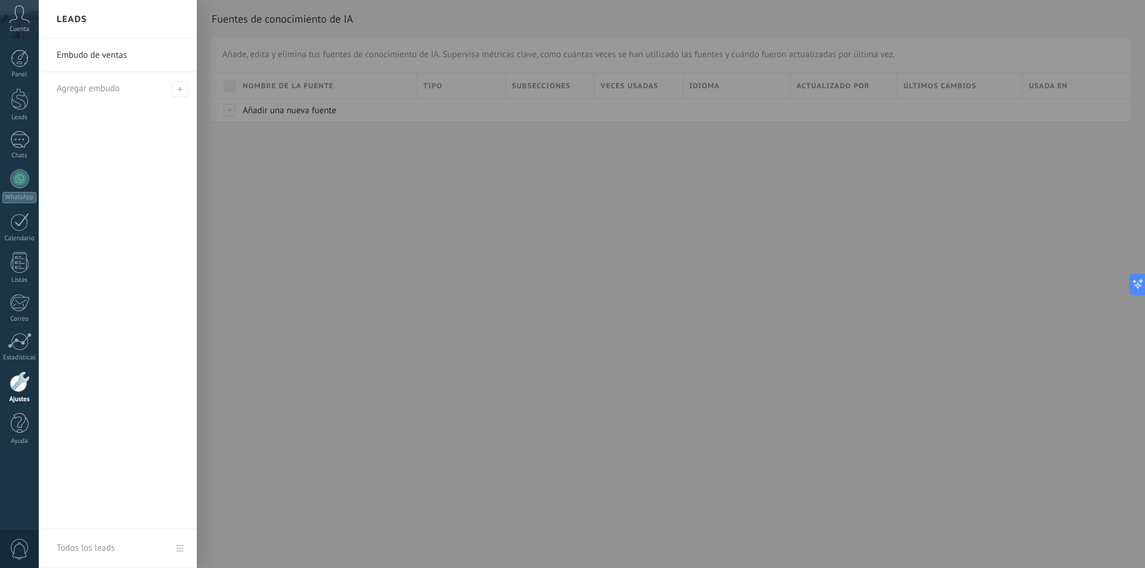
click at [428, 348] on div at bounding box center [611, 284] width 1145 height 568
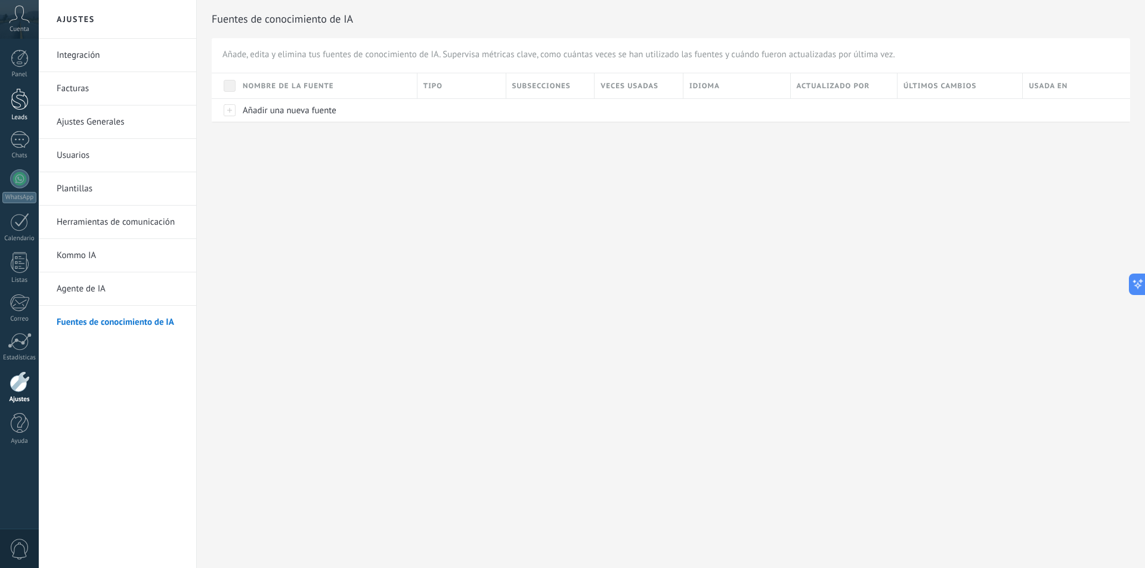
click at [20, 112] on link "Leads" at bounding box center [19, 104] width 39 height 33
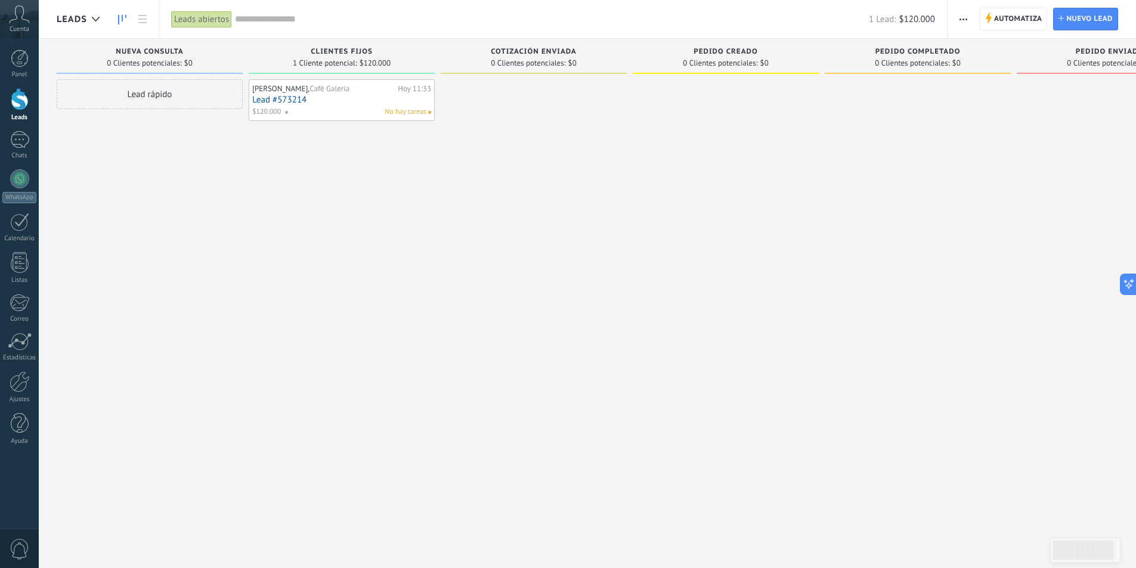
drag, startPoint x: 418, startPoint y: 112, endPoint x: 409, endPoint y: 112, distance: 8.9
click at [409, 112] on span "No hay tareas" at bounding box center [406, 112] width 42 height 11
click at [400, 104] on link "Lead #573214" at bounding box center [341, 100] width 179 height 10
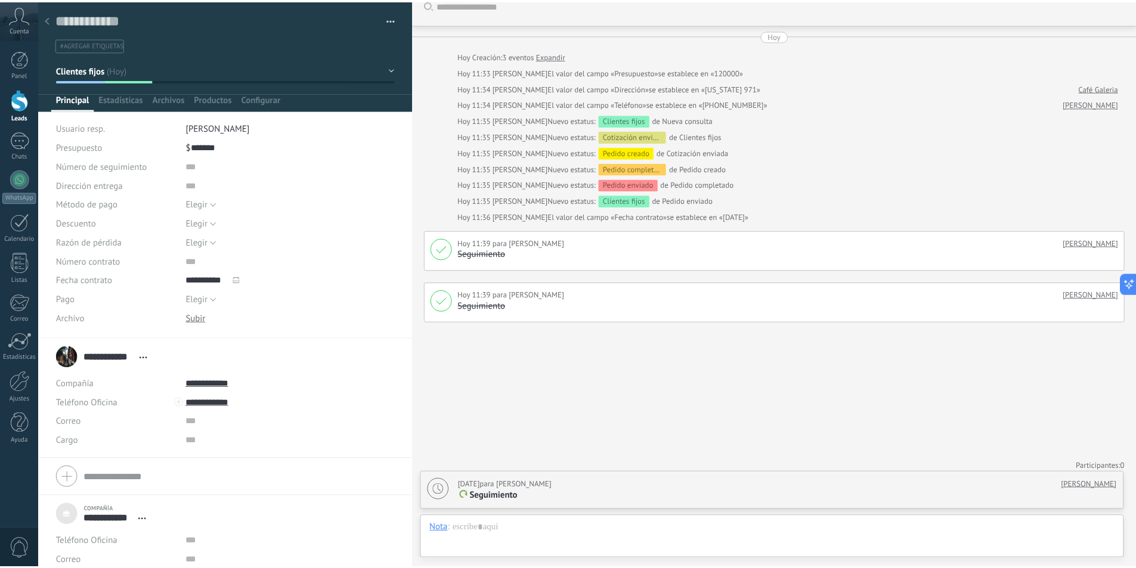
scroll to position [18, 0]
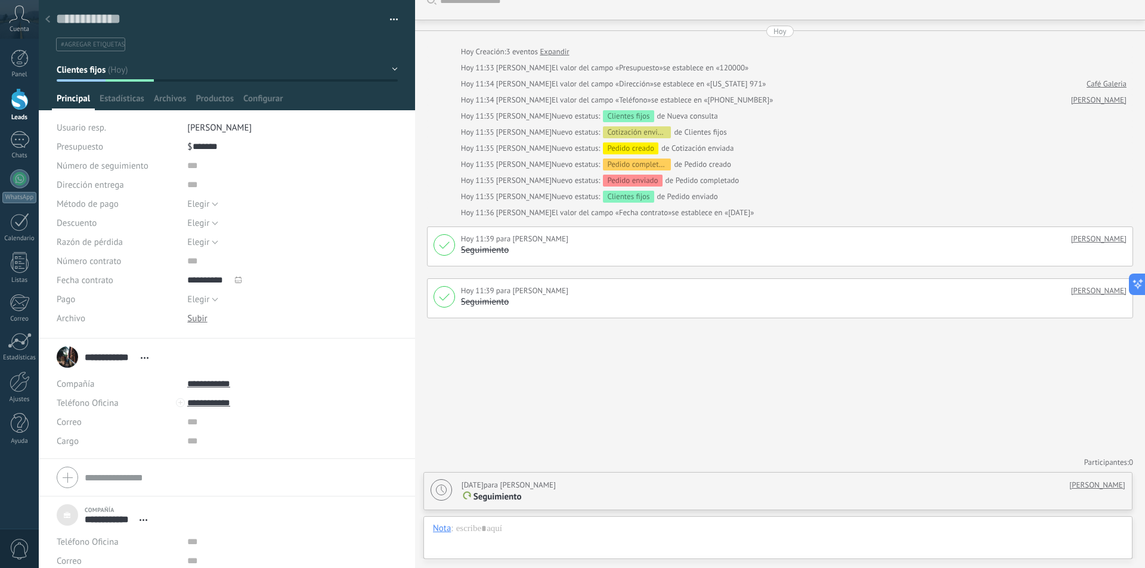
click at [384, 16] on button "button" at bounding box center [389, 20] width 17 height 18
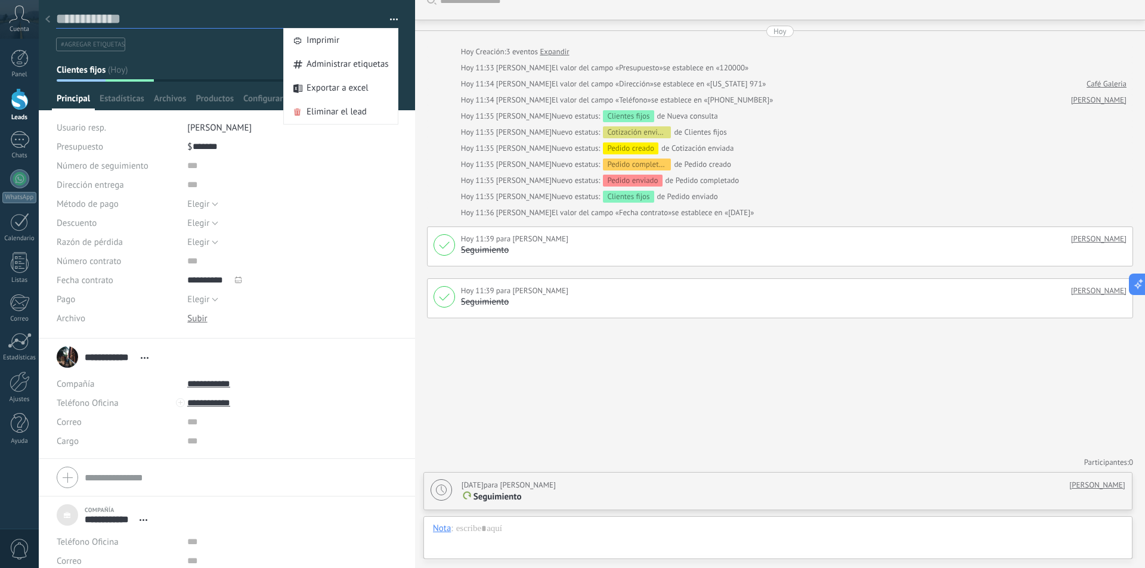
drag, startPoint x: 236, startPoint y: 14, endPoint x: 138, endPoint y: 27, distance: 98.6
click at [235, 14] on textarea at bounding box center [218, 19] width 325 height 18
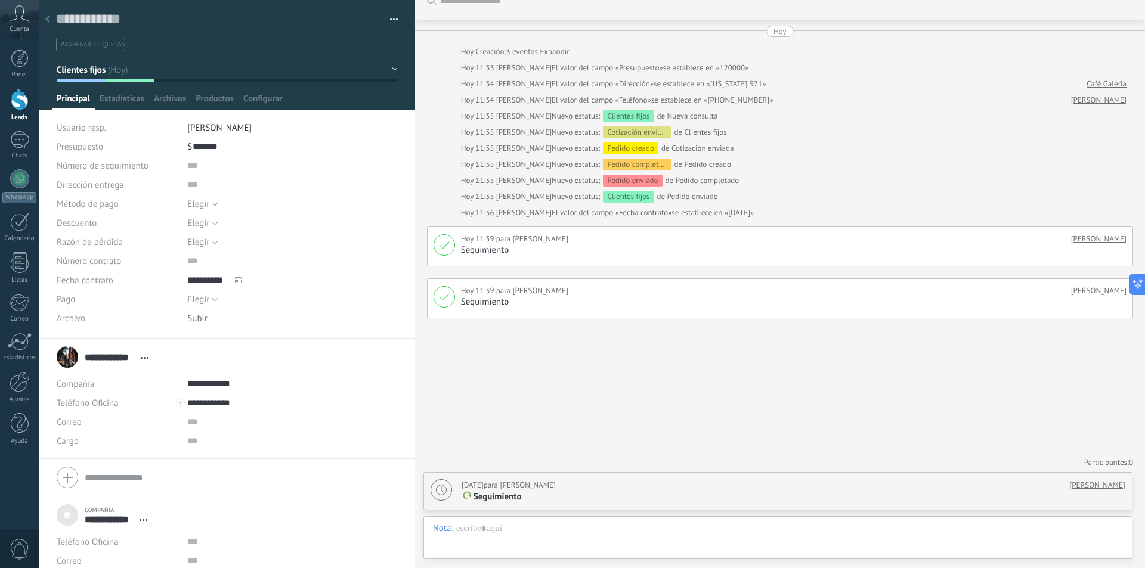
click at [47, 15] on div at bounding box center [47, 19] width 17 height 23
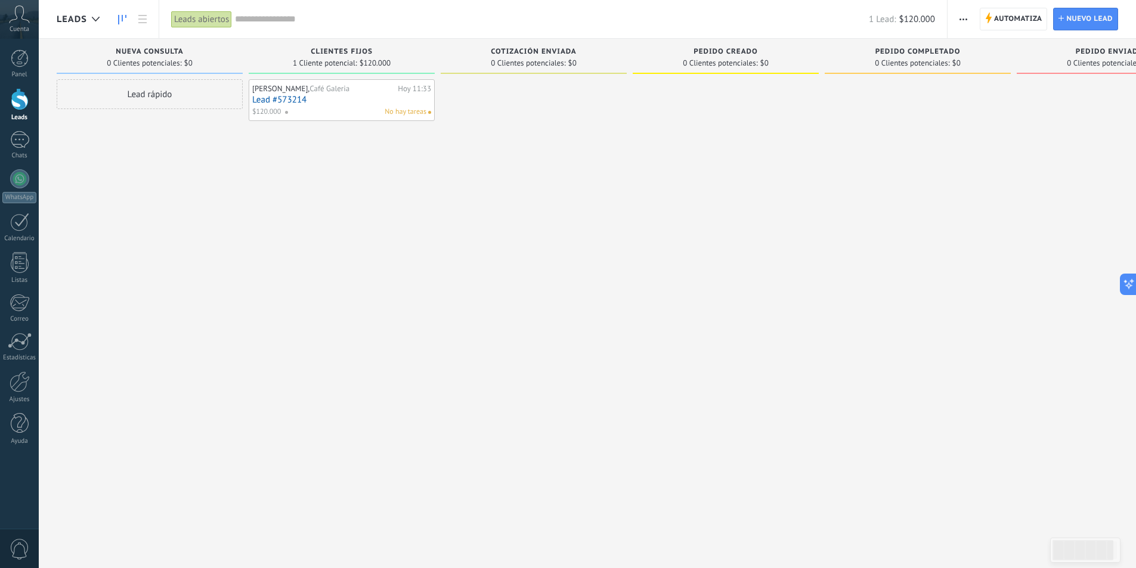
click at [952, 16] on div "Automatiza Nueva difusión Editar embudo Editar el diseño de la tarjeta Importar…" at bounding box center [1042, 19] width 188 height 38
click at [961, 17] on span "button" at bounding box center [964, 19] width 8 height 23
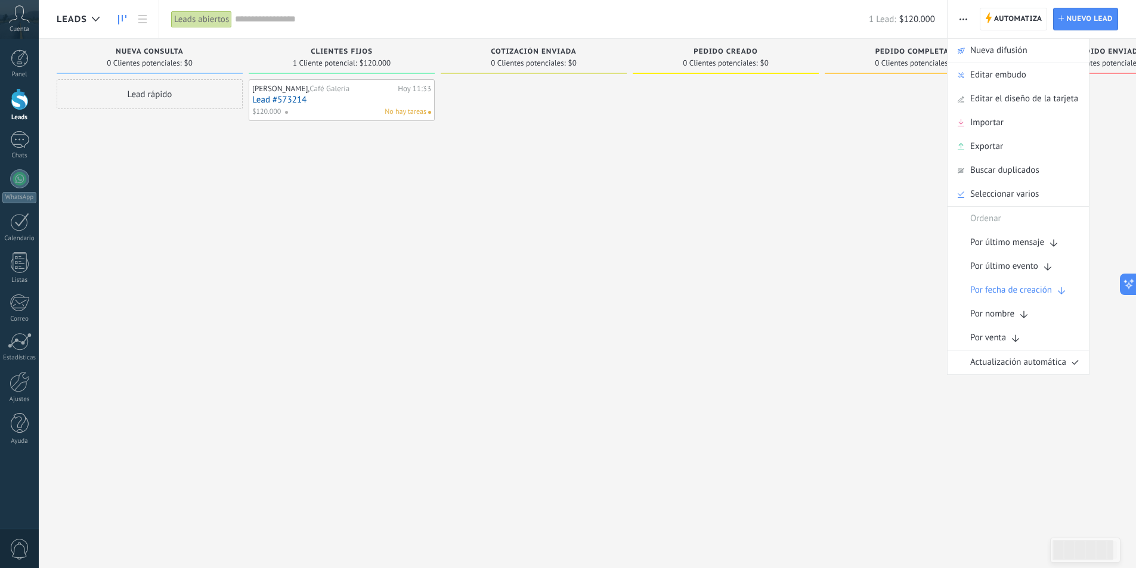
click at [967, 20] on use "button" at bounding box center [964, 19] width 8 height 2
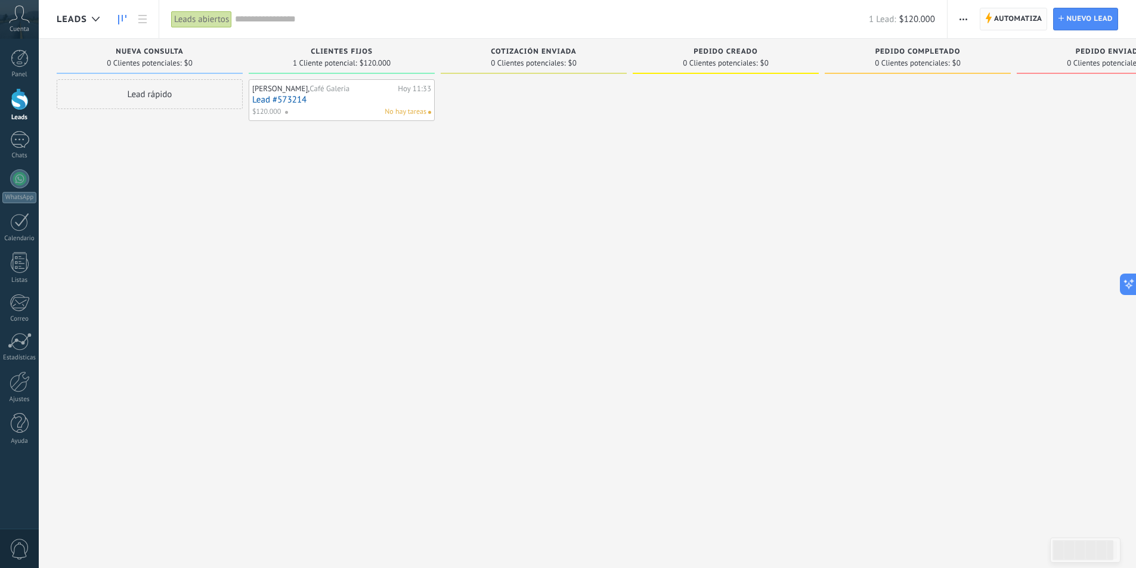
click at [1022, 11] on span "Automatiza" at bounding box center [1018, 18] width 48 height 21
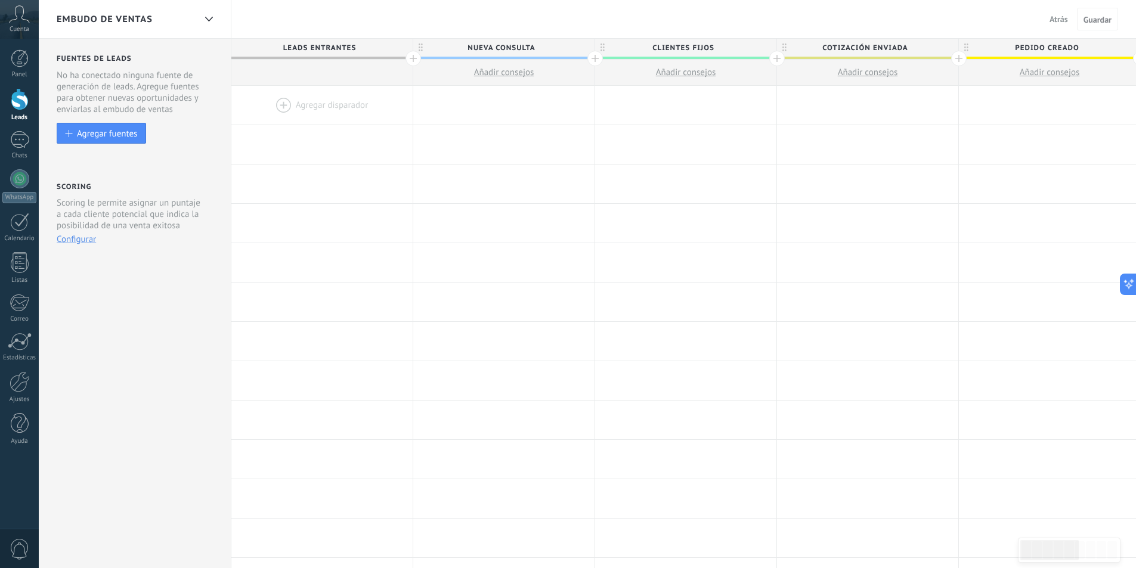
click at [16, 103] on div at bounding box center [20, 99] width 18 height 22
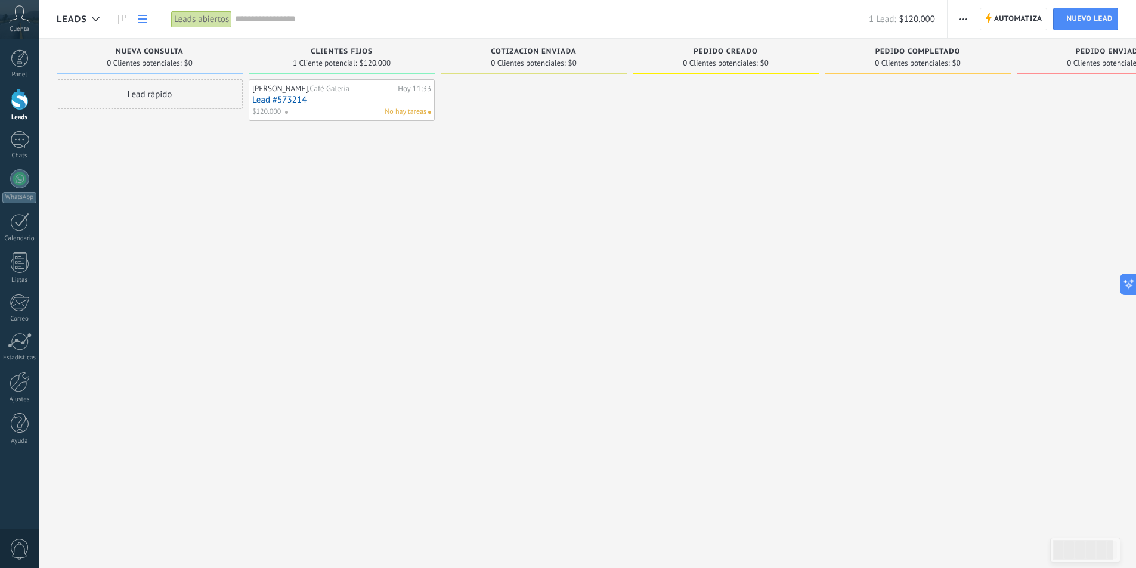
click at [144, 16] on use at bounding box center [142, 19] width 8 height 8
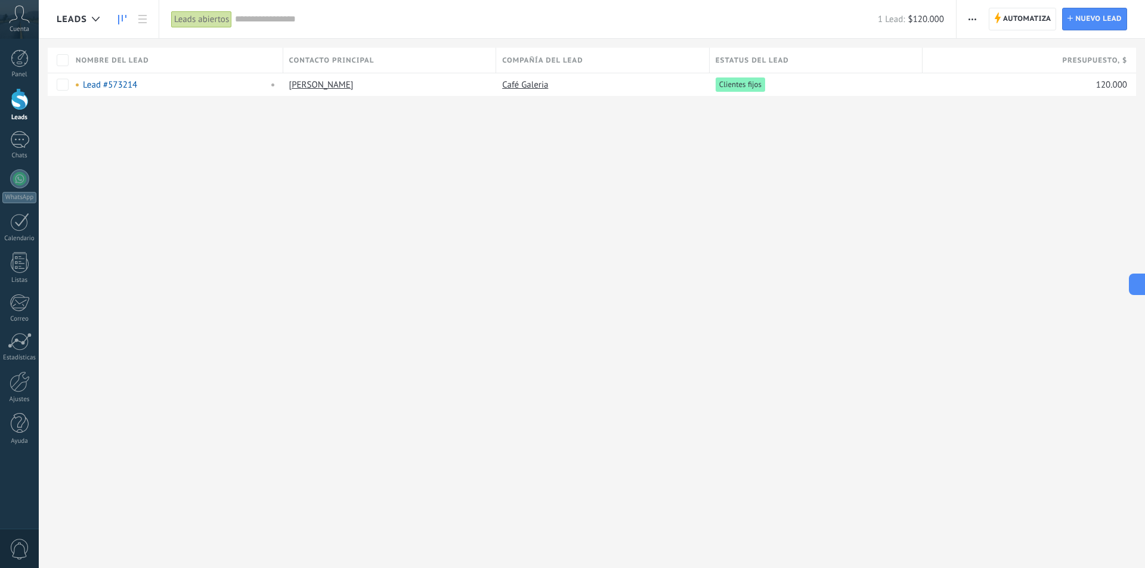
click at [123, 19] on icon at bounding box center [122, 20] width 8 height 10
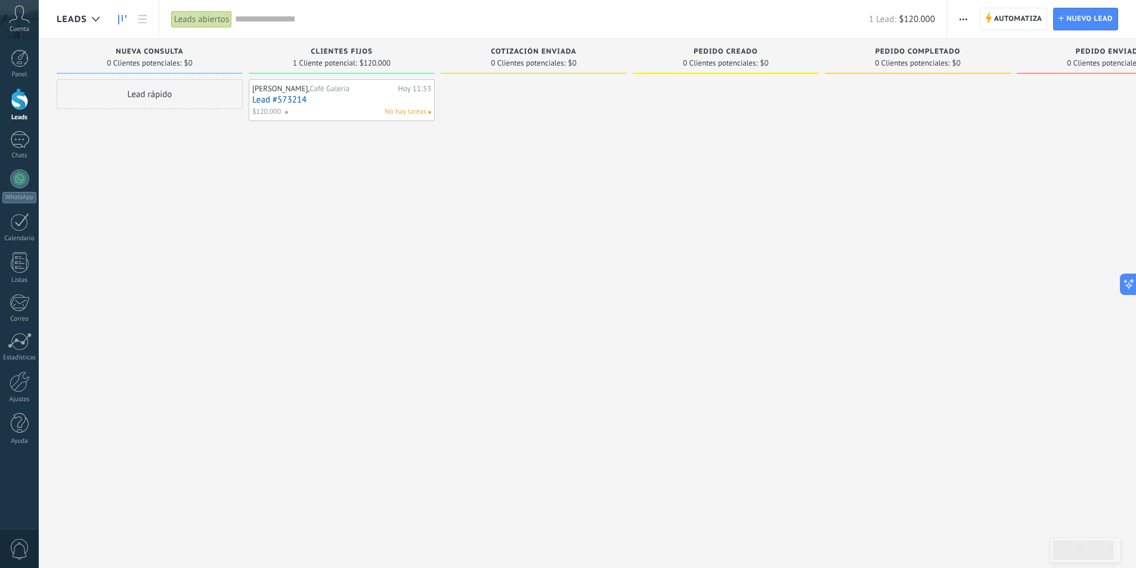
click at [253, 17] on input "text" at bounding box center [552, 19] width 634 height 13
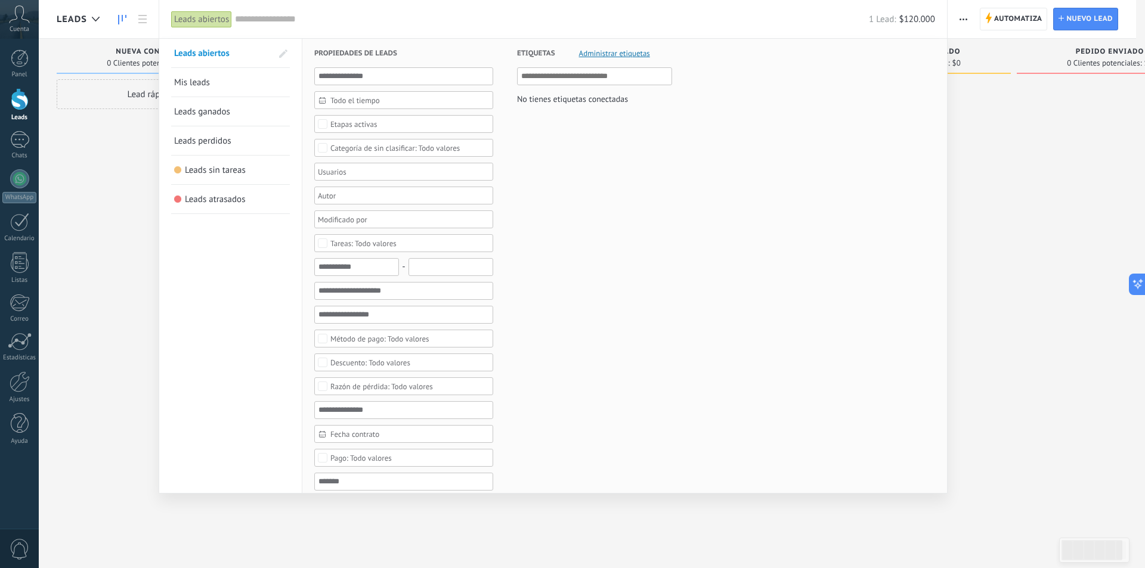
click at [206, 17] on div "Leads abiertos" at bounding box center [201, 19] width 61 height 17
click at [345, 22] on input "text" at bounding box center [552, 19] width 634 height 13
click at [125, 238] on div at bounding box center [572, 284] width 1145 height 568
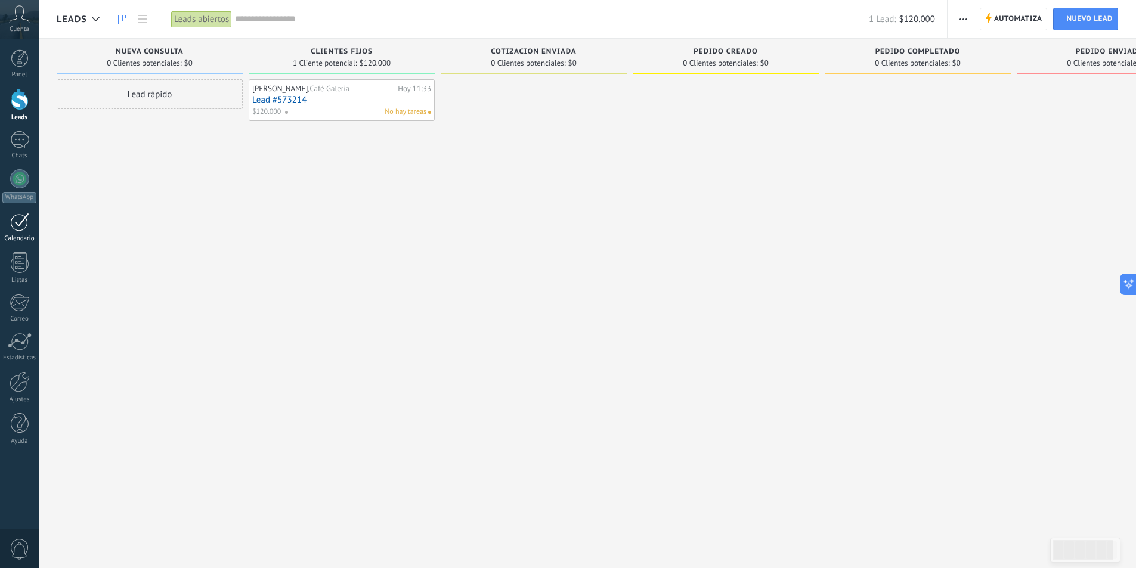
click at [17, 219] on div at bounding box center [19, 222] width 19 height 18
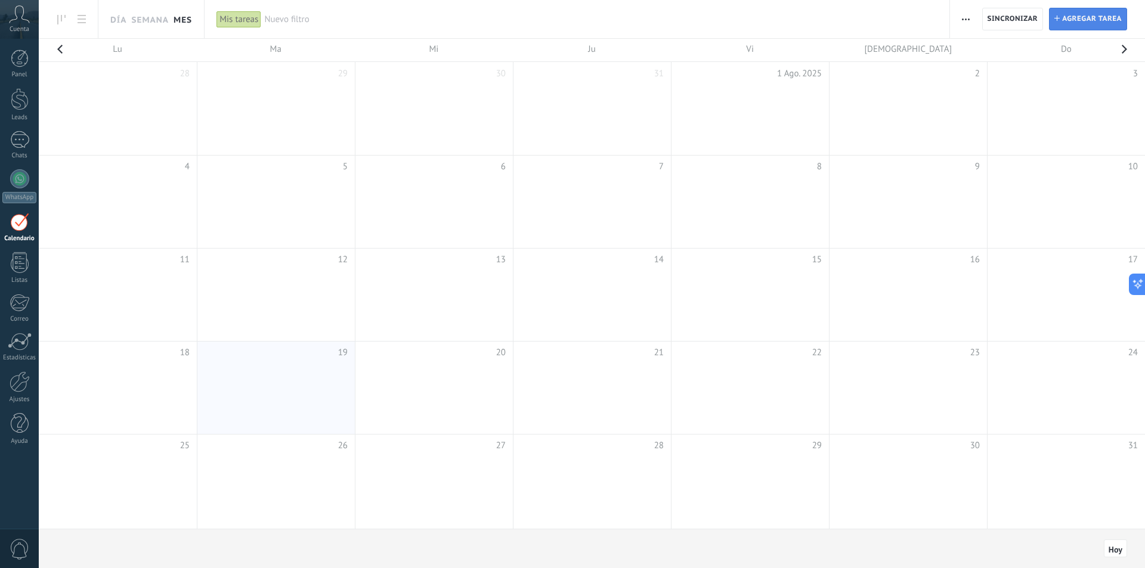
click at [1090, 22] on span "Agregar tarea" at bounding box center [1092, 18] width 60 height 21
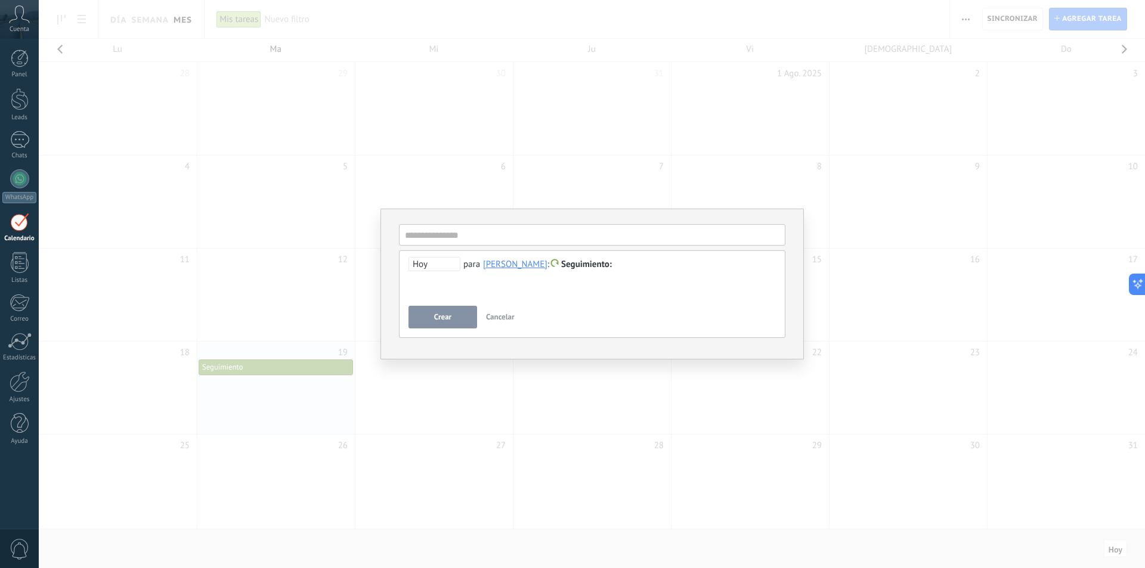
click at [444, 264] on span "Hoy" at bounding box center [435, 264] width 52 height 14
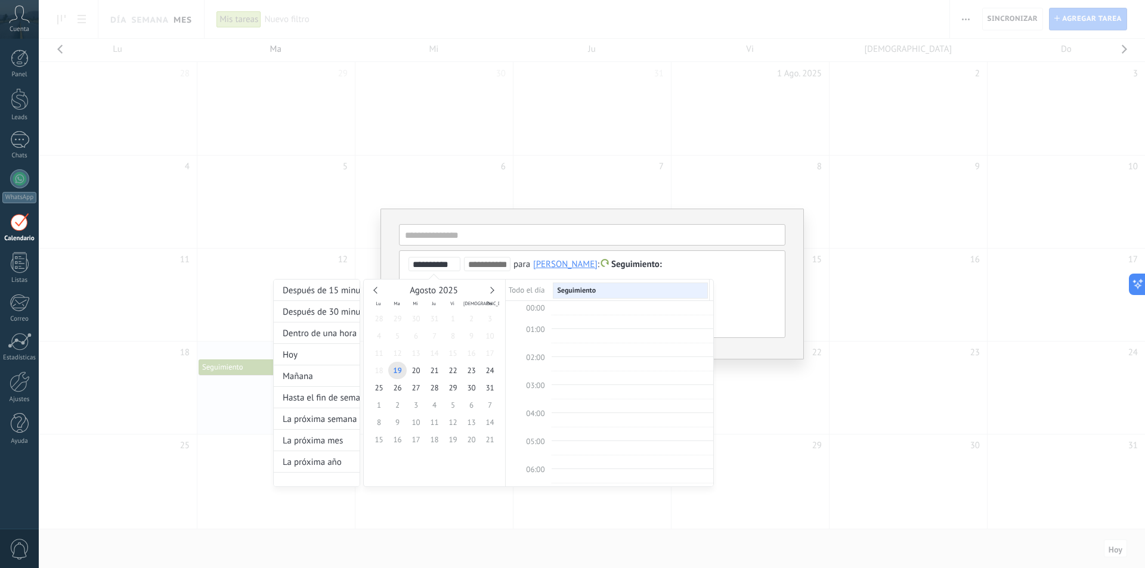
scroll to position [225, 0]
click at [342, 437] on div "La próxima mes" at bounding box center [317, 440] width 86 height 21
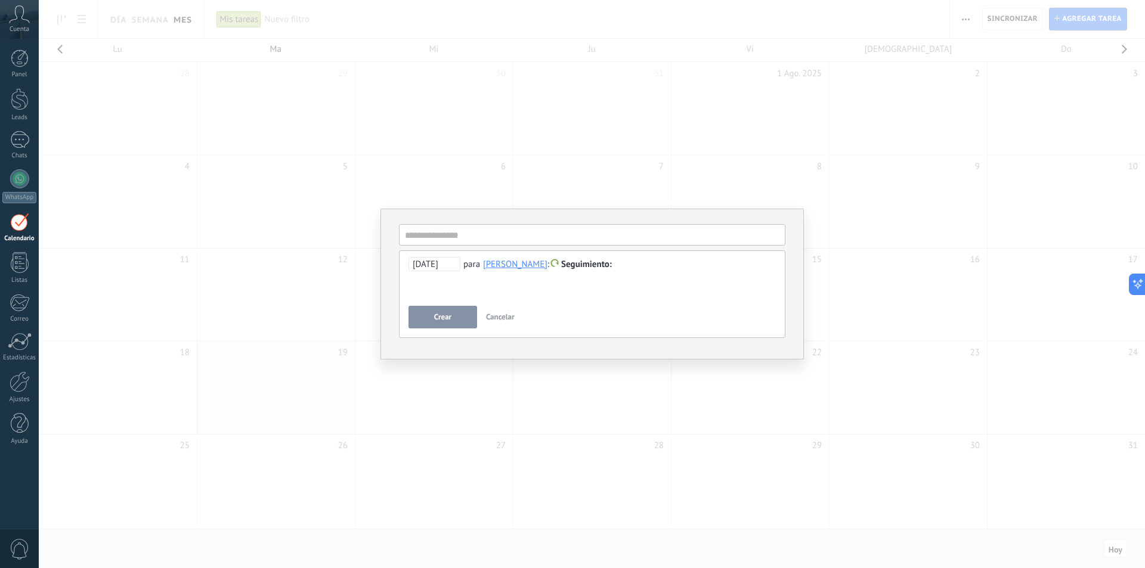
click at [499, 321] on span "Cancelar" at bounding box center [500, 317] width 29 height 10
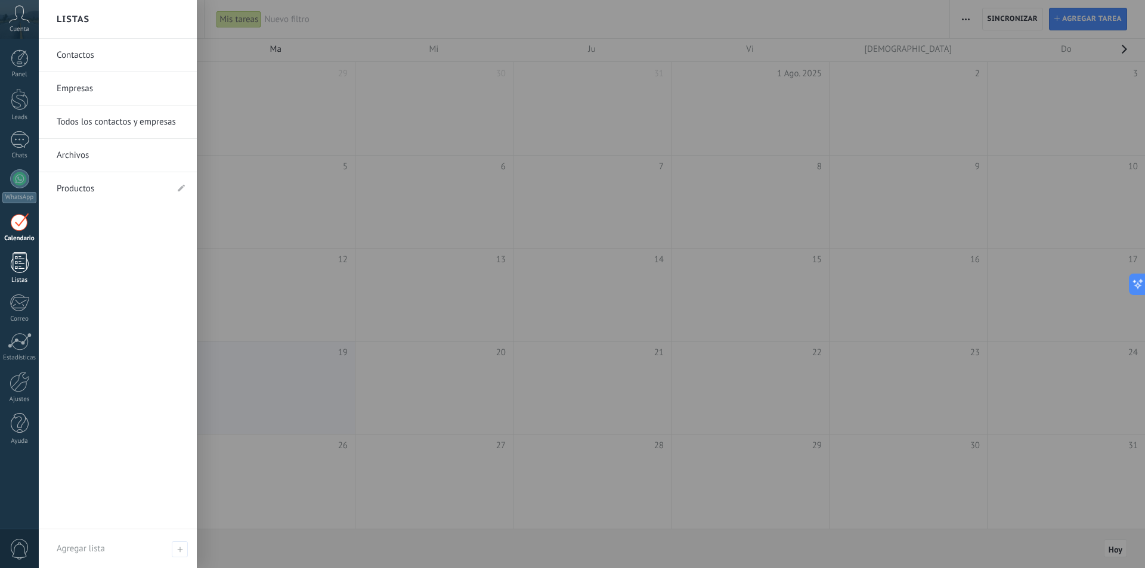
click at [5, 256] on link "Listas" at bounding box center [19, 268] width 39 height 32
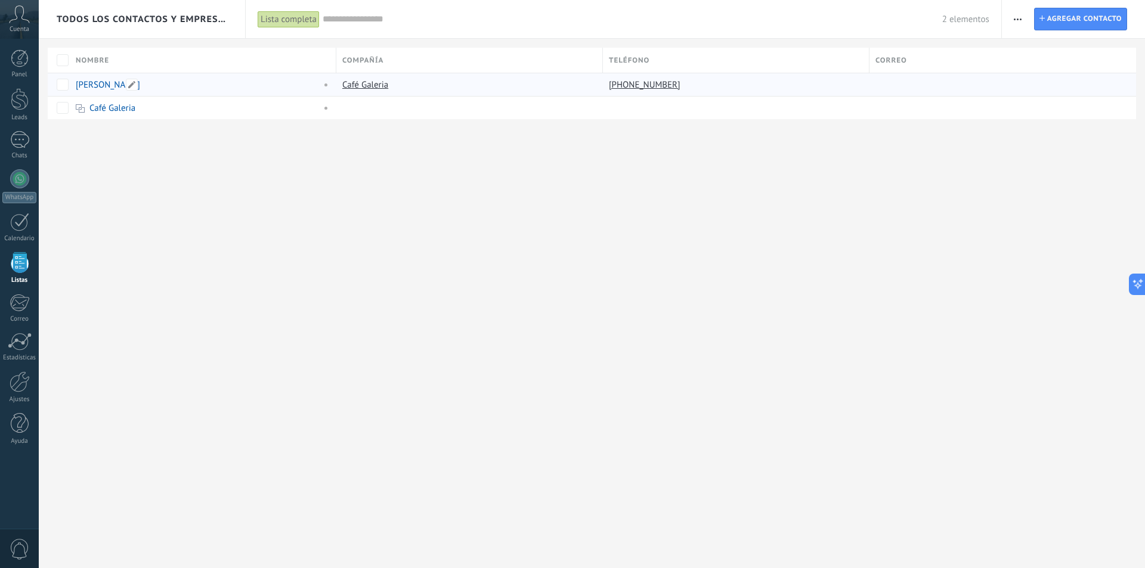
click at [104, 82] on link "[PERSON_NAME]" at bounding box center [108, 84] width 64 height 11
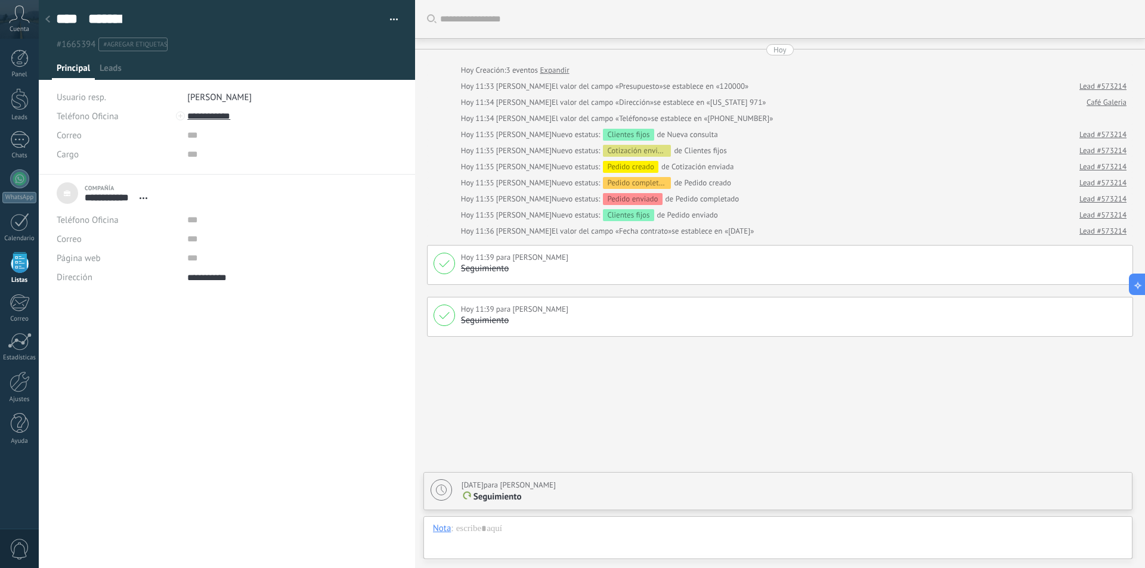
scroll to position [18, 0]
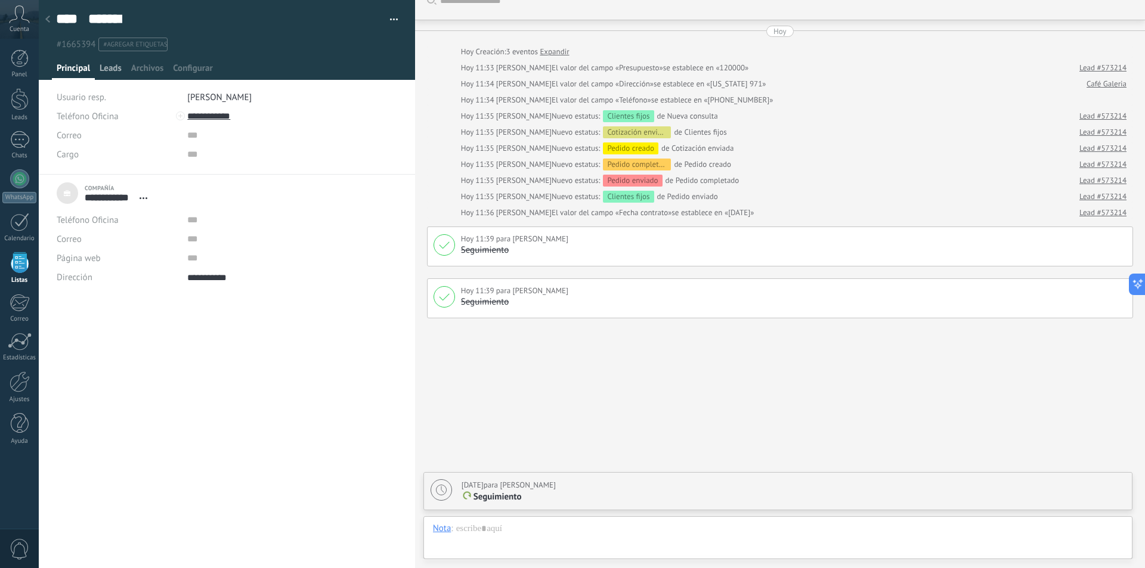
click at [113, 70] on span "Leads" at bounding box center [111, 71] width 22 height 17
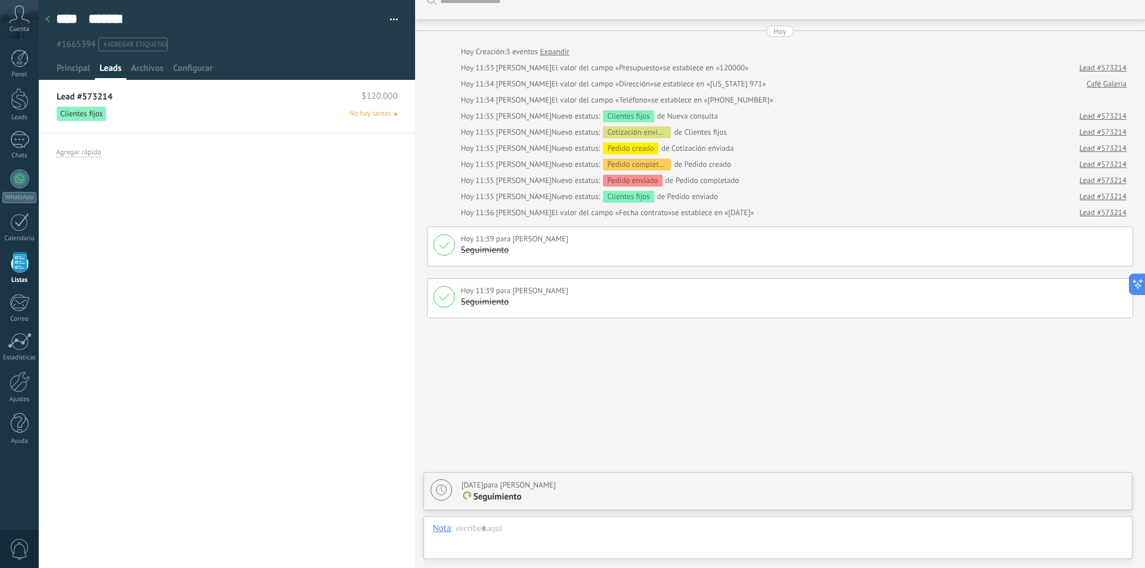
click at [394, 113] on span at bounding box center [395, 114] width 3 height 3
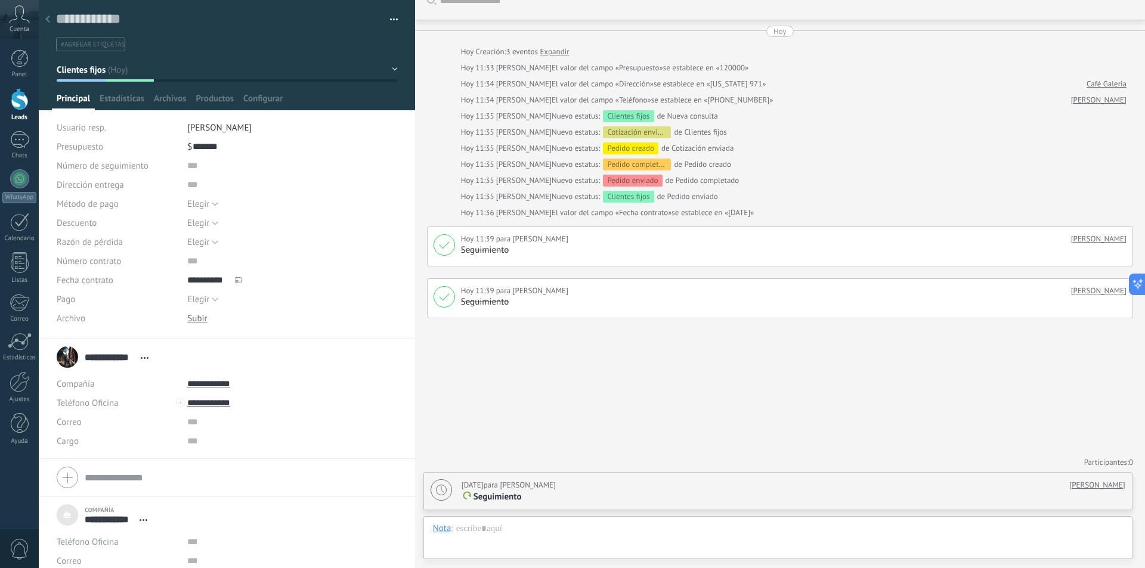
scroll to position [12, 0]
click at [117, 96] on span "Estadísticas" at bounding box center [122, 101] width 45 height 17
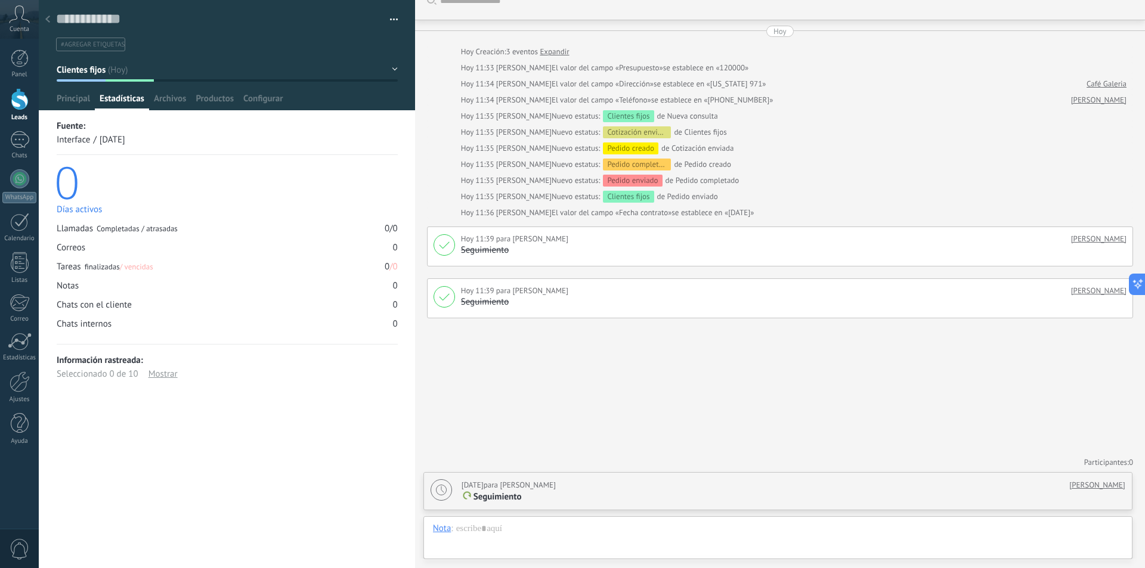
click at [63, 196] on div "0" at bounding box center [226, 181] width 344 height 42
click at [132, 268] on span "/ vencidas" at bounding box center [136, 267] width 33 height 10
click at [162, 379] on div "Mostrar" at bounding box center [163, 374] width 29 height 14
click at [162, 379] on div "Ocultar" at bounding box center [163, 374] width 28 height 14
click at [169, 95] on span "Archivos" at bounding box center [170, 101] width 32 height 17
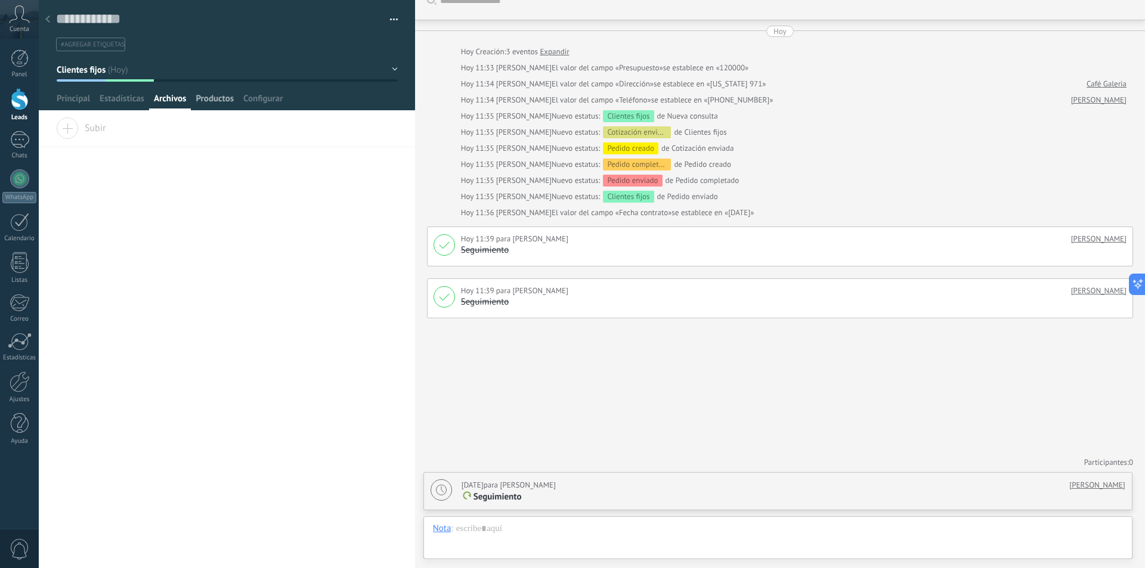
click at [214, 94] on span "Productos" at bounding box center [215, 101] width 38 height 17
click at [251, 95] on span "Configurar" at bounding box center [262, 101] width 39 height 17
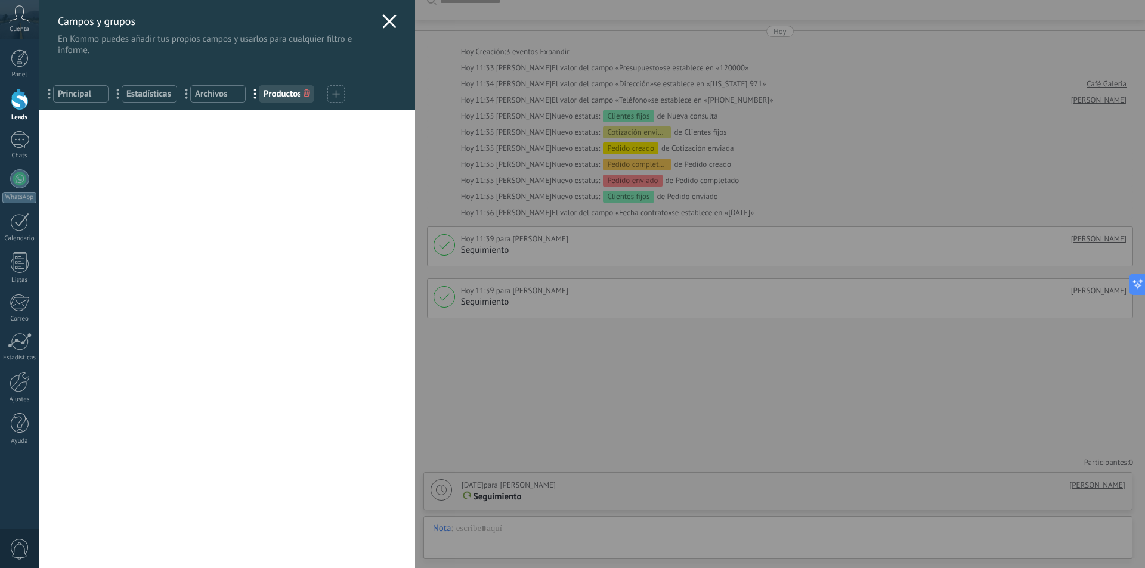
click at [388, 21] on icon at bounding box center [389, 21] width 14 height 14
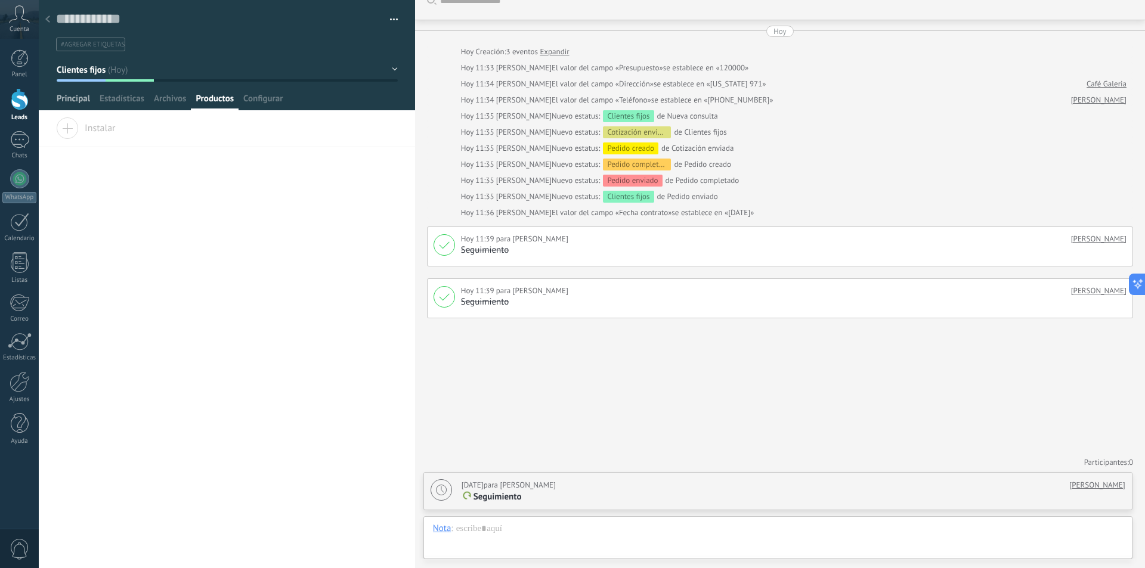
click at [79, 103] on span "Principal" at bounding box center [73, 101] width 33 height 17
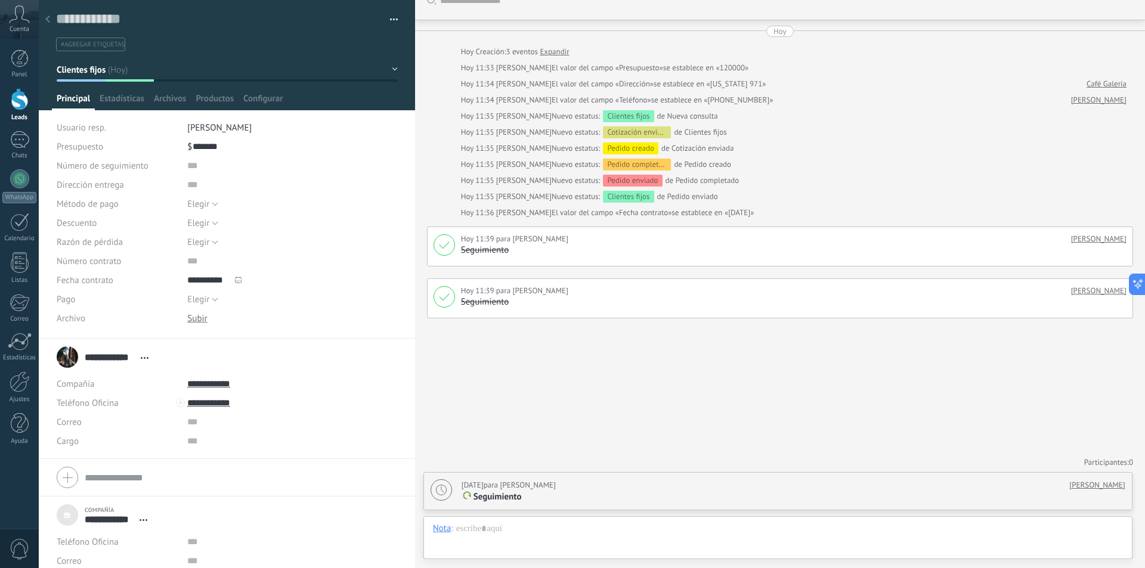
click at [49, 19] on icon at bounding box center [47, 19] width 5 height 7
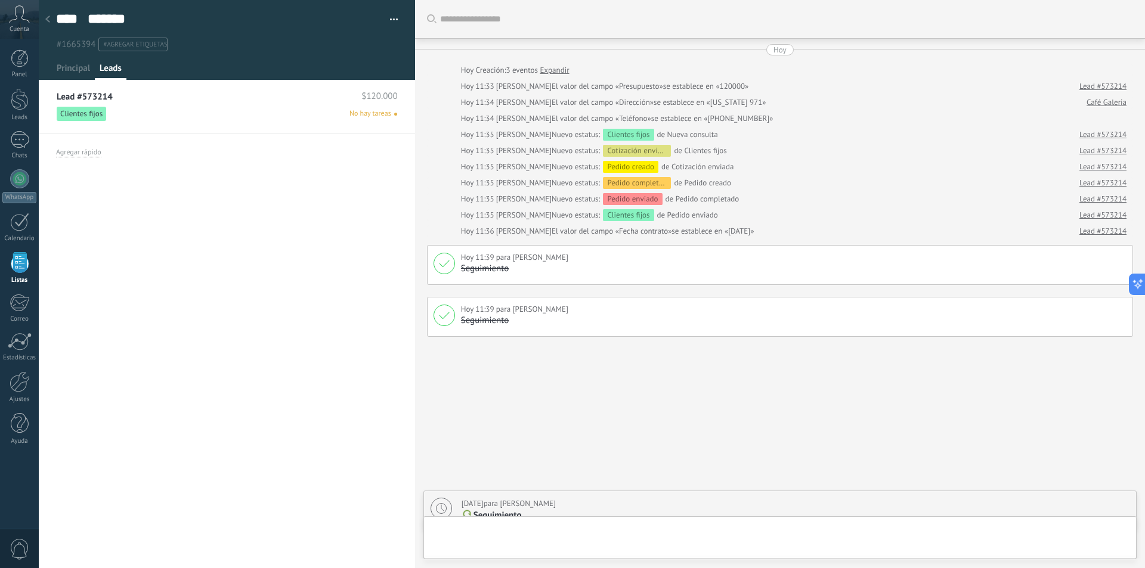
type textarea "**********"
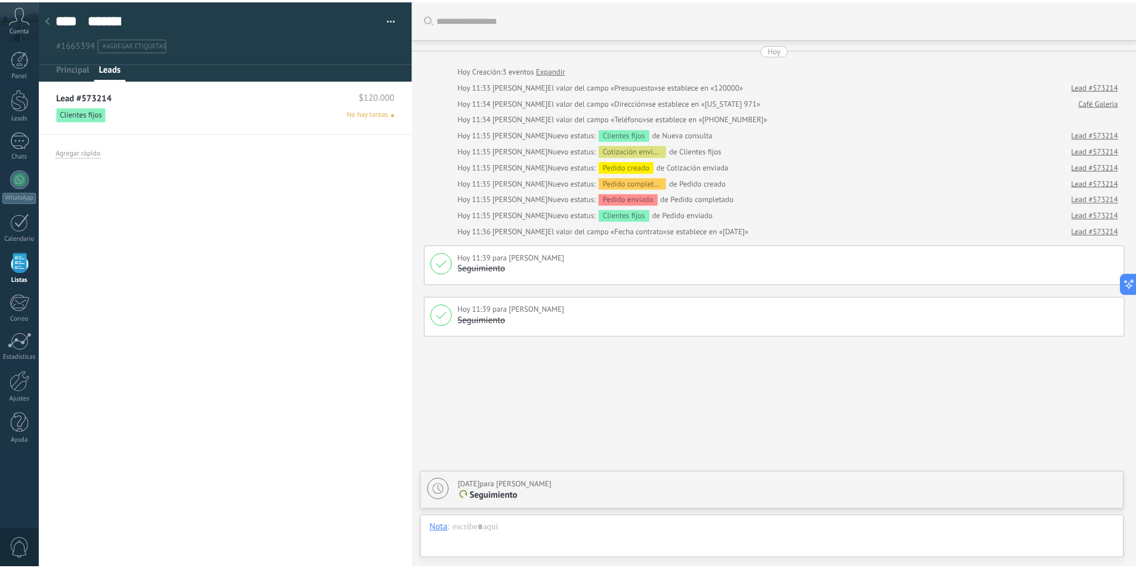
scroll to position [18, 0]
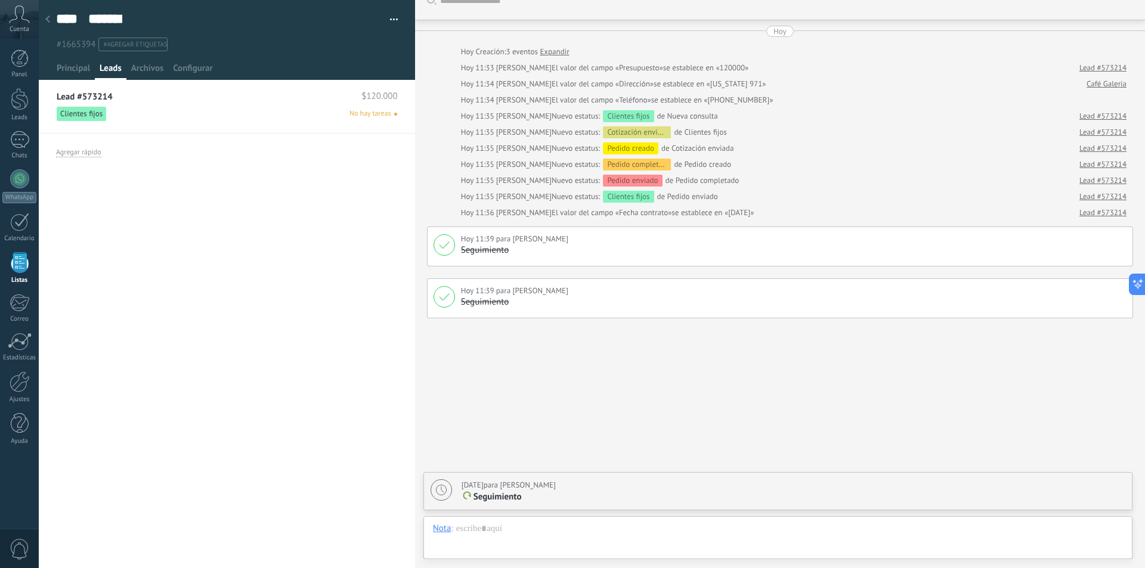
click at [50, 21] on div at bounding box center [47, 19] width 17 height 23
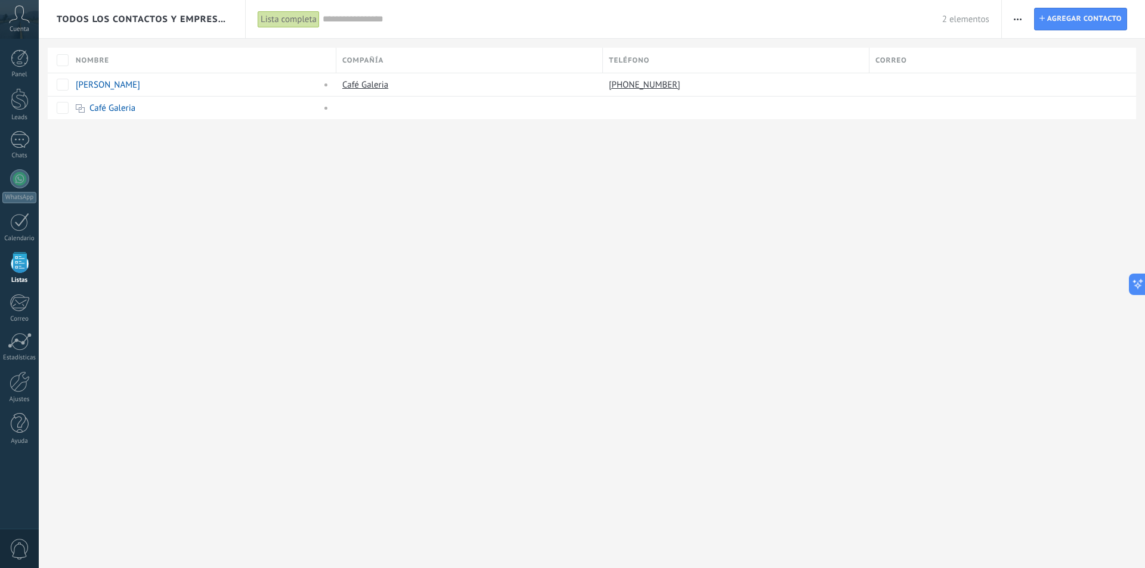
click at [40, 46] on div "Todos los contactos y empresas Lista completa Aplicar 2 elementos Lista complet…" at bounding box center [592, 79] width 1106 height 158
click at [10, 67] on link "Panel" at bounding box center [19, 64] width 39 height 29
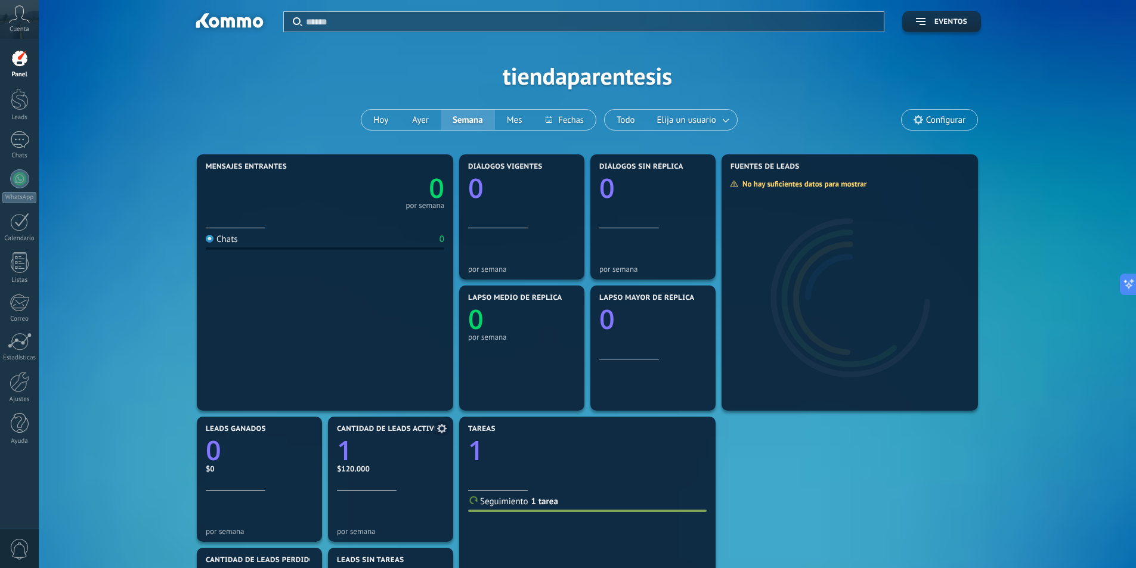
scroll to position [276, 0]
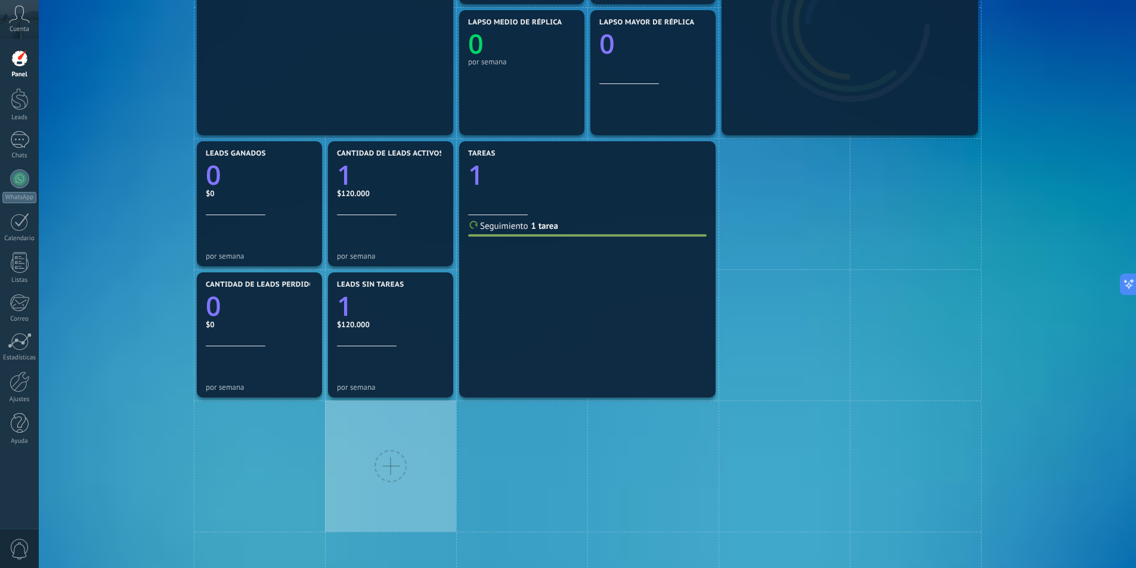
click at [391, 472] on div at bounding box center [391, 466] width 32 height 32
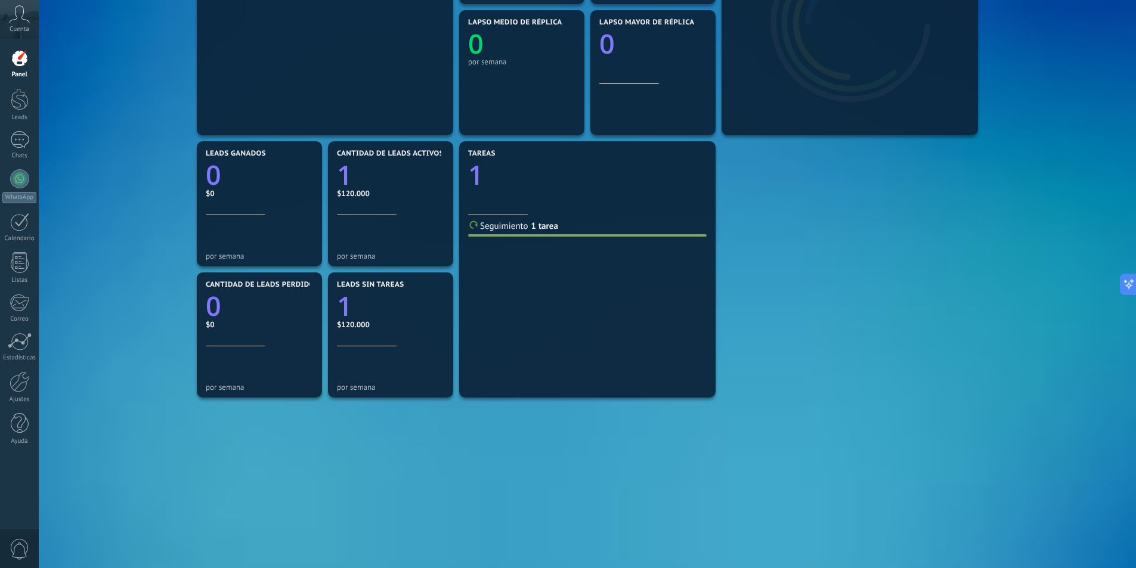
click at [824, 262] on div "Mensajes entrantes 0 por semana Chats 0 Diálogos vigentes 0 por semana Diálogos…" at bounding box center [587, 204] width 787 height 656
click at [243, 466] on div "Mensajes entrantes 0 por semana Chats 0 Diálogos vigentes 0 por semana Diálogos…" at bounding box center [587, 204] width 787 height 656
click at [244, 357] on div "por semana" at bounding box center [259, 369] width 107 height 45
click at [251, 447] on div "Mensajes entrantes 0 por semana Chats 0 Diálogos vigentes 0 por semana Diálogos…" at bounding box center [587, 204] width 787 height 656
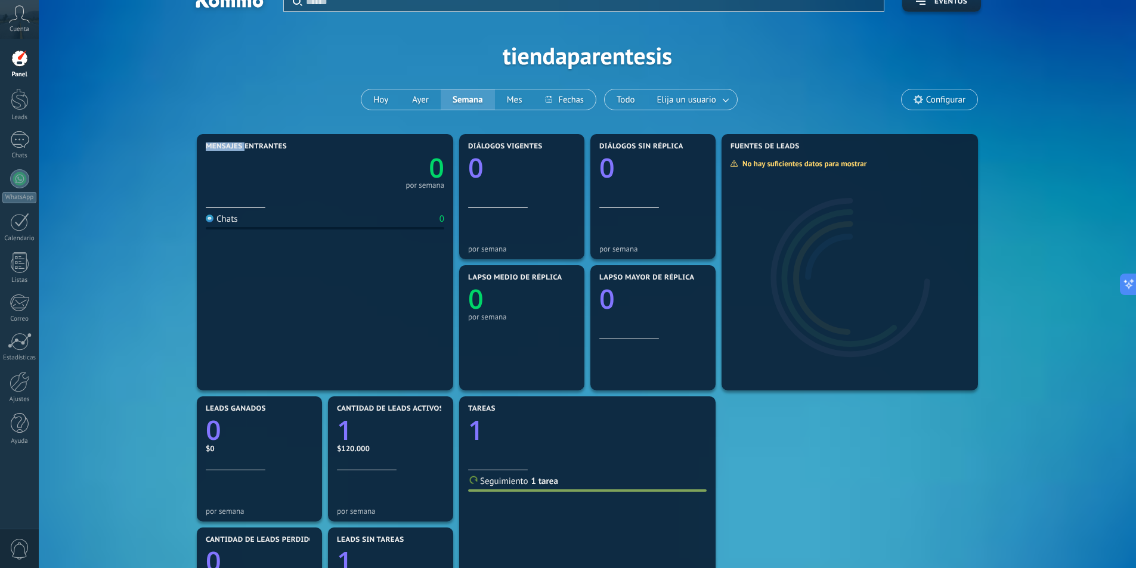
scroll to position [0, 0]
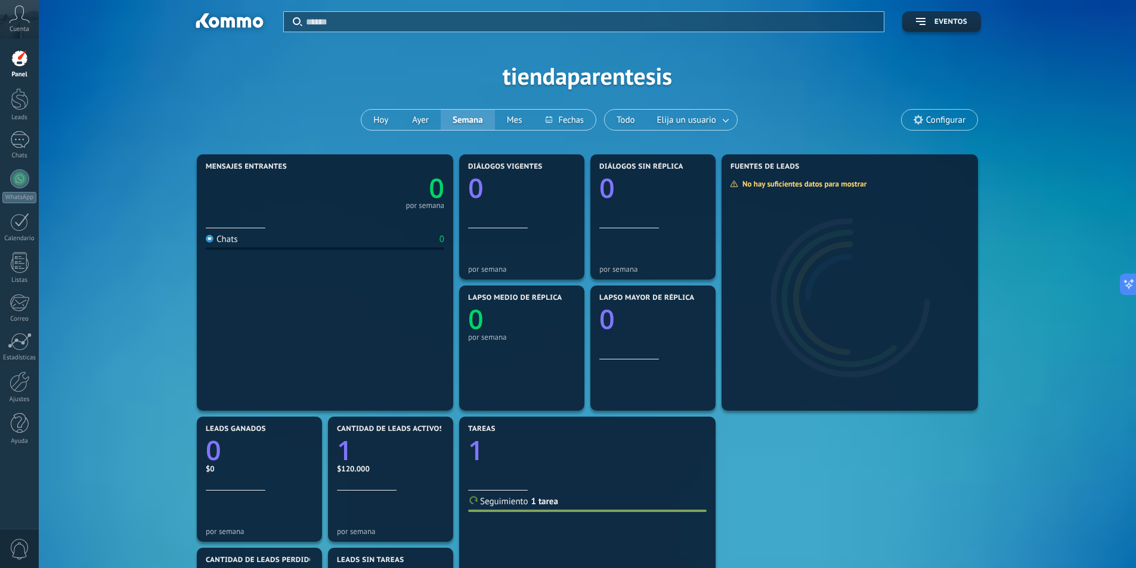
click at [927, 127] on span "Configurar" at bounding box center [940, 120] width 76 height 20
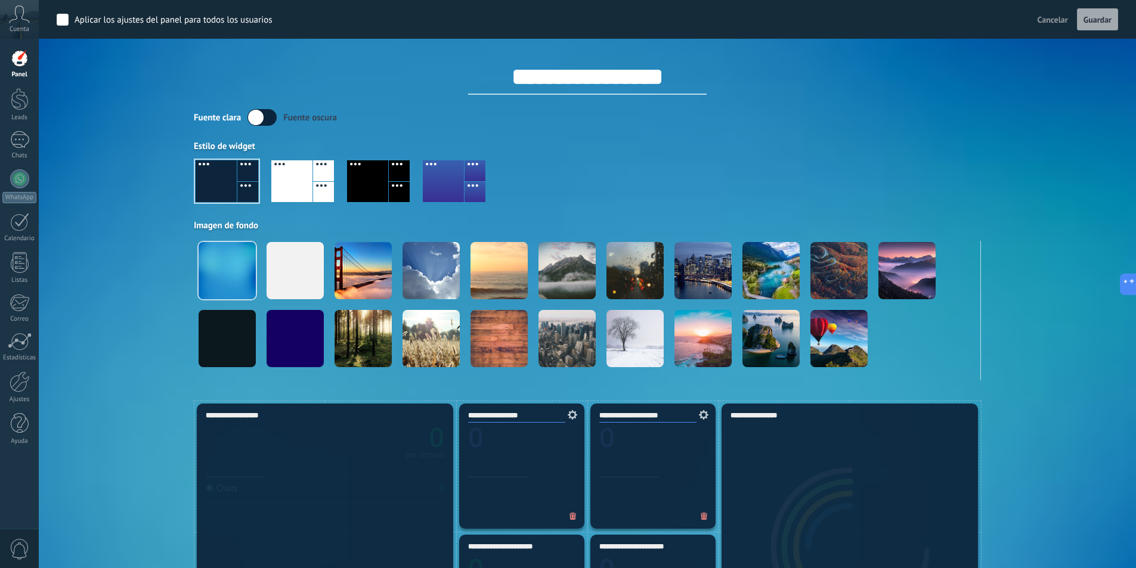
click at [650, 171] on div at bounding box center [587, 186] width 787 height 68
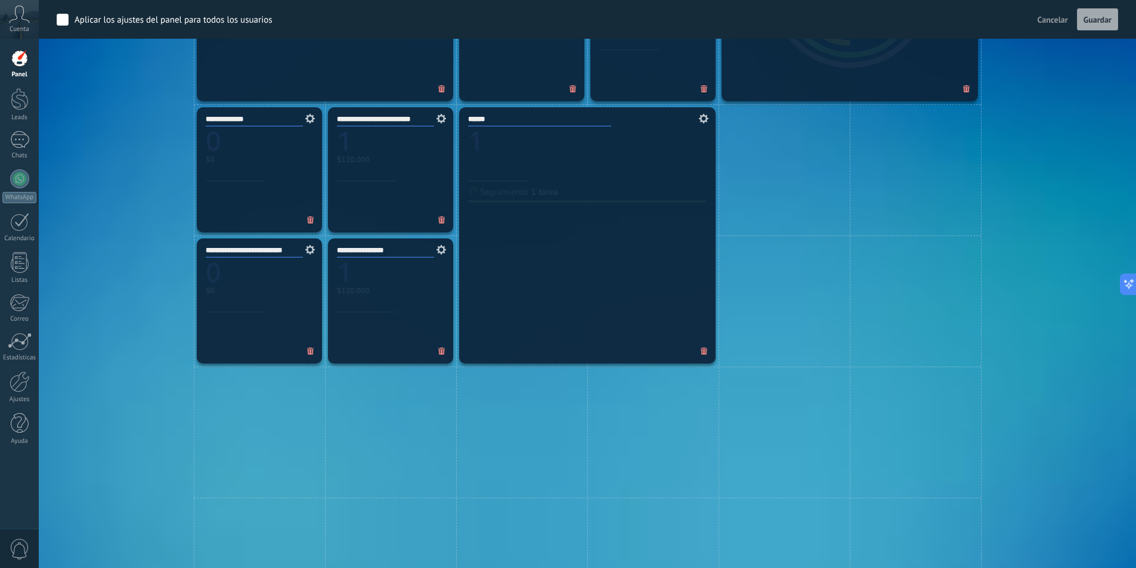
scroll to position [596, 0]
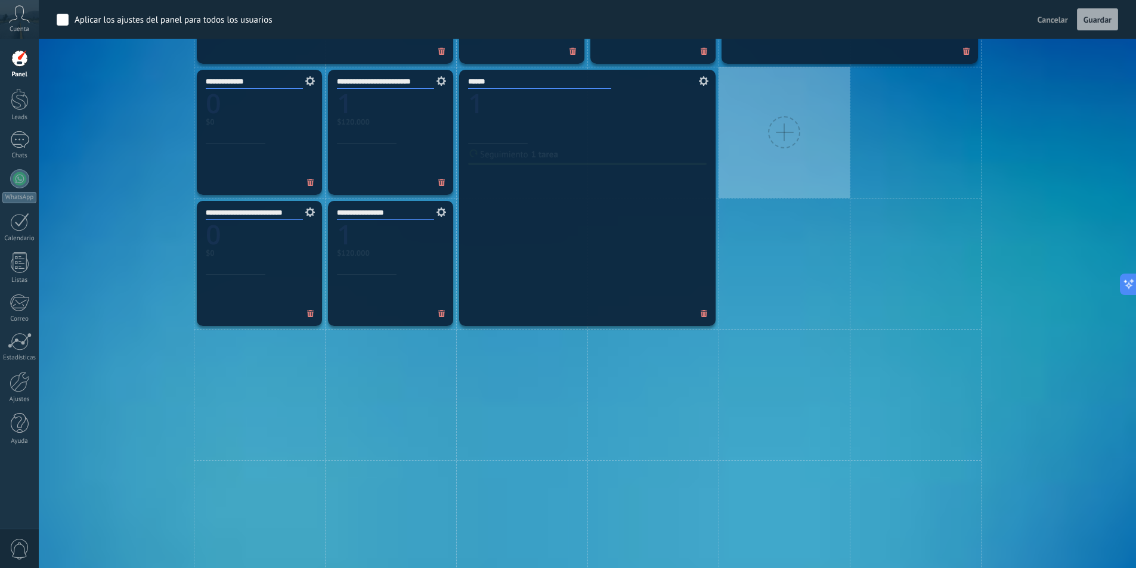
click at [785, 125] on div at bounding box center [784, 132] width 32 height 32
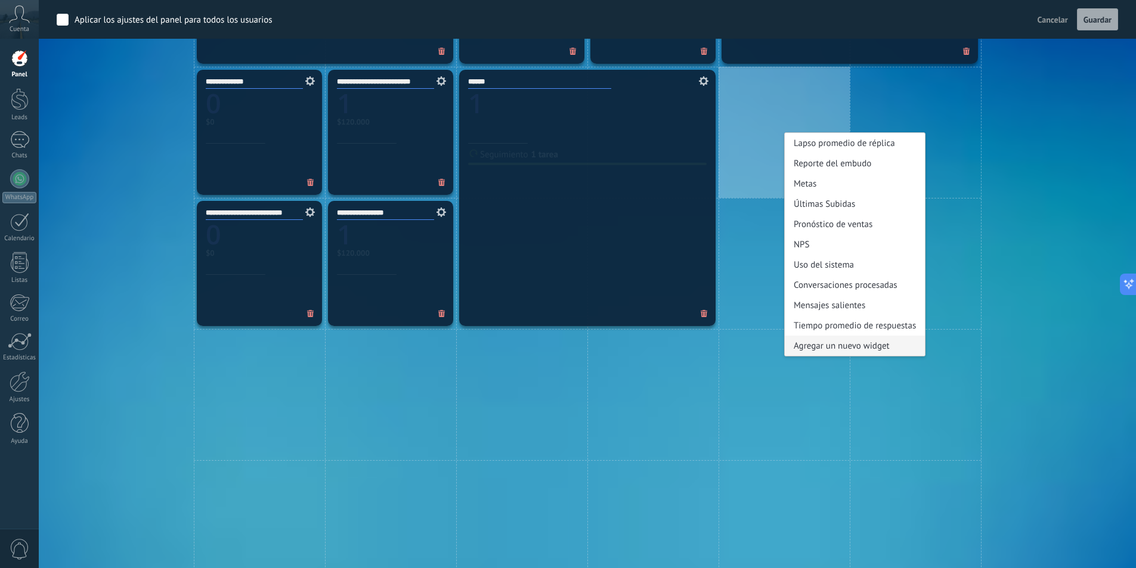
click at [858, 349] on div "Agregar un nuevo widget" at bounding box center [855, 346] width 140 height 20
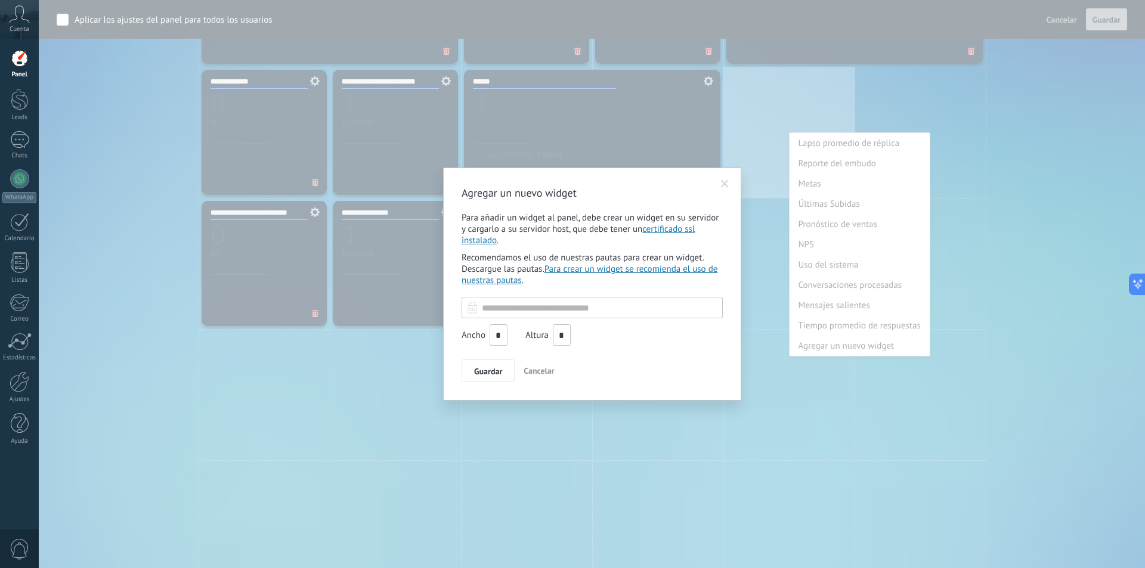
click at [734, 181] on span at bounding box center [725, 184] width 20 height 20
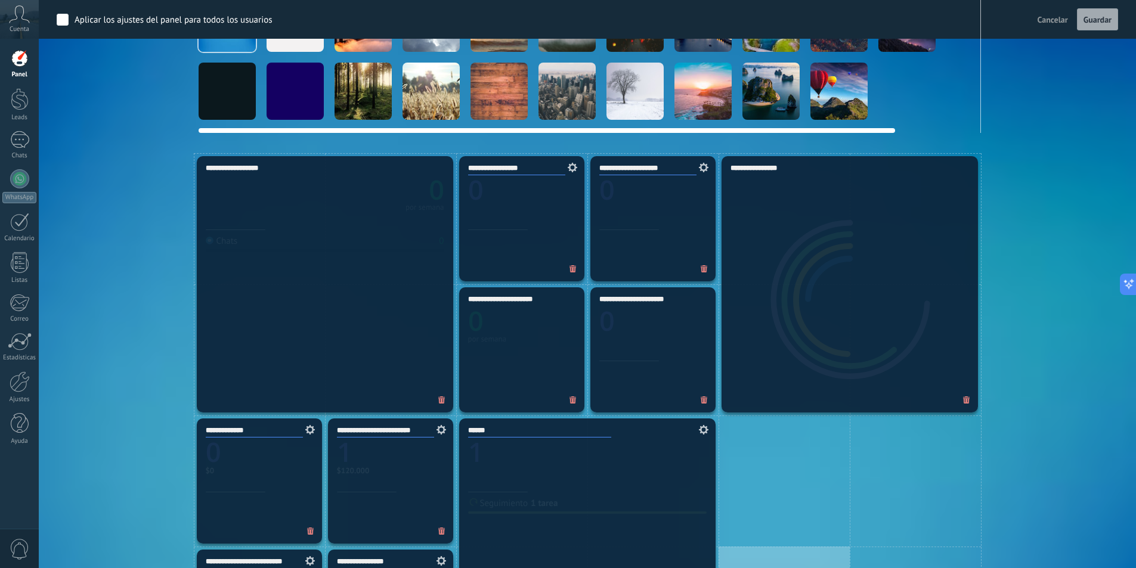
scroll to position [0, 0]
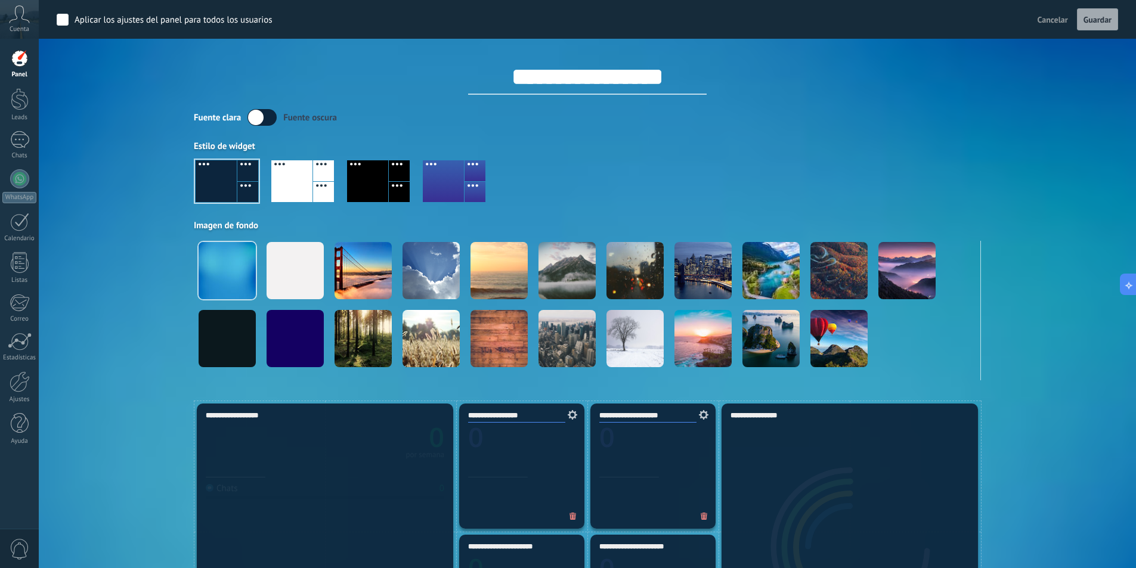
click at [153, 316] on div "Aplicar Eventos tiendaparentesis Hoy Ayer Semana Mes Todo Elija un usuario Conf…" at bounding box center [588, 200] width 1062 height 401
click at [555, 68] on input "**********" at bounding box center [587, 77] width 239 height 36
type input "**********"
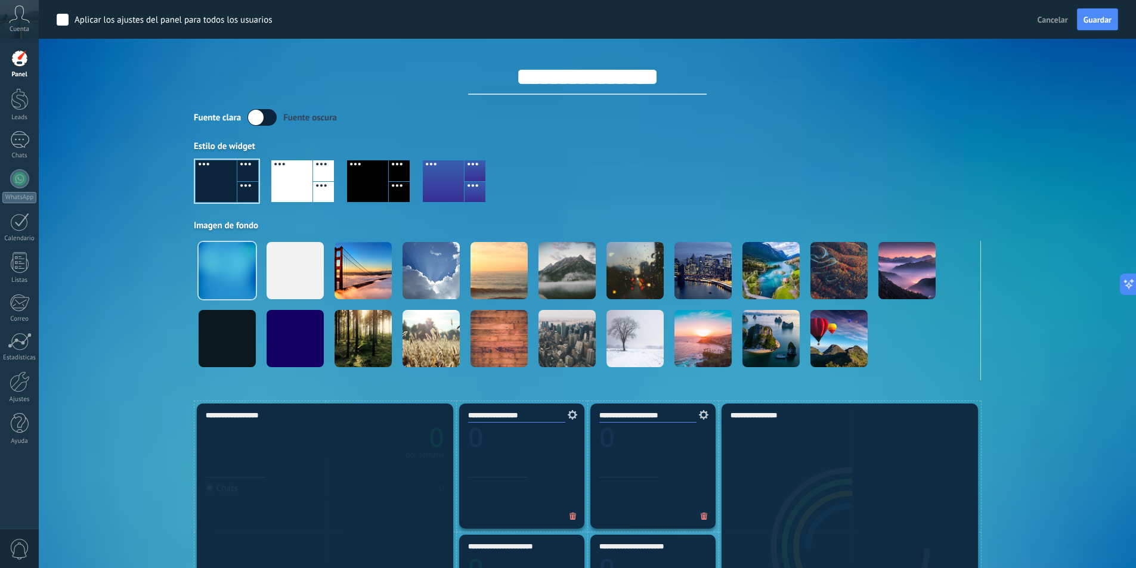
click at [103, 224] on div "Aplicar Eventos tiendaparentesis Hoy Ayer Semana Mes Todo Elija un usuario Conf…" at bounding box center [588, 200] width 1062 height 401
click at [116, 219] on div "Aplicar Eventos tiendaparentesis Hoy Ayer Semana Mes Todo Elija un usuario Conf…" at bounding box center [588, 200] width 1062 height 401
click at [1106, 21] on span "Guardar" at bounding box center [1098, 20] width 28 height 8
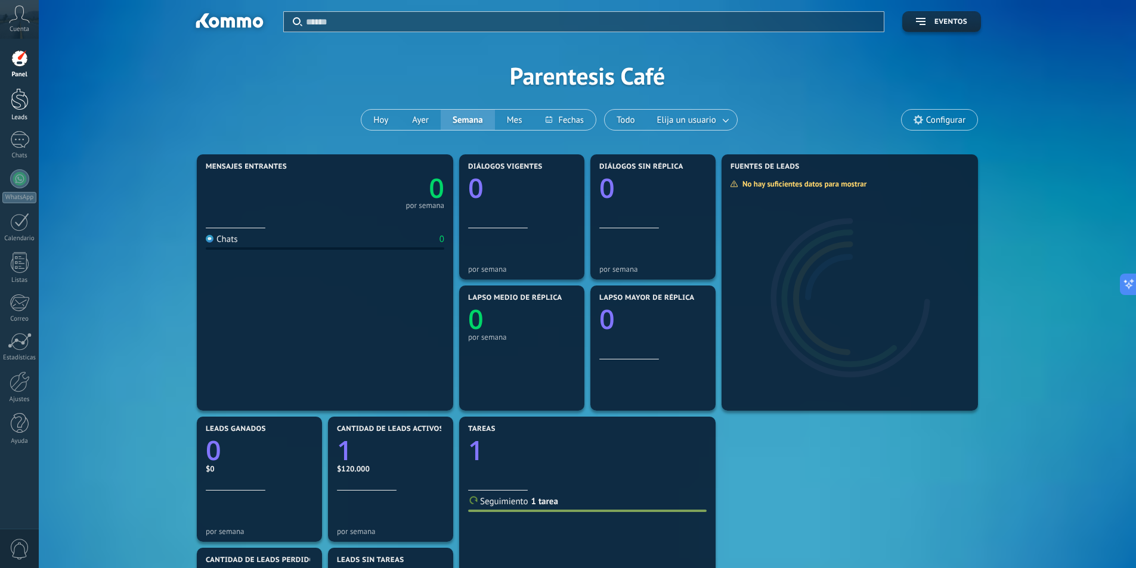
click at [22, 109] on div at bounding box center [20, 99] width 18 height 22
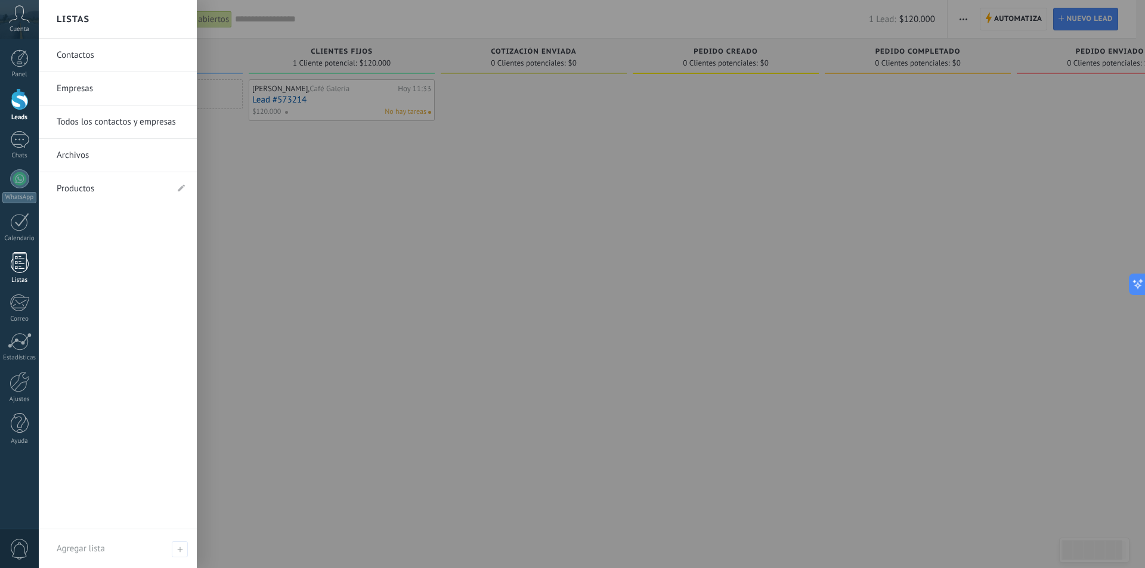
click at [23, 266] on div at bounding box center [20, 262] width 18 height 21
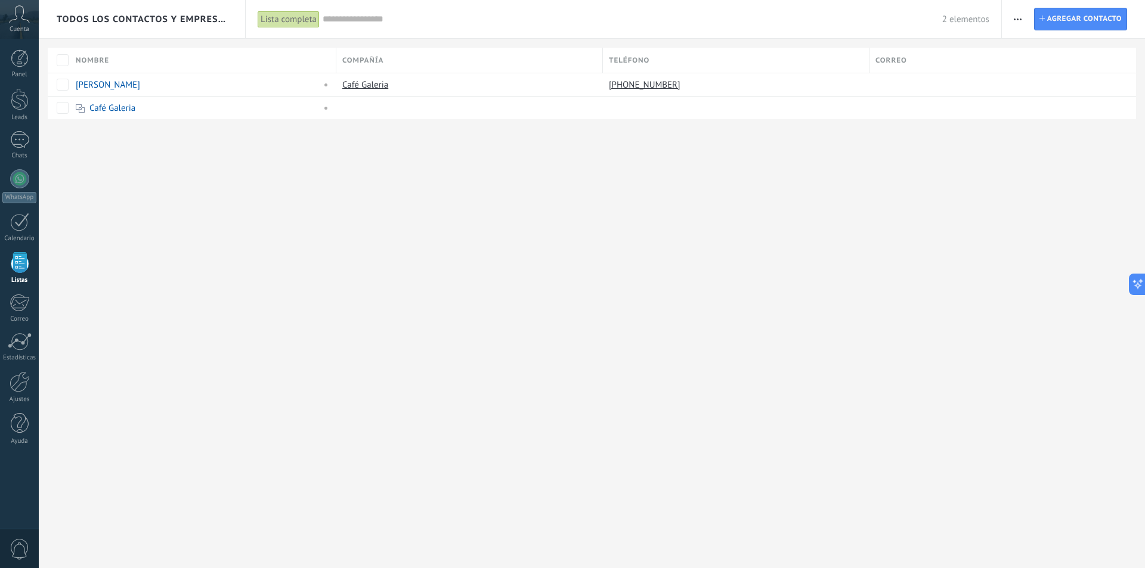
click at [290, 13] on div "Lista completa" at bounding box center [289, 19] width 62 height 17
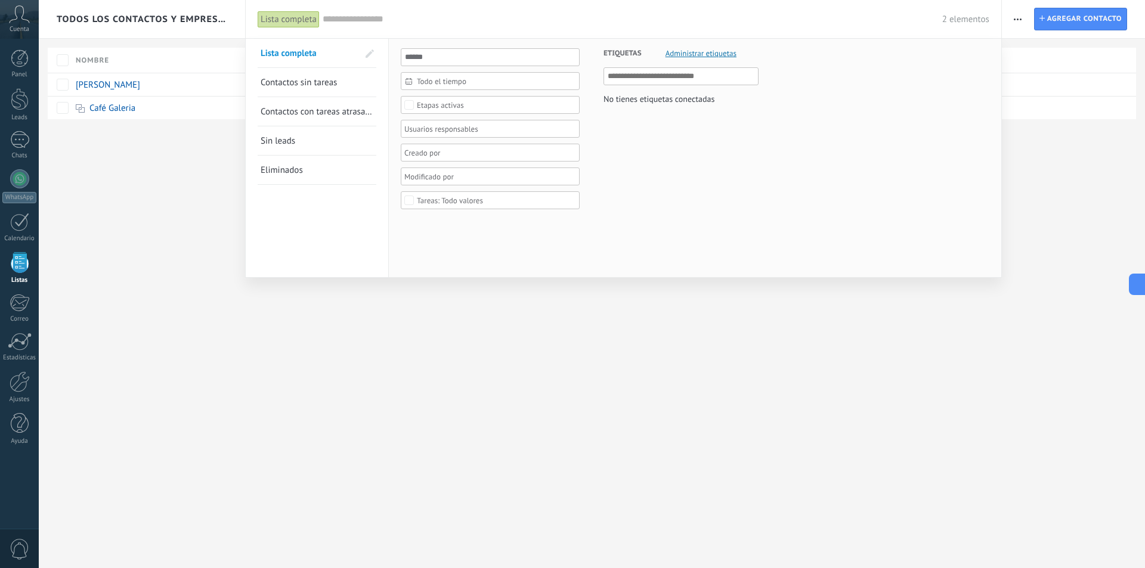
click at [438, 81] on span "Todo el tiempo" at bounding box center [495, 81] width 156 height 9
click at [687, 176] on div "Etiquetas Administrar etiquetas No tienes etiquetas conectadas" at bounding box center [669, 131] width 179 height 185
click at [705, 367] on div at bounding box center [572, 284] width 1145 height 568
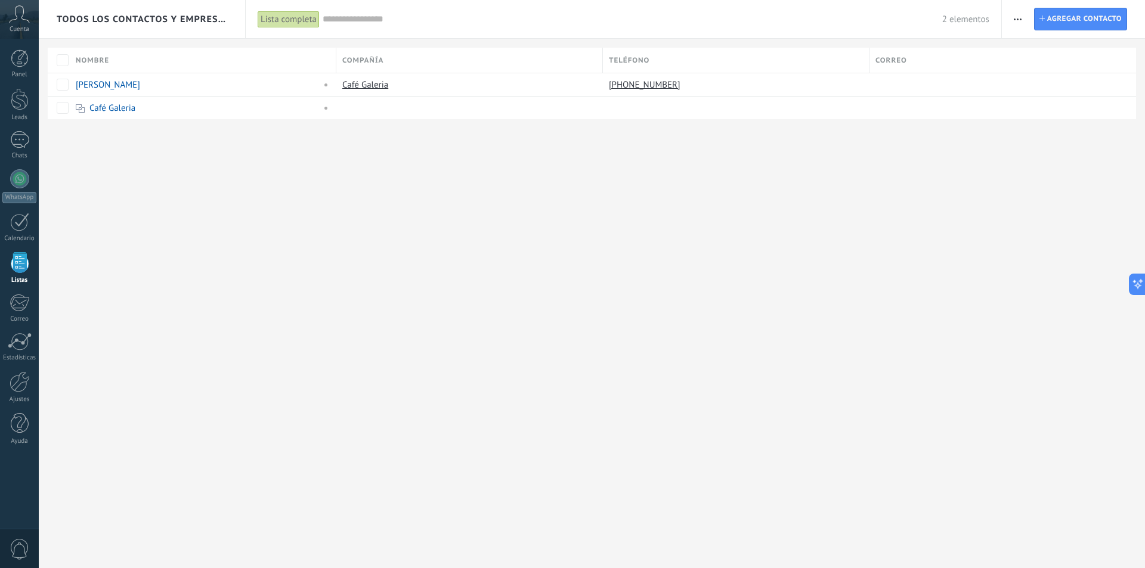
click at [1023, 16] on button "button" at bounding box center [1017, 19] width 17 height 23
click at [1057, 146] on span "Ajustes de la lista" at bounding box center [1058, 146] width 67 height 24
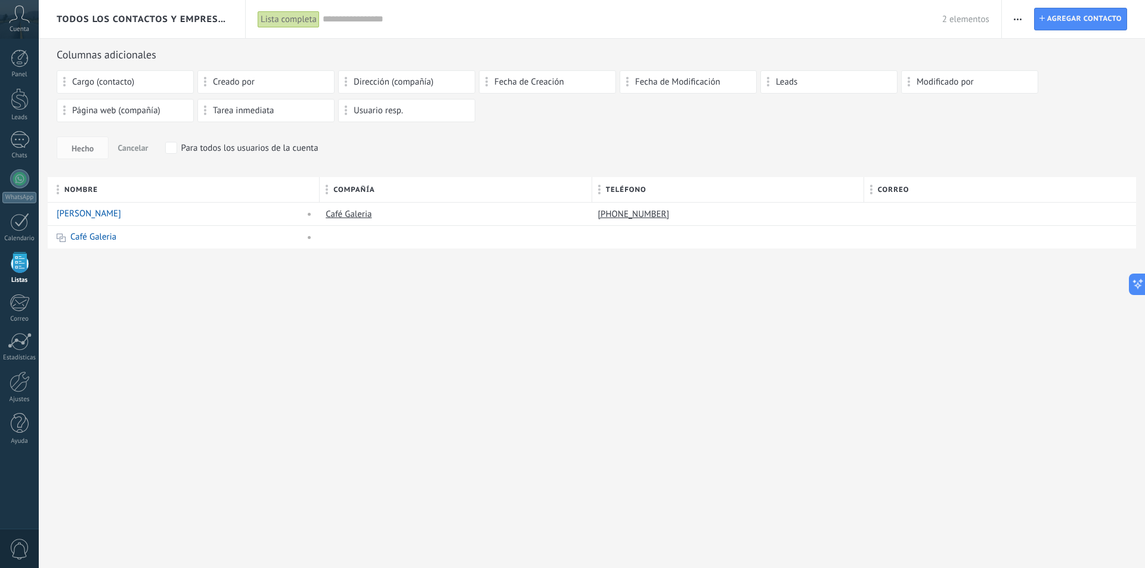
click at [1013, 20] on button "button" at bounding box center [1017, 19] width 17 height 23
click at [585, 333] on div "Todos los contactos y empresas Lista completa Aplicar 2 elementos Lista complet…" at bounding box center [592, 284] width 1106 height 568
click at [8, 100] on link "Leads" at bounding box center [19, 104] width 39 height 33
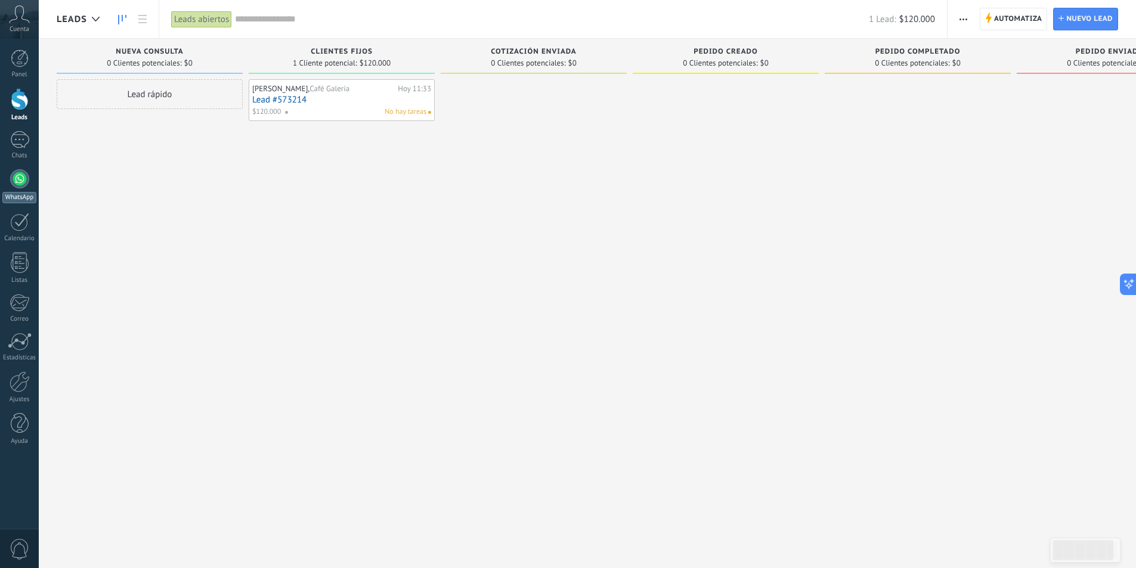
click at [4, 187] on link "WhatsApp" at bounding box center [19, 186] width 39 height 34
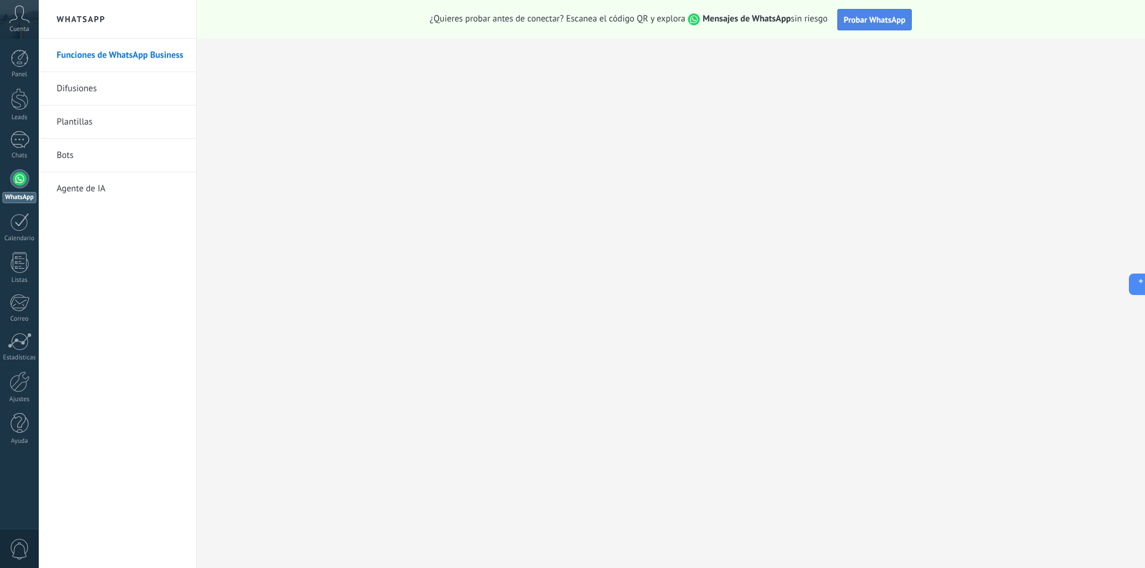
click at [854, 23] on span "Probar WhatsApp" at bounding box center [875, 19] width 62 height 11
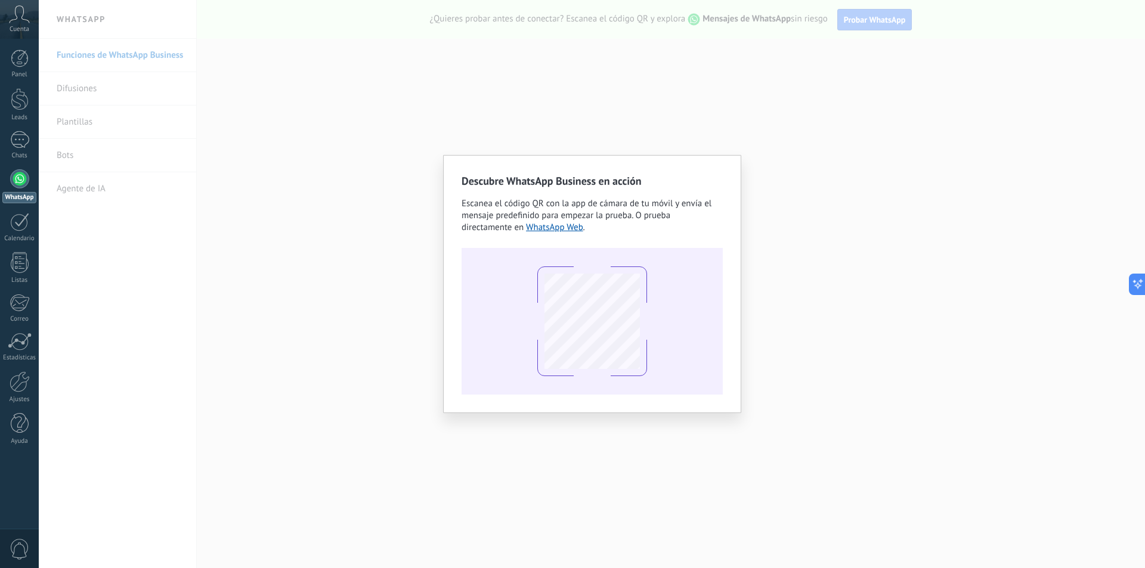
click at [911, 140] on div "Descubre WhatsApp Business en acción Escanea el código QR con la app de cámara …" at bounding box center [592, 284] width 1106 height 568
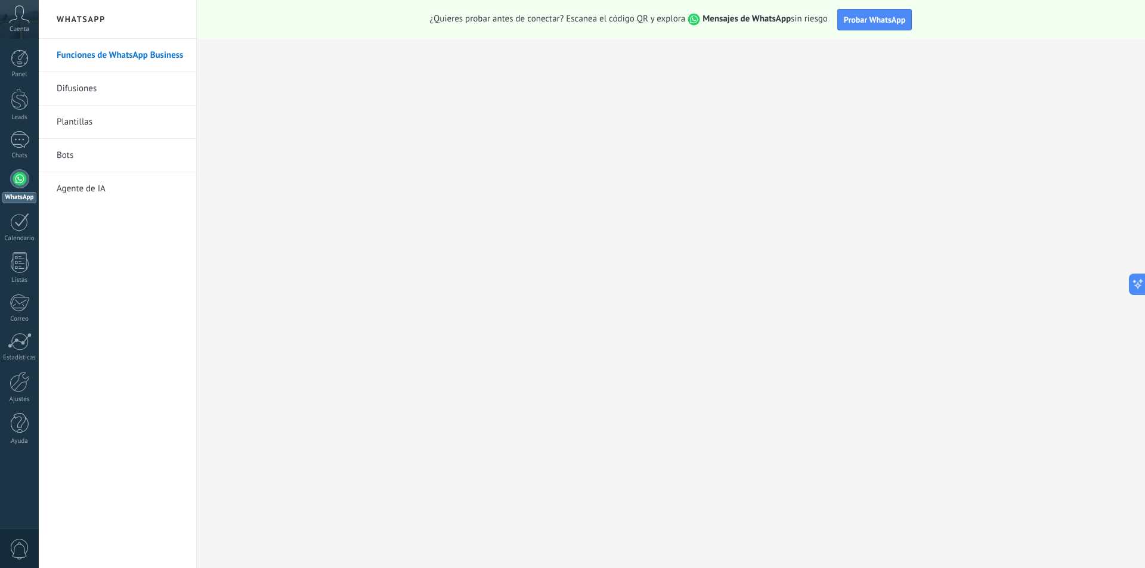
click at [16, 7] on use at bounding box center [20, 13] width 20 height 17
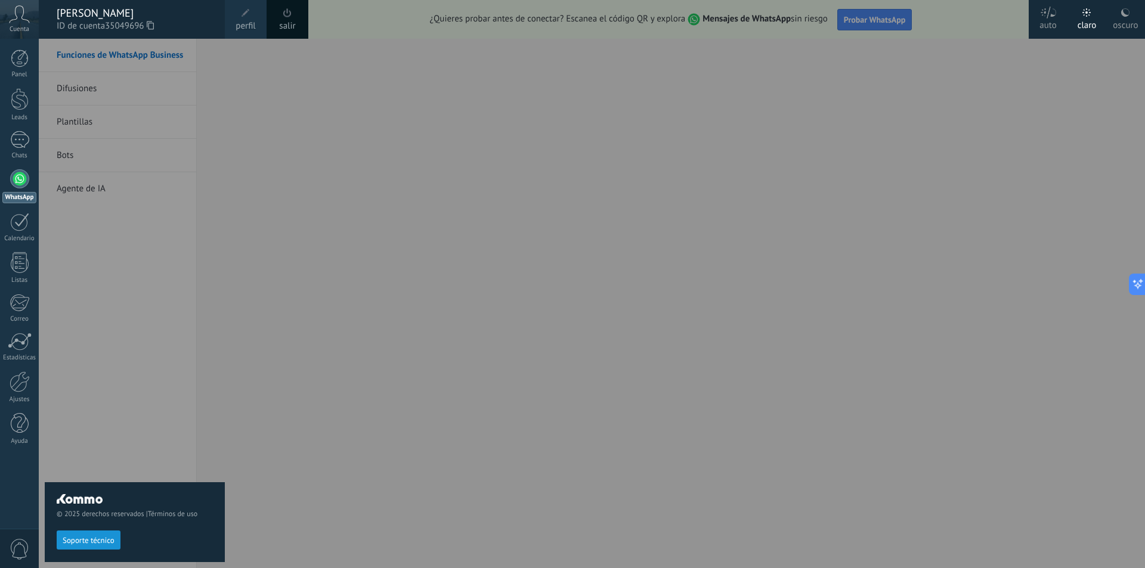
click at [1059, 132] on div at bounding box center [611, 284] width 1145 height 568
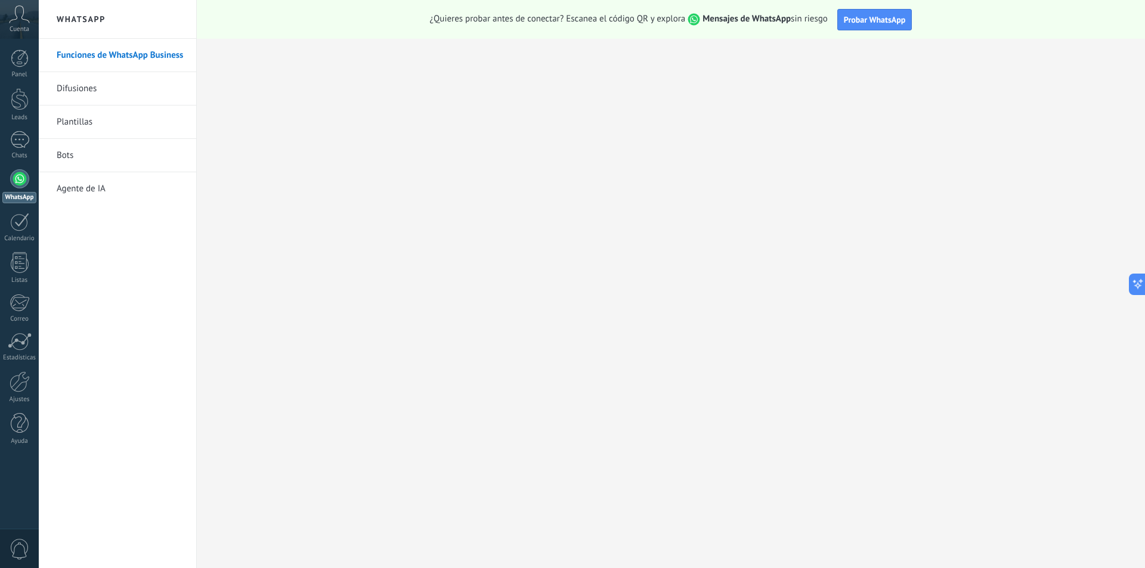
click at [20, 13] on icon at bounding box center [19, 14] width 21 height 18
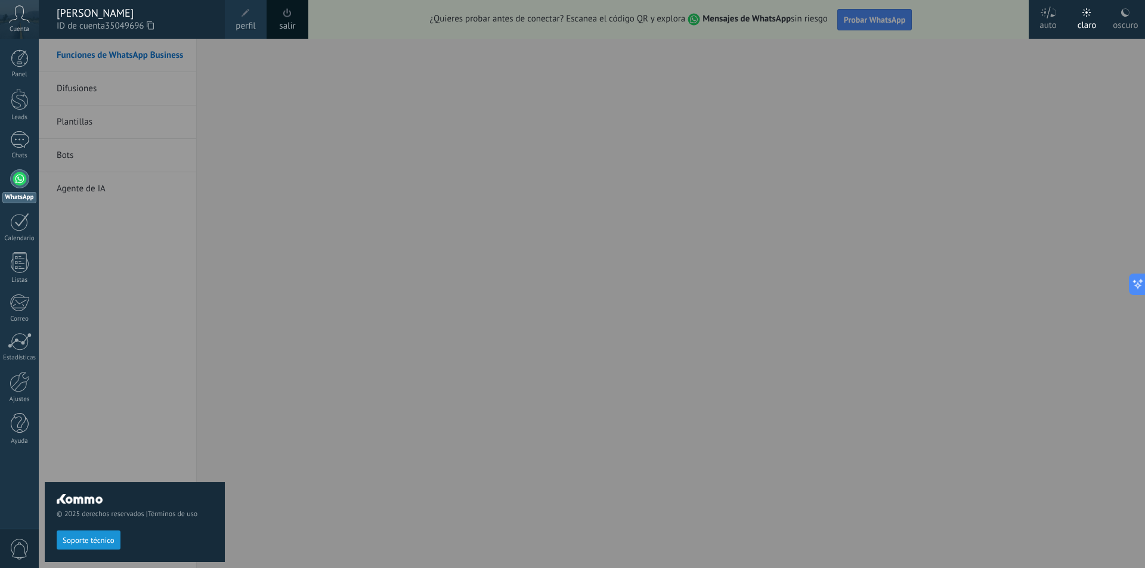
click at [152, 29] on icon at bounding box center [150, 25] width 7 height 9
click at [473, 166] on div at bounding box center [611, 284] width 1145 height 568
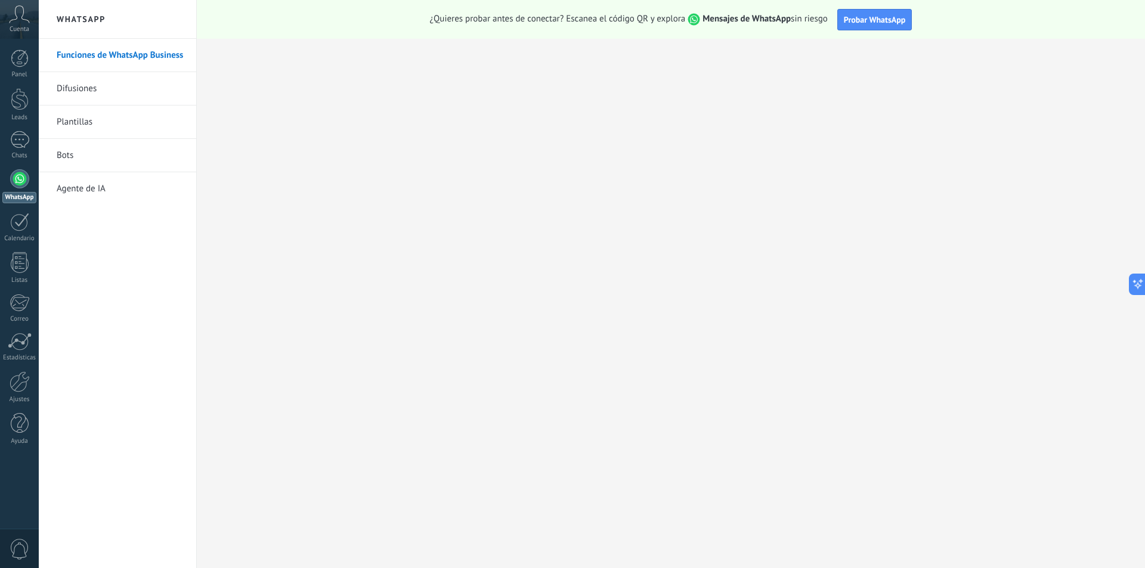
click at [18, 23] on icon at bounding box center [19, 14] width 21 height 18
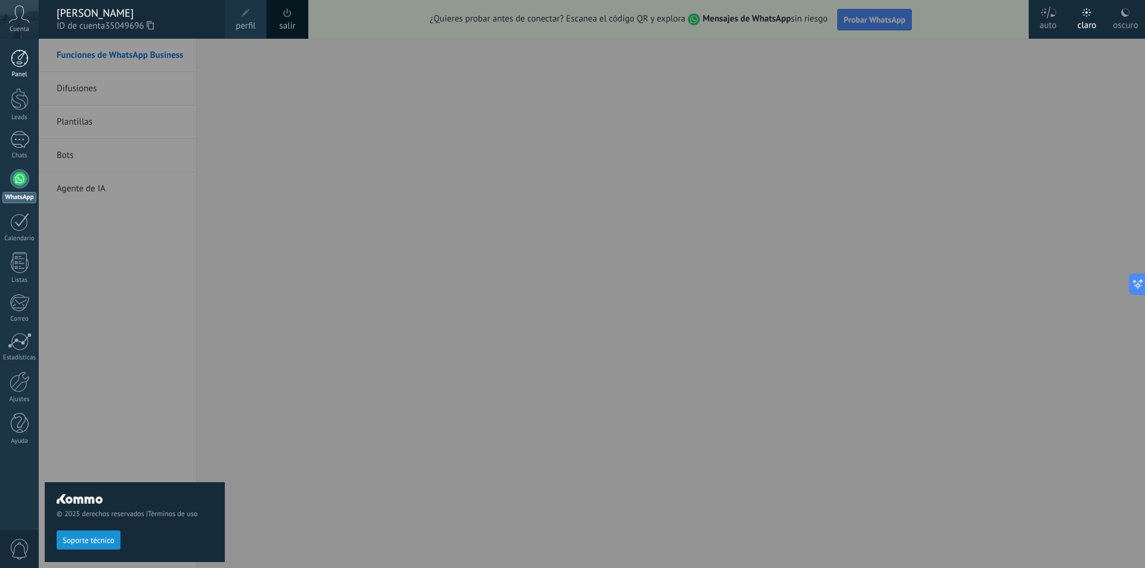
click at [13, 57] on div at bounding box center [20, 59] width 18 height 18
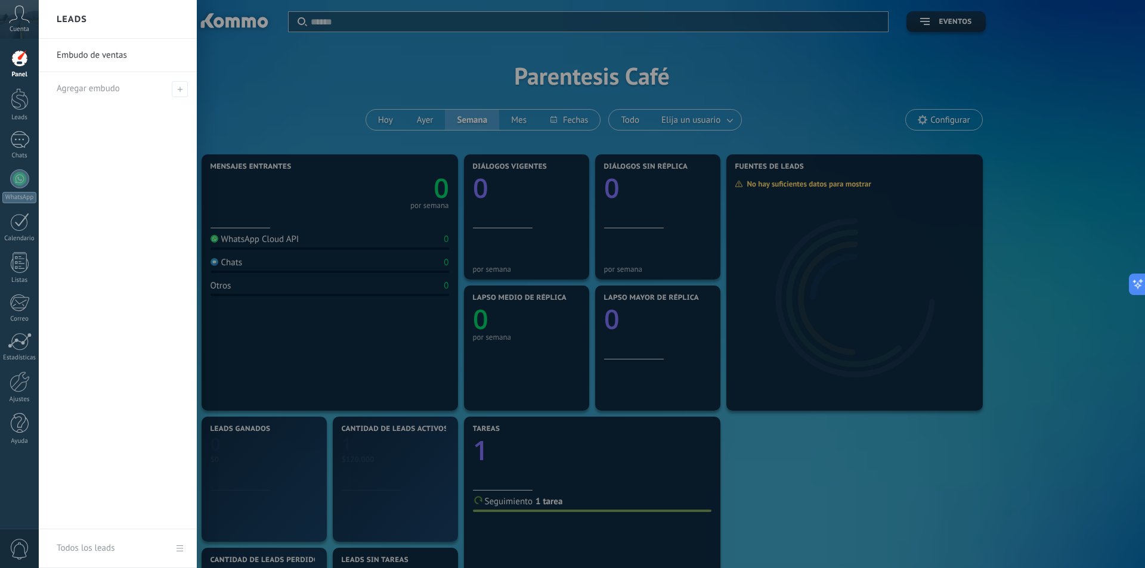
click at [965, 490] on div at bounding box center [611, 284] width 1145 height 568
